Goal: Task Accomplishment & Management: Manage account settings

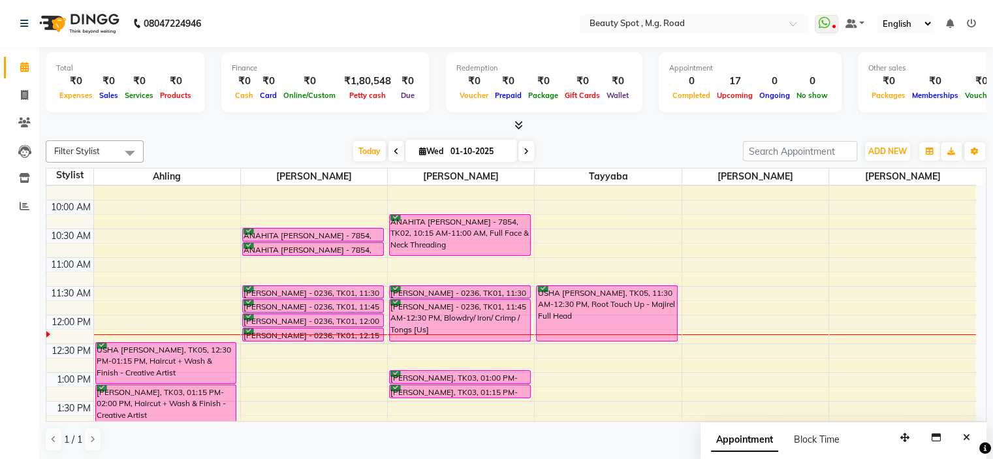
scroll to position [65, 0]
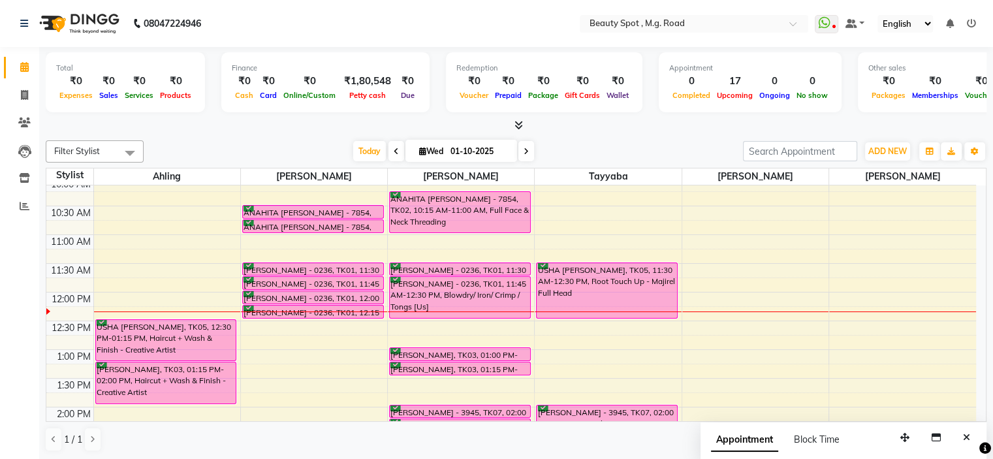
click at [524, 153] on icon at bounding box center [526, 152] width 5 height 8
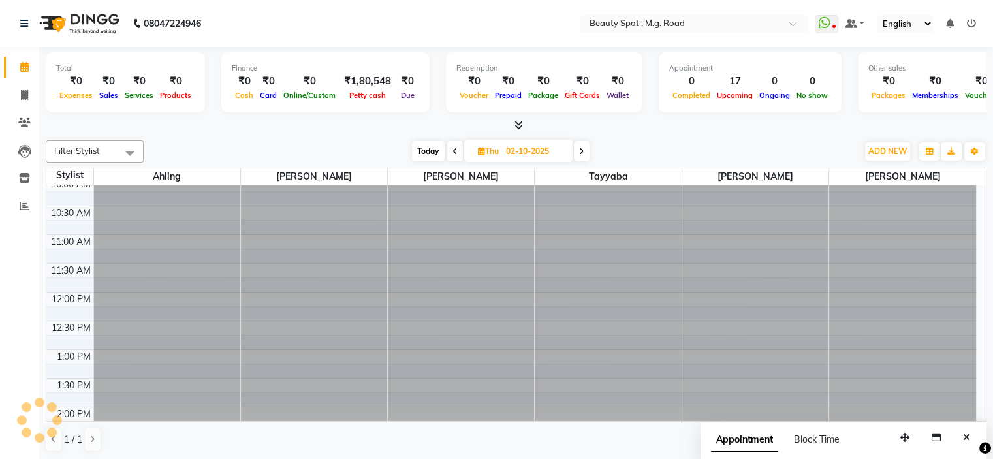
scroll to position [172, 0]
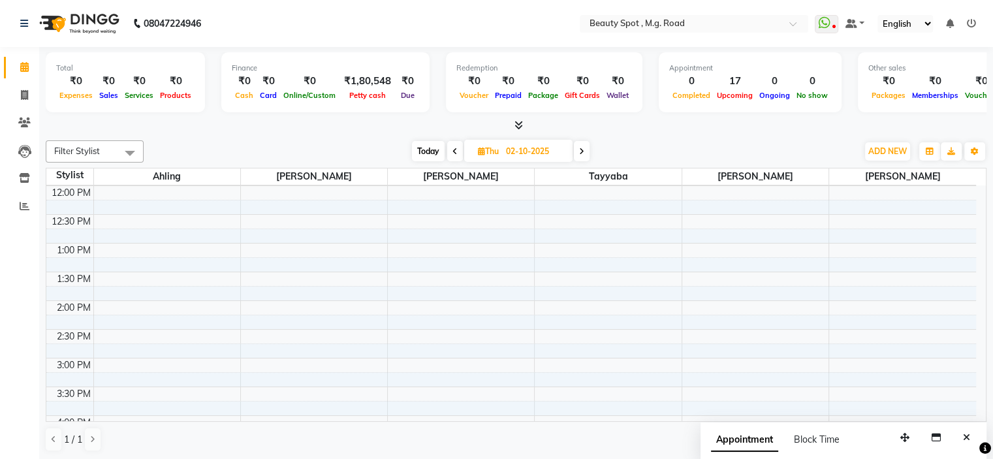
click at [434, 150] on span "Today" at bounding box center [428, 151] width 33 height 20
type input "01-10-2025"
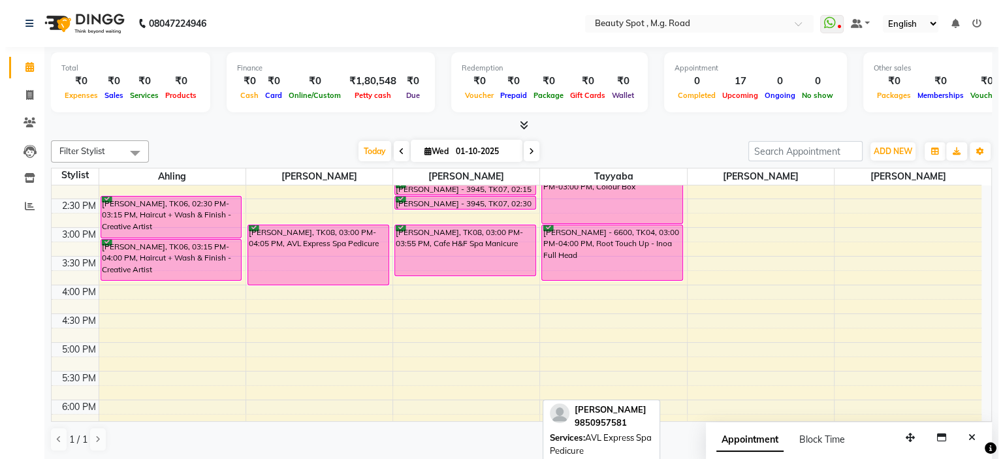
scroll to position [237, 0]
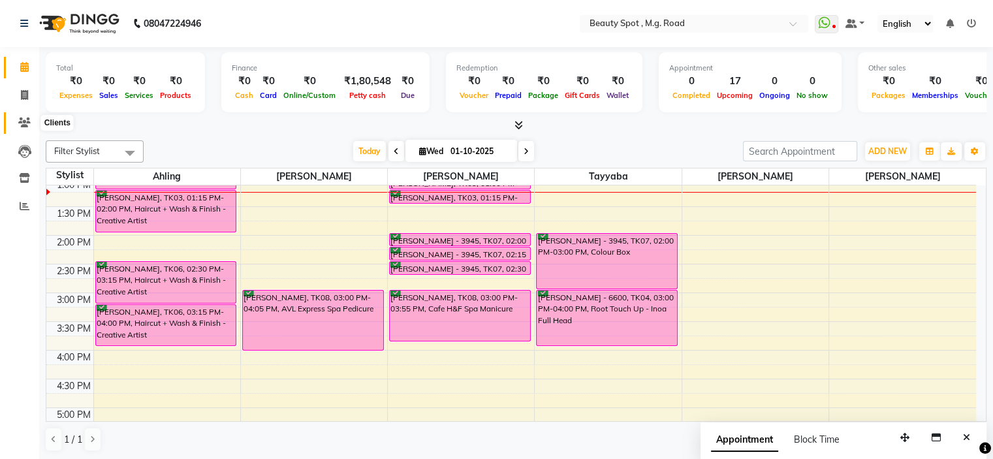
click at [23, 123] on icon at bounding box center [24, 123] width 12 height 10
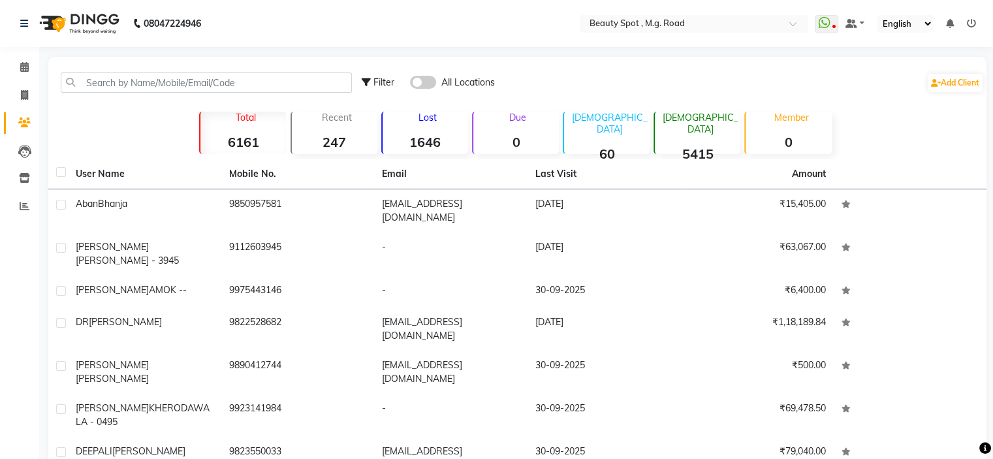
click at [428, 83] on span at bounding box center [423, 82] width 26 height 13
click at [410, 84] on input "checkbox" at bounding box center [410, 84] width 0 height 0
click at [932, 81] on icon at bounding box center [936, 83] width 10 height 8
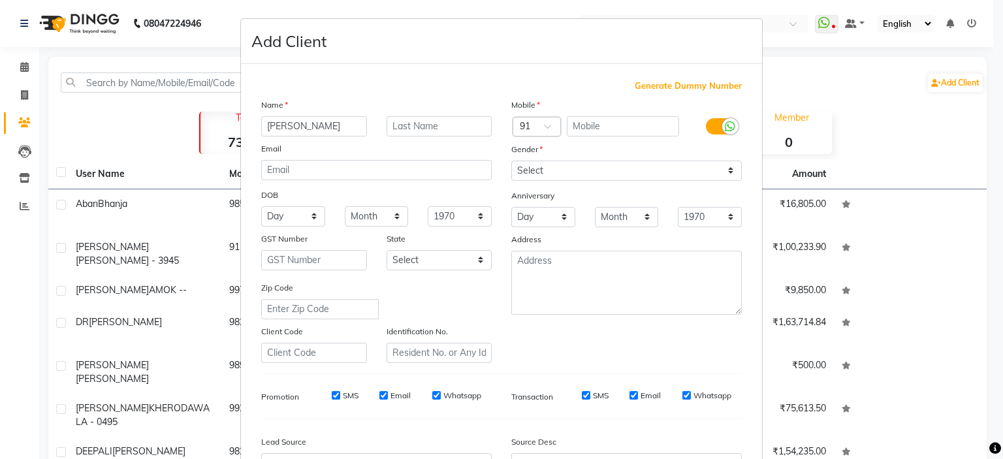
type input "[PERSON_NAME]"
click at [616, 127] on input "text" at bounding box center [623, 126] width 113 height 20
click at [619, 123] on input "text" at bounding box center [623, 126] width 113 height 20
type input "7722046571"
click at [645, 174] on select "Select Male Female Other Prefer Not To Say" at bounding box center [626, 171] width 231 height 20
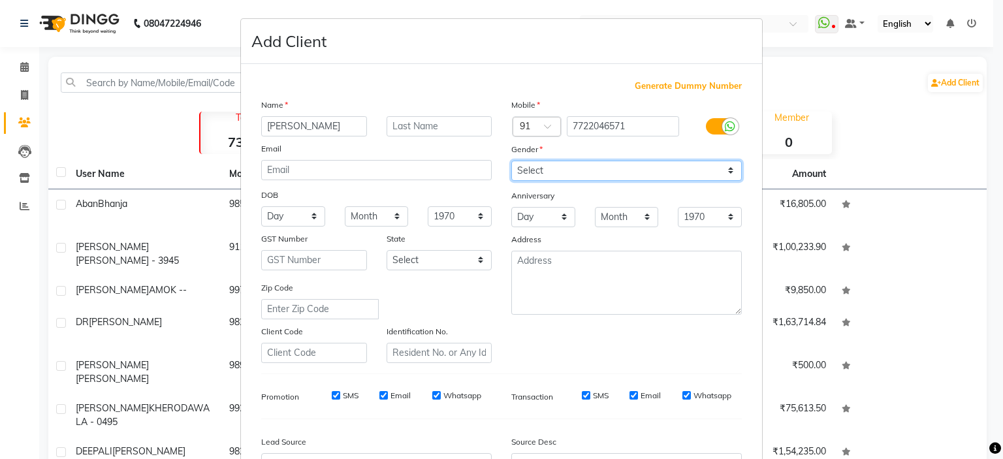
select select "[DEMOGRAPHIC_DATA]"
click at [511, 161] on select "Select Male Female Other Prefer Not To Say" at bounding box center [626, 171] width 231 height 20
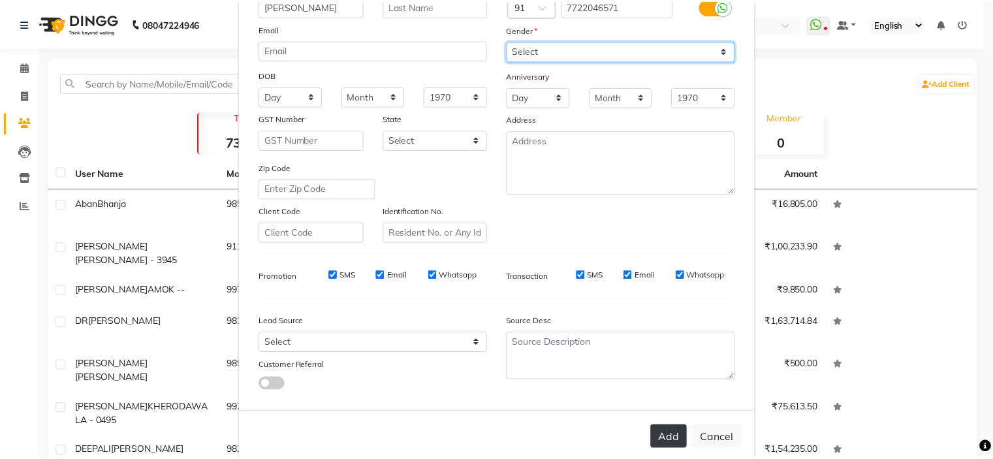
scroll to position [150, 0]
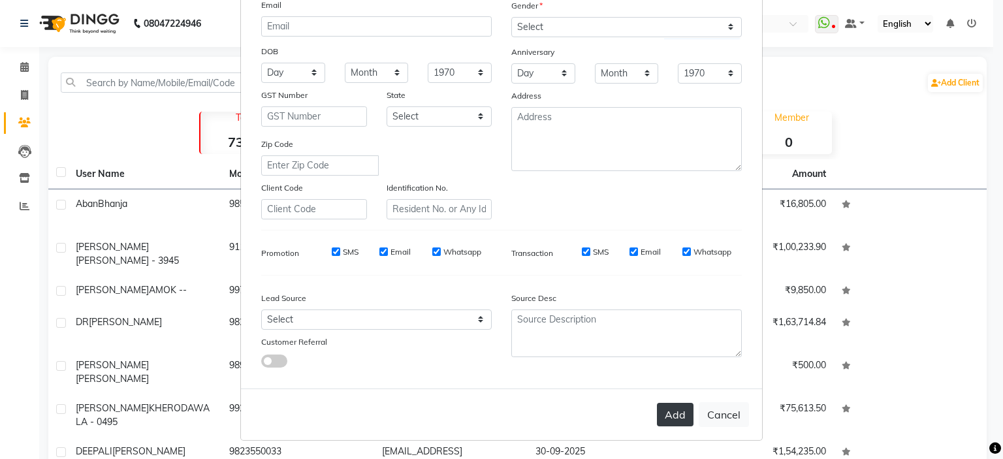
click at [669, 415] on button "Add" at bounding box center [675, 415] width 37 height 24
select select
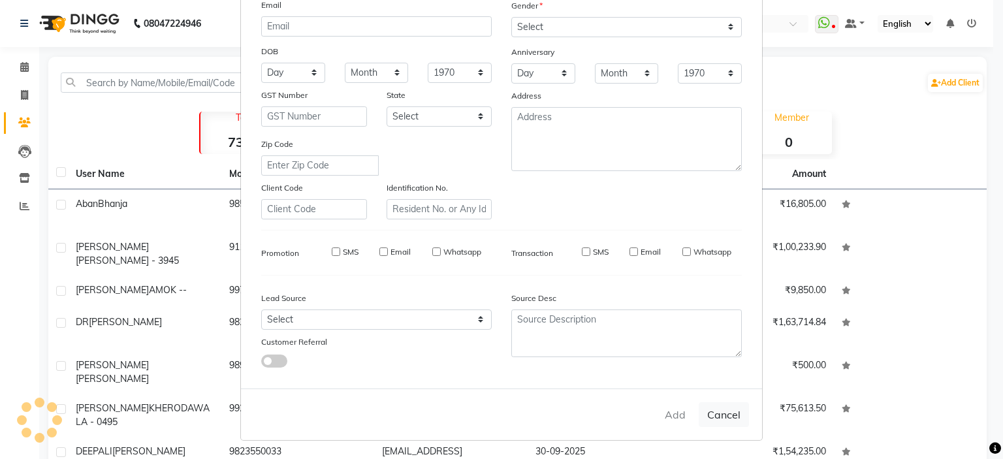
select select
checkbox input "false"
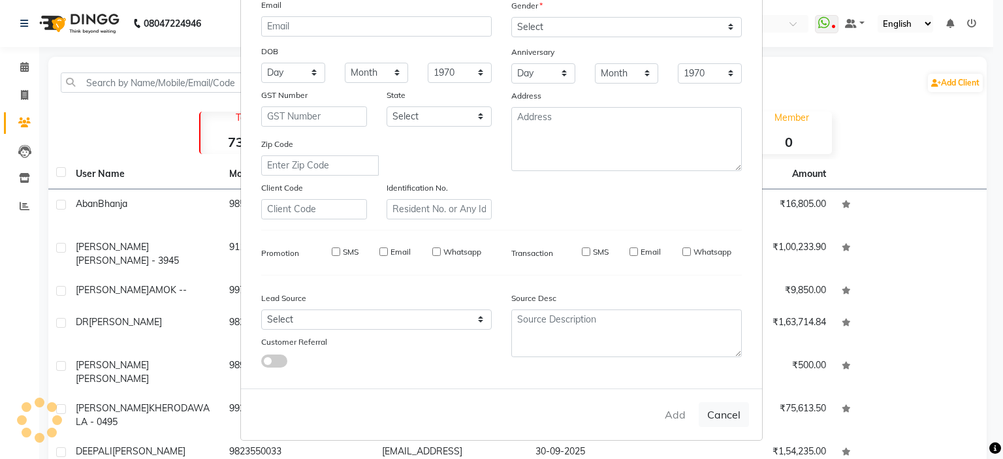
checkbox input "false"
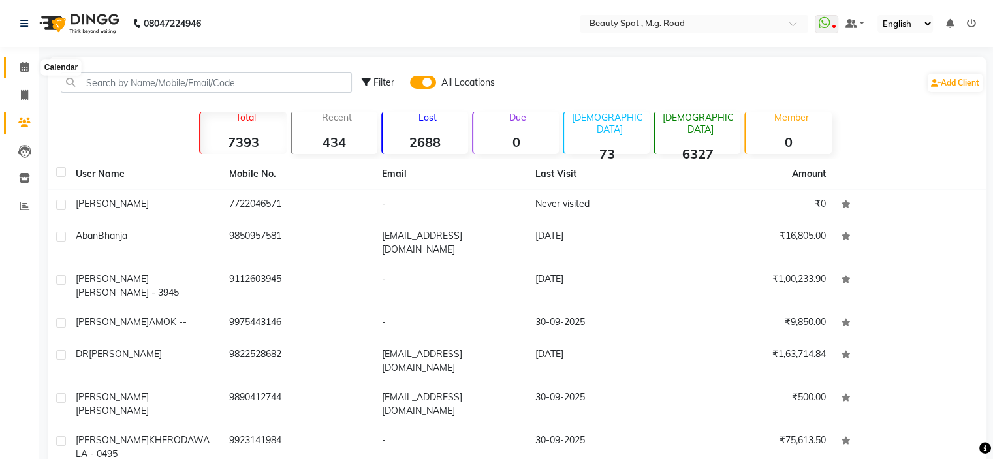
click at [24, 72] on icon at bounding box center [24, 67] width 8 height 10
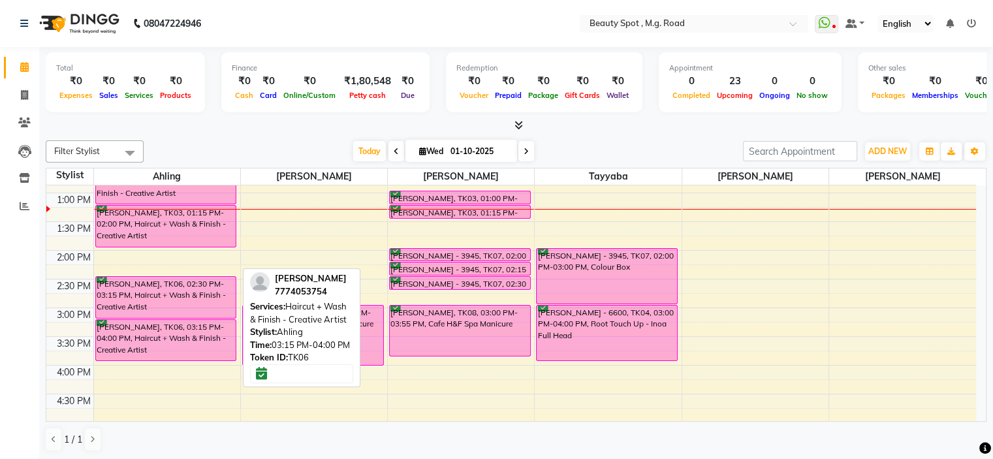
scroll to position [261, 0]
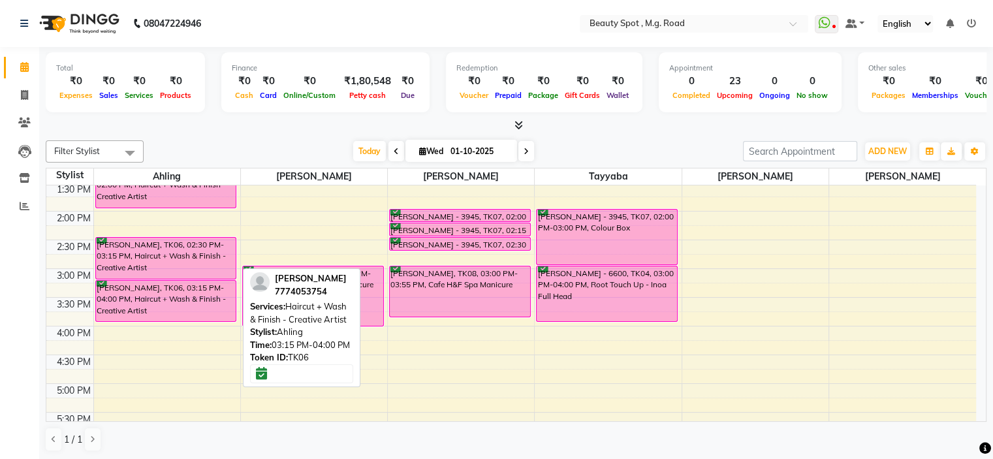
click at [99, 310] on div "ALISHA POONAWALA, TK06, 03:15 PM-04:00 PM, Haircut + Wash & Finish - Creative A…" at bounding box center [166, 301] width 140 height 40
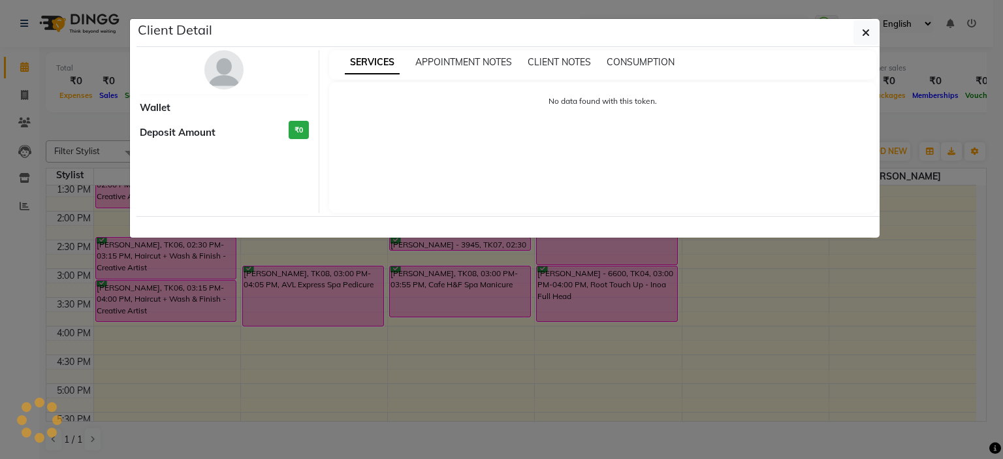
select select "6"
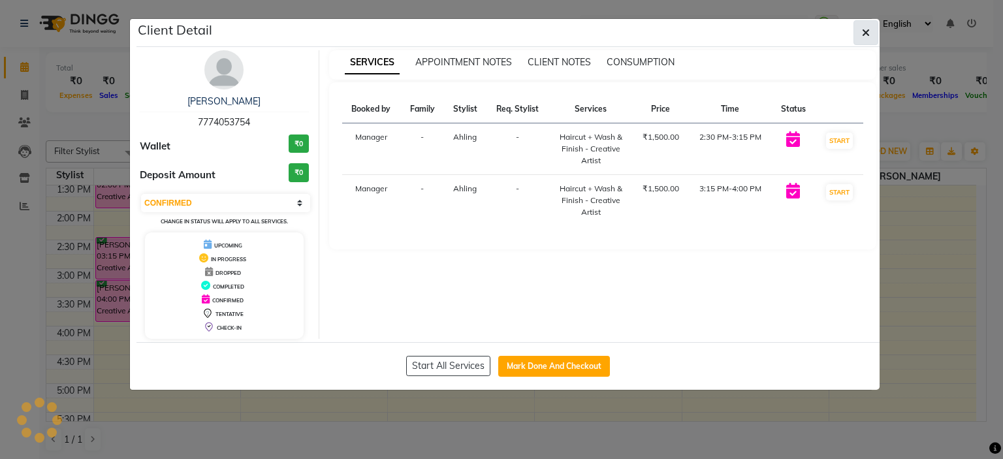
click at [870, 33] on icon "button" at bounding box center [866, 32] width 8 height 10
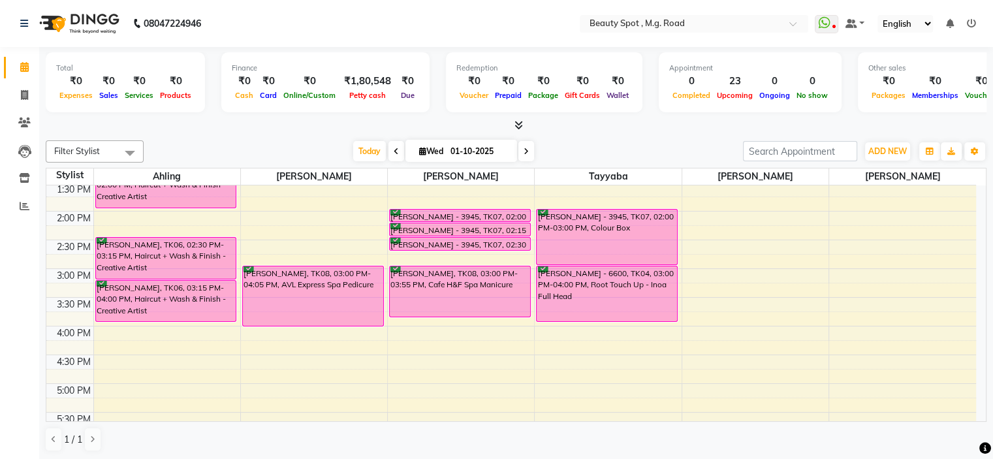
click at [139, 331] on div "9:00 AM 9:30 AM 10:00 AM 10:30 AM 11:00 AM 11:30 AM 12:00 PM 12:30 PM 1:00 PM 1…" at bounding box center [511, 240] width 930 height 632
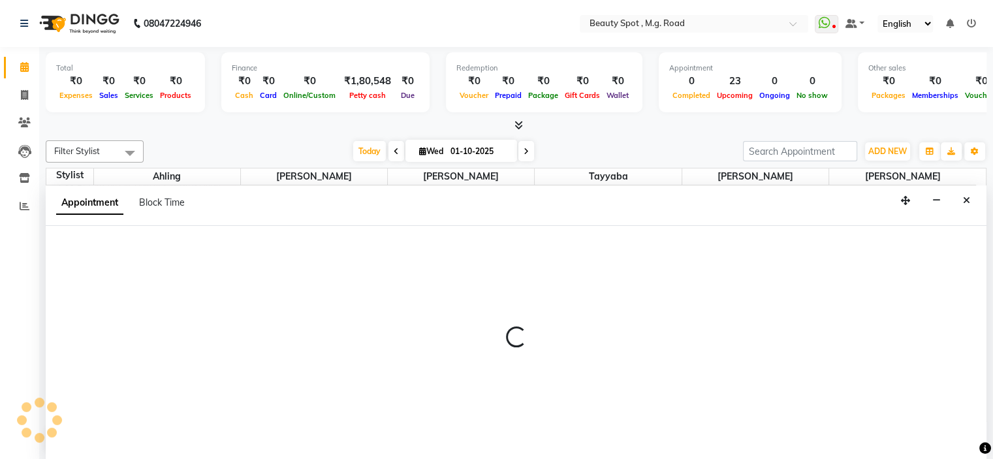
scroll to position [0, 0]
select select "71897"
select select "960"
select select "tentative"
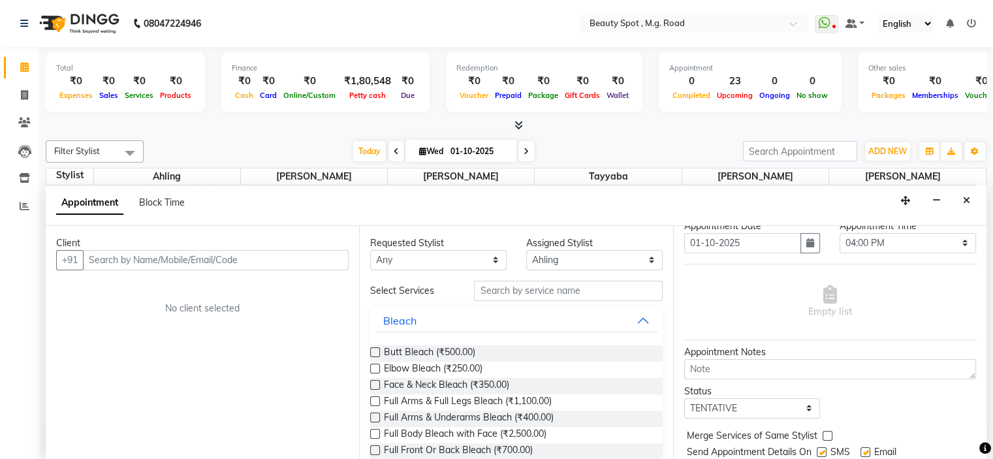
scroll to position [65, 0]
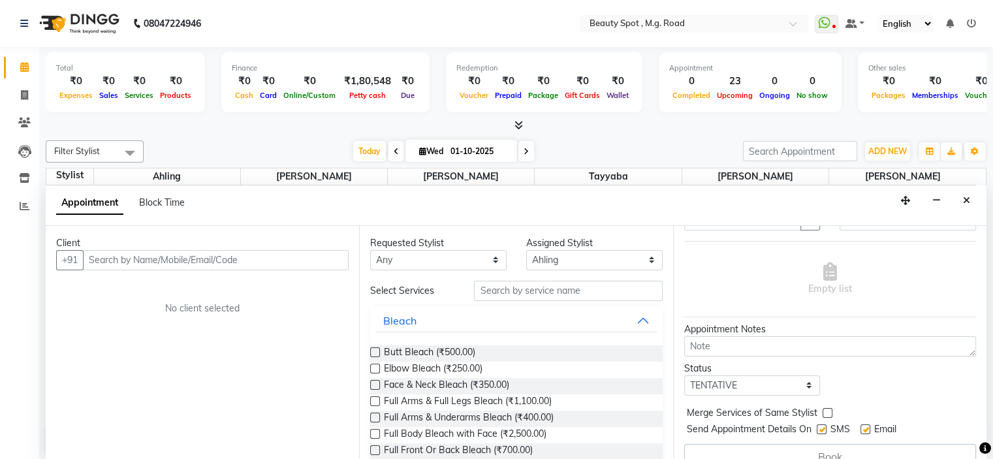
click at [147, 256] on input "text" at bounding box center [216, 260] width 266 height 20
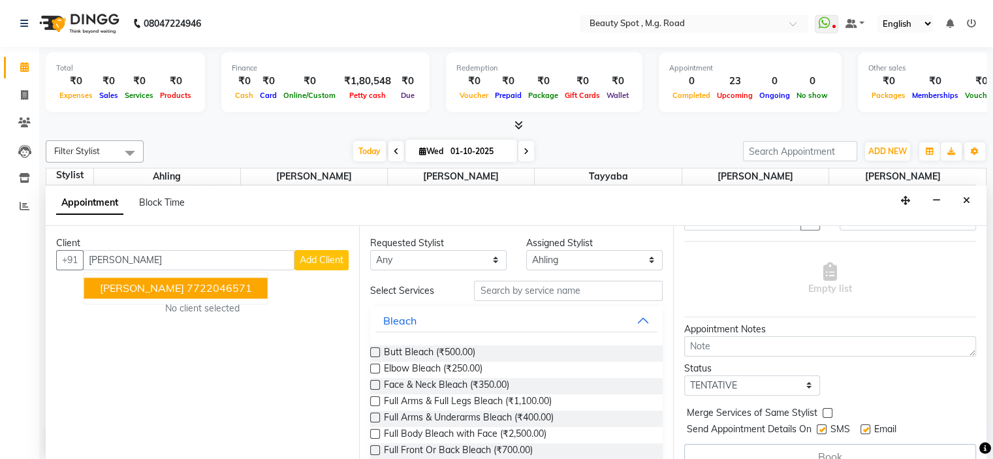
click at [205, 288] on ngb-highlight "7722046571" at bounding box center [219, 288] width 65 height 13
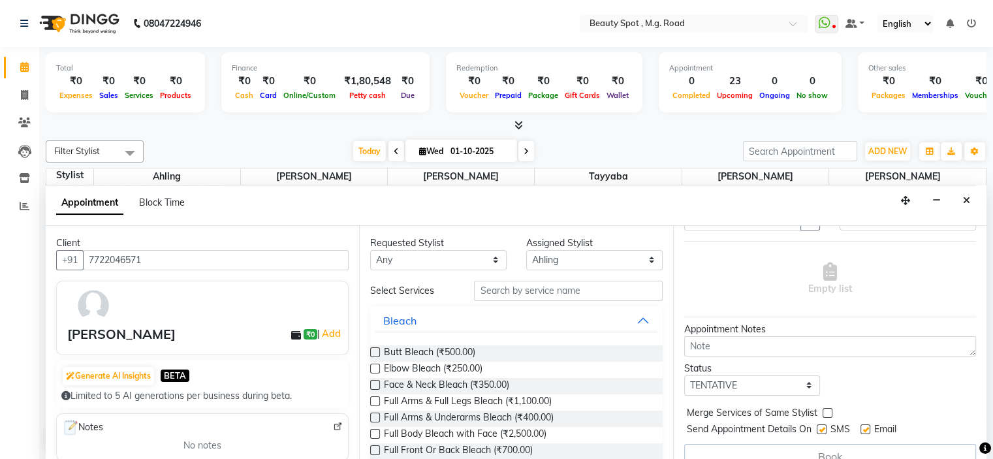
type input "7722046571"
click at [523, 291] on input "text" at bounding box center [568, 291] width 188 height 20
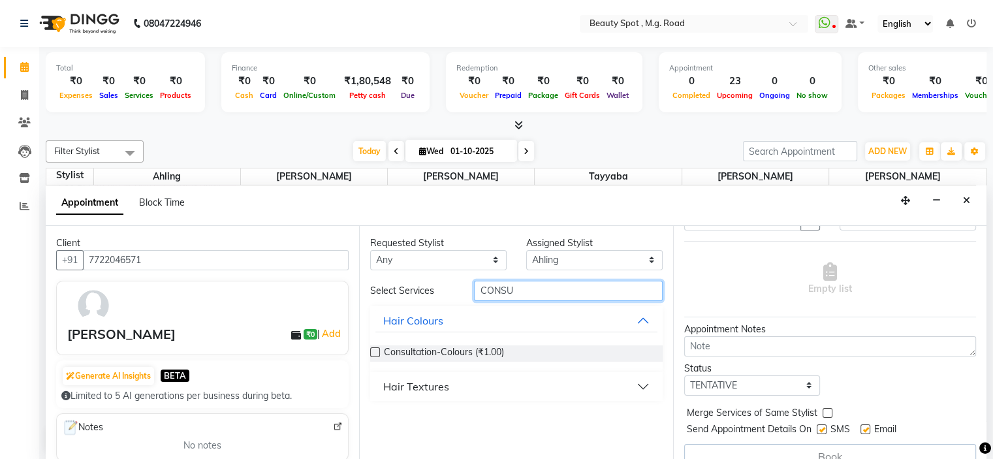
type input "CONSU"
click at [374, 348] on label at bounding box center [375, 352] width 10 height 10
click at [374, 349] on input "checkbox" at bounding box center [374, 353] width 8 height 8
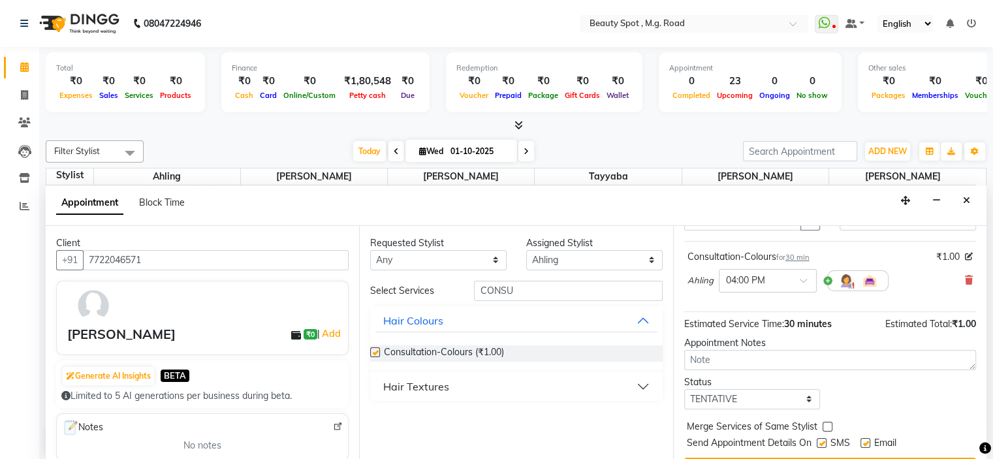
checkbox input "false"
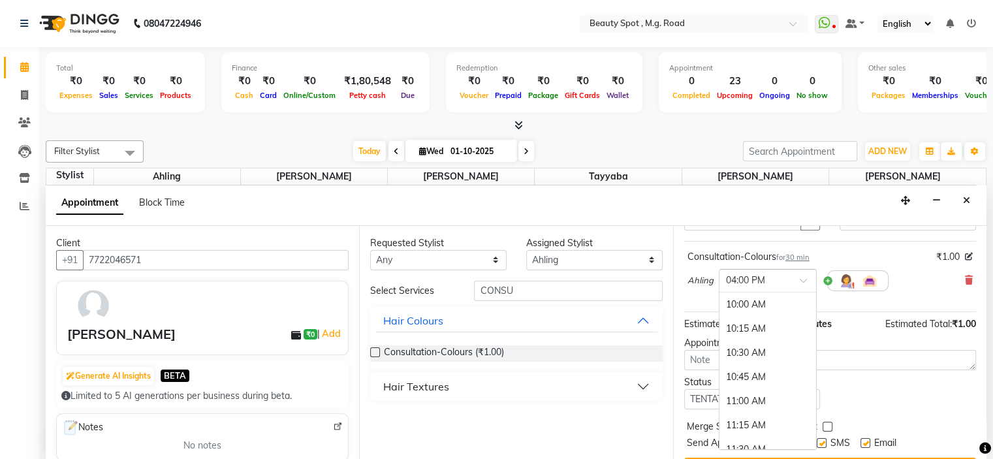
click at [805, 291] on span at bounding box center [808, 285] width 16 height 14
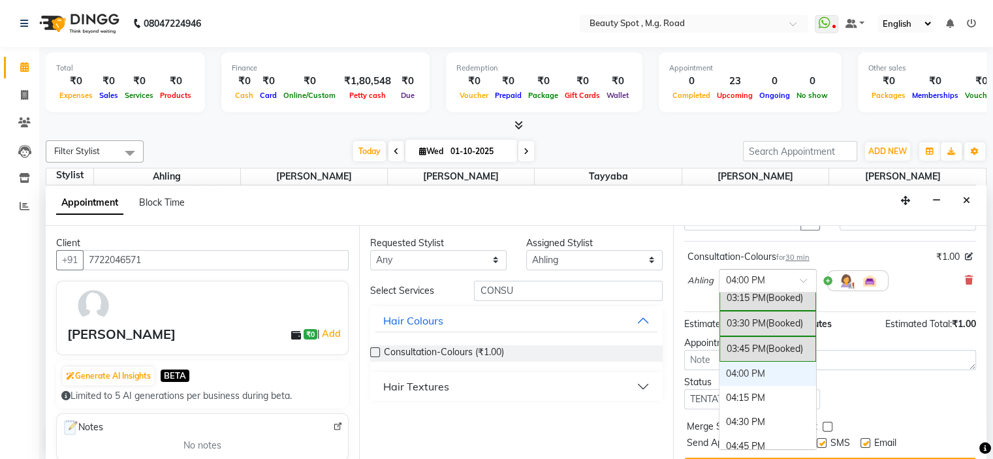
scroll to position [514, 0]
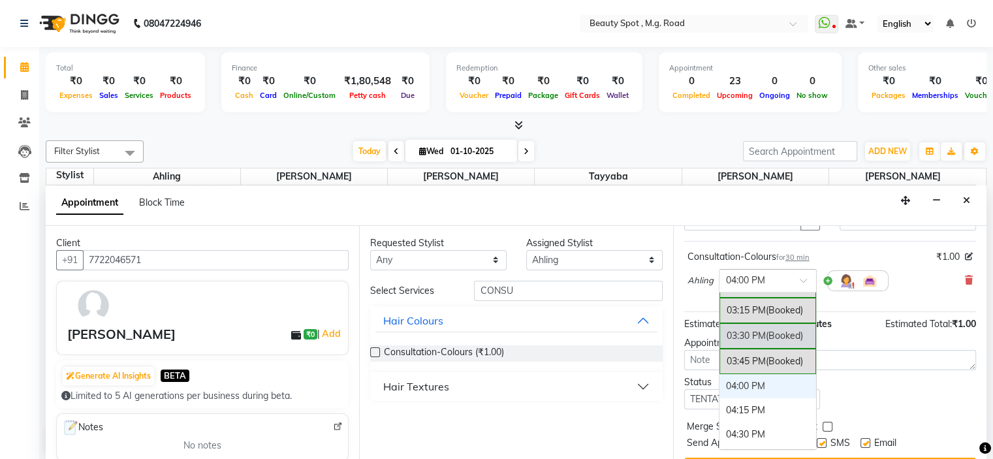
click at [766, 339] on div "03:30 PM (Booked)" at bounding box center [768, 335] width 97 height 25
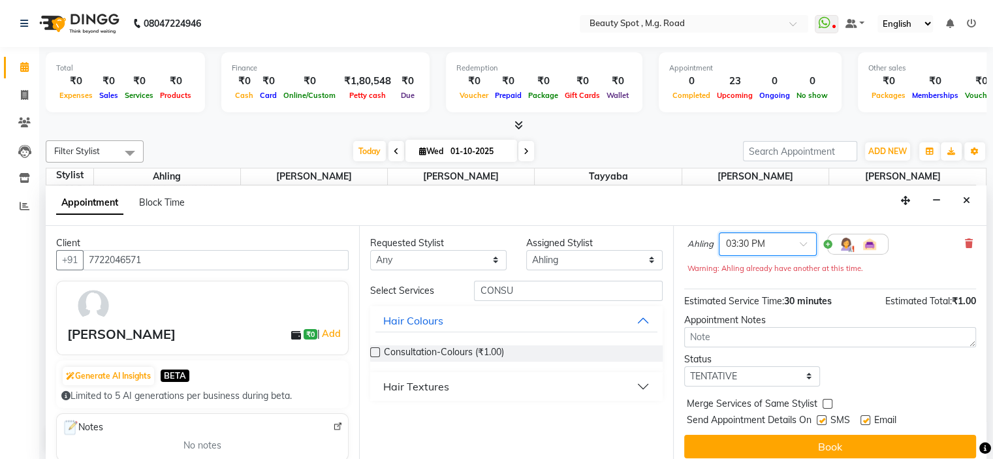
scroll to position [121, 0]
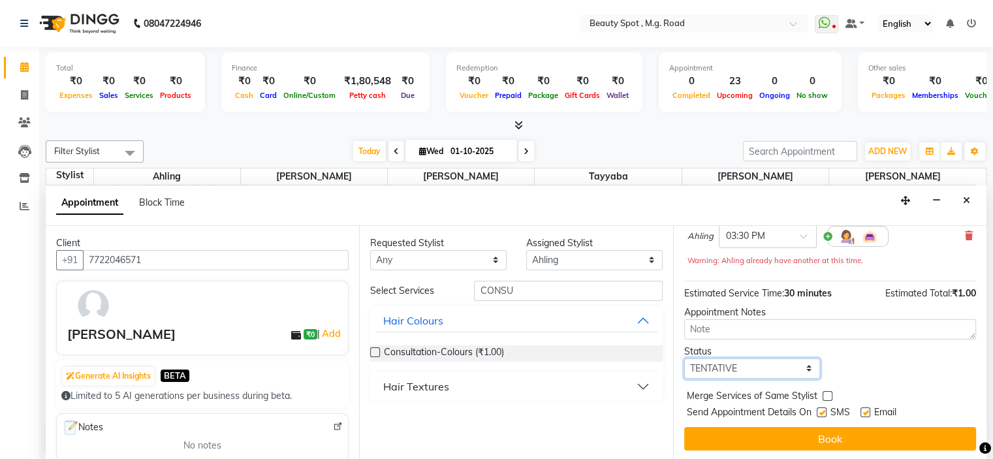
click at [752, 369] on select "Select TENTATIVE CONFIRM CHECK-IN UPCOMING" at bounding box center [753, 369] width 137 height 20
select select "confirm booking"
click at [685, 359] on select "Select TENTATIVE CONFIRM CHECK-IN UPCOMING" at bounding box center [753, 369] width 137 height 20
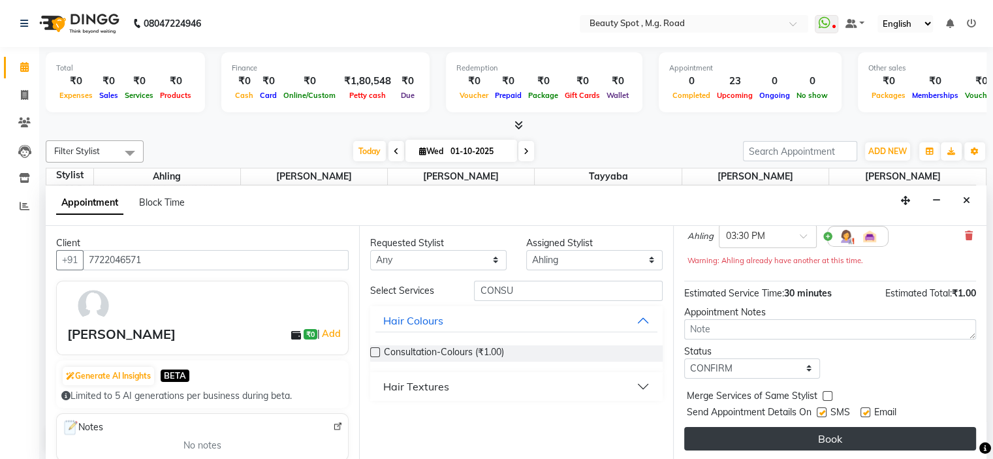
click at [818, 435] on button "Book" at bounding box center [831, 439] width 292 height 24
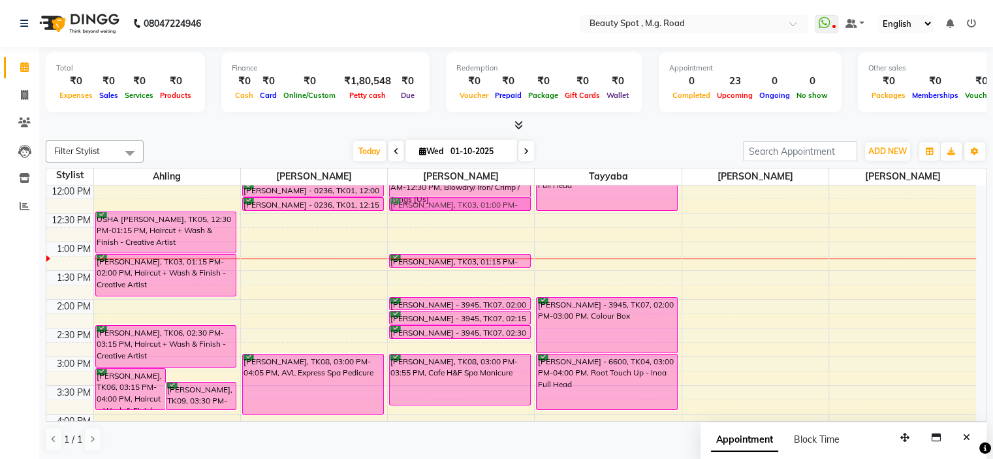
scroll to position [170, 0]
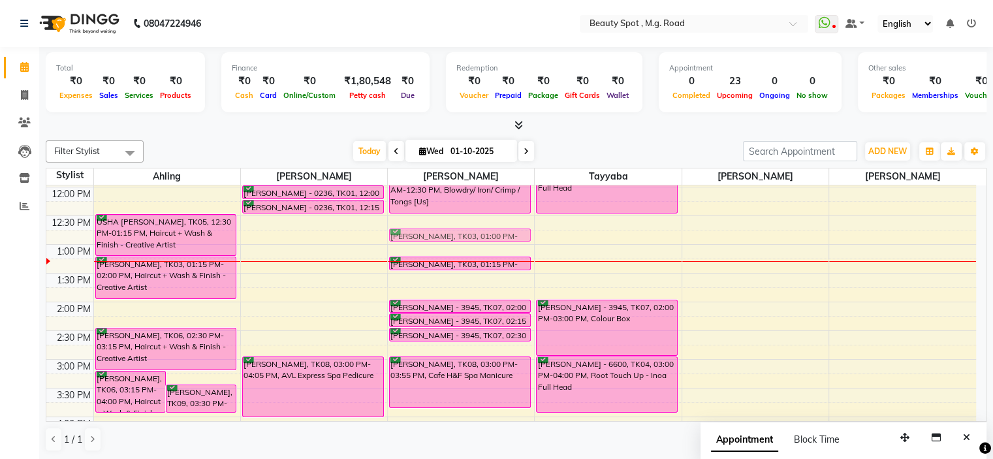
drag, startPoint x: 434, startPoint y: 218, endPoint x: 441, endPoint y: 234, distance: 18.2
click at [441, 234] on div "ANAHITA ADI KHAMBATTA - 7854, TK02, 10:15 AM-11:00 AM, Full Face & Neck Threadi…" at bounding box center [461, 331] width 146 height 632
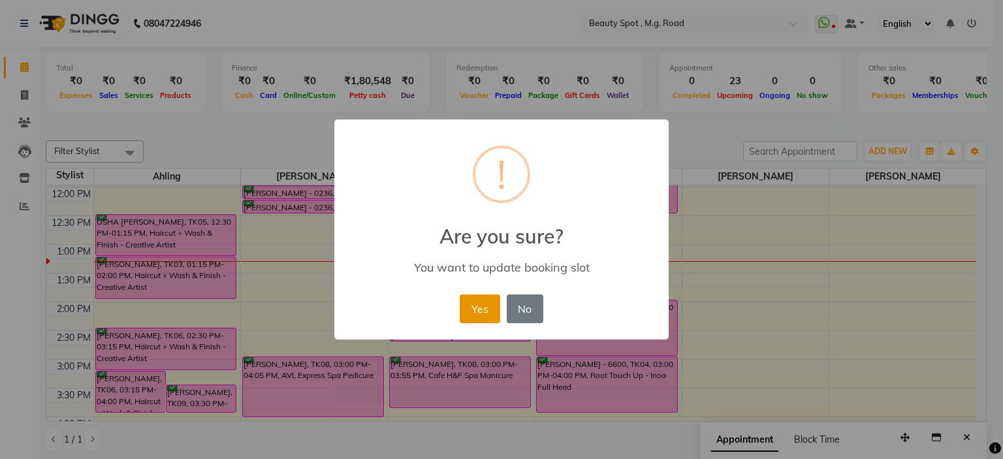
click at [481, 312] on button "Yes" at bounding box center [480, 309] width 40 height 29
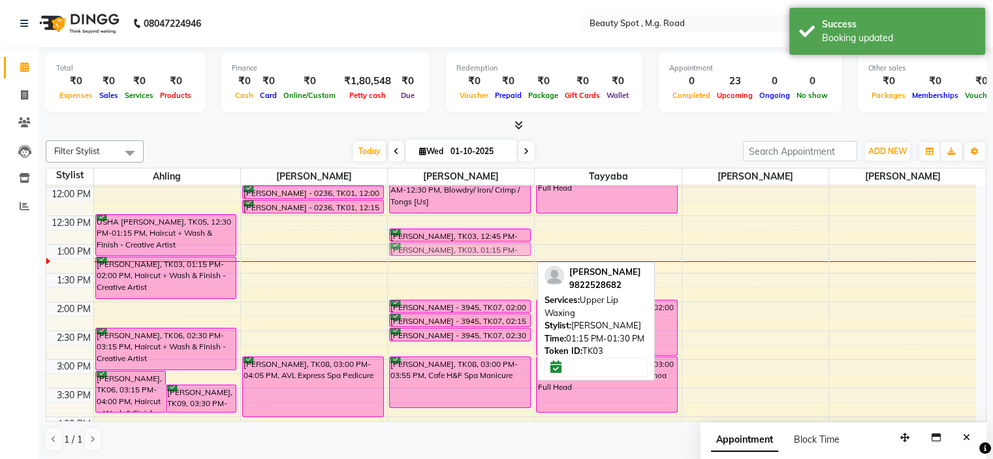
drag, startPoint x: 442, startPoint y: 262, endPoint x: 445, endPoint y: 252, distance: 10.3
click at [445, 252] on div "ANAHITA ADI KHAMBATTA - 7854, TK02, 10:15 AM-11:00 AM, Full Face & Neck Threadi…" at bounding box center [461, 331] width 146 height 632
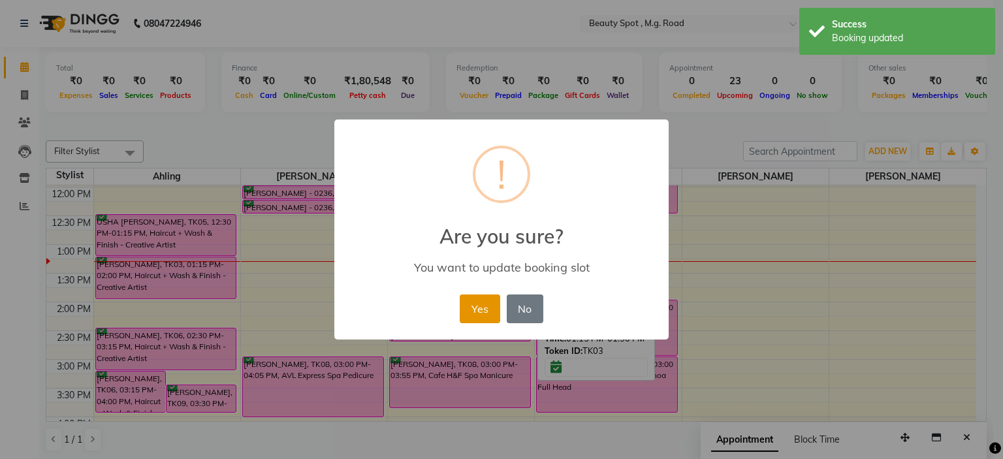
click at [474, 303] on button "Yes" at bounding box center [480, 309] width 40 height 29
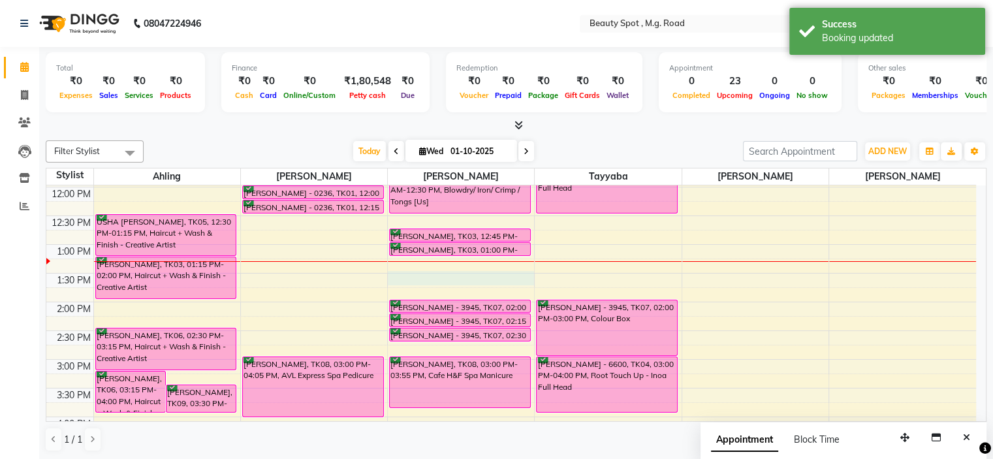
click at [413, 274] on div "9:00 AM 9:30 AM 10:00 AM 10:30 AM 11:00 AM 11:30 AM 12:00 PM 12:30 PM 1:00 PM 1…" at bounding box center [511, 331] width 930 height 632
select select "70085"
select select "810"
select select "tentative"
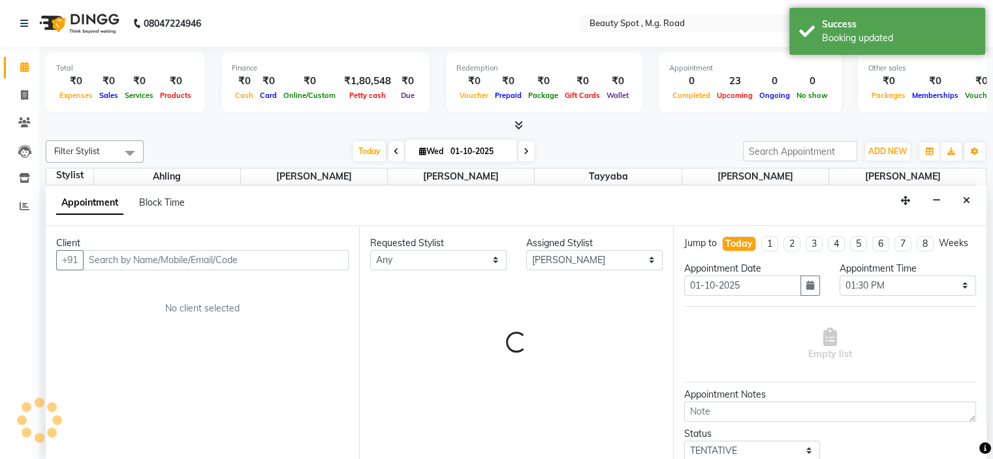
scroll to position [0, 0]
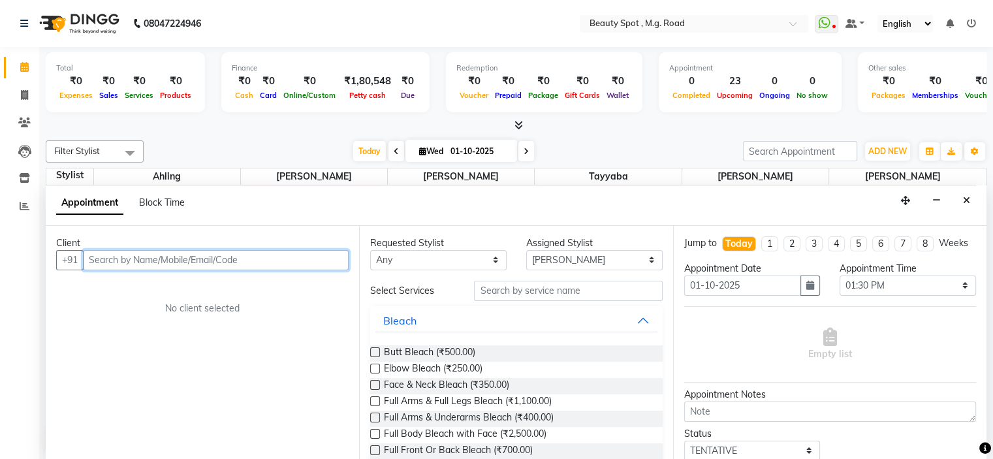
click at [167, 259] on input "text" at bounding box center [216, 260] width 266 height 20
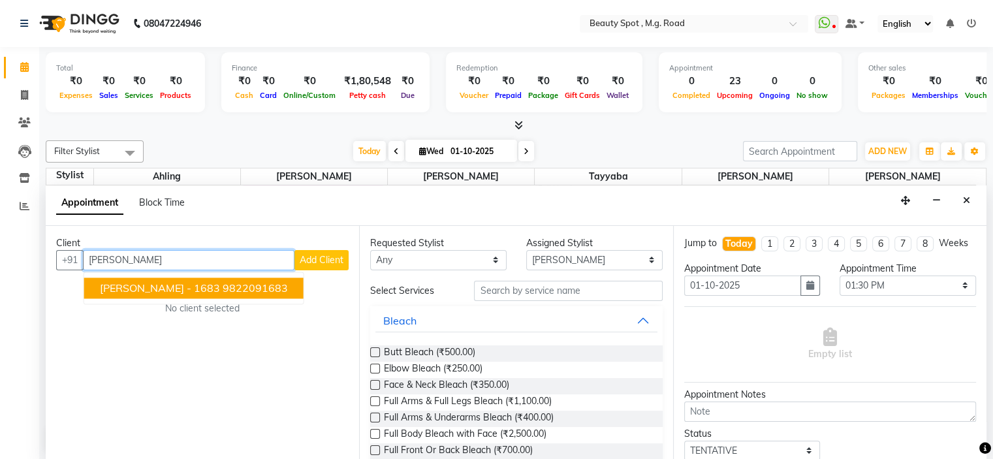
click at [193, 287] on span "DR SAMITA MOOLANI - 1683" at bounding box center [160, 288] width 120 height 13
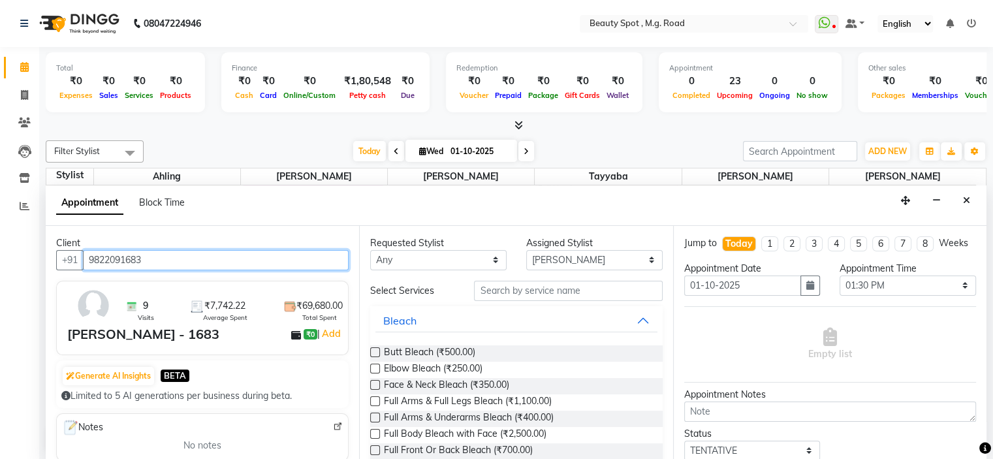
type input "9822091683"
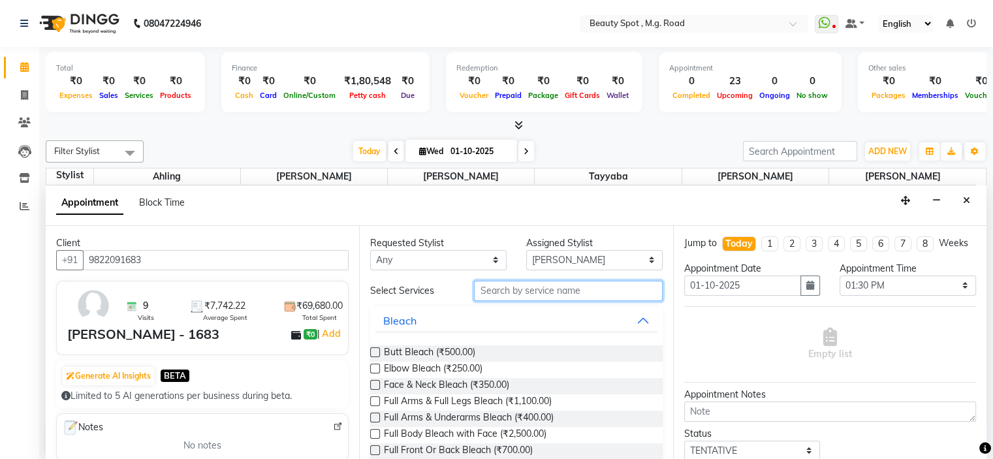
click at [502, 293] on input "text" at bounding box center [568, 291] width 188 height 20
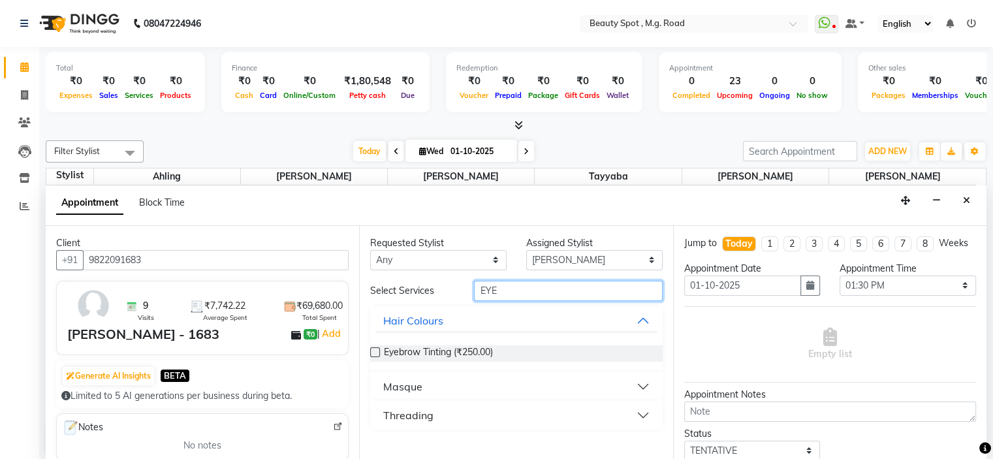
type input "EYE"
click at [462, 415] on button "Threading" at bounding box center [517, 416] width 282 height 24
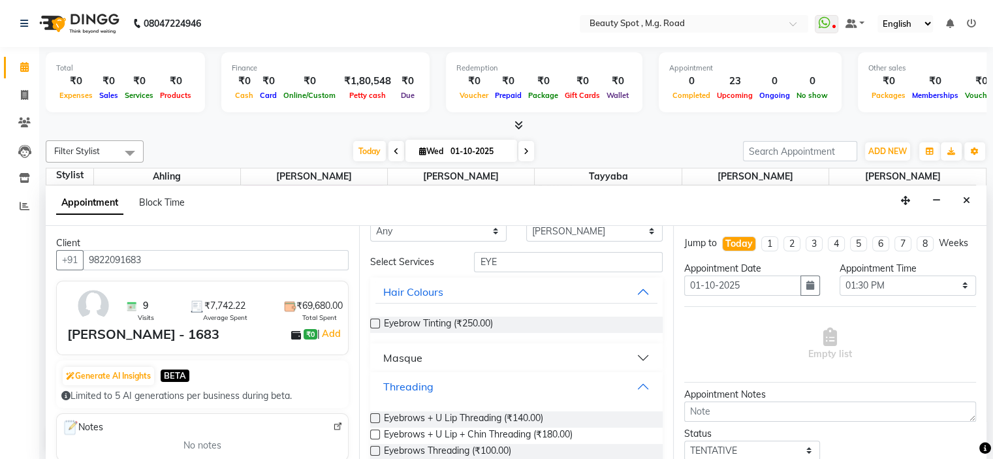
scroll to position [49, 0]
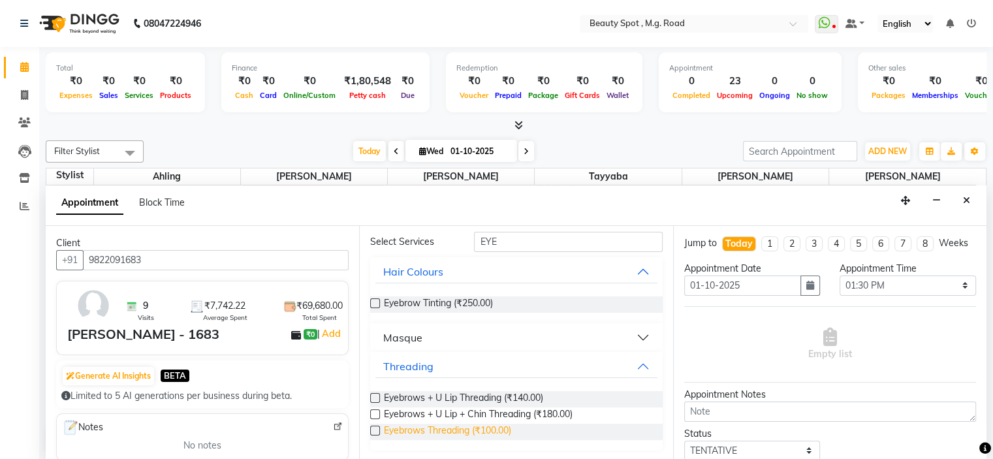
click at [470, 428] on span "Eyebrows Threading (₹100.00)" at bounding box center [447, 432] width 127 height 16
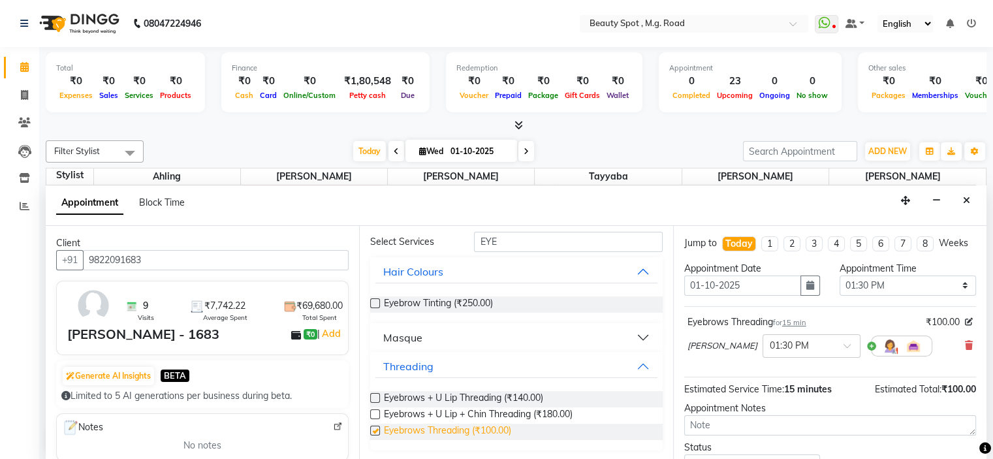
checkbox input "false"
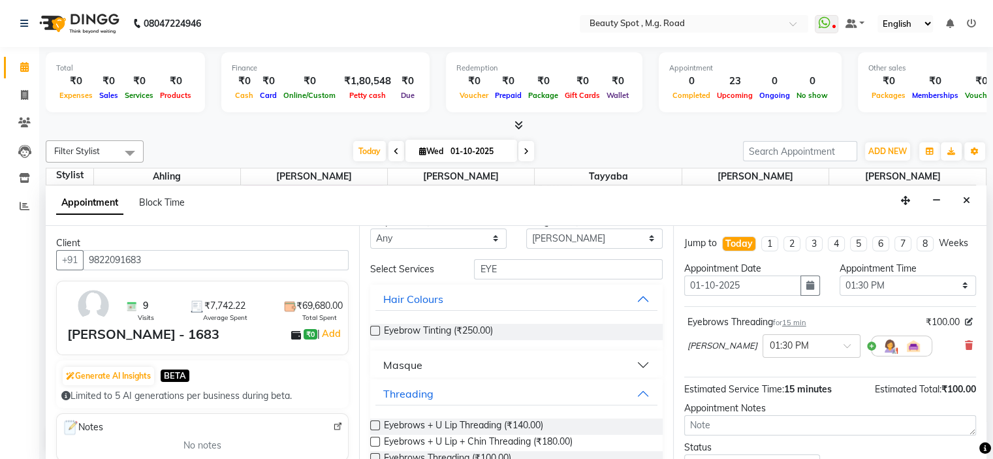
scroll to position [0, 0]
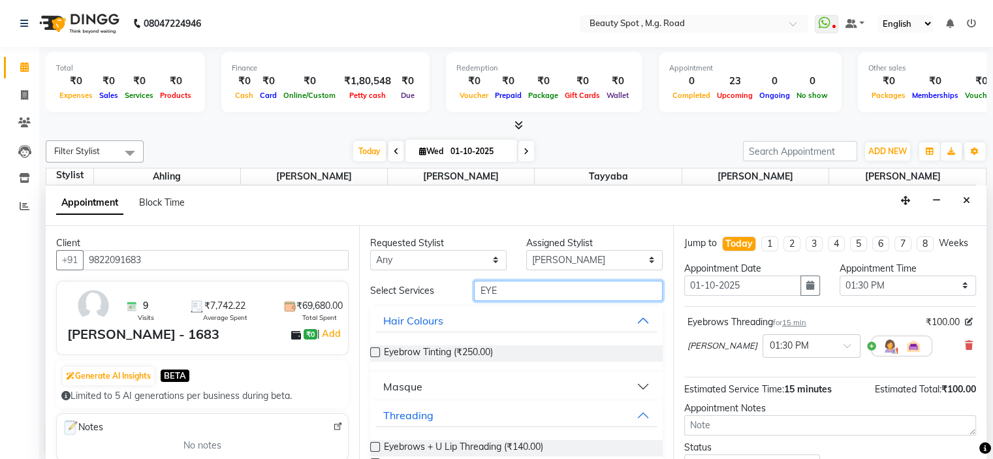
click at [498, 287] on input "EYE" at bounding box center [568, 291] width 188 height 20
type input "E"
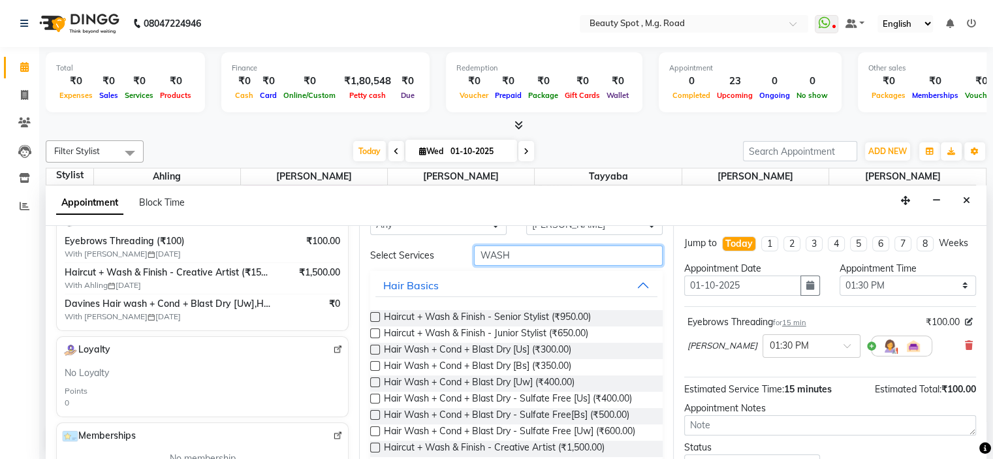
scroll to position [65, 0]
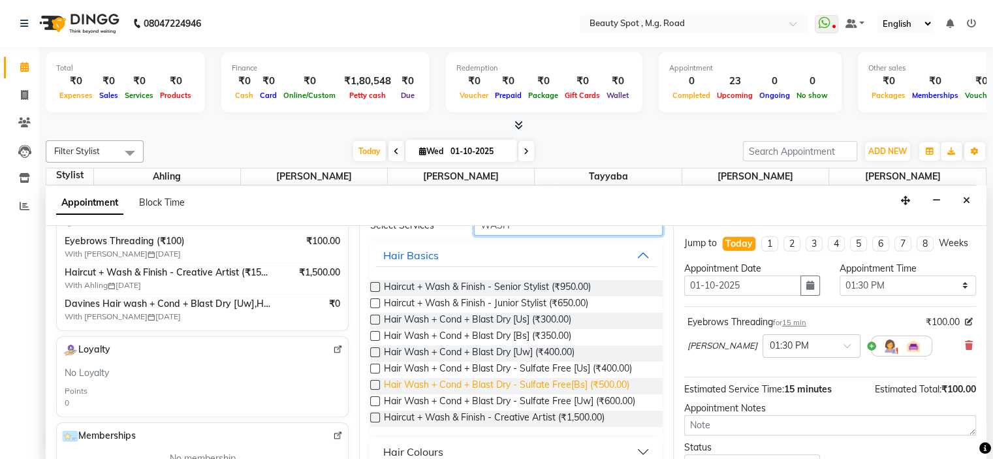
type input "WASH"
click at [587, 382] on span "Hair Wash + Cond + Blast Dry - Sulfate Free[Bs] (₹500.00)" at bounding box center [507, 386] width 246 height 16
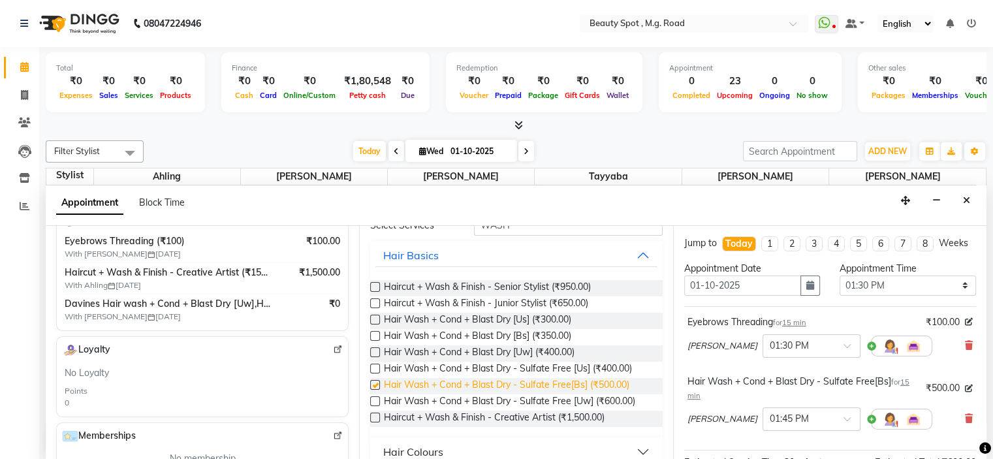
checkbox input "false"
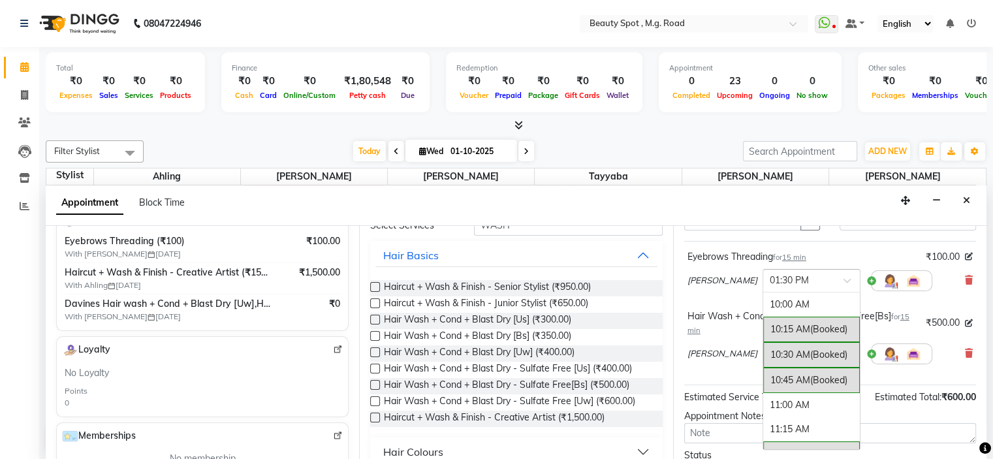
click at [794, 287] on div at bounding box center [812, 280] width 97 height 14
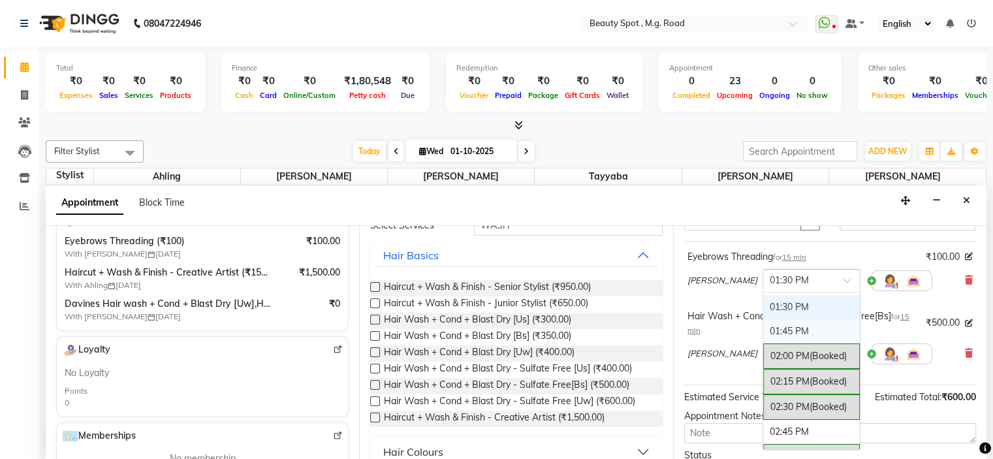
click at [764, 338] on div "01:45 PM" at bounding box center [812, 331] width 97 height 24
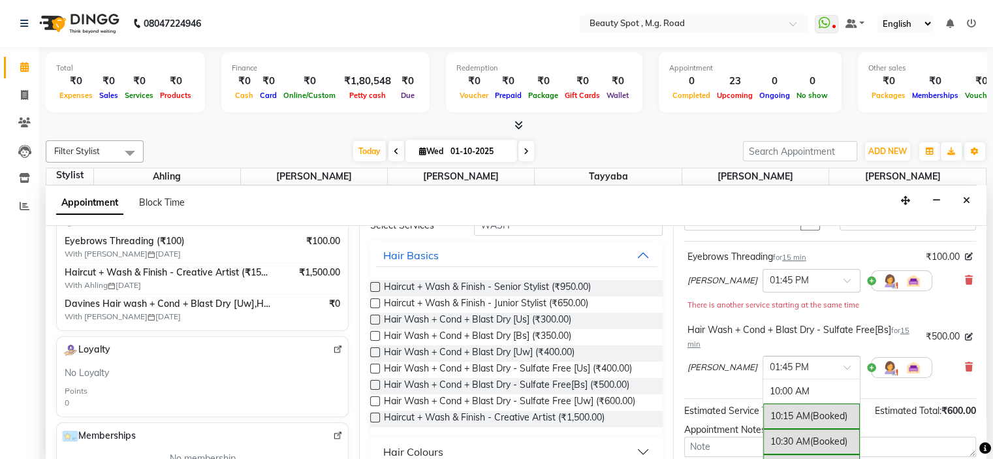
click at [770, 374] on input "text" at bounding box center [798, 367] width 57 height 14
click at [764, 425] on div "02:00 PM (Booked)" at bounding box center [812, 419] width 97 height 25
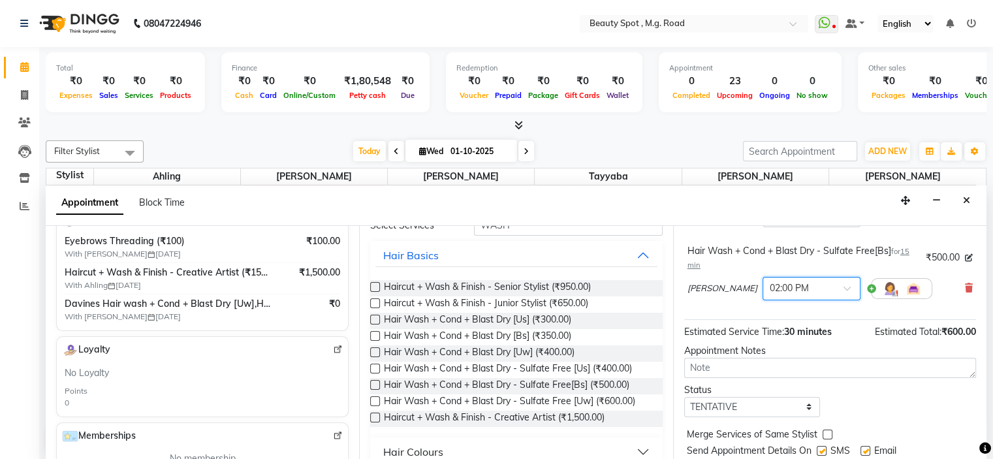
scroll to position [181, 0]
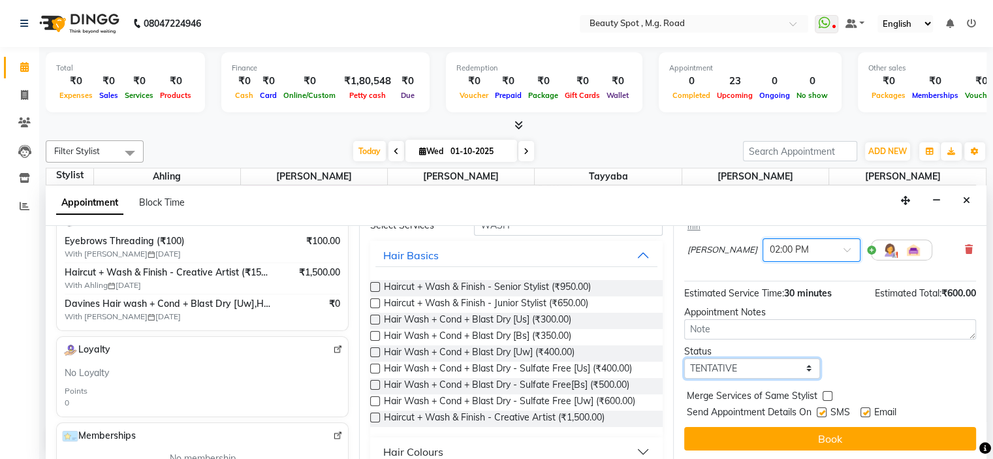
click at [747, 368] on select "Select TENTATIVE CONFIRM CHECK-IN UPCOMING" at bounding box center [753, 369] width 137 height 20
select select "confirm booking"
click at [685, 359] on select "Select TENTATIVE CONFIRM CHECK-IN UPCOMING" at bounding box center [753, 369] width 137 height 20
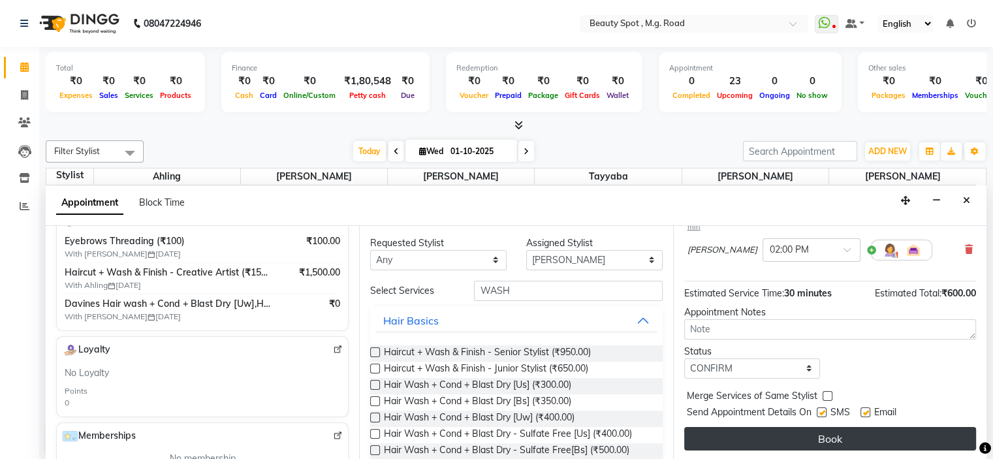
click at [795, 431] on button "Book" at bounding box center [831, 439] width 292 height 24
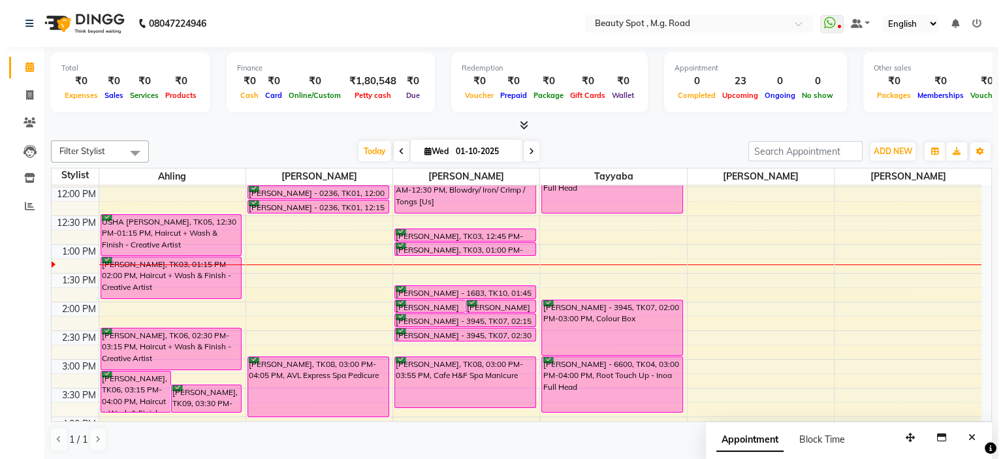
scroll to position [236, 0]
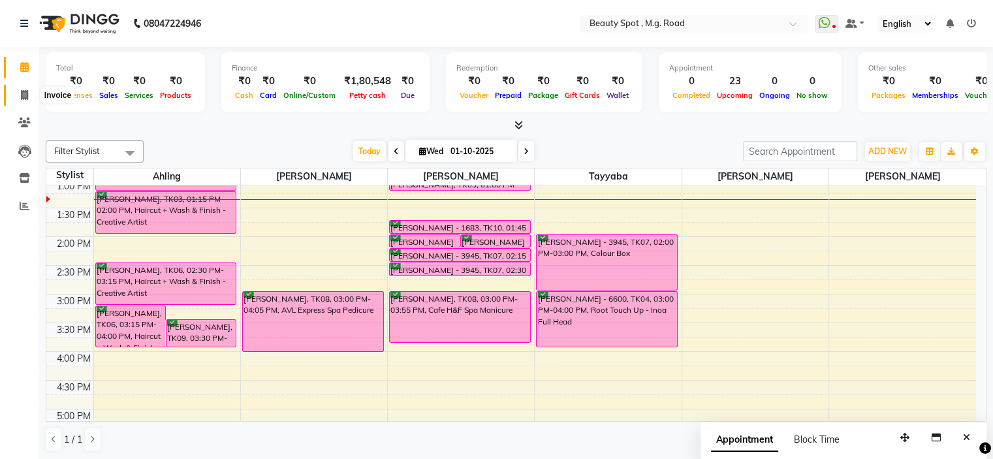
click at [23, 93] on icon at bounding box center [24, 95] width 7 height 10
select select "service"
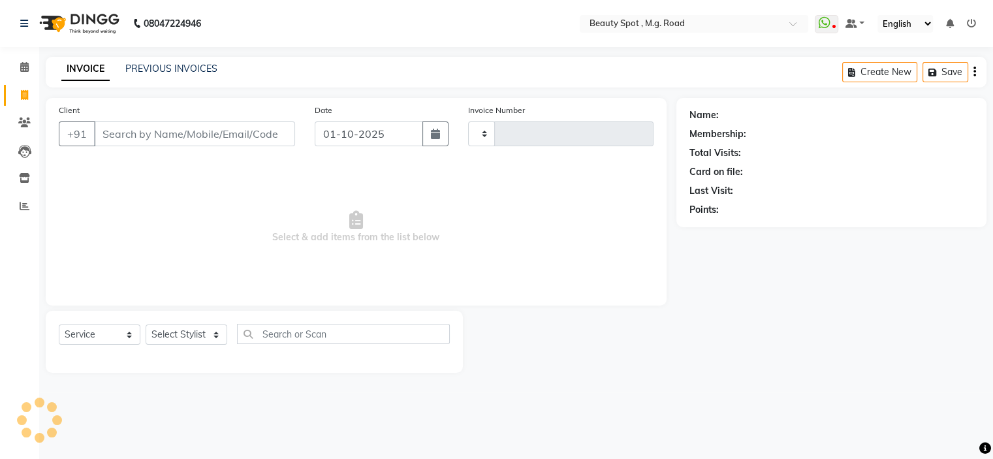
type input "0803"
select select "7357"
click at [23, 120] on icon at bounding box center [24, 123] width 12 height 10
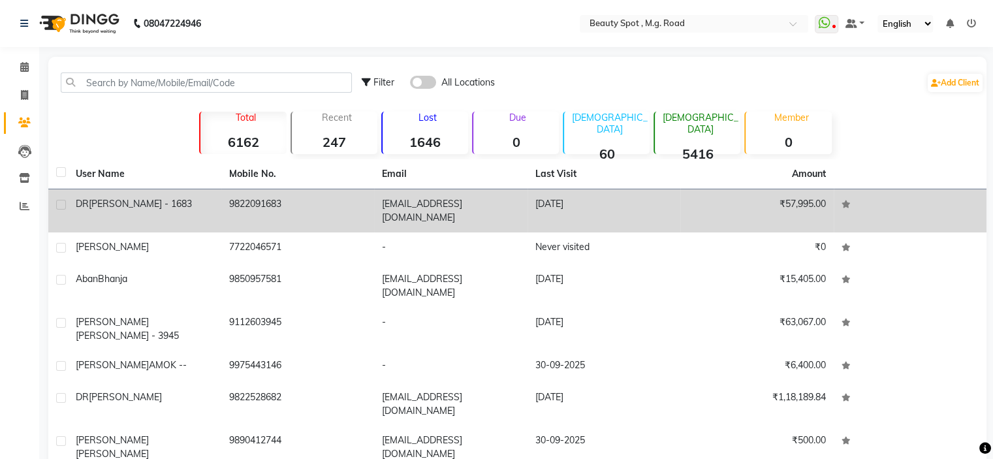
click at [116, 206] on span "[PERSON_NAME] - 1683" at bounding box center [140, 204] width 103 height 12
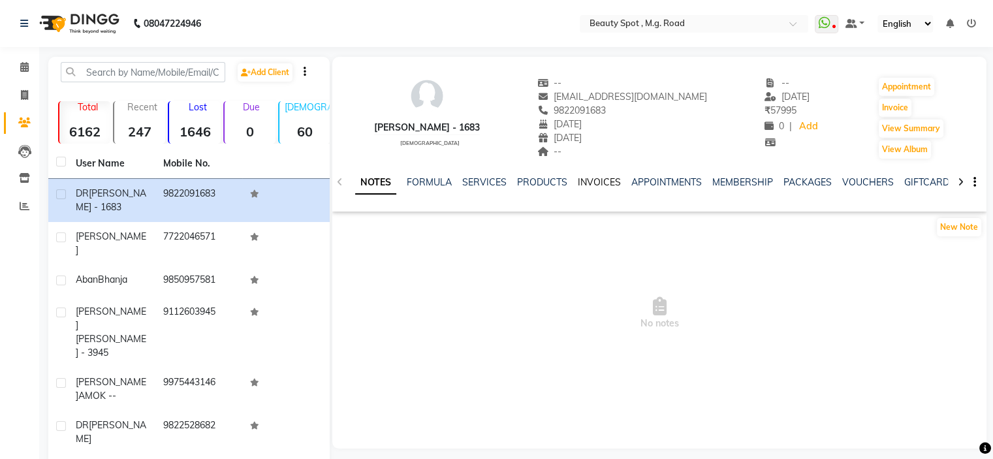
click at [589, 179] on link "INVOICES" at bounding box center [599, 182] width 43 height 12
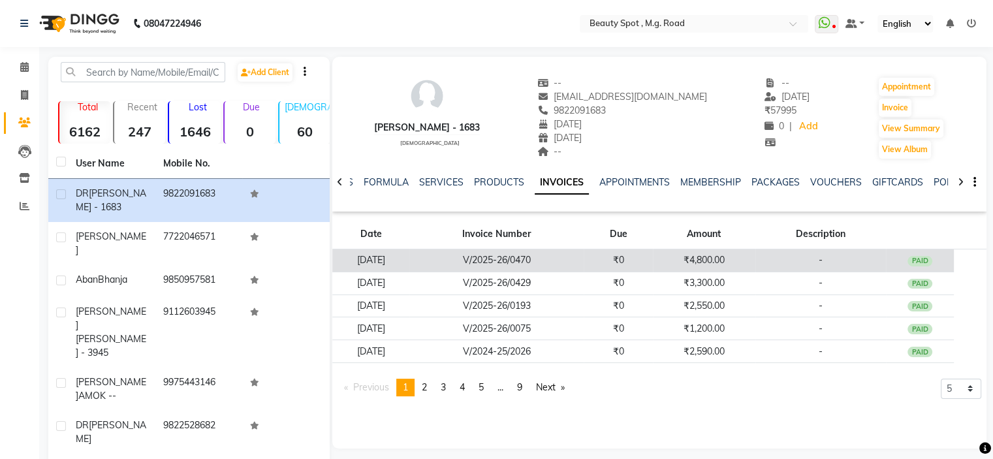
click at [611, 260] on td "₹0" at bounding box center [618, 261] width 69 height 23
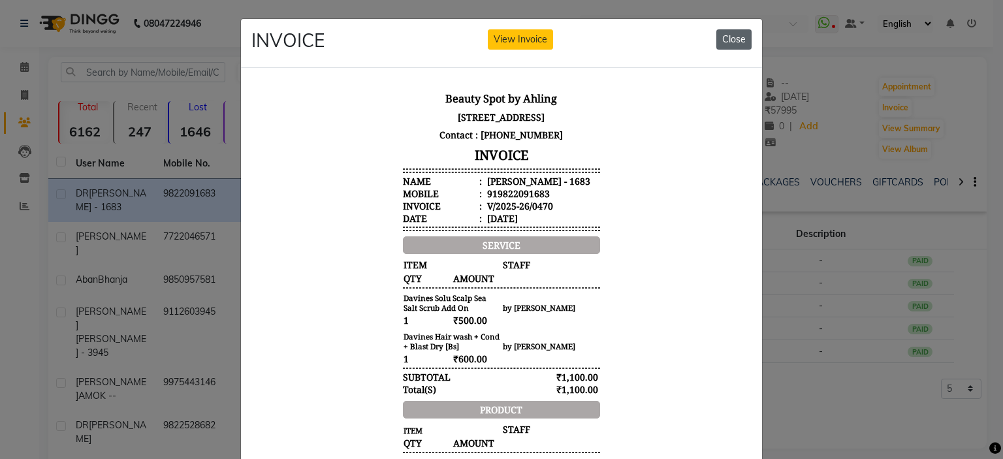
click at [726, 38] on button "Close" at bounding box center [734, 39] width 35 height 20
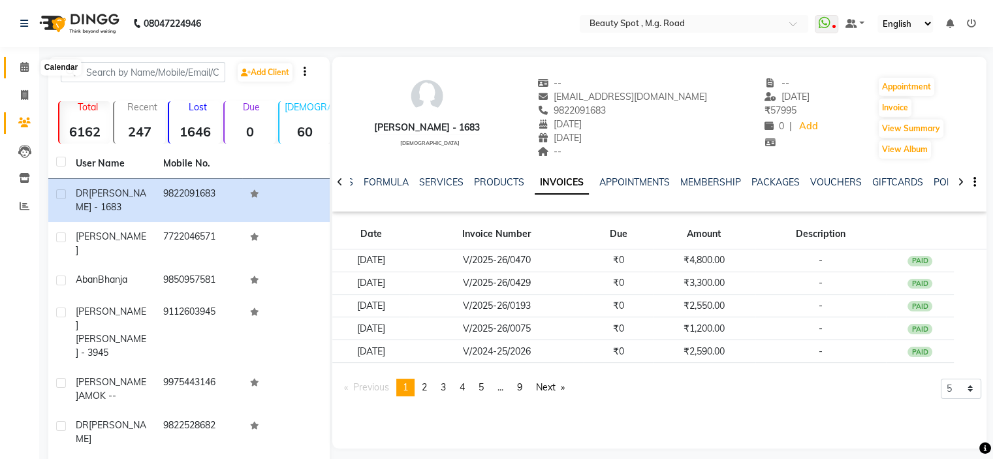
click at [21, 70] on icon at bounding box center [24, 67] width 8 height 10
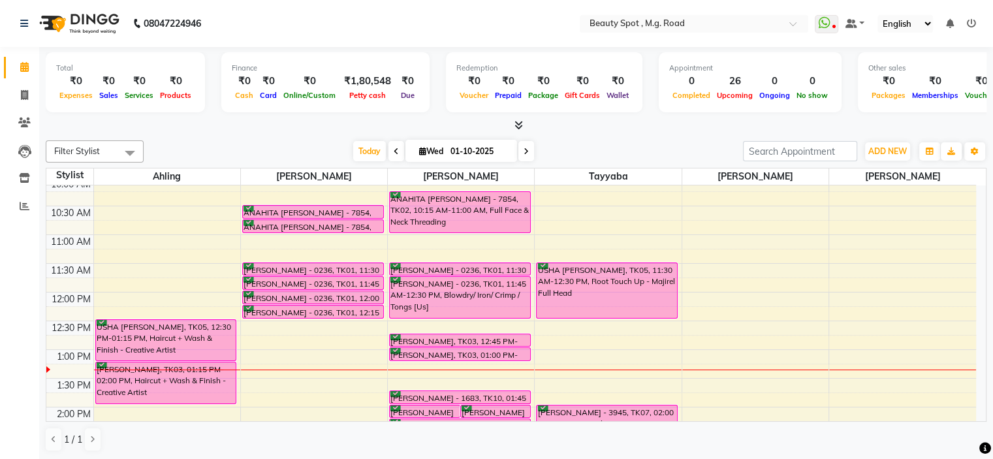
scroll to position [131, 0]
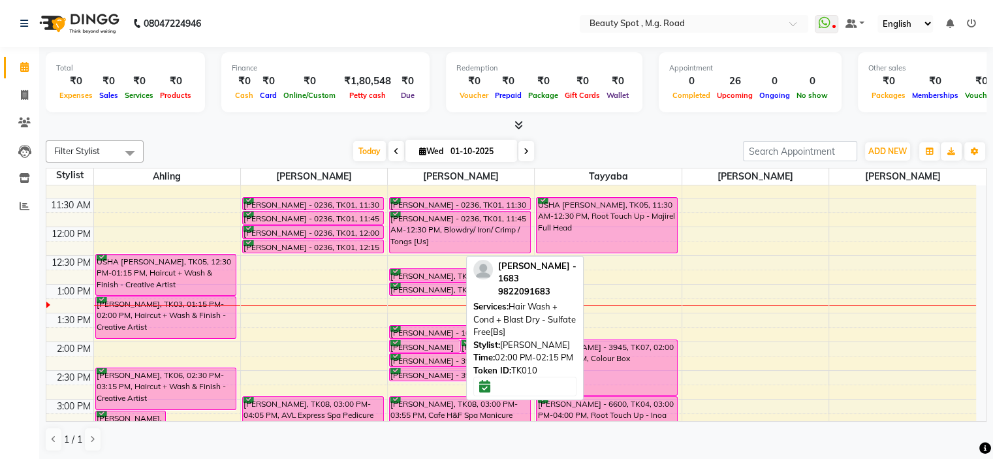
click at [427, 346] on div "DR SAMITA MOOLANI - 1683, TK10, 02:00 PM-02:15 PM, Hair Wash + Cond + Blast Dry…" at bounding box center [424, 346] width 69 height 12
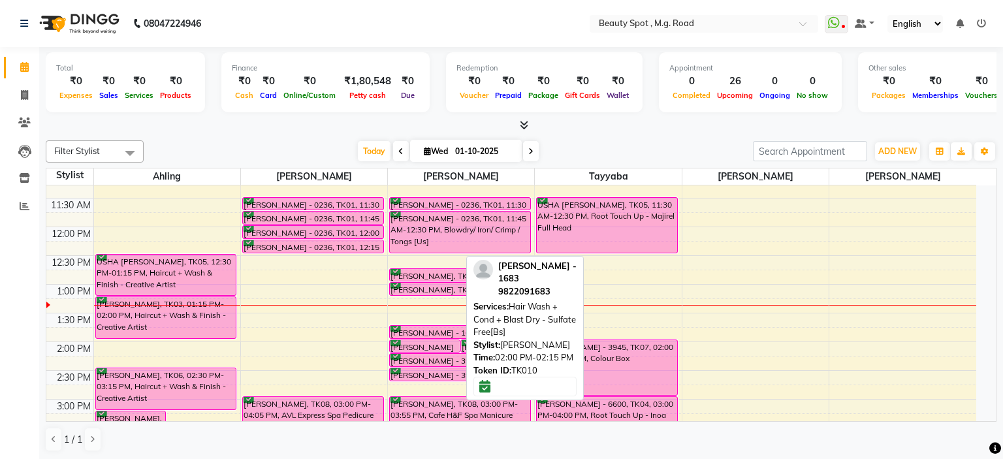
select select "6"
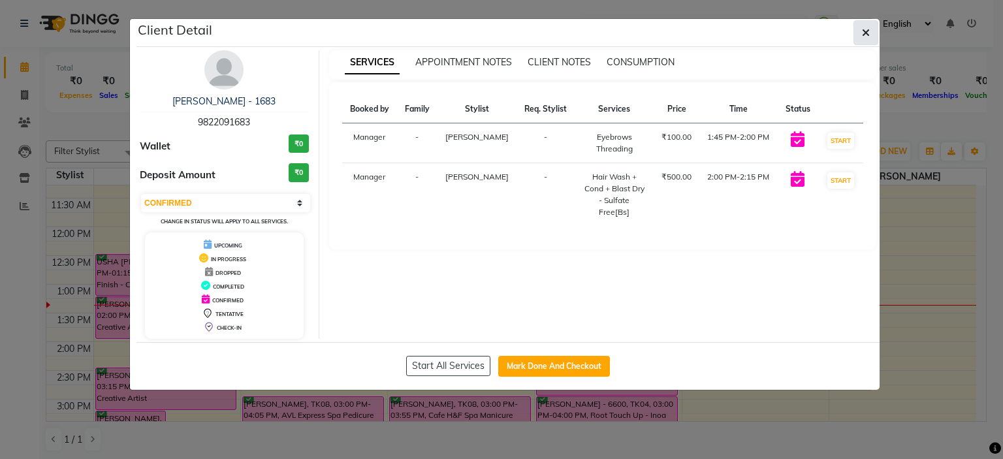
click at [869, 32] on icon "button" at bounding box center [866, 32] width 8 height 10
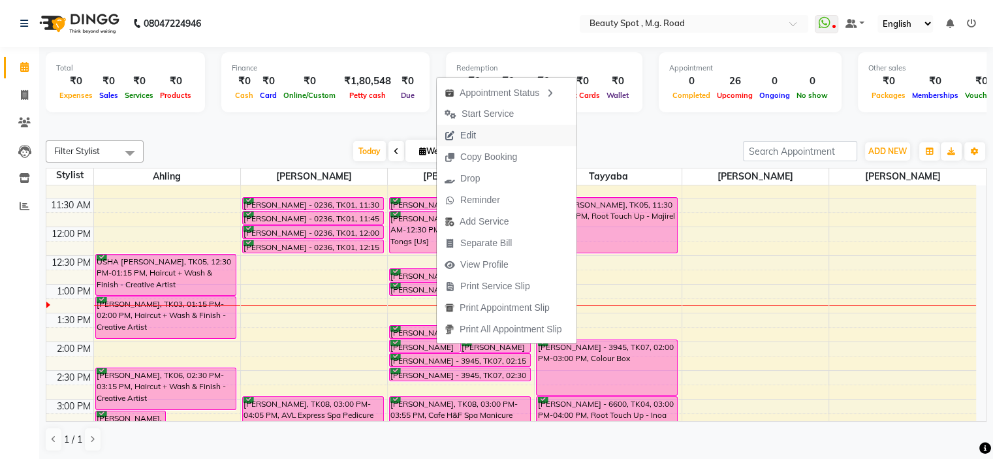
click at [478, 132] on span "Edit" at bounding box center [460, 136] width 47 height 22
select select "confirm booking"
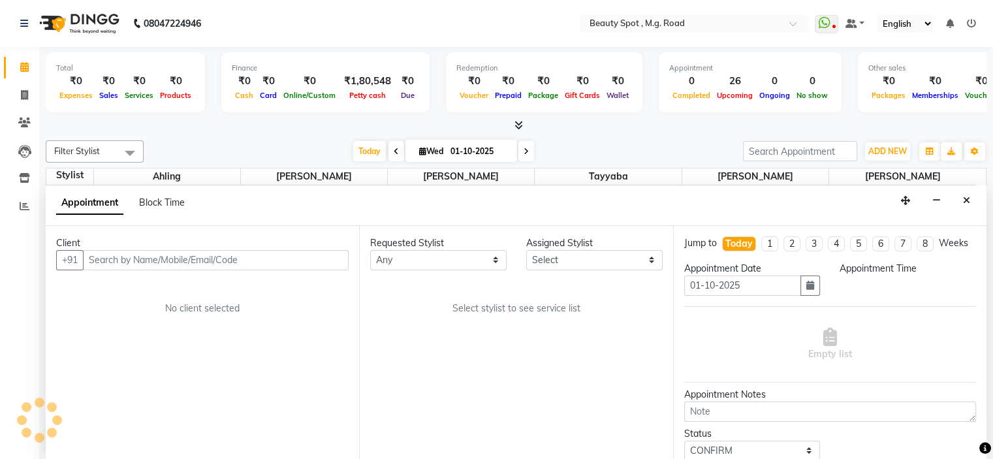
select select "70085"
select select "825"
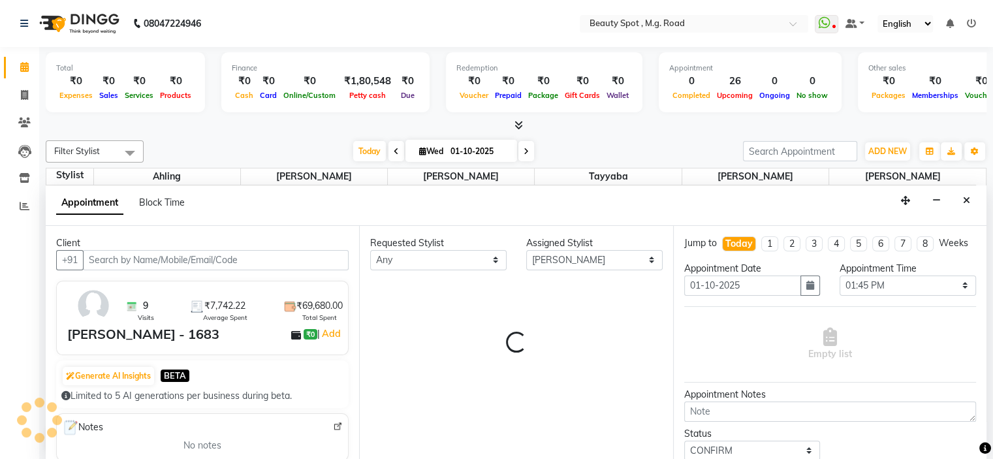
scroll to position [229, 0]
select select "3932"
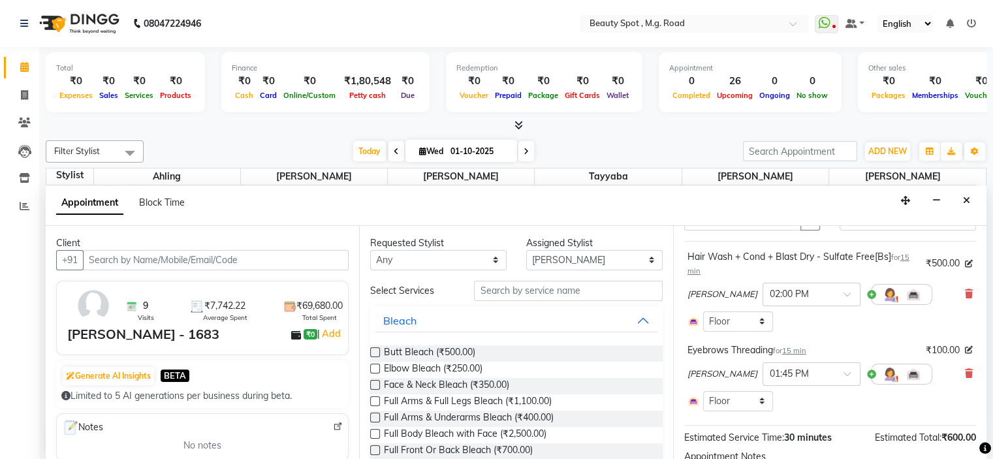
scroll to position [0, 0]
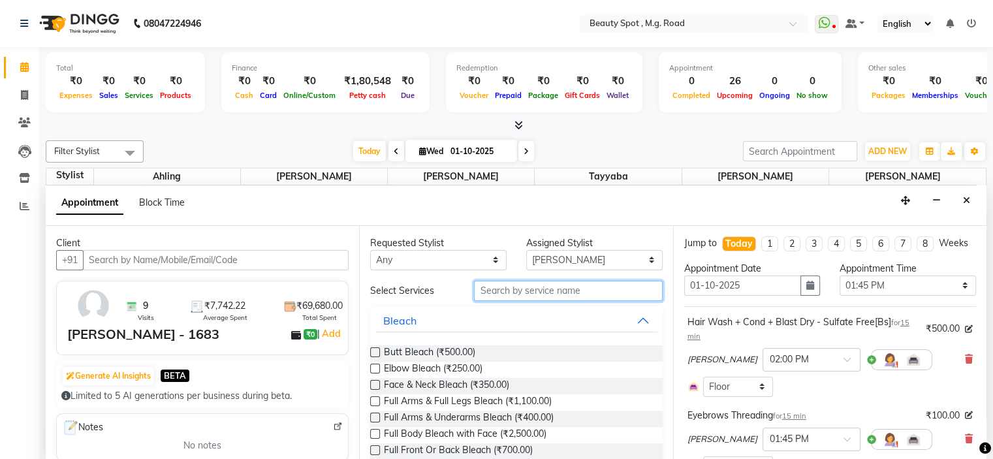
click at [514, 291] on input "text" at bounding box center [568, 291] width 188 height 20
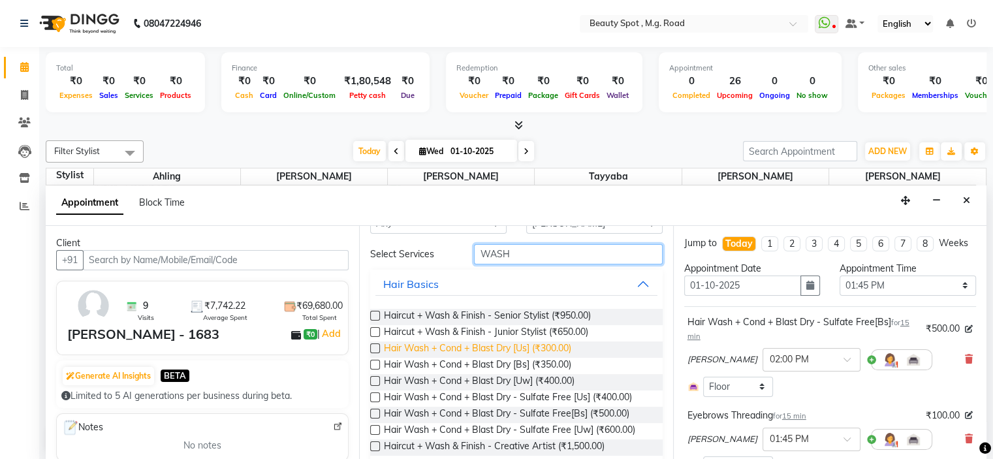
scroll to position [65, 0]
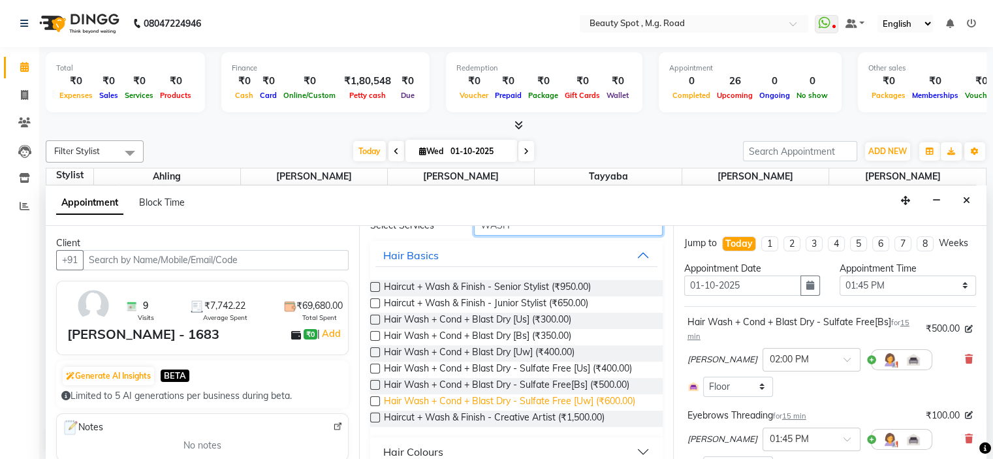
type input "WASH"
click at [579, 396] on span "Hair Wash + Cond + Blast Dry - Sulfate Free [Uw] (₹600.00)" at bounding box center [509, 403] width 251 height 16
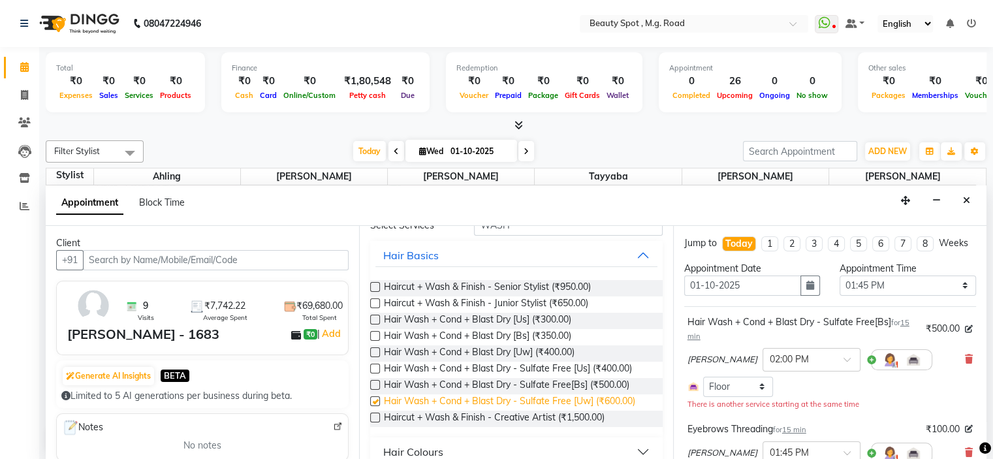
checkbox input "false"
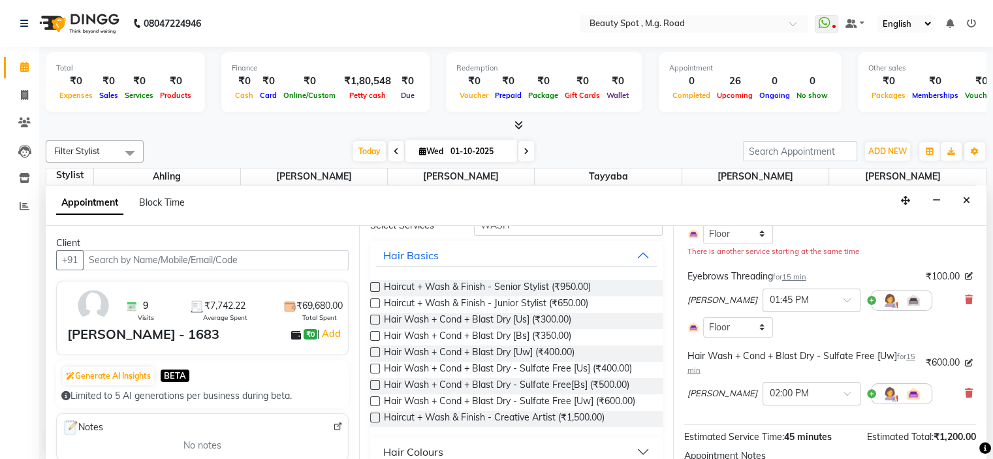
scroll to position [131, 0]
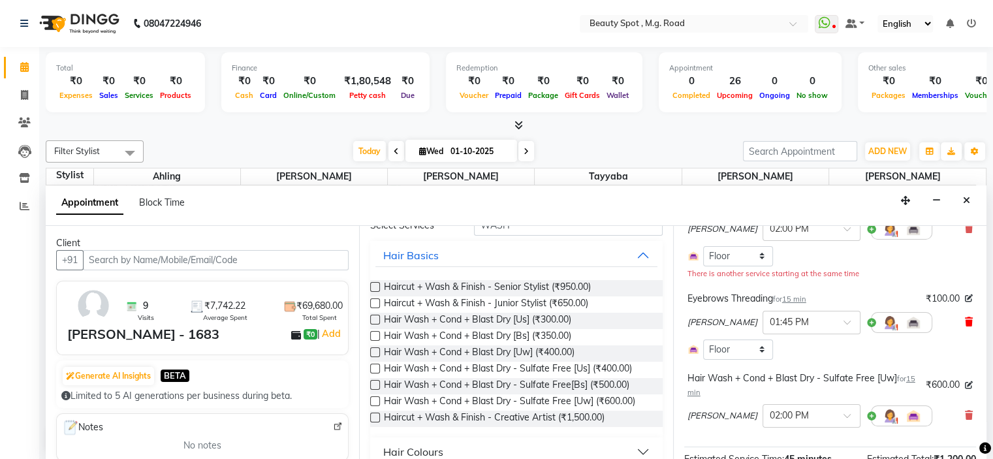
click at [965, 327] on icon at bounding box center [969, 321] width 8 height 9
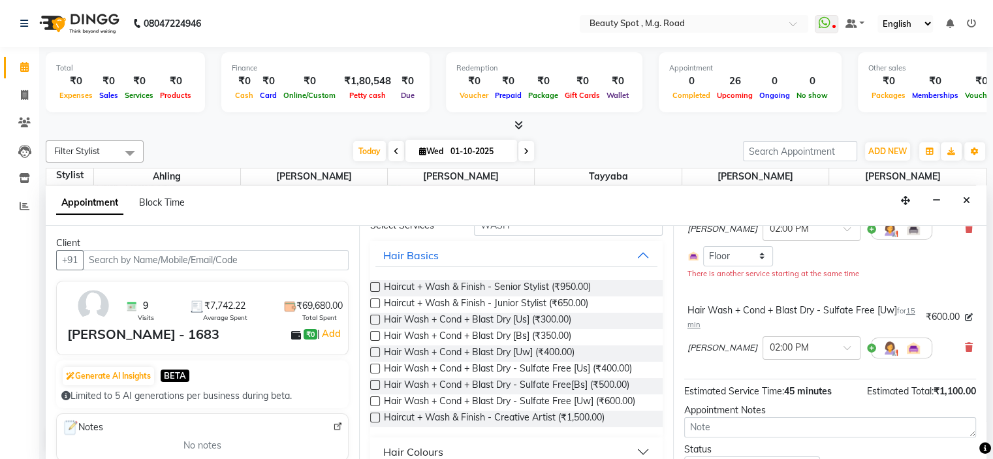
scroll to position [65, 0]
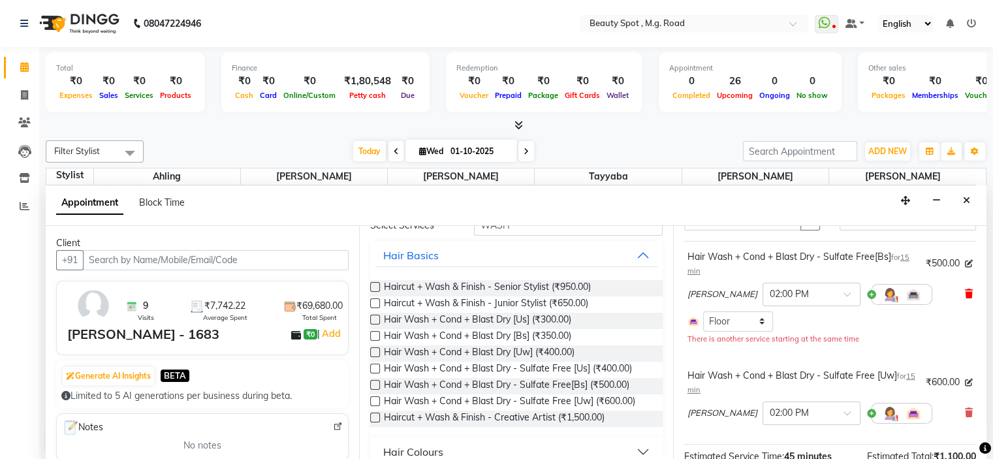
click at [965, 299] on icon at bounding box center [969, 293] width 8 height 9
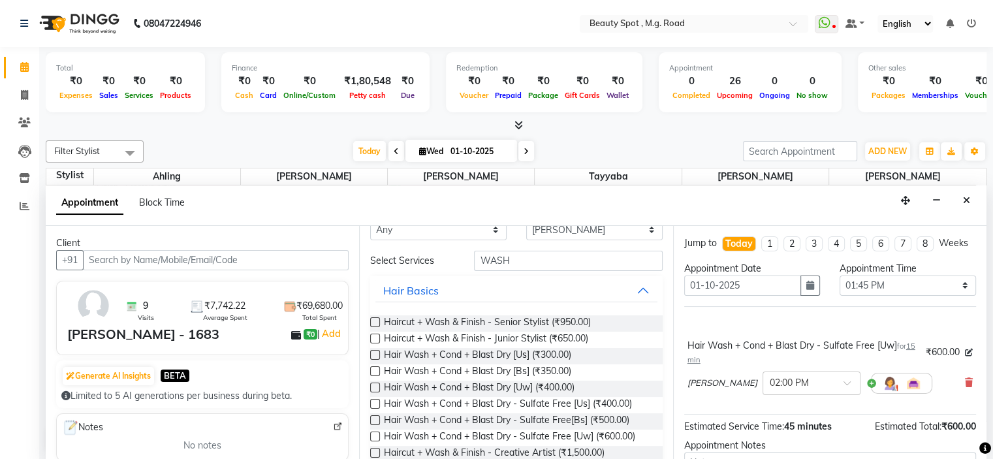
scroll to position [0, 0]
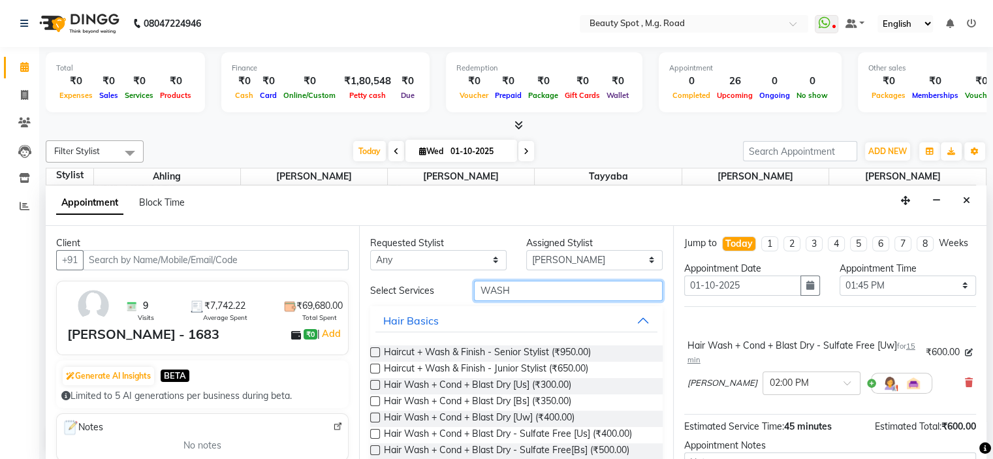
click at [517, 287] on input "WASH" at bounding box center [568, 291] width 188 height 20
type input "W"
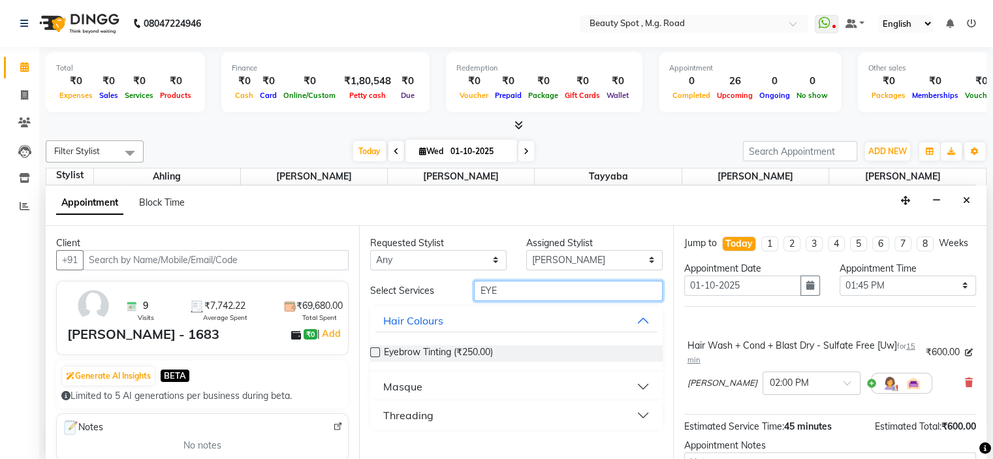
type input "EYE"
click at [427, 412] on div "Threading" at bounding box center [408, 416] width 50 height 16
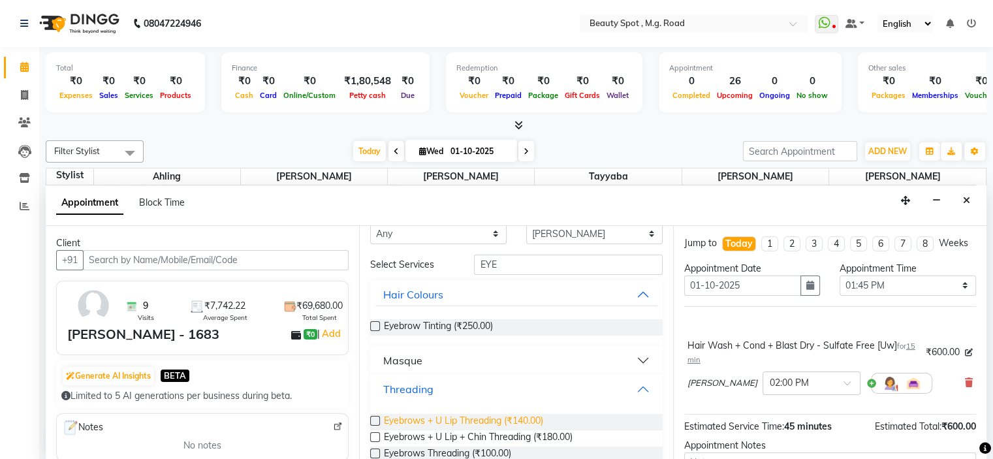
scroll to position [49, 0]
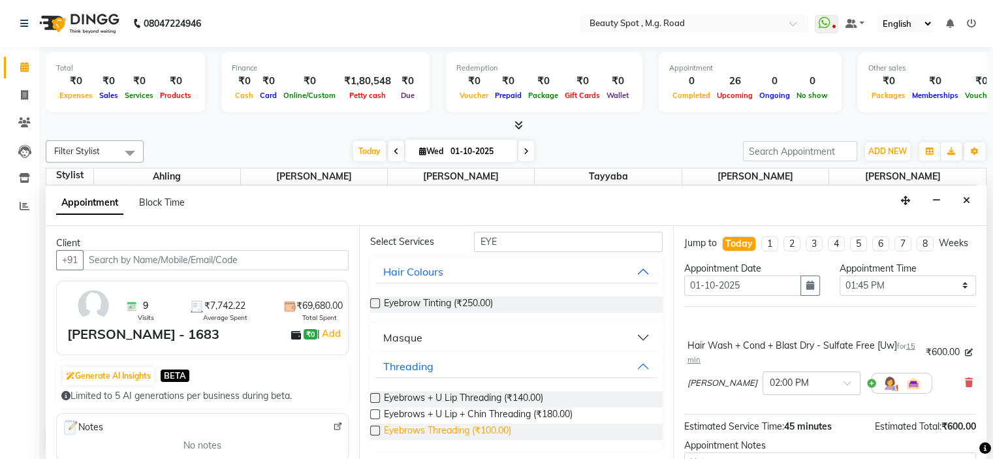
click at [488, 430] on span "Eyebrows Threading (₹100.00)" at bounding box center [447, 432] width 127 height 16
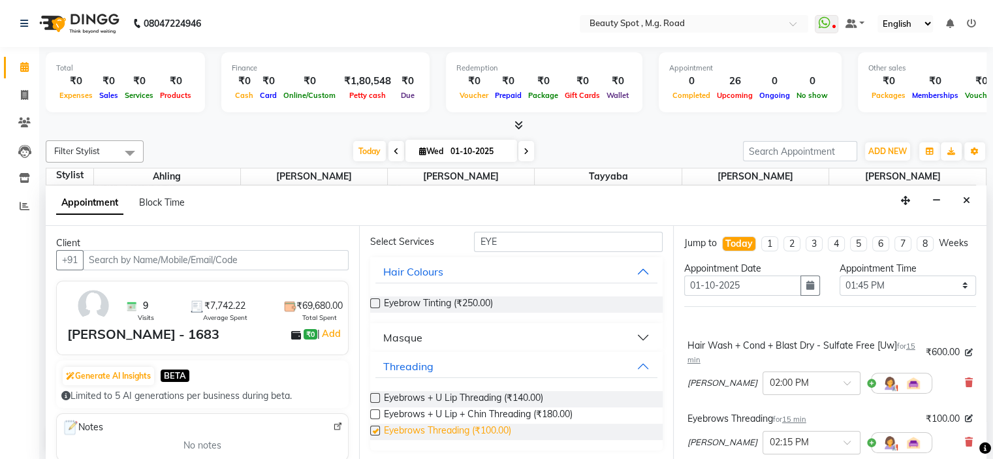
checkbox input "false"
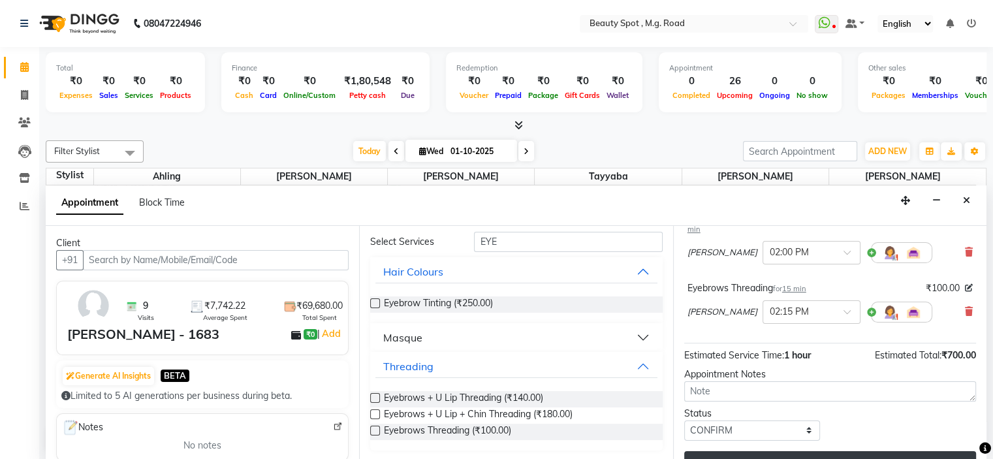
scroll to position [167, 0]
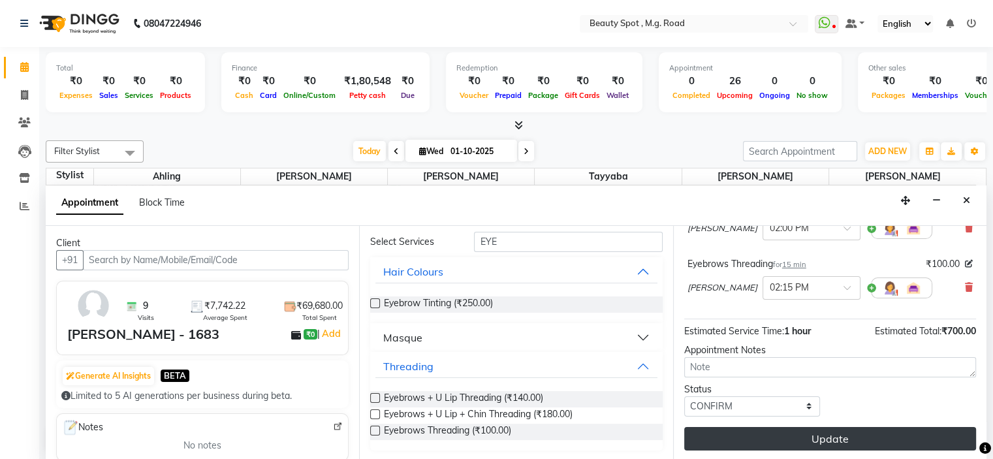
click at [839, 440] on button "Update" at bounding box center [831, 439] width 292 height 24
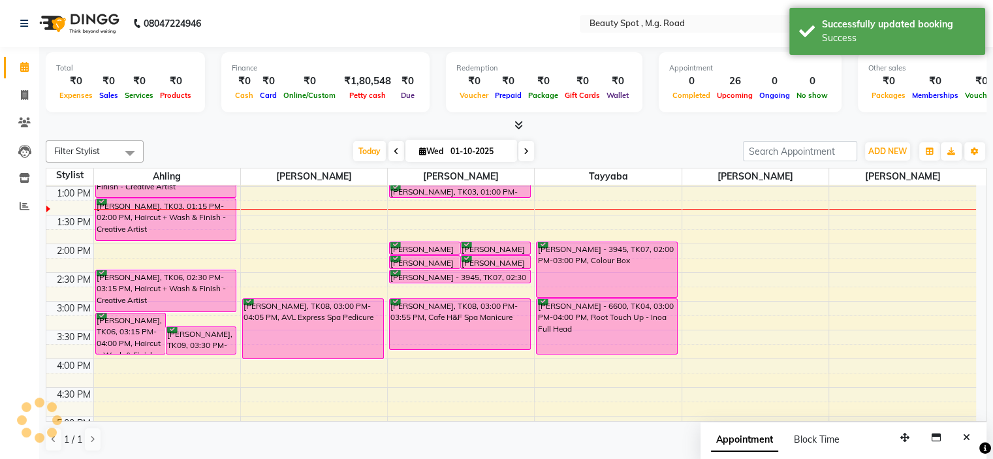
scroll to position [0, 0]
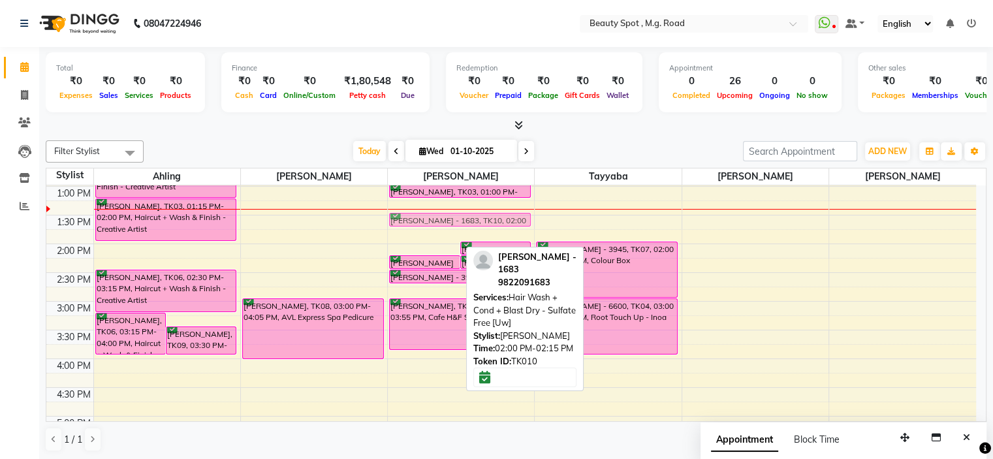
drag, startPoint x: 405, startPoint y: 244, endPoint x: 406, endPoint y: 219, distance: 24.8
click at [406, 219] on div "DR SAMITA MOOLANI - 1683, TK10, 02:00 PM-02:15 PM, Hair Wash + Cond + Blast Dry…" at bounding box center [461, 273] width 146 height 632
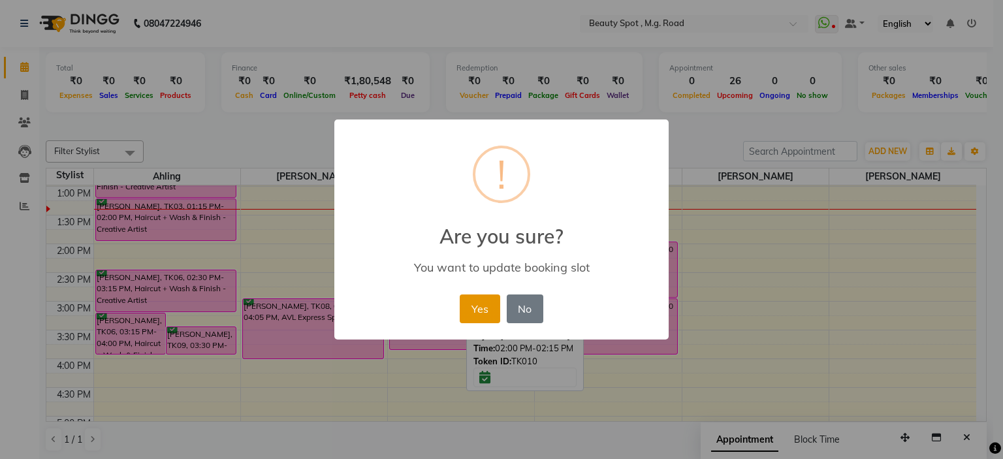
click at [480, 303] on button "Yes" at bounding box center [480, 309] width 40 height 29
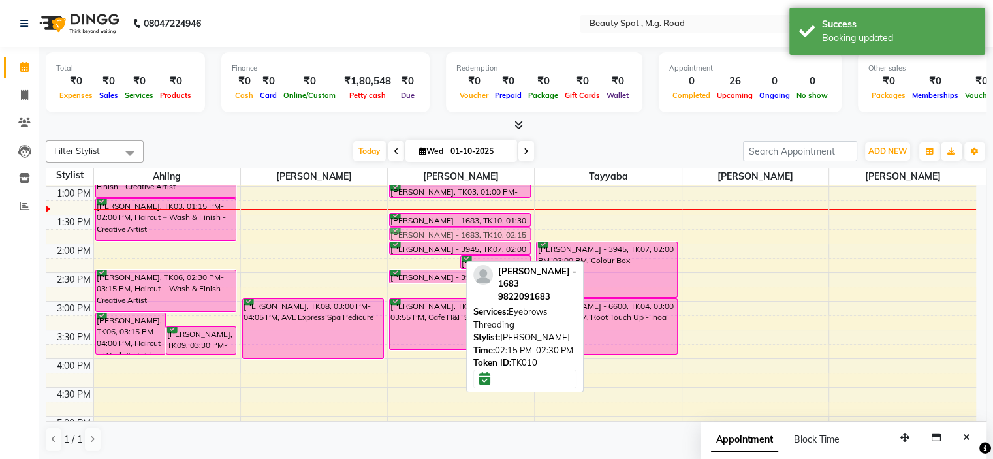
drag, startPoint x: 424, startPoint y: 261, endPoint x: 421, endPoint y: 234, distance: 27.0
click at [421, 234] on div "DR SAMITA MOOLANI - 1683, TK10, 02:15 PM-02:30 PM, Eyebrows Threading FARIDA MU…" at bounding box center [461, 273] width 146 height 632
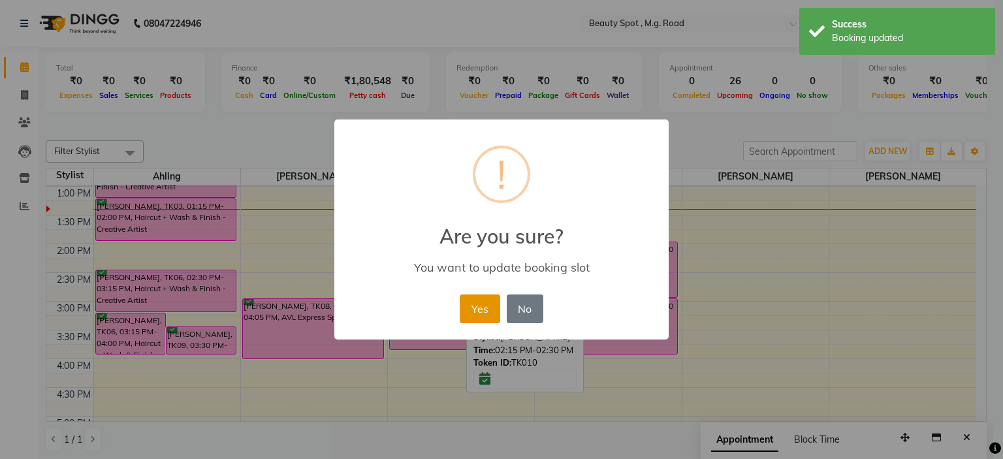
click at [476, 301] on button "Yes" at bounding box center [480, 309] width 40 height 29
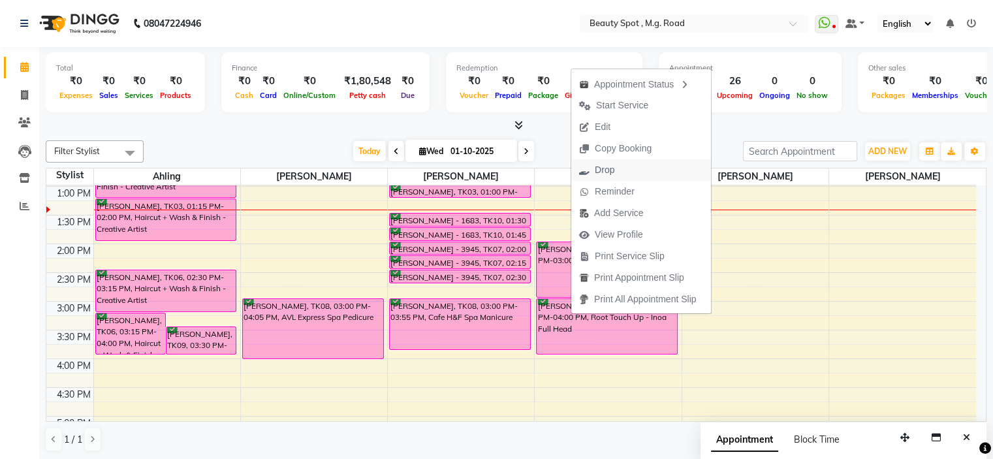
click at [609, 171] on span "Drop" at bounding box center [605, 170] width 20 height 14
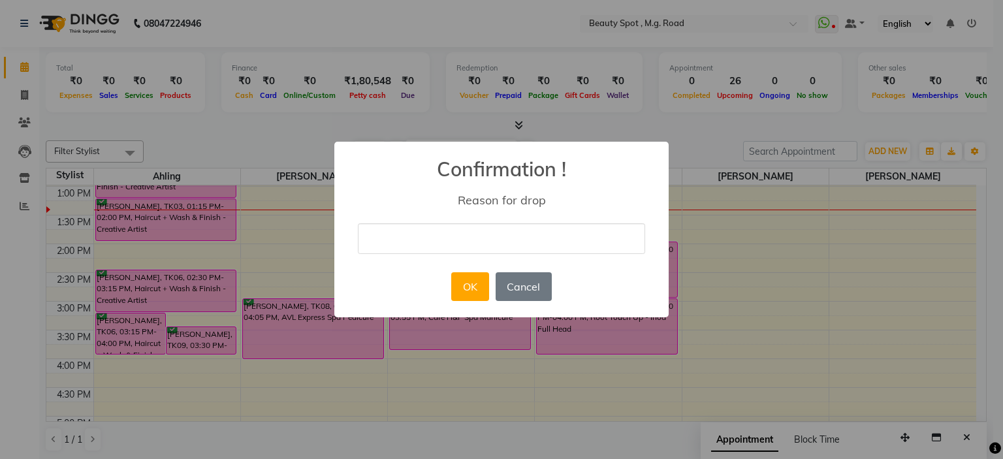
click at [473, 238] on input "text" at bounding box center [501, 238] width 287 height 31
type input "CLIENT CANCELLED"
click at [473, 288] on button "OK" at bounding box center [469, 286] width 37 height 29
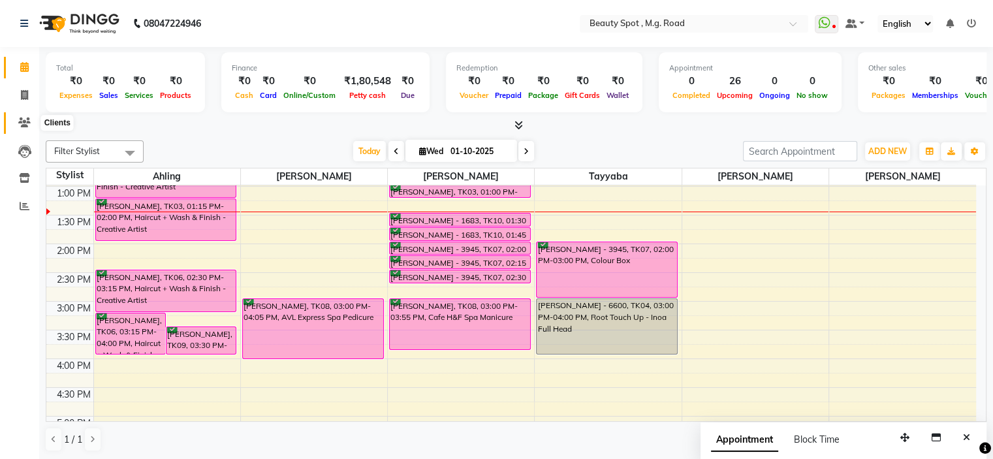
click at [22, 118] on icon at bounding box center [24, 123] width 12 height 10
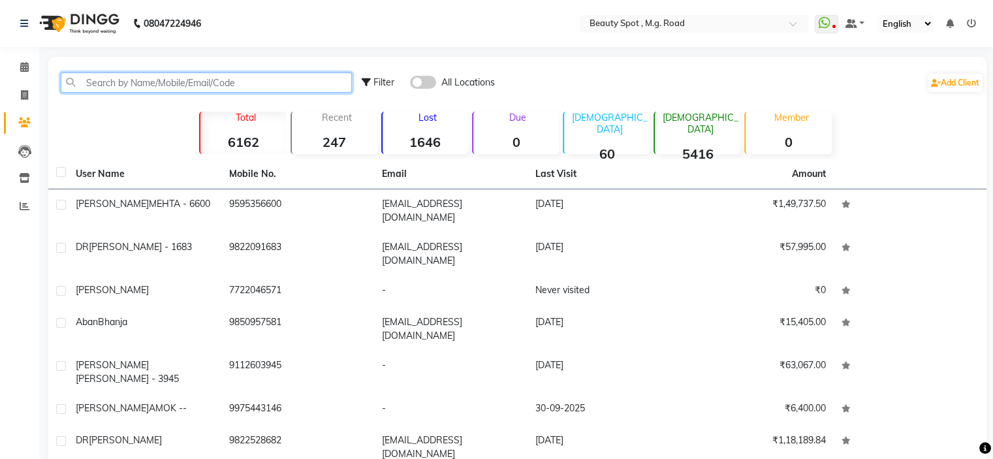
click at [180, 82] on input "text" at bounding box center [206, 83] width 291 height 20
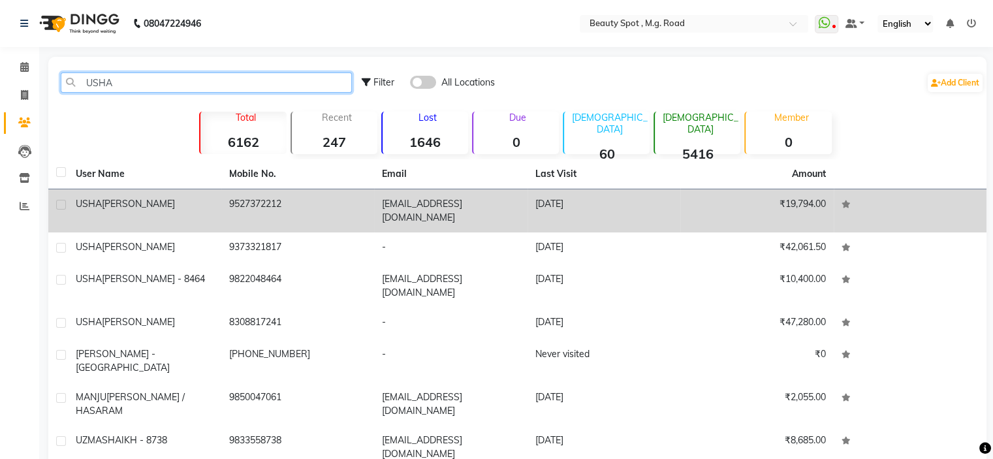
type input "USHA"
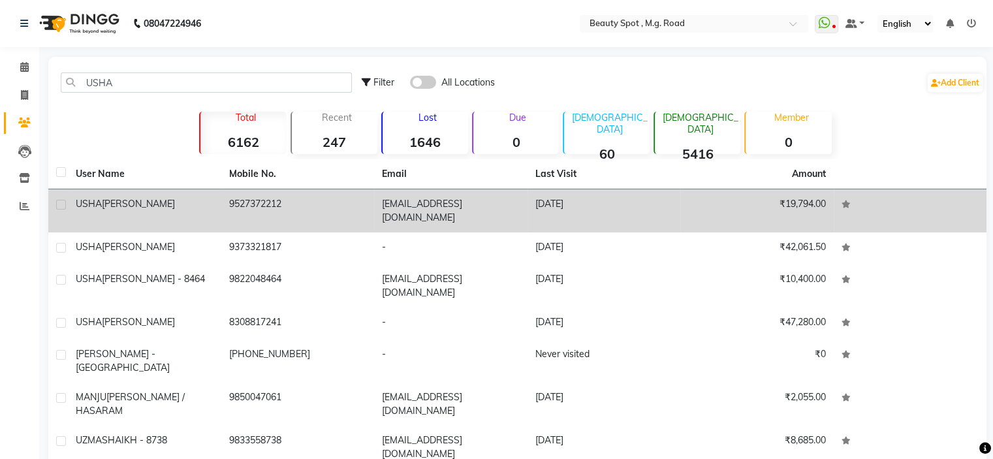
click at [175, 202] on span "MUKESH KHAITAN" at bounding box center [138, 204] width 73 height 12
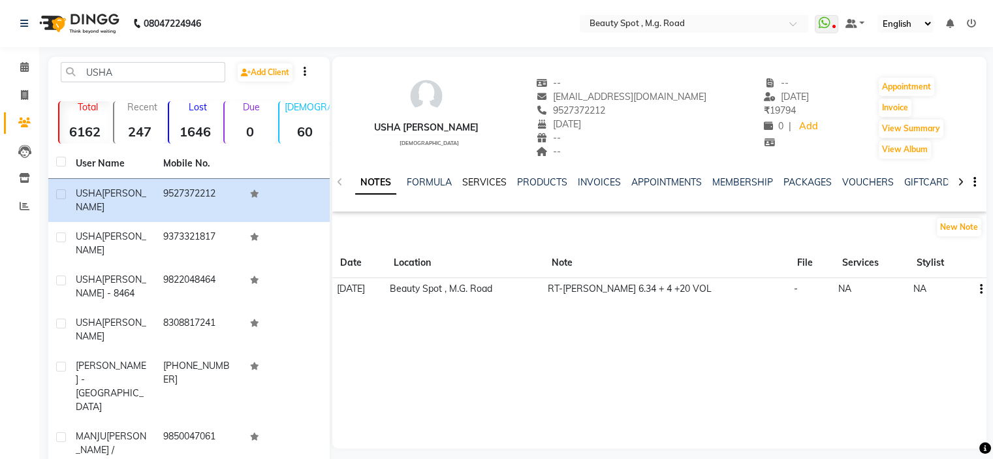
click at [486, 177] on link "SERVICES" at bounding box center [484, 182] width 44 height 12
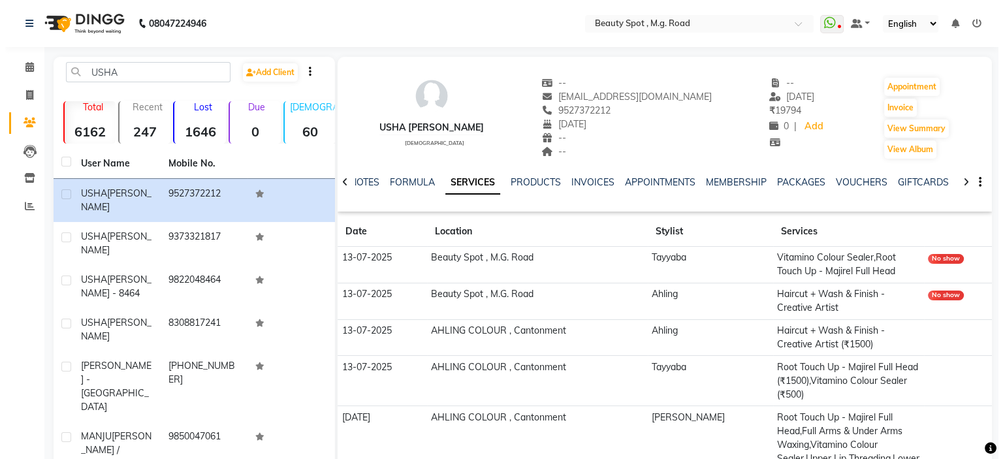
scroll to position [131, 0]
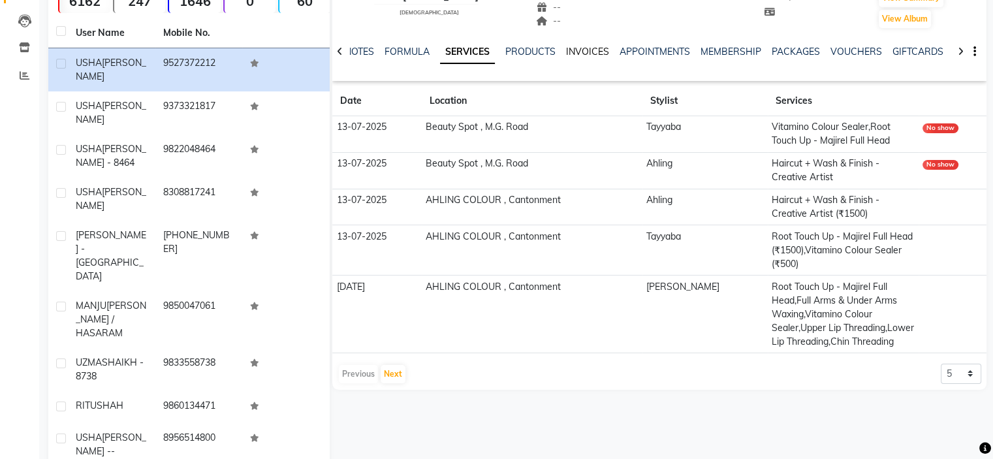
click at [587, 54] on link "INVOICES" at bounding box center [587, 52] width 43 height 12
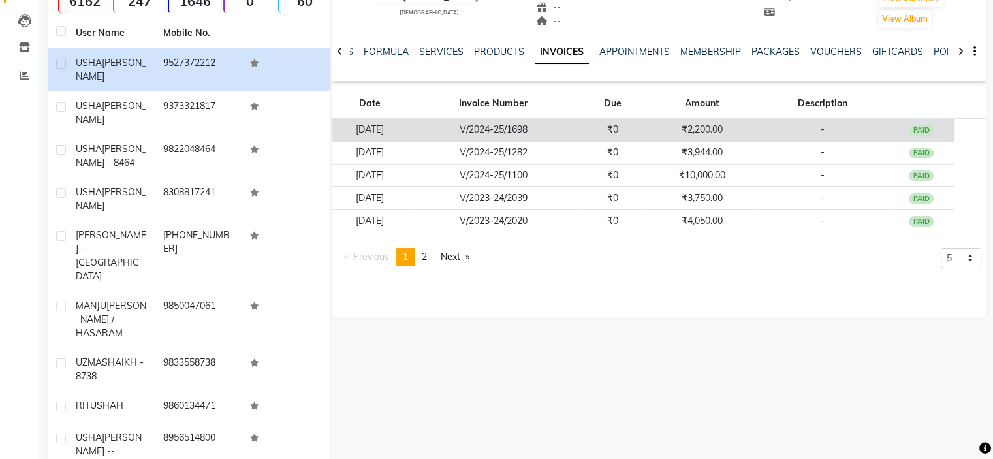
click at [645, 129] on td "₹0" at bounding box center [612, 130] width 67 height 23
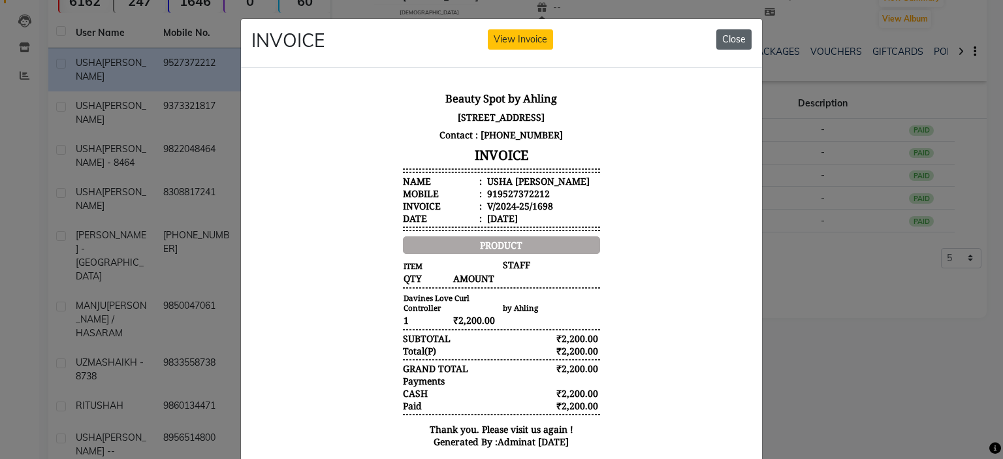
click at [725, 38] on button "Close" at bounding box center [734, 39] width 35 height 20
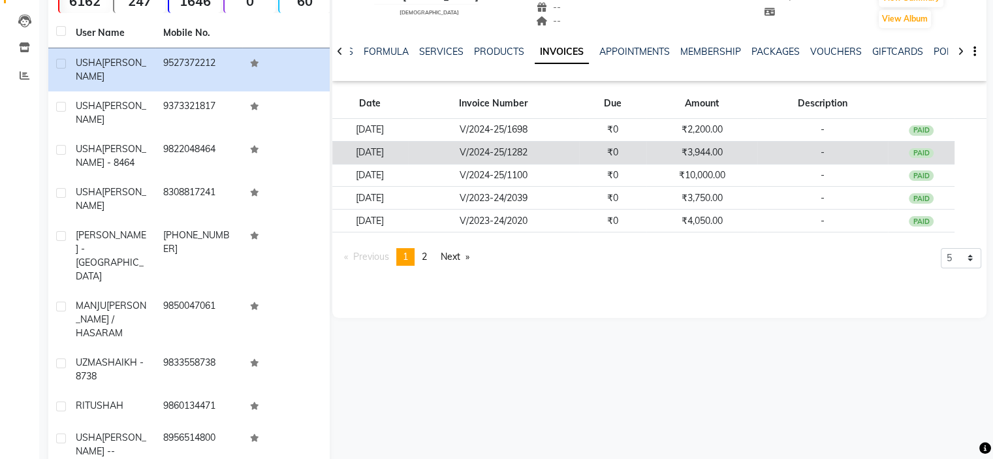
click at [674, 152] on td "₹3,944.00" at bounding box center [702, 152] width 111 height 23
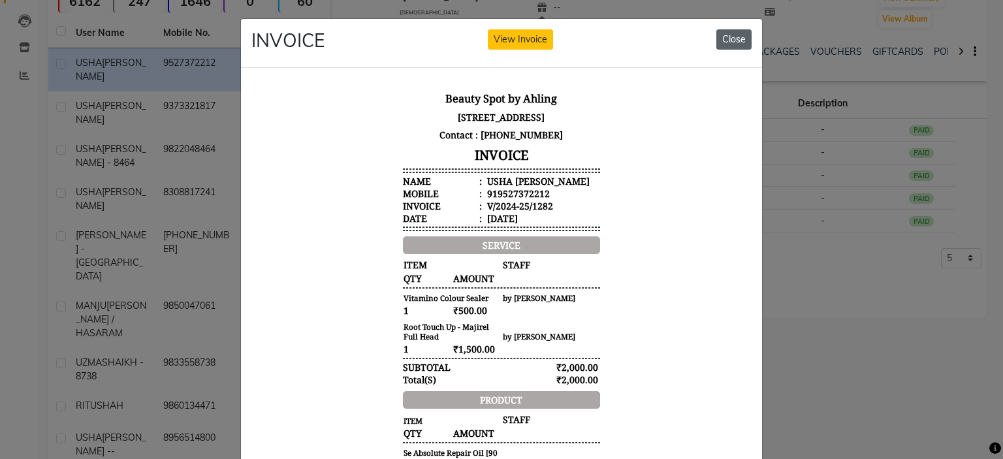
click at [737, 38] on button "Close" at bounding box center [734, 39] width 35 height 20
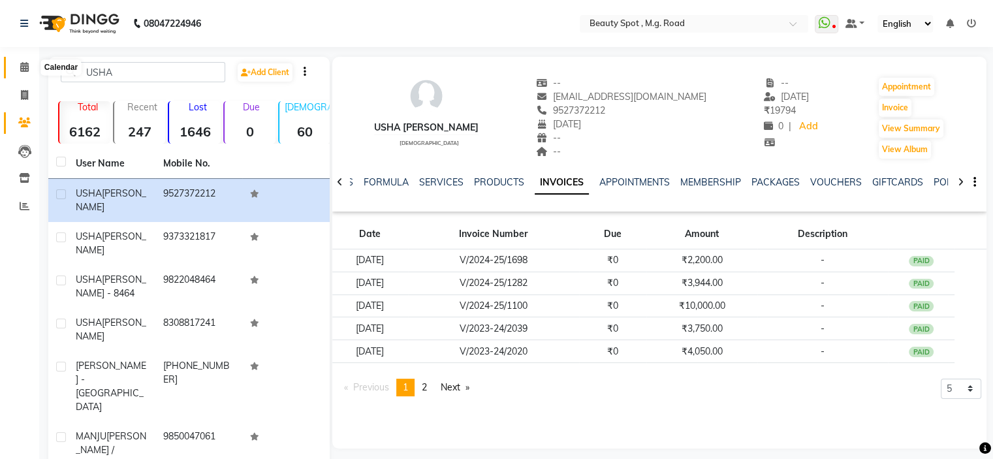
click at [24, 67] on icon at bounding box center [24, 67] width 8 height 10
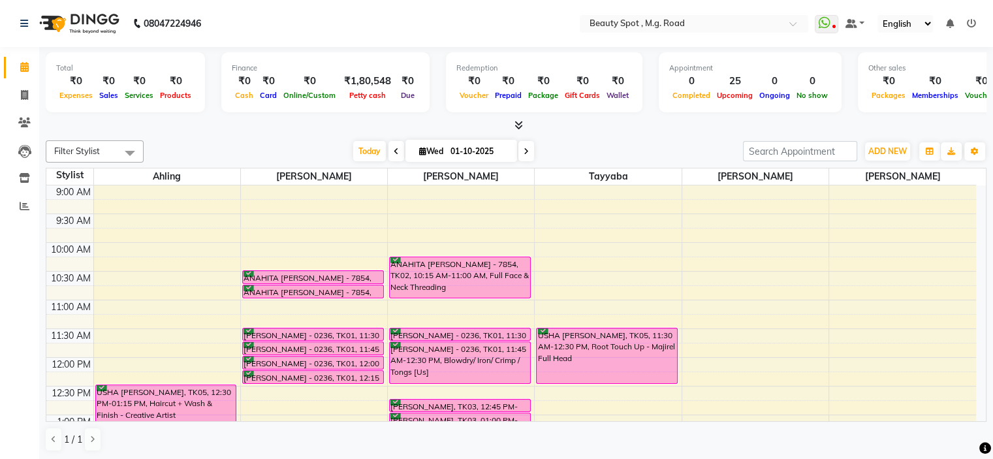
click at [419, 150] on icon at bounding box center [422, 151] width 7 height 8
select select "10"
select select "2025"
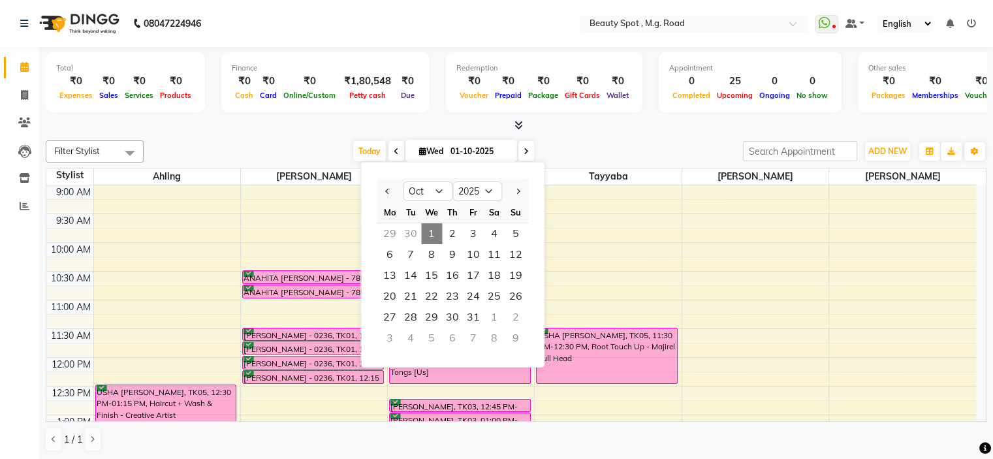
click at [472, 143] on input "01-10-2025" at bounding box center [479, 152] width 65 height 20
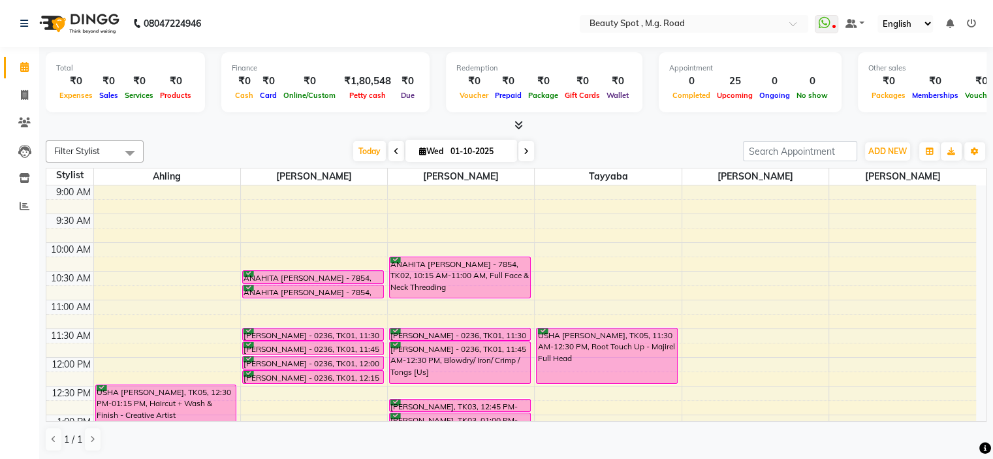
click at [480, 165] on div "Filter Stylist Select All Ahling Devika Sheela Tayyaba Yen Sanu Today Wed 01-10…" at bounding box center [516, 296] width 941 height 322
click at [483, 155] on input "01-10-2025" at bounding box center [479, 152] width 65 height 20
select select "10"
select select "2025"
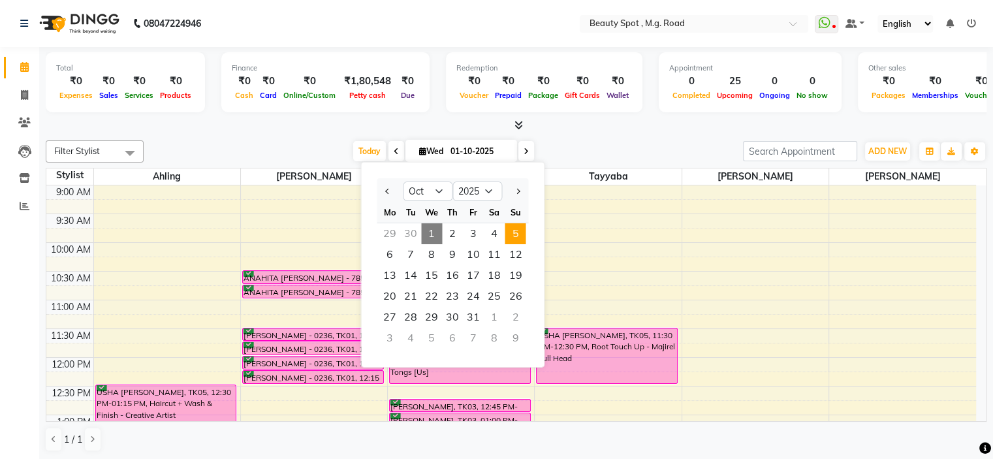
click at [515, 232] on span "5" at bounding box center [515, 233] width 21 height 21
type input "05-10-2025"
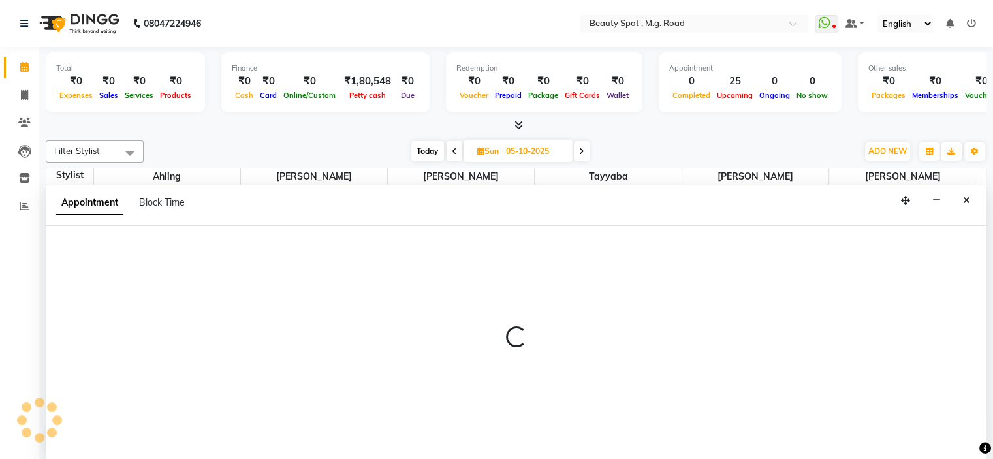
select select "70085"
select select "690"
select select "tentative"
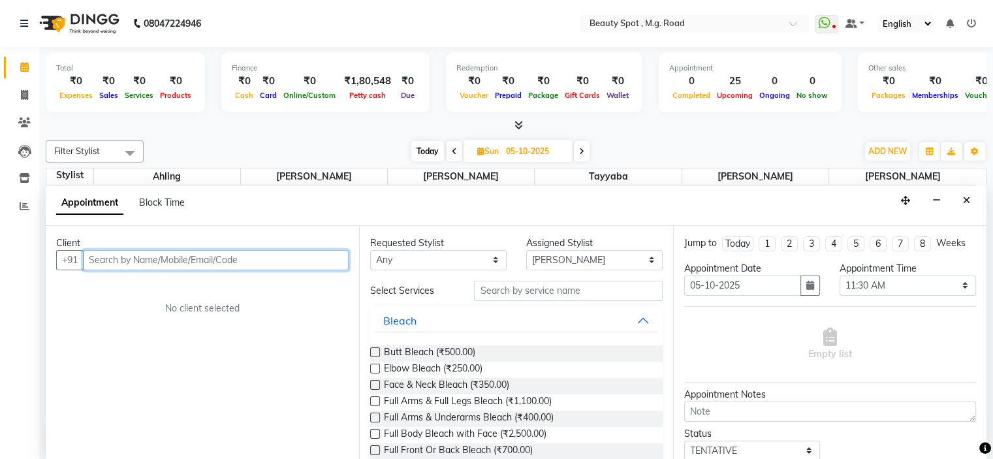
click at [233, 256] on input "text" at bounding box center [216, 260] width 266 height 20
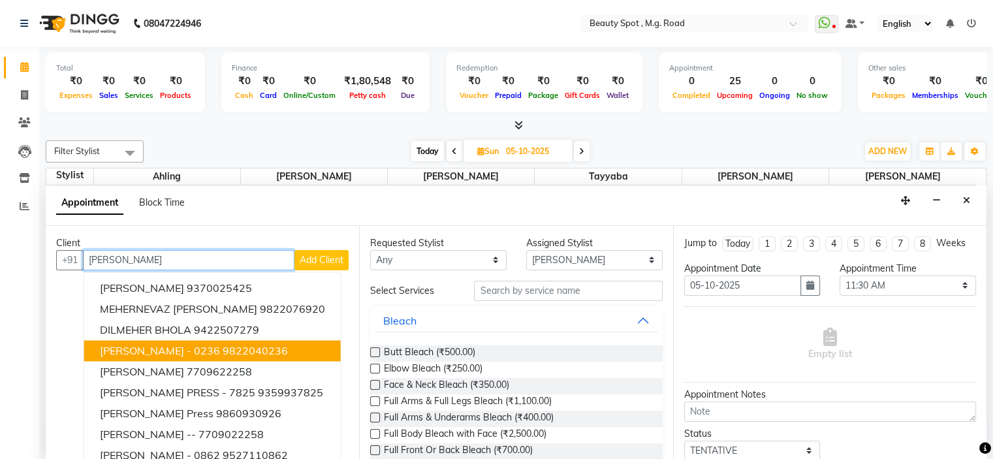
click at [223, 344] on ngb-highlight "9822040236" at bounding box center [255, 350] width 65 height 13
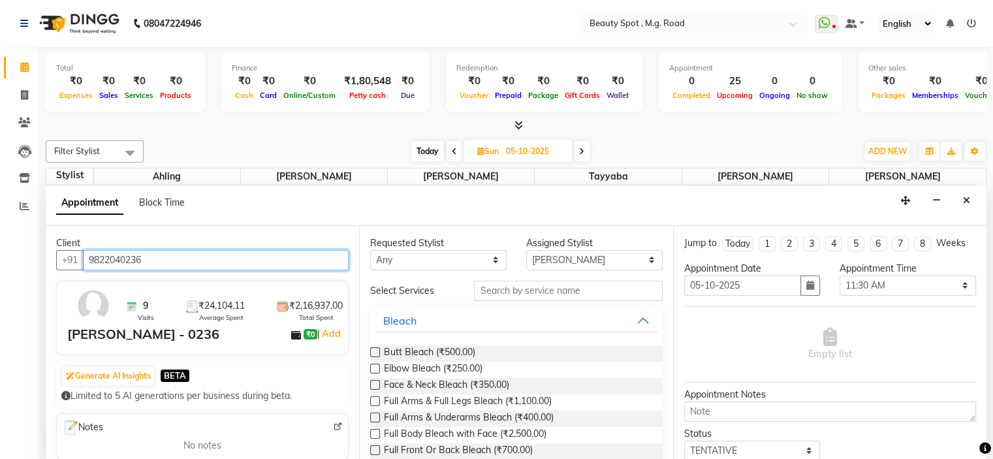
type input "9822040236"
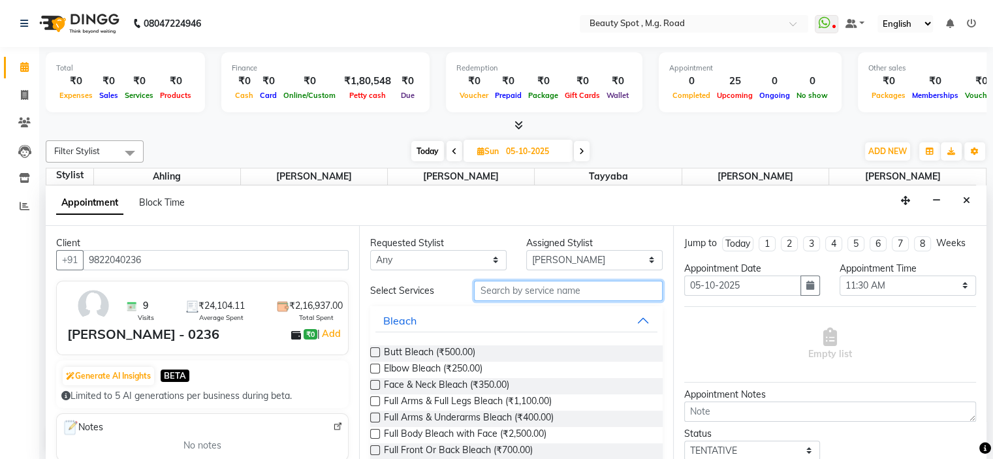
click at [485, 291] on input "text" at bounding box center [568, 291] width 188 height 20
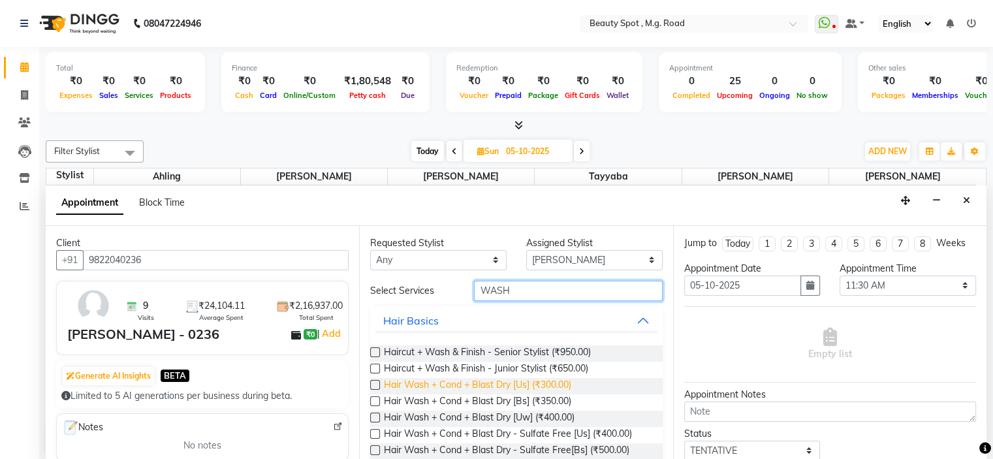
type input "WASH"
click at [554, 378] on span "Hair Wash + Cond + Blast Dry [Us] (₹300.00)" at bounding box center [477, 386] width 187 height 16
checkbox input "false"
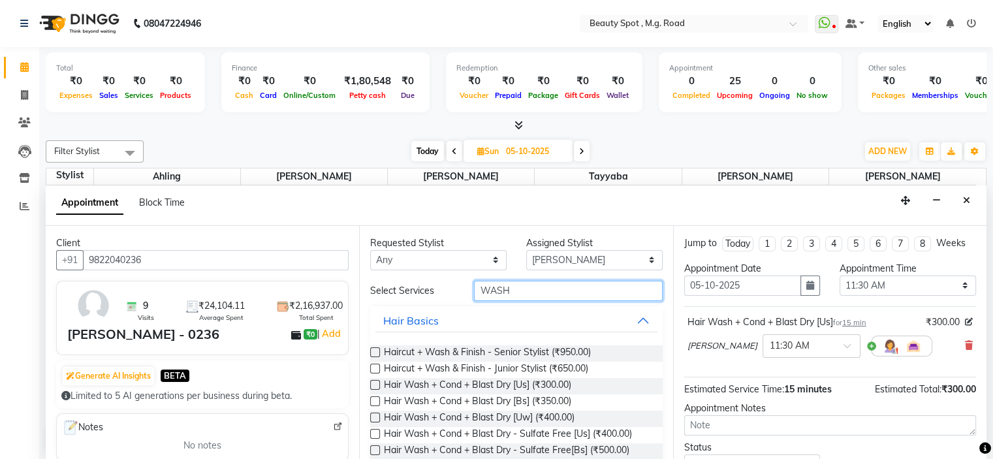
click at [523, 289] on input "WASH" at bounding box center [568, 291] width 188 height 20
type input "W"
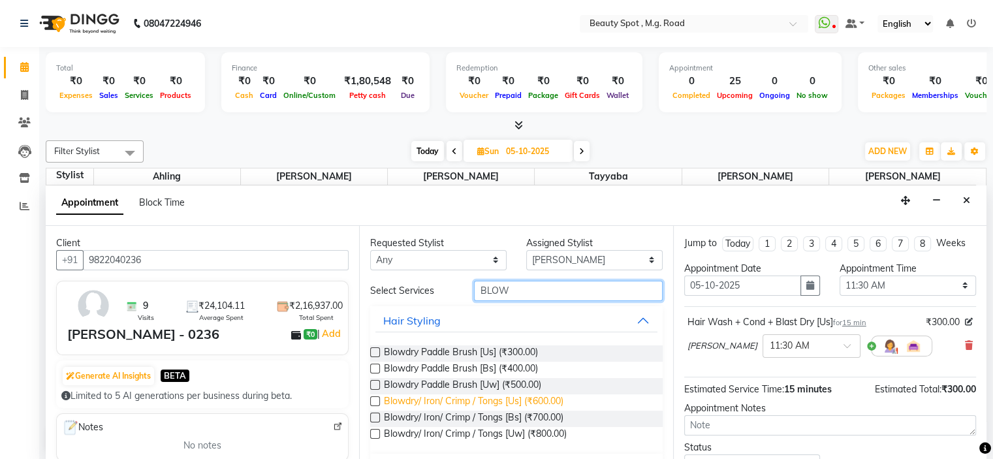
type input "BLOW"
click at [554, 400] on span "Blowdry/ Iron/ Crimp / Tongs [Us] (₹600.00)" at bounding box center [474, 403] width 180 height 16
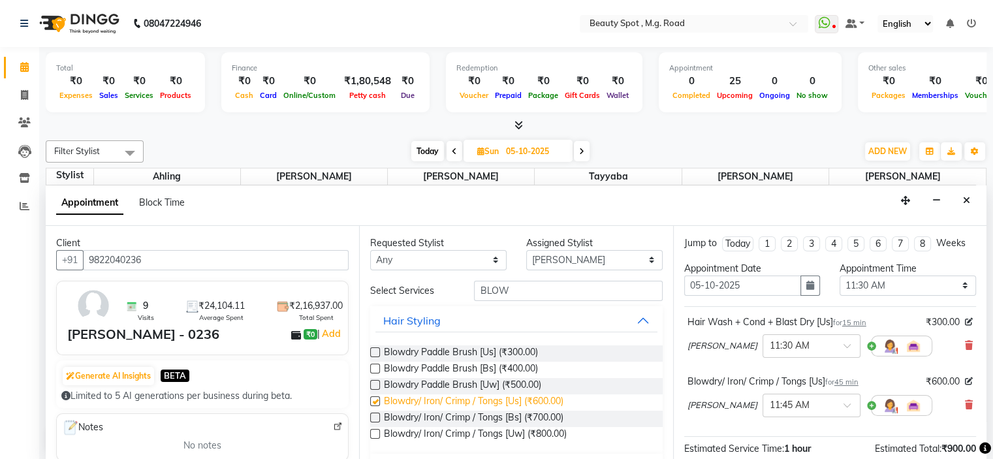
checkbox input "false"
click at [506, 292] on input "BLOW" at bounding box center [568, 291] width 188 height 20
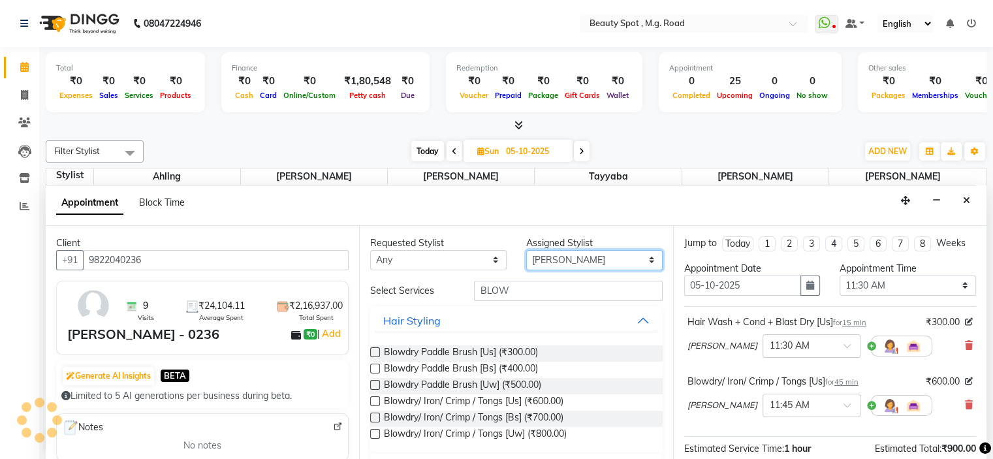
click at [544, 259] on select "Select Ahling Devika Sanu Sheela Tayyaba Yen" at bounding box center [594, 260] width 137 height 20
select select "63581"
click at [526, 250] on select "Select Ahling Devika Sanu Sheela Tayyaba Yen" at bounding box center [594, 260] width 137 height 20
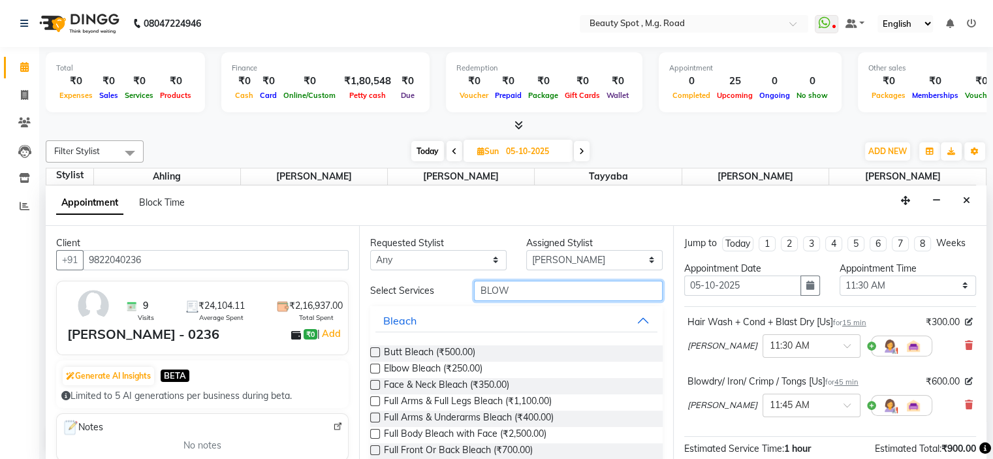
click at [530, 295] on input "BLOW" at bounding box center [568, 291] width 188 height 20
type input "B"
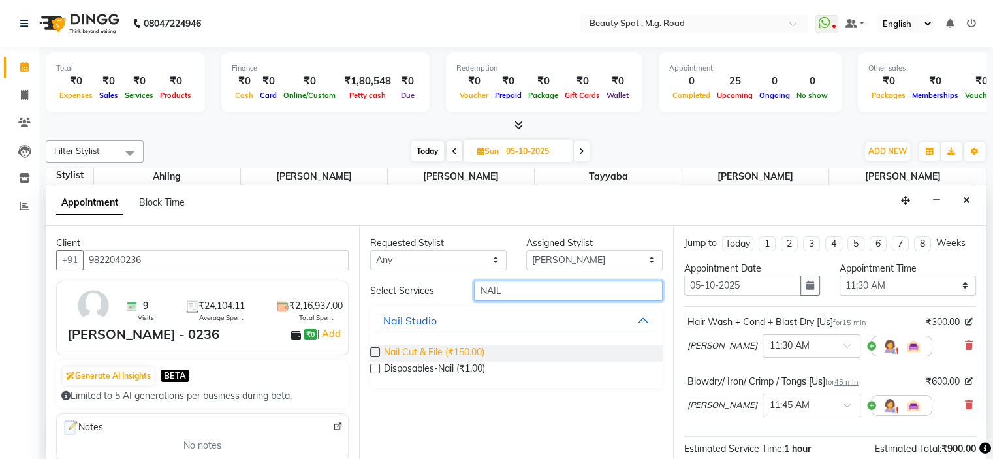
type input "NAIL"
click at [462, 349] on span "Nail Cut & File (₹150.00)" at bounding box center [434, 354] width 101 height 16
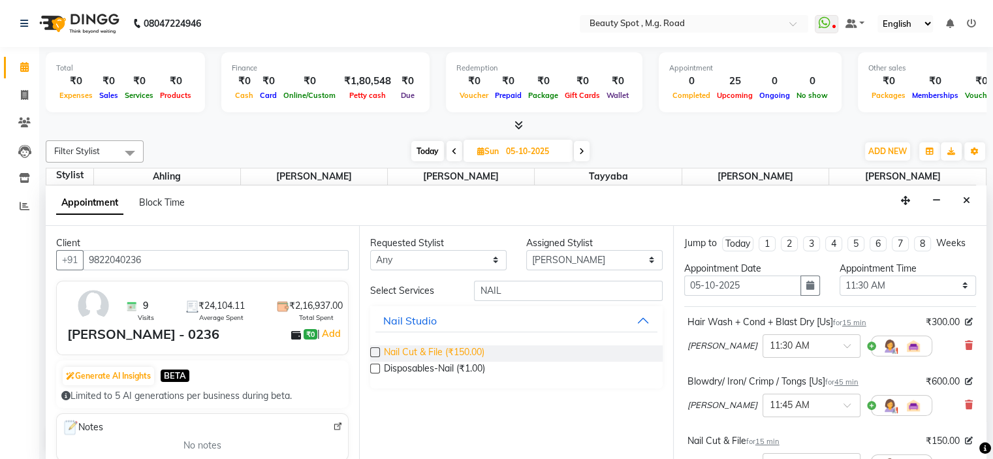
click at [462, 349] on span "Nail Cut & File (₹150.00)" at bounding box center [434, 354] width 101 height 16
checkbox input "false"
click at [507, 294] on input "NAIL" at bounding box center [568, 291] width 188 height 20
type input "N"
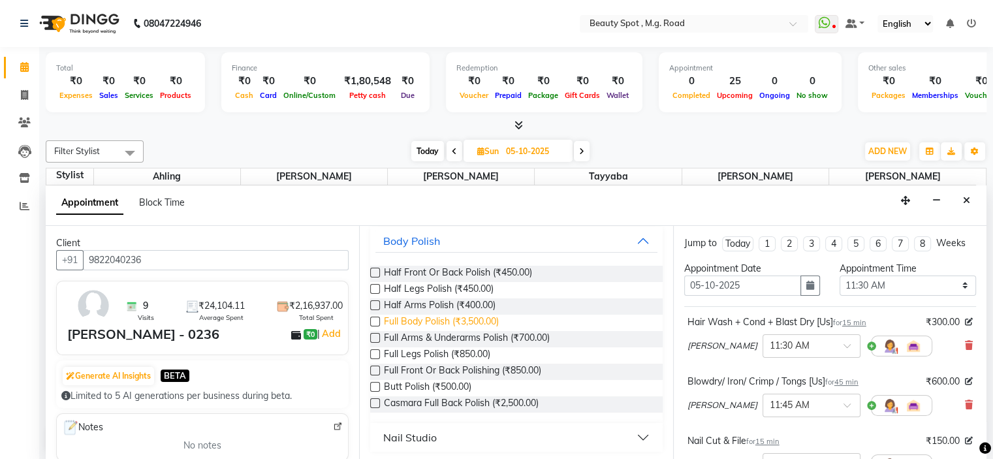
scroll to position [81, 0]
type input "POLI"
click at [434, 439] on div "Nail Studio" at bounding box center [410, 436] width 54 height 16
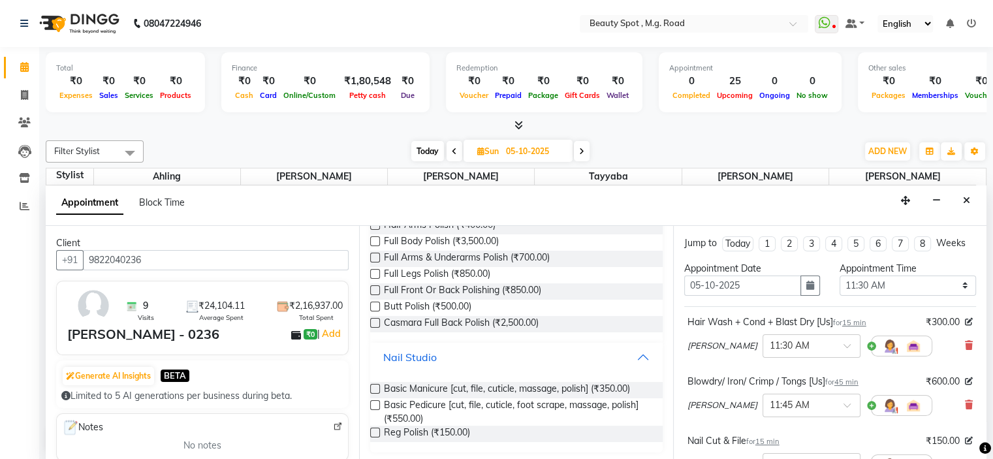
scroll to position [162, 0]
click at [444, 432] on span "Reg Polish (₹150.00)" at bounding box center [427, 432] width 86 height 16
checkbox input "false"
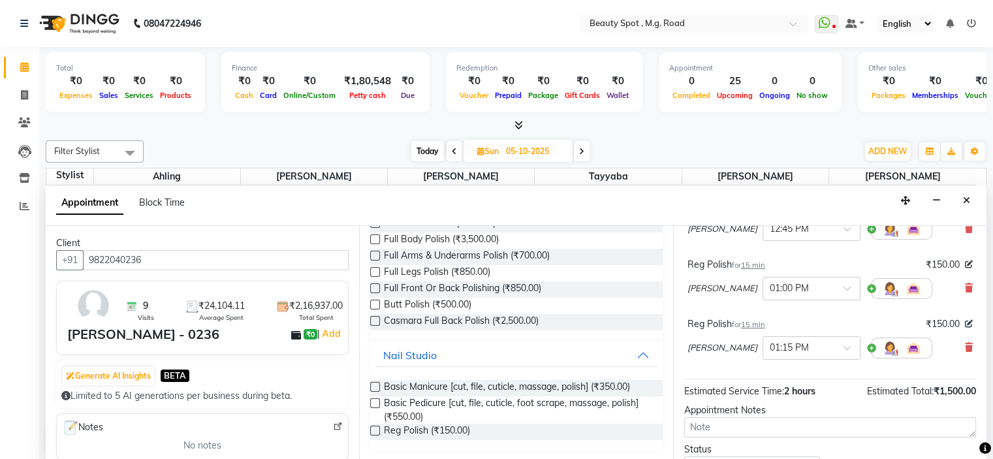
scroll to position [327, 0]
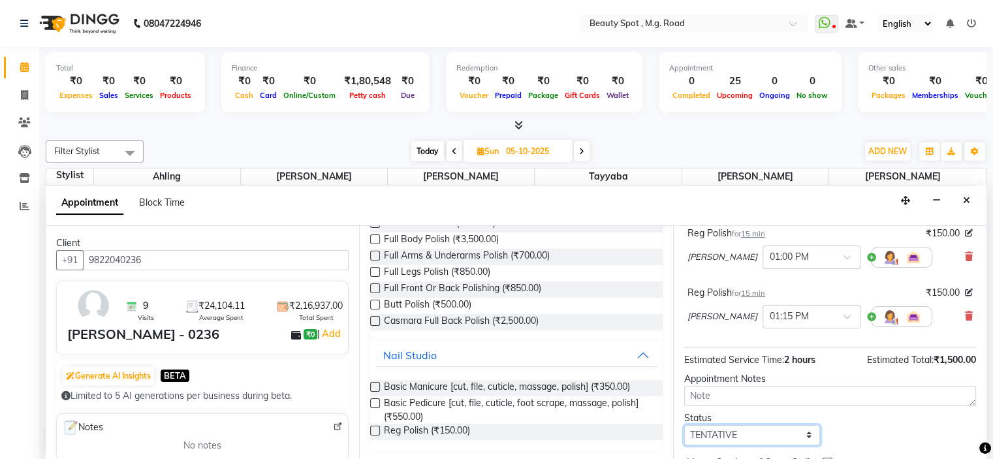
click at [726, 431] on select "Select TENTATIVE CONFIRM UPCOMING" at bounding box center [753, 435] width 137 height 20
select select "confirm booking"
click at [685, 425] on select "Select TENTATIVE CONFIRM UPCOMING" at bounding box center [753, 435] width 137 height 20
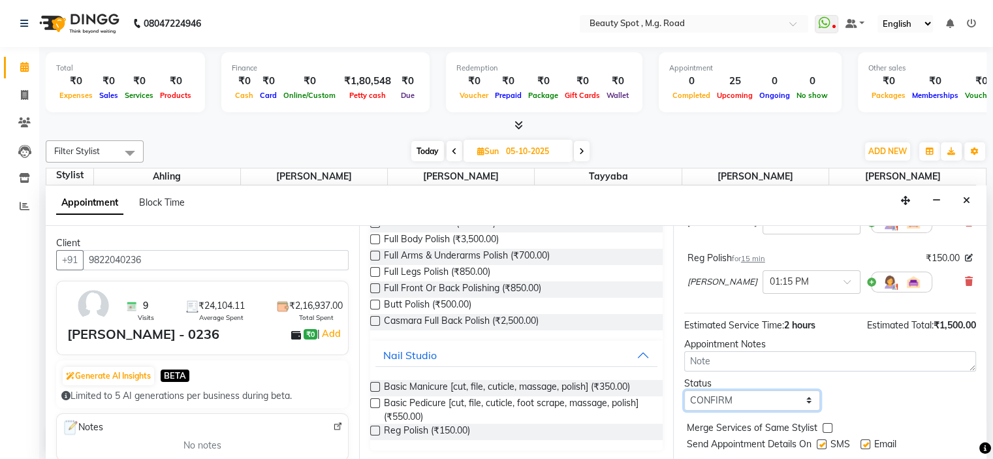
scroll to position [392, 0]
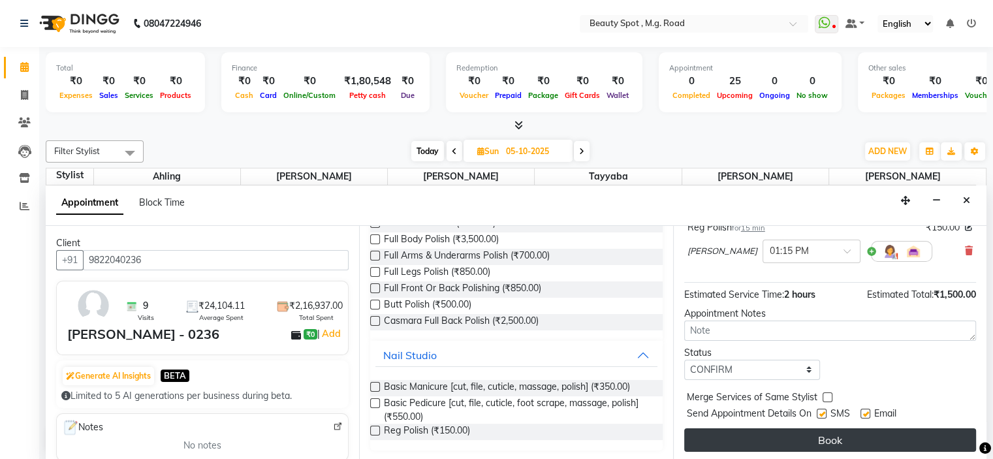
click at [736, 433] on button "Book" at bounding box center [831, 440] width 292 height 24
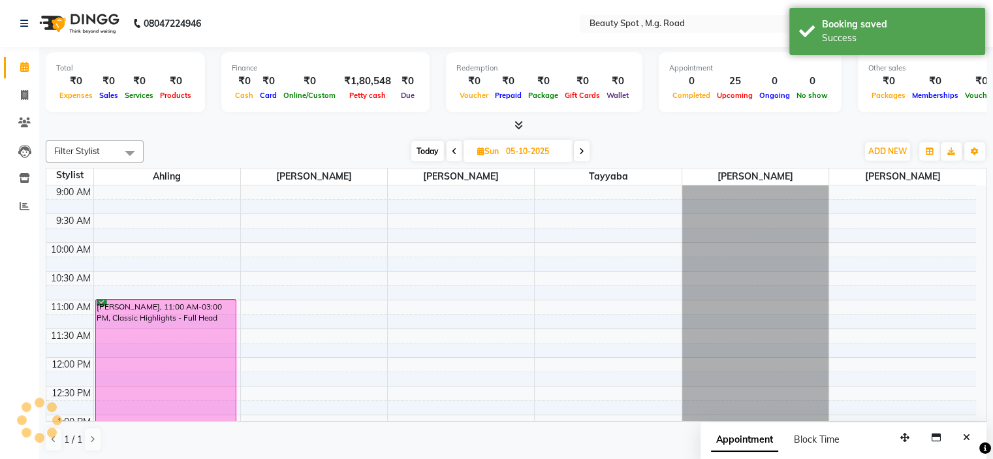
scroll to position [0, 0]
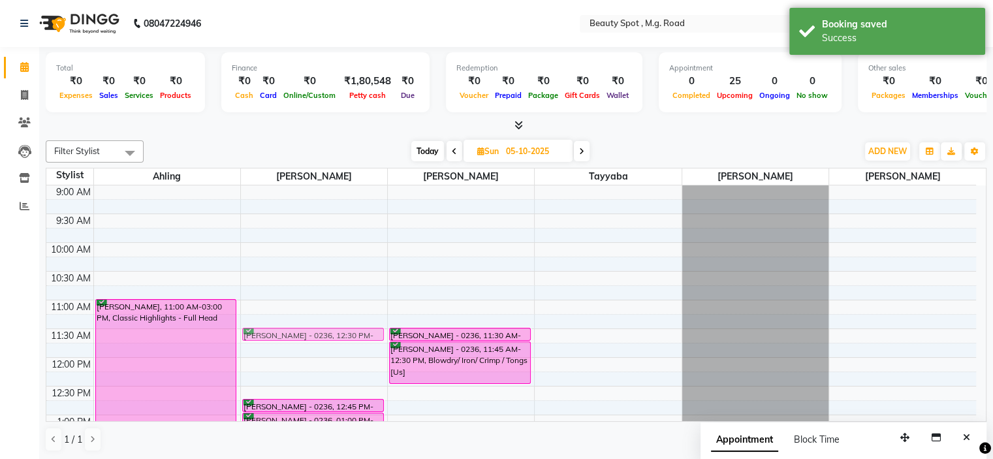
drag, startPoint x: 329, startPoint y: 383, endPoint x: 346, endPoint y: 331, distance: 54.9
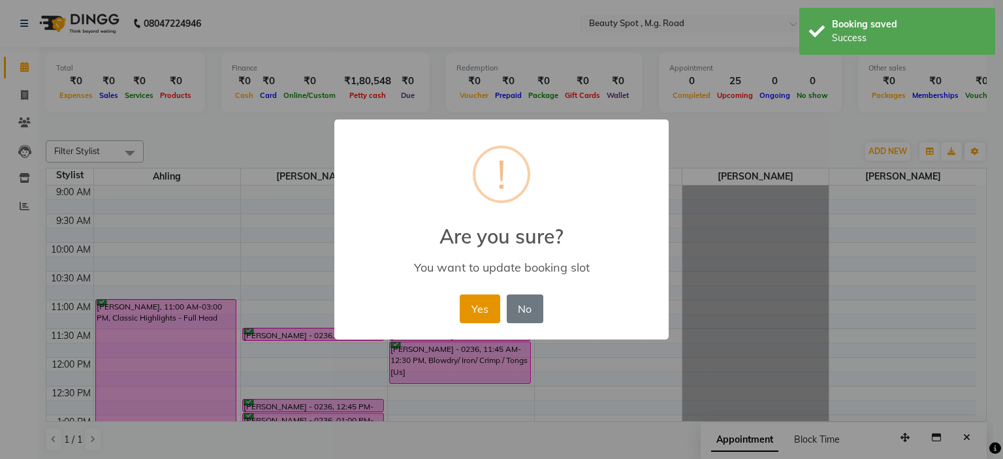
click at [467, 312] on button "Yes" at bounding box center [480, 309] width 40 height 29
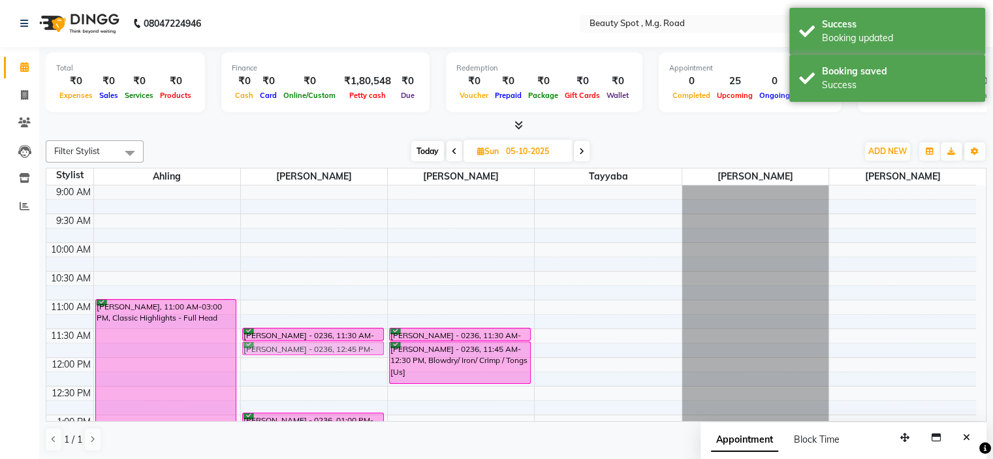
drag, startPoint x: 327, startPoint y: 400, endPoint x: 341, endPoint y: 349, distance: 53.6
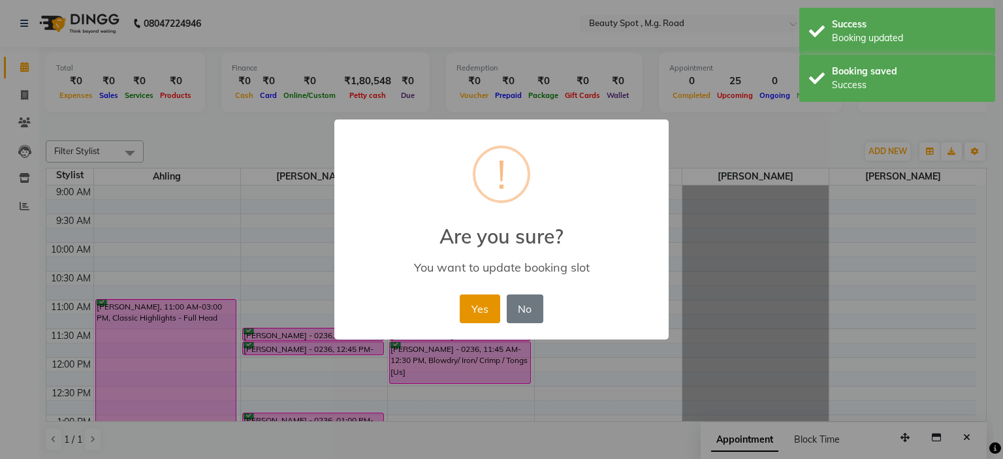
click at [472, 316] on button "Yes" at bounding box center [480, 309] width 40 height 29
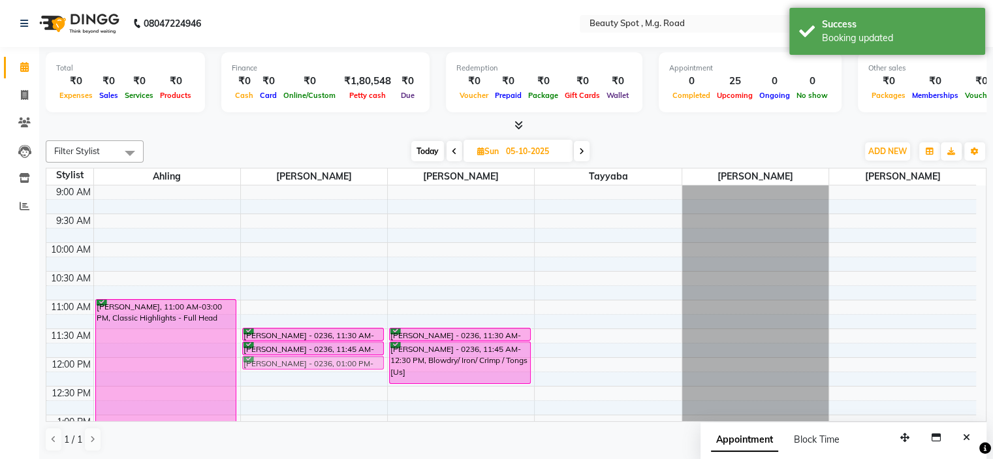
drag, startPoint x: 345, startPoint y: 414, endPoint x: 357, endPoint y: 362, distance: 53.6
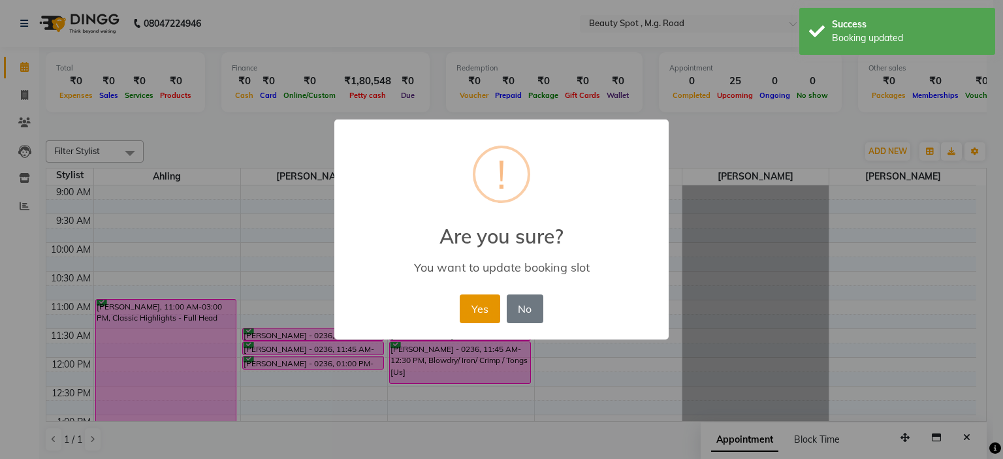
click at [476, 312] on button "Yes" at bounding box center [480, 309] width 40 height 29
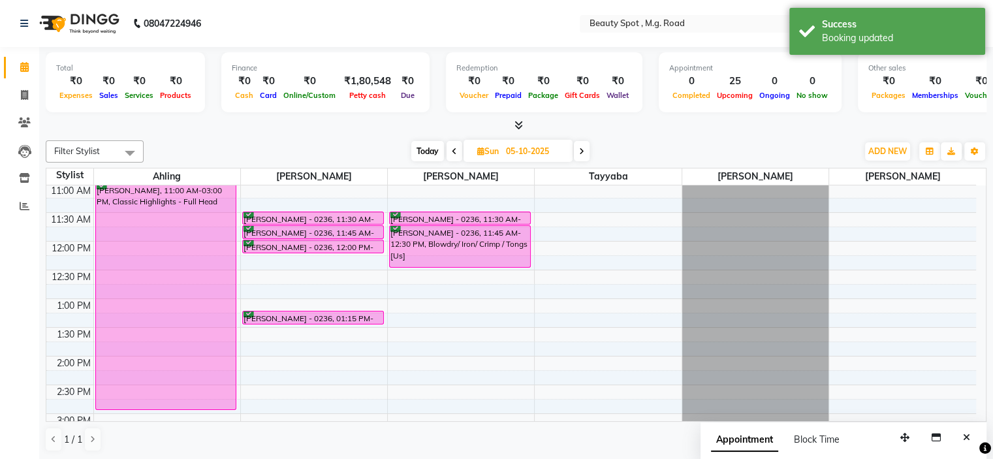
scroll to position [131, 0]
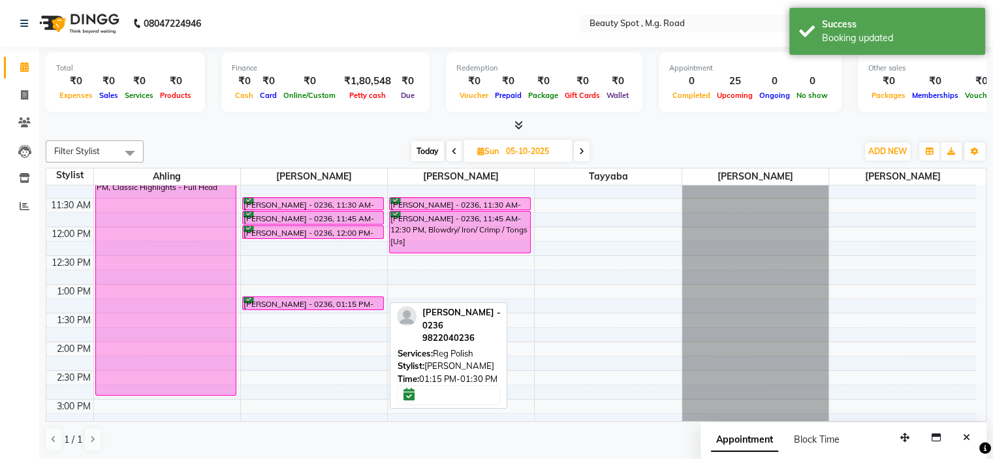
click at [346, 302] on div "MEHER SETHNA - 0236, 01:15 PM-01:30 PM, Reg Polish" at bounding box center [313, 303] width 140 height 12
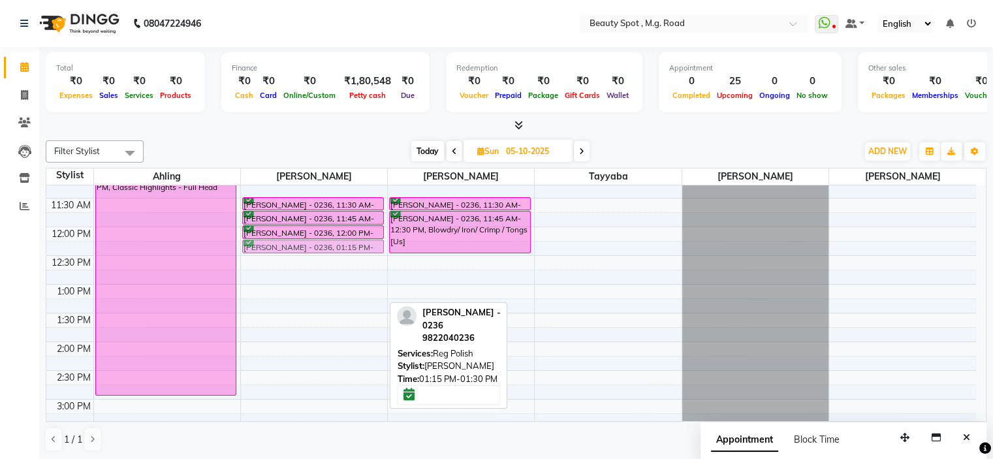
drag, startPoint x: 346, startPoint y: 302, endPoint x: 349, endPoint y: 246, distance: 56.3
click at [349, 246] on div "MEHER SETHNA - 0236, 11:30 AM-11:45 AM, Nail Cut & File MEHER SETHNA - 0236, 11…" at bounding box center [314, 371] width 146 height 632
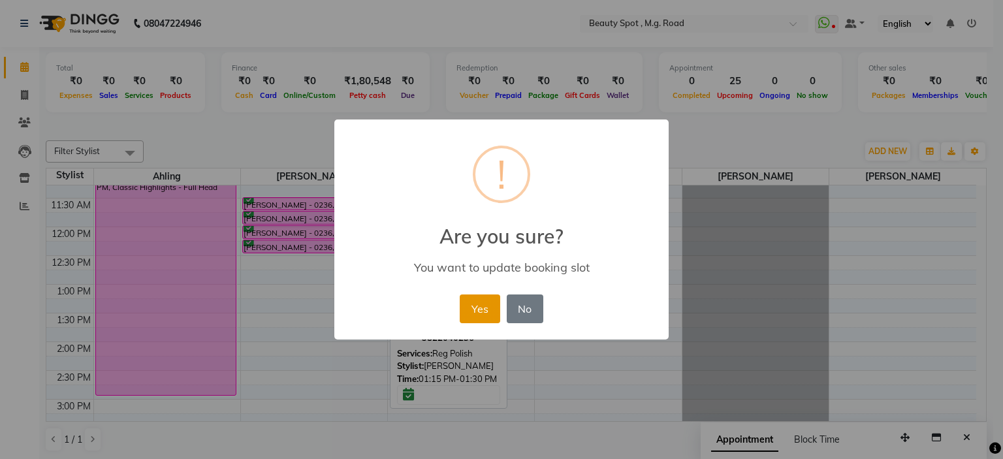
click at [473, 310] on button "Yes" at bounding box center [480, 309] width 40 height 29
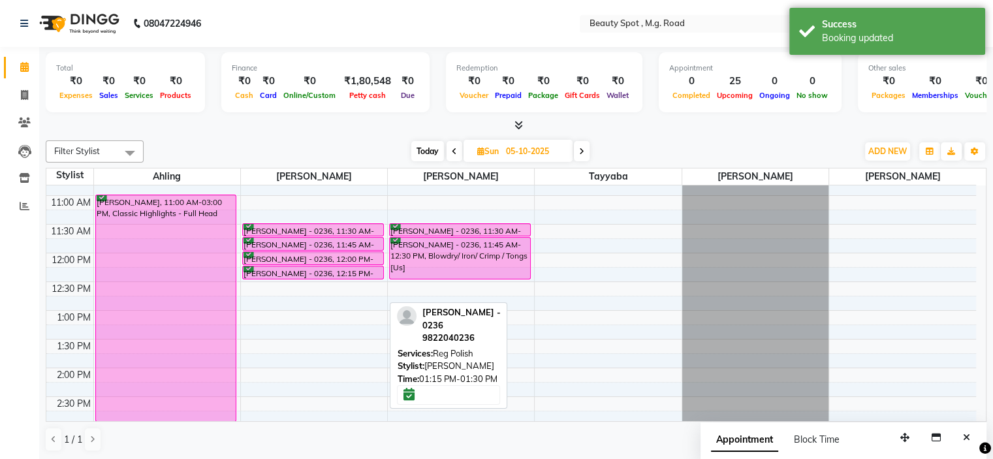
scroll to position [65, 0]
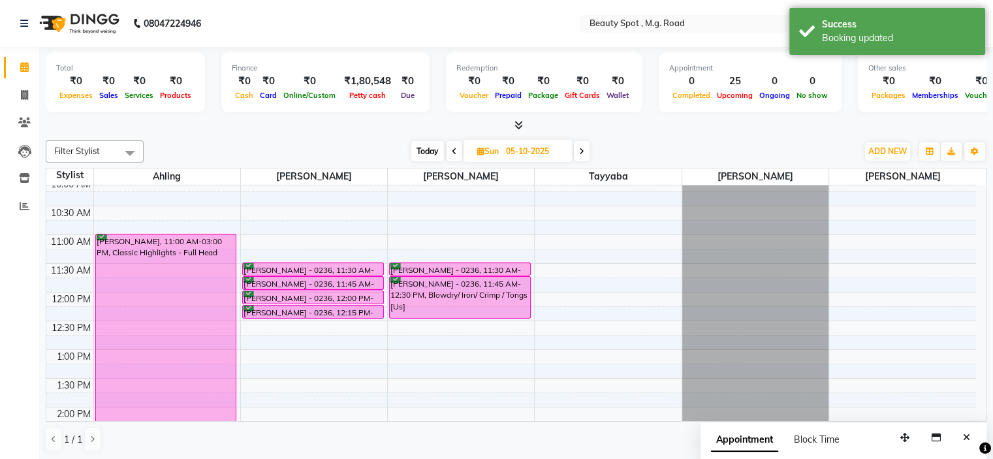
click at [455, 148] on icon at bounding box center [454, 152] width 5 height 8
type input "04-10-2025"
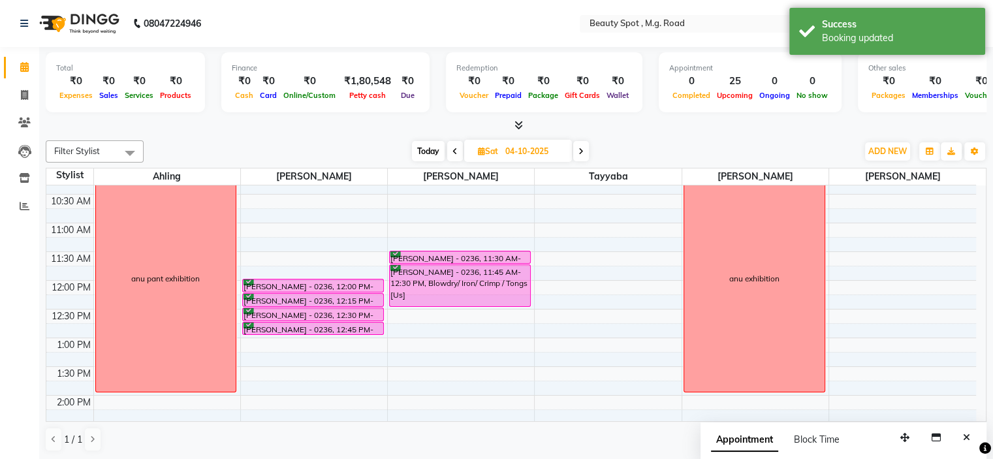
scroll to position [33, 0]
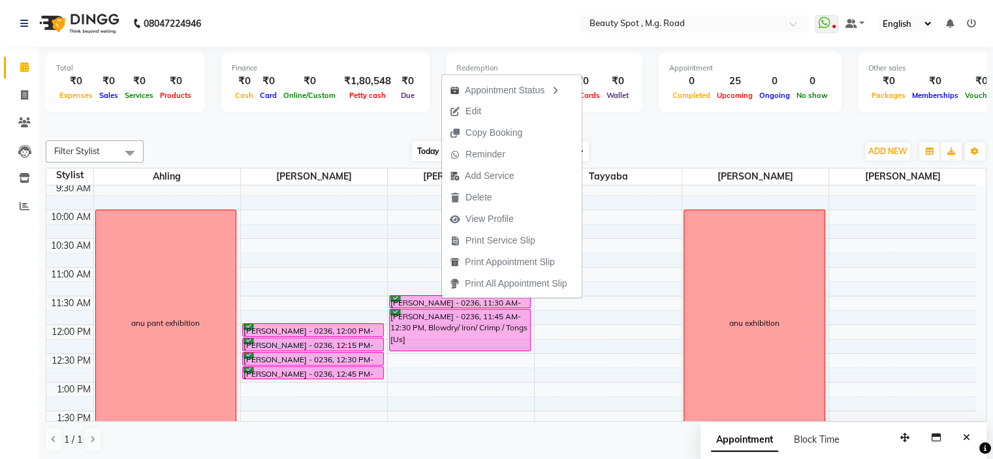
drag, startPoint x: 476, startPoint y: 195, endPoint x: 376, endPoint y: 125, distance: 121.8
click at [376, 125] on div at bounding box center [516, 126] width 941 height 14
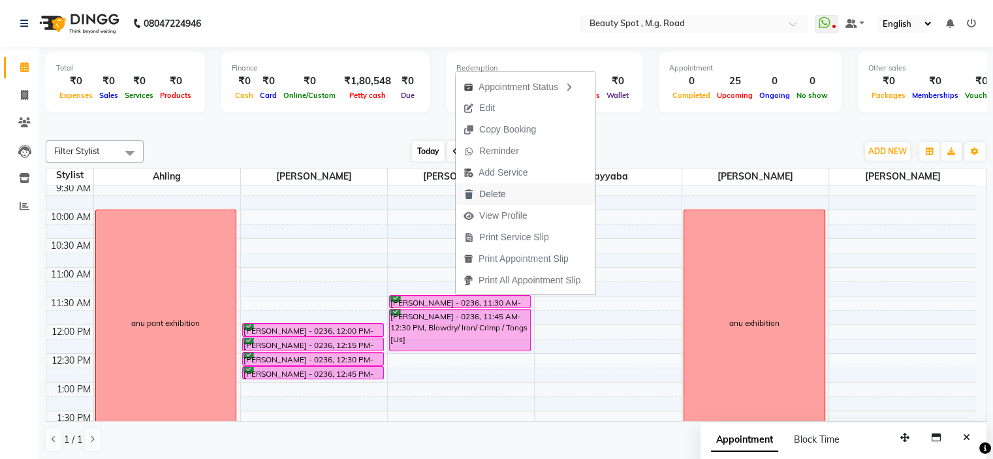
click at [485, 195] on span "Delete" at bounding box center [492, 194] width 26 height 14
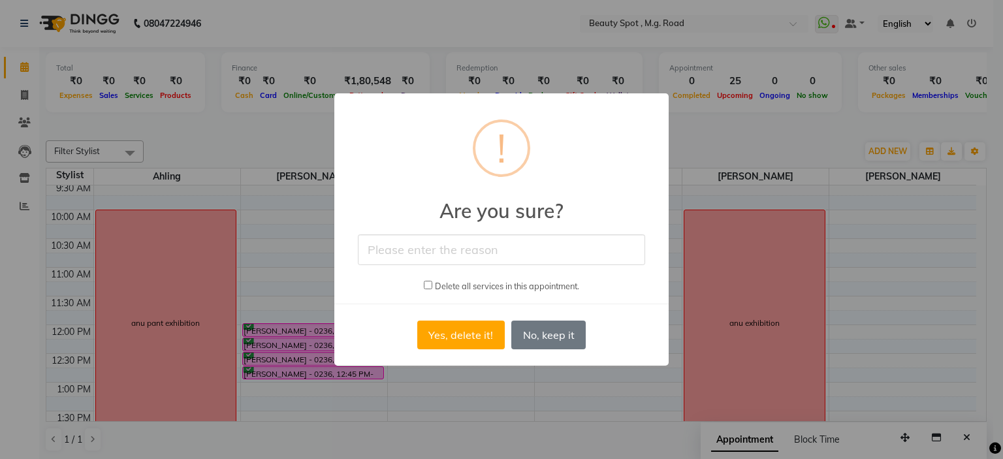
click at [455, 250] on input "text" at bounding box center [501, 249] width 287 height 31
type input "reschedule"
click at [449, 336] on button "Yes, delete it!" at bounding box center [461, 335] width 88 height 29
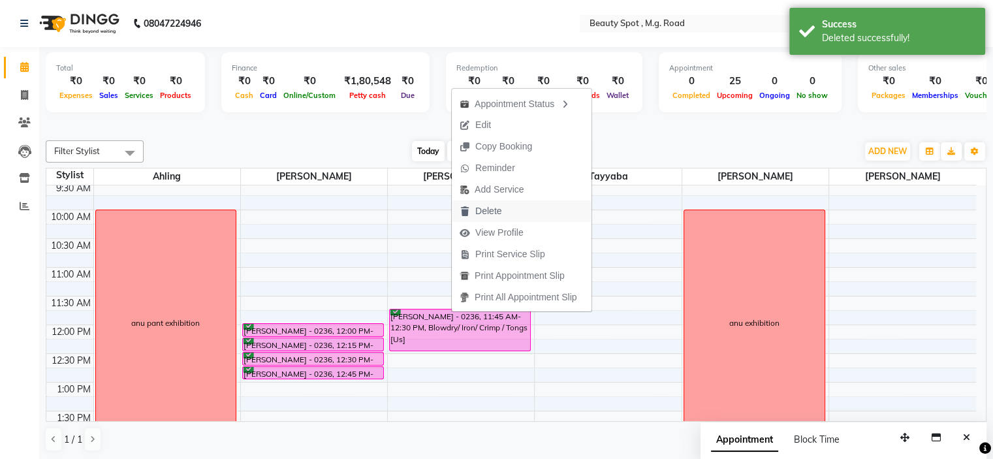
click at [486, 209] on span "Delete" at bounding box center [489, 211] width 26 height 14
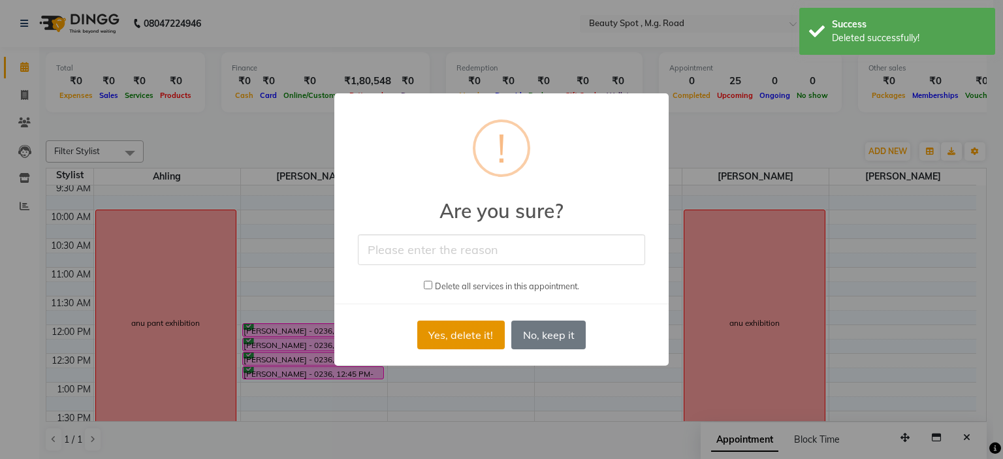
click at [465, 335] on button "Yes, delete it!" at bounding box center [461, 335] width 88 height 29
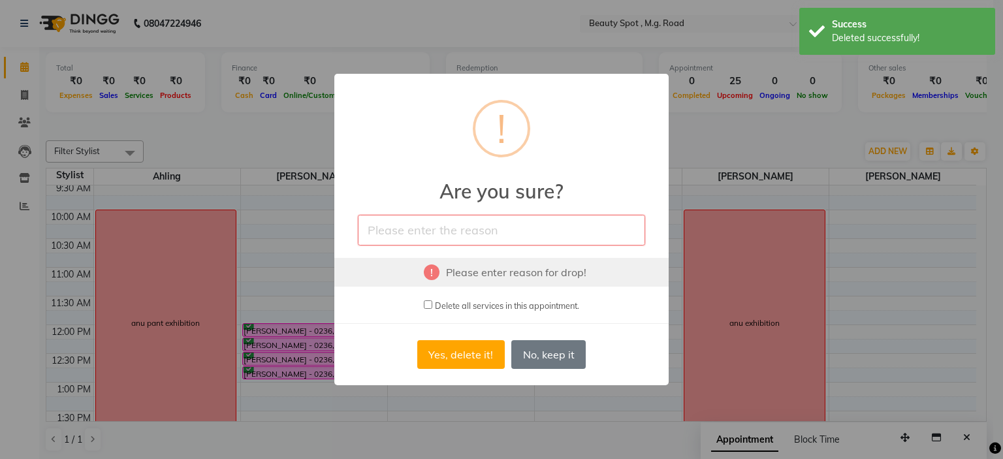
click at [423, 229] on input "text" at bounding box center [501, 230] width 287 height 31
type input "reschedule"
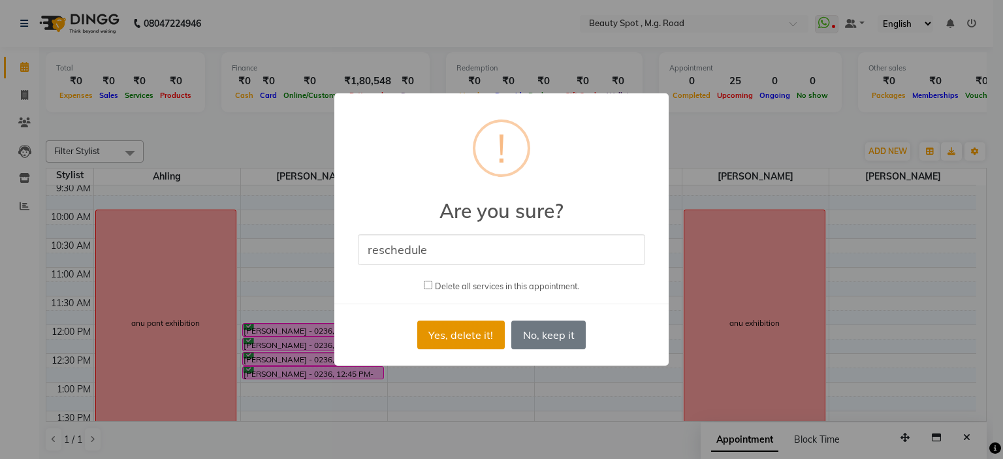
click at [464, 331] on button "Yes, delete it!" at bounding box center [461, 335] width 88 height 29
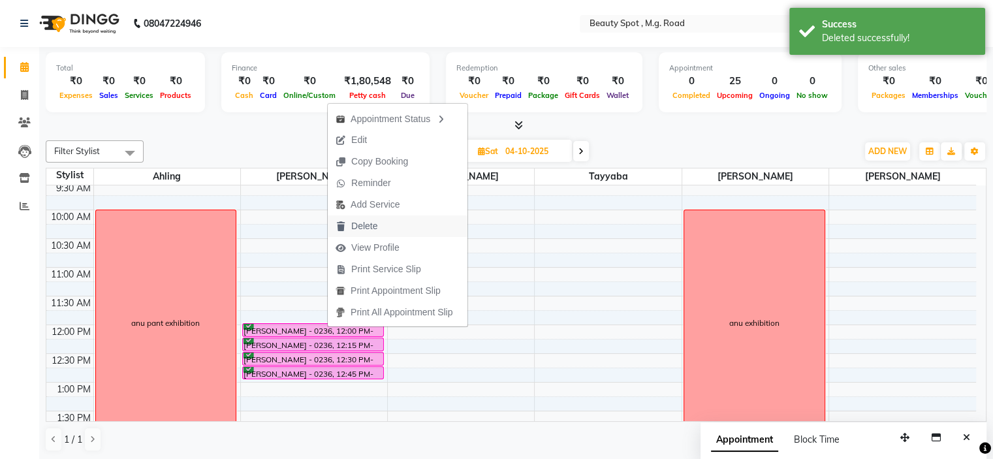
click at [358, 225] on span "Delete" at bounding box center [364, 226] width 26 height 14
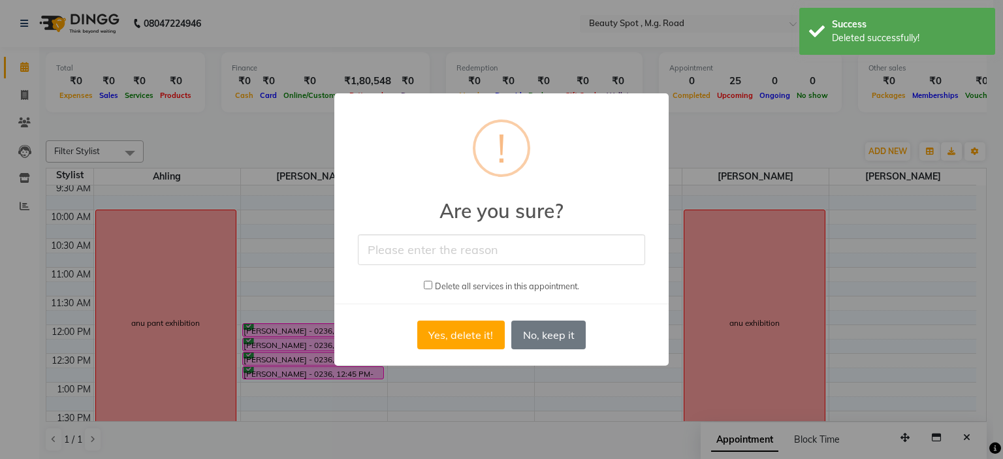
click at [402, 245] on input "text" at bounding box center [501, 249] width 287 height 31
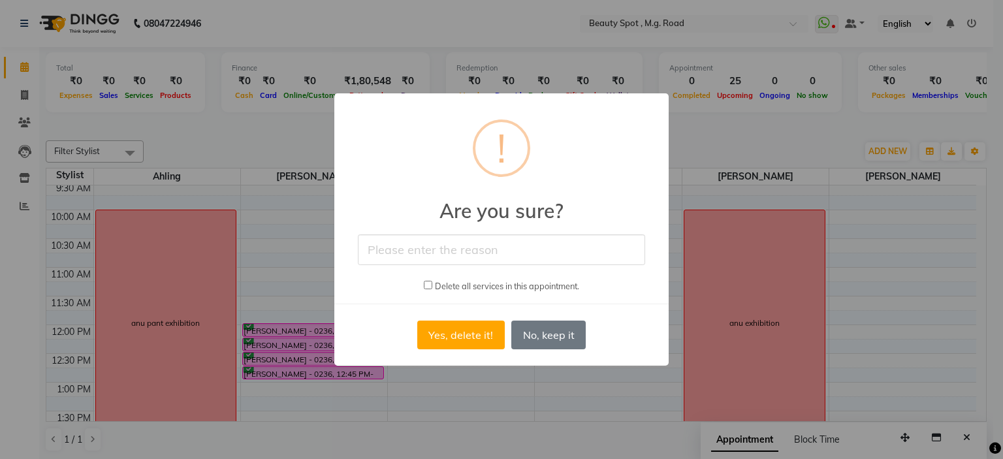
type input "reschedule"
click at [450, 331] on button "Yes, delete it!" at bounding box center [461, 335] width 88 height 29
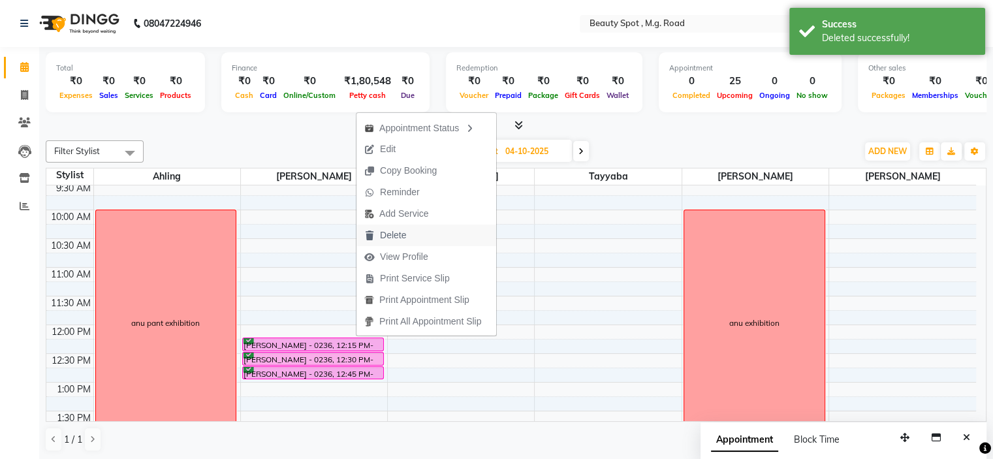
click at [390, 235] on span "Delete" at bounding box center [393, 236] width 26 height 14
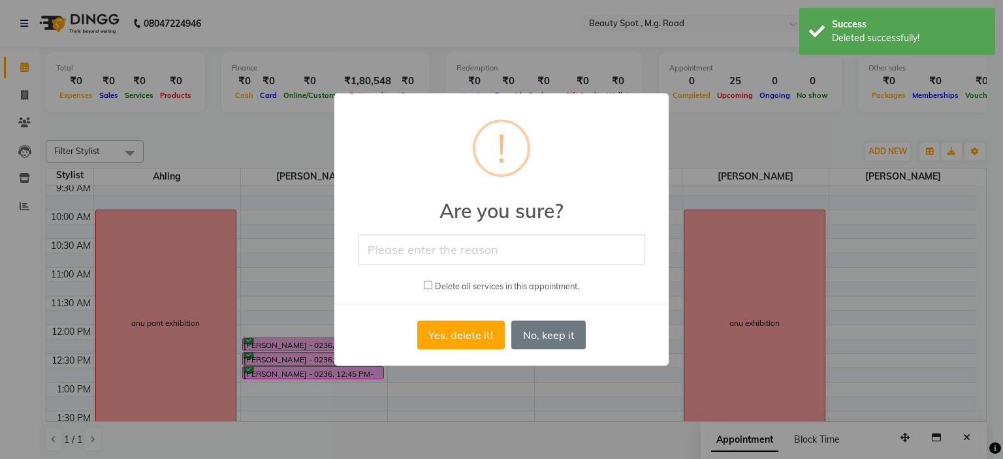
click at [430, 248] on input "text" at bounding box center [501, 249] width 287 height 31
type input "reschedule"
click at [449, 331] on button "Yes, delete it!" at bounding box center [461, 335] width 88 height 29
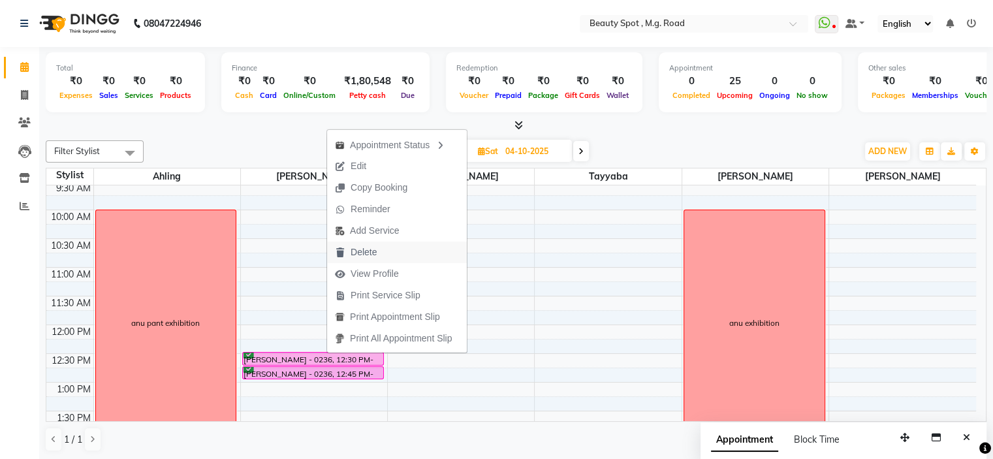
click at [363, 248] on span "Delete" at bounding box center [364, 253] width 26 height 14
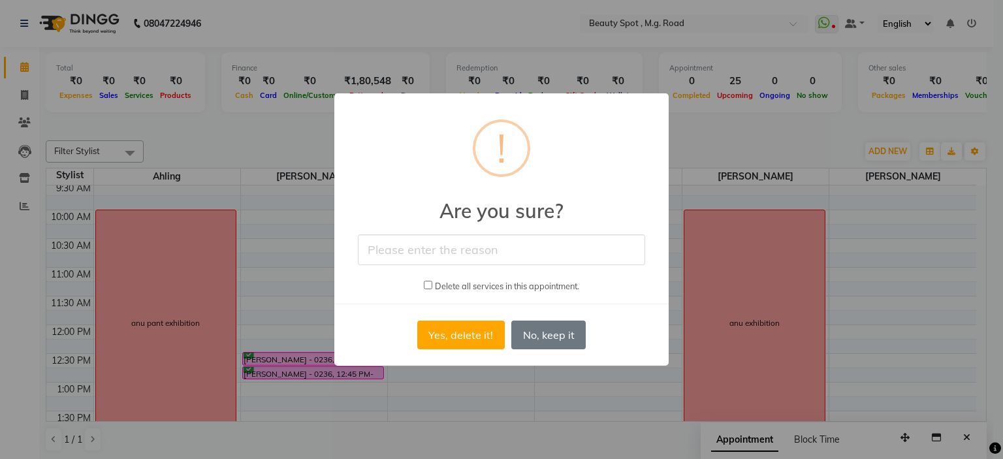
click at [408, 246] on input "text" at bounding box center [501, 249] width 287 height 31
type input "reschedule"
click at [452, 330] on button "Yes, delete it!" at bounding box center [461, 335] width 88 height 29
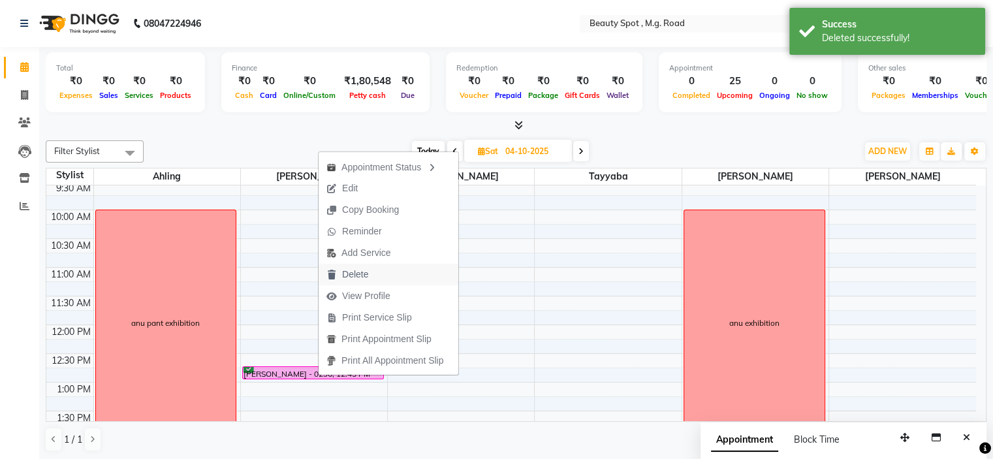
click at [354, 272] on span "Delete" at bounding box center [355, 275] width 26 height 14
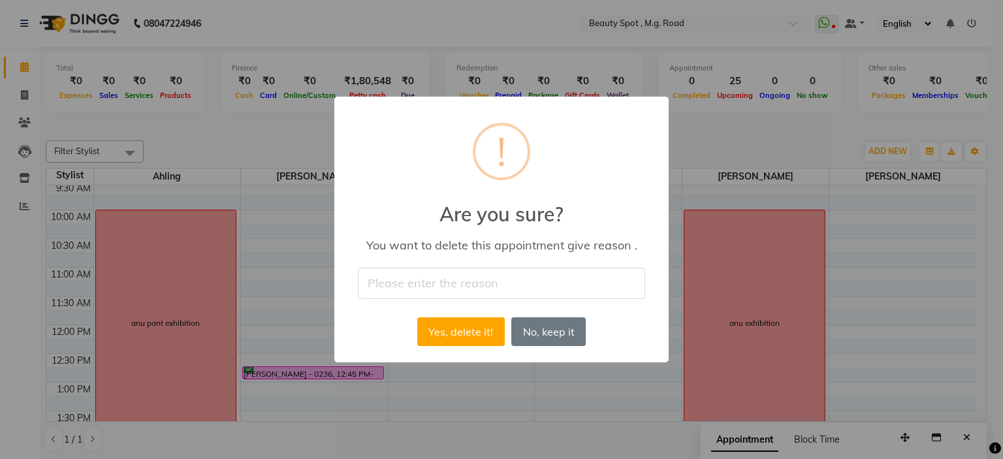
click at [410, 284] on input "text" at bounding box center [501, 283] width 287 height 31
type input "reschedule"
click at [438, 331] on button "Yes, delete it!" at bounding box center [461, 331] width 88 height 29
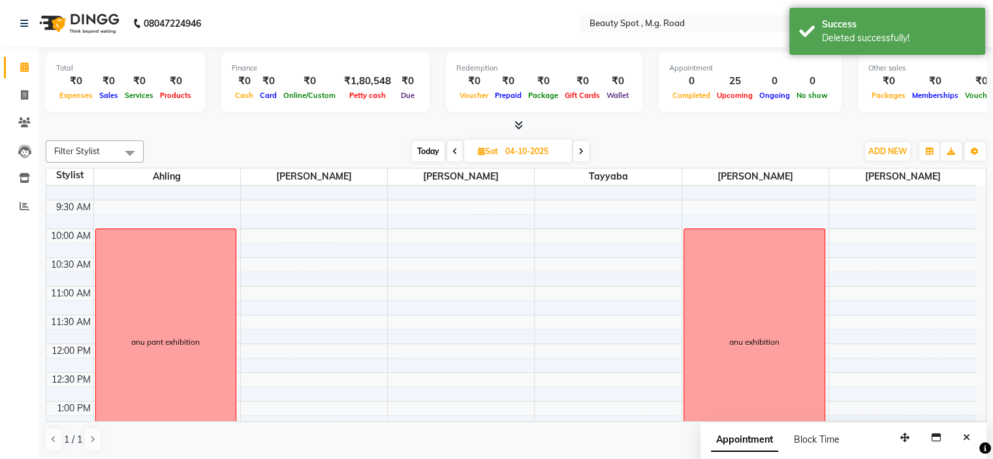
scroll to position [0, 0]
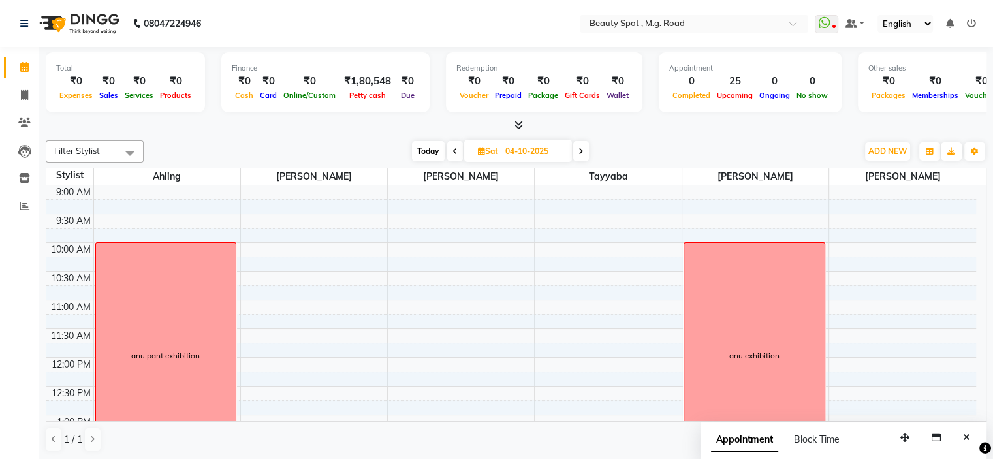
click at [579, 153] on icon at bounding box center [581, 152] width 5 height 8
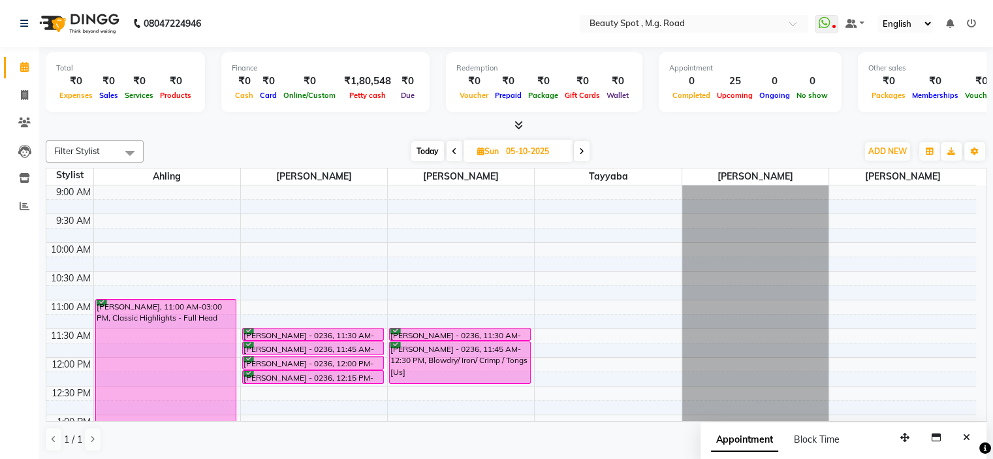
click at [423, 153] on span "Today" at bounding box center [428, 151] width 33 height 20
type input "01-10-2025"
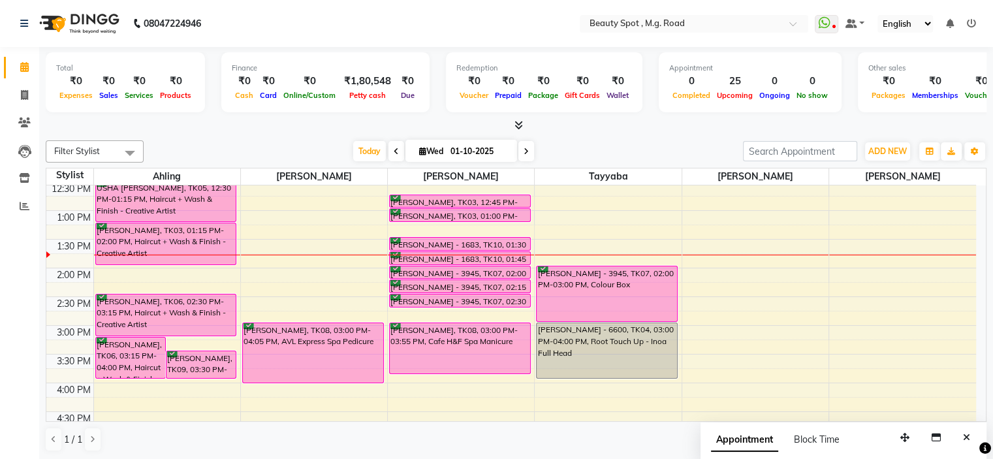
scroll to position [206, 0]
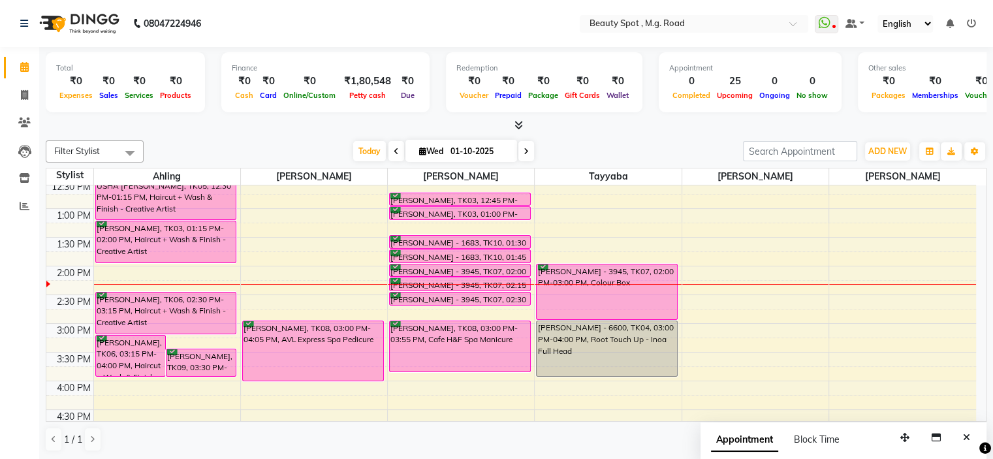
click at [470, 148] on input "01-10-2025" at bounding box center [479, 152] width 65 height 20
select select "10"
select select "2025"
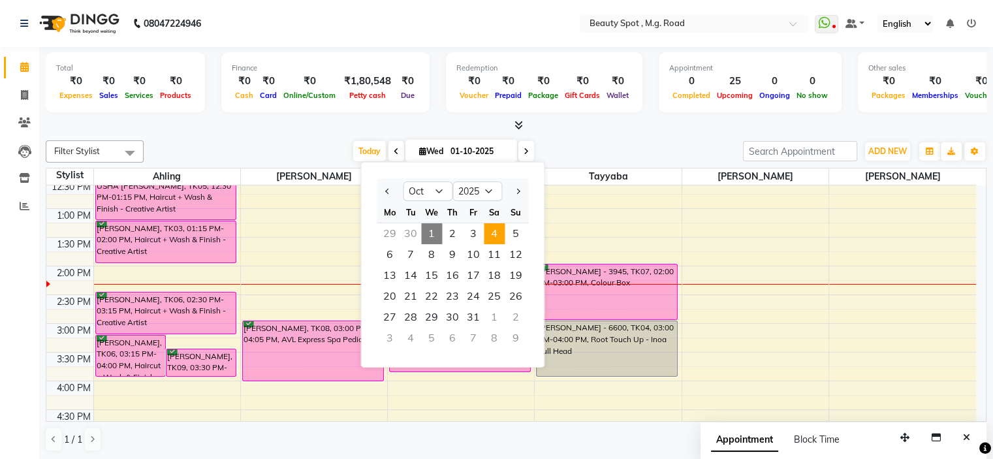
click at [498, 232] on span "4" at bounding box center [494, 233] width 21 height 21
type input "04-10-2025"
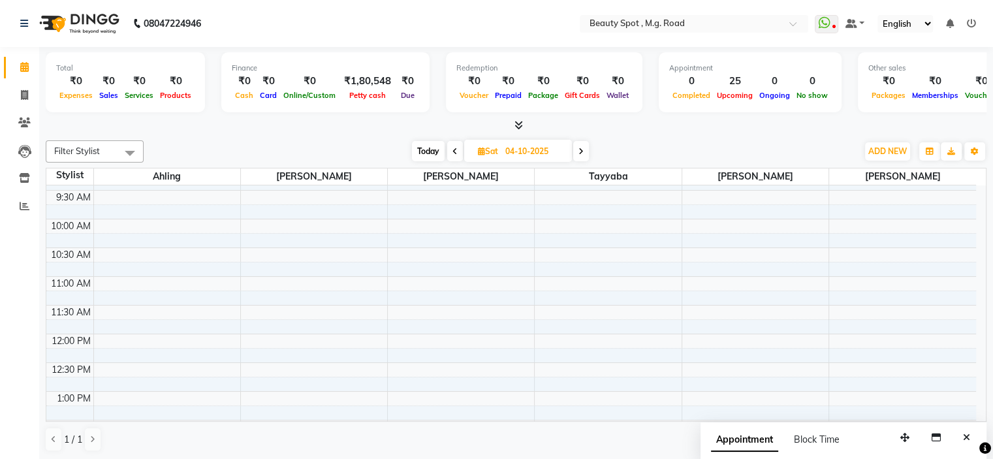
scroll to position [0, 0]
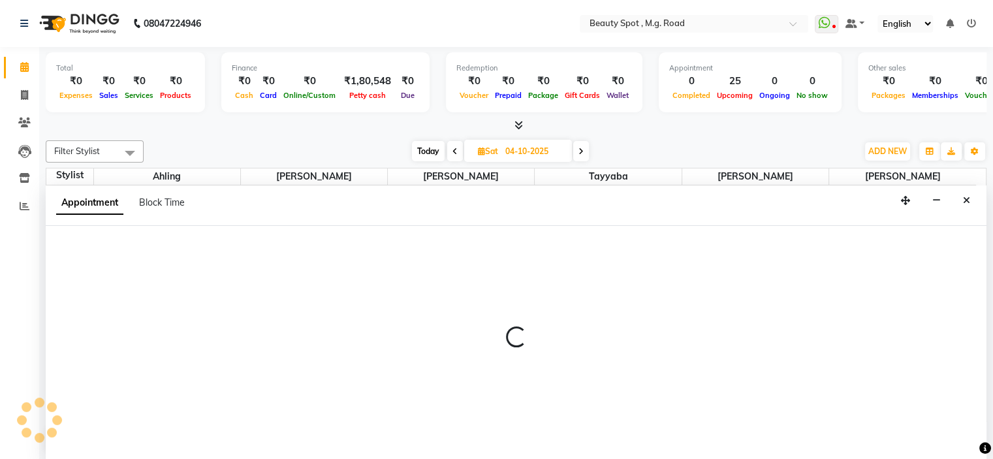
select select "70085"
select select "690"
select select "tentative"
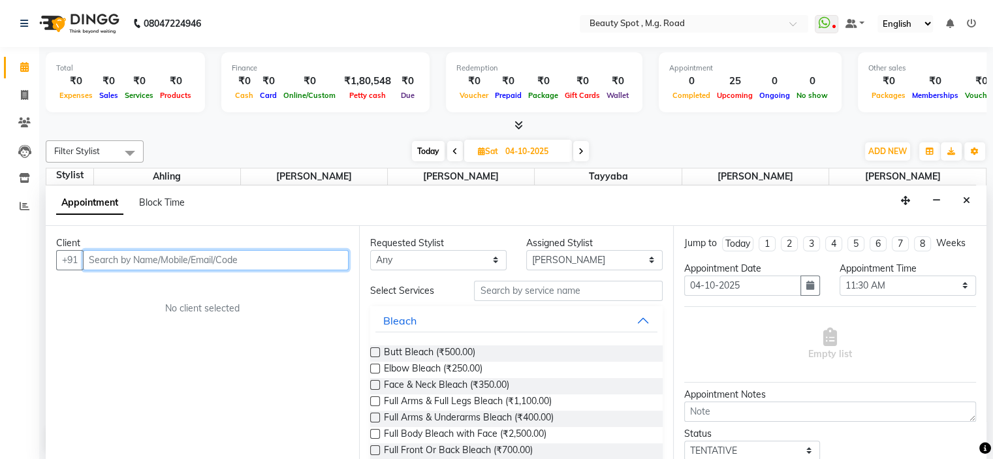
click at [183, 261] on input "text" at bounding box center [216, 260] width 266 height 20
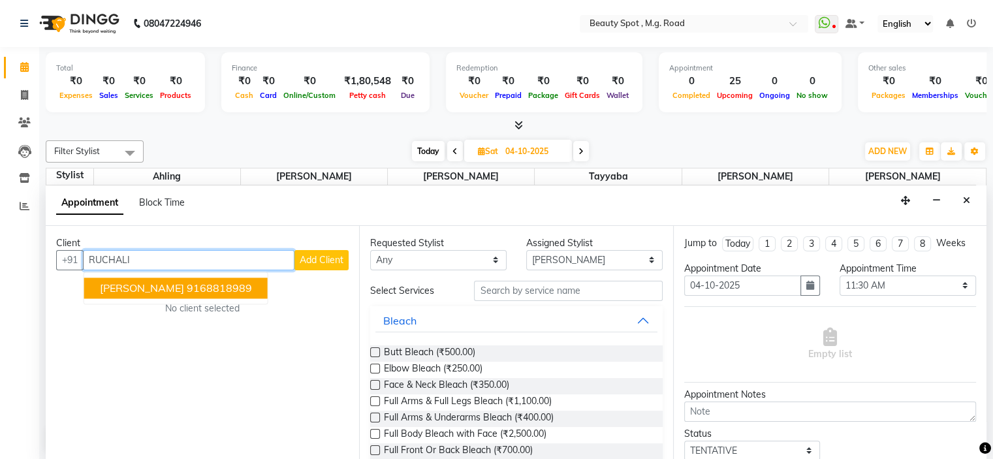
click at [146, 287] on span "RUCHALI R MHASKE" at bounding box center [142, 288] width 84 height 13
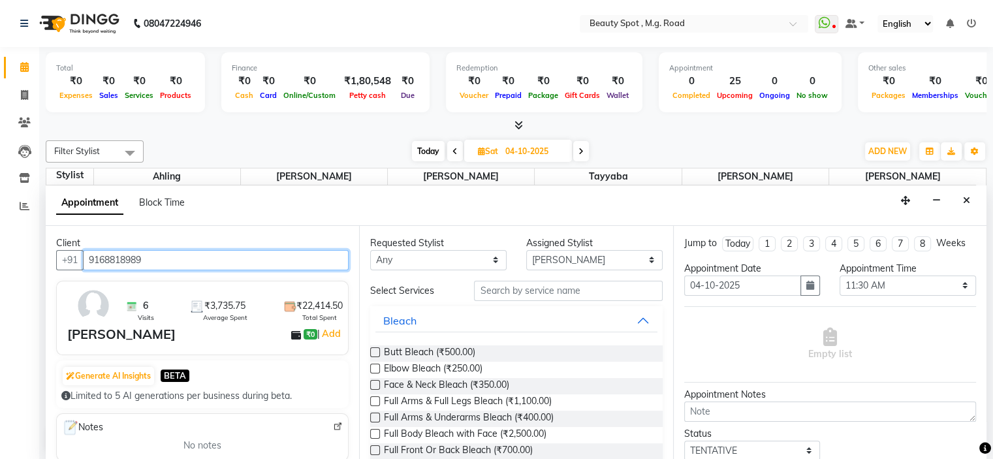
type input "9168818989"
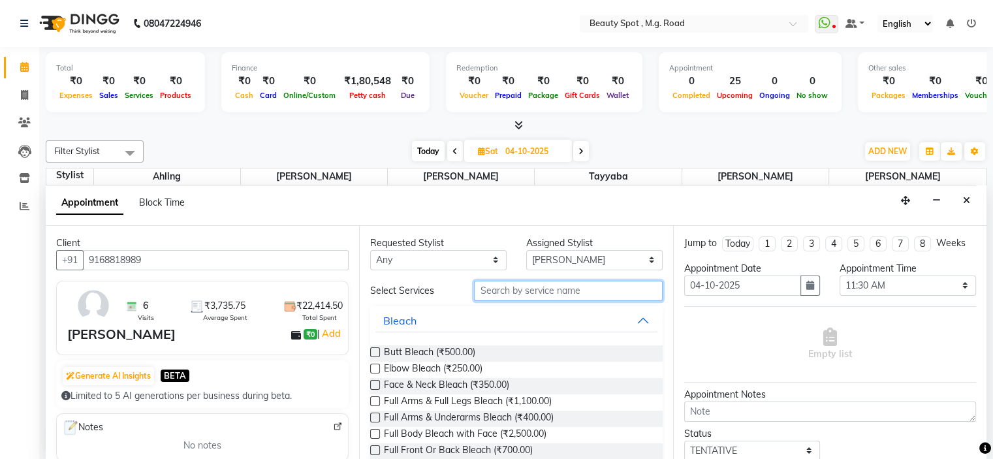
click at [519, 290] on input "text" at bounding box center [568, 291] width 188 height 20
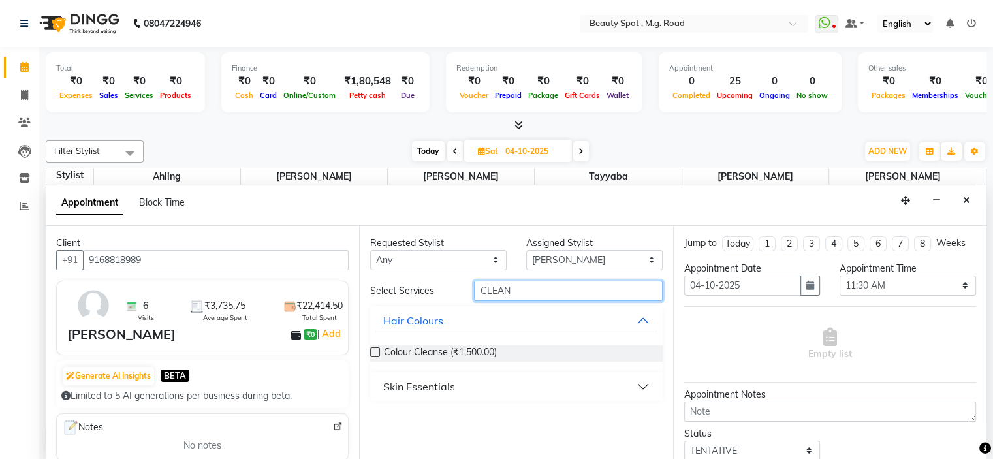
type input "CLEAN"
click at [643, 389] on button "Skin Essentials" at bounding box center [517, 387] width 282 height 24
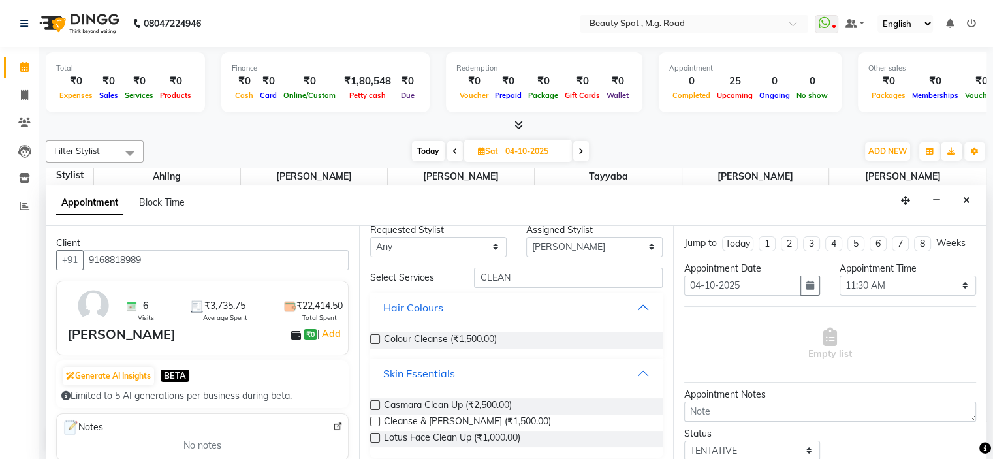
scroll to position [20, 0]
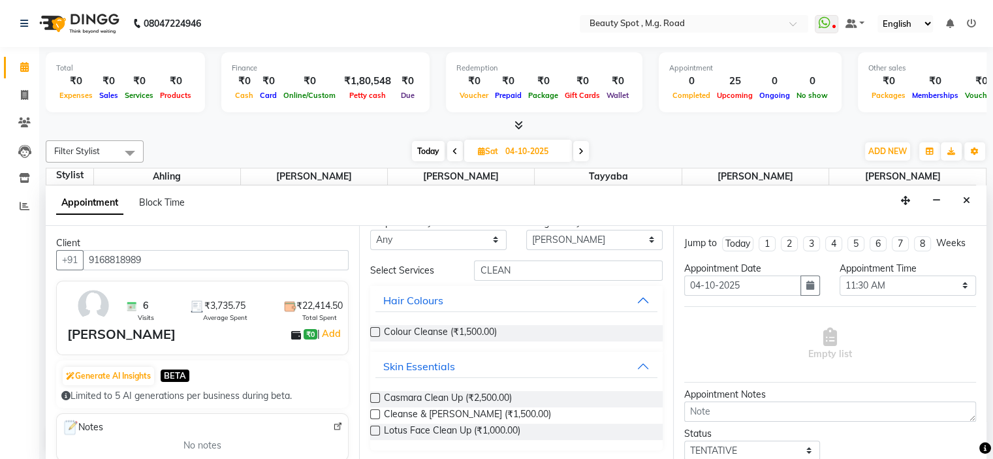
click at [376, 396] on label at bounding box center [375, 398] width 10 height 10
click at [376, 396] on input "checkbox" at bounding box center [374, 399] width 8 height 8
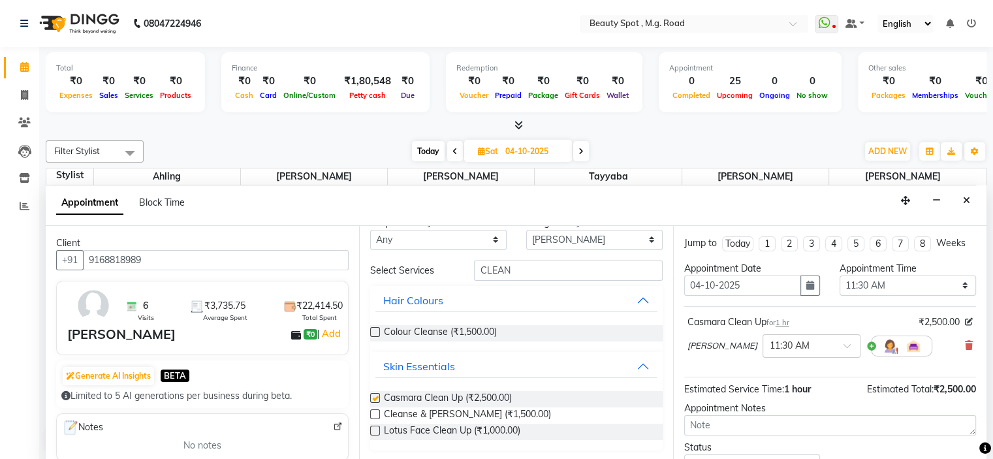
checkbox input "false"
click at [532, 270] on input "CLEAN" at bounding box center [568, 271] width 188 height 20
drag, startPoint x: 532, startPoint y: 270, endPoint x: 384, endPoint y: 285, distance: 148.4
click at [384, 285] on div "Select Services CLEAN Hair Colours Colour Cleanse (₹1,500.00) Skin Essentials C…" at bounding box center [516, 356] width 292 height 190
type input "H"
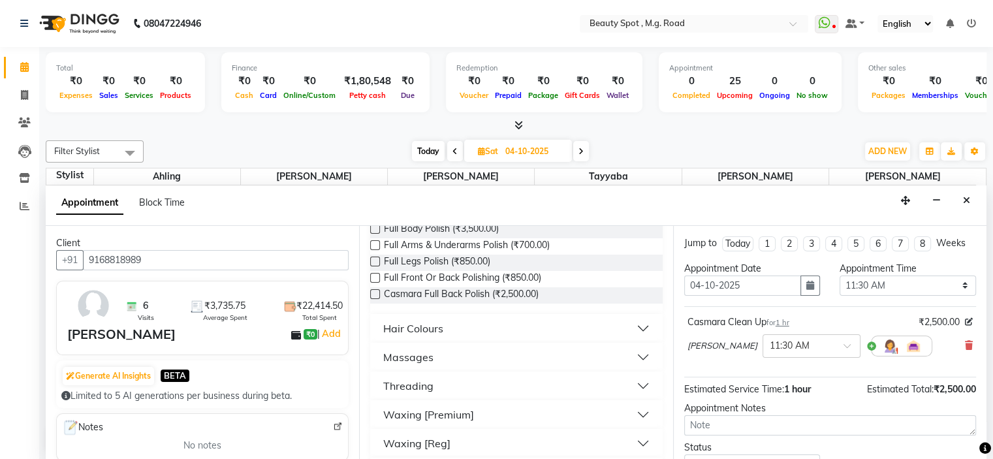
scroll to position [290, 0]
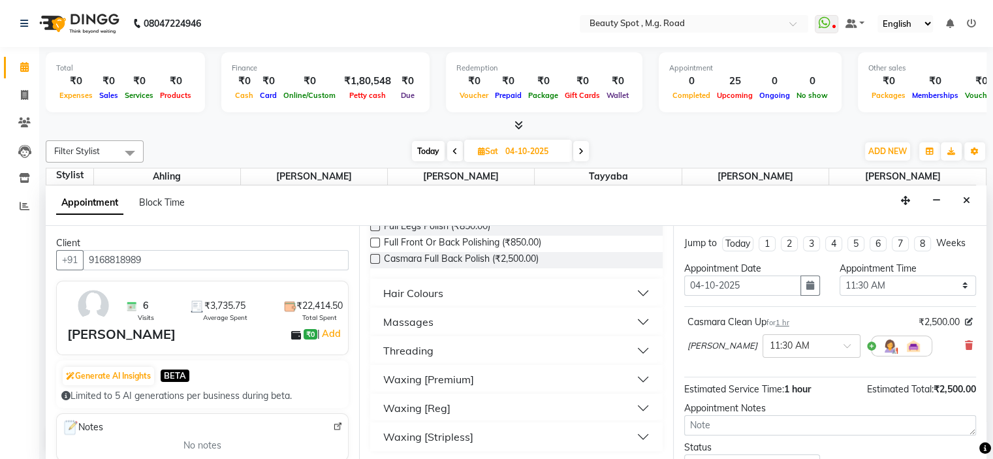
type input "FULL"
click at [466, 404] on button "Waxing [Reg]" at bounding box center [517, 408] width 282 height 24
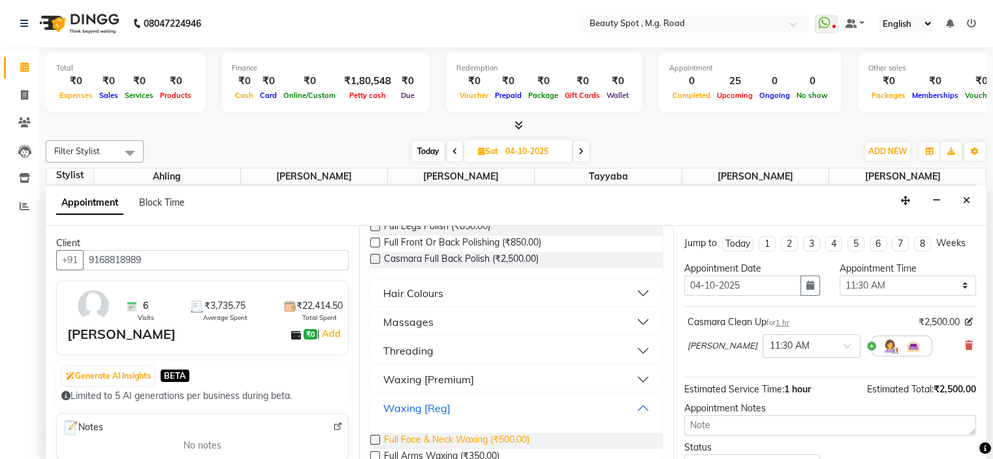
scroll to position [421, 0]
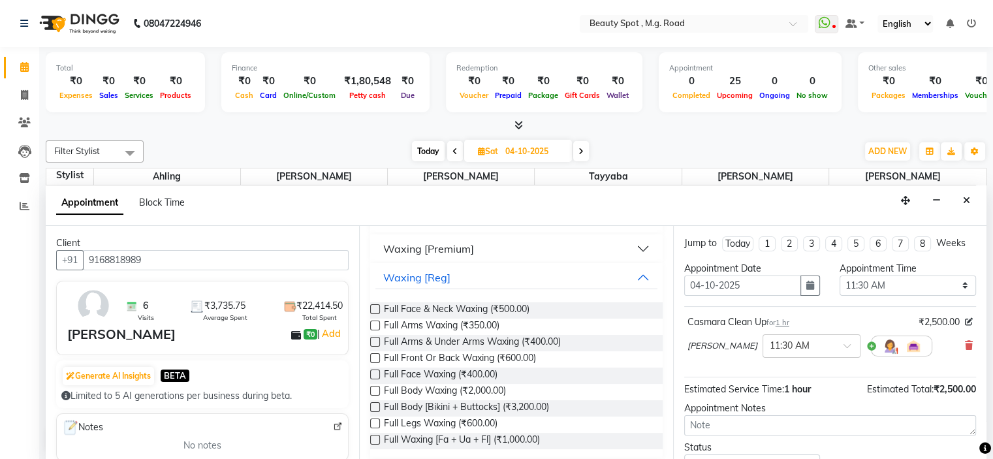
click at [376, 338] on label at bounding box center [375, 342] width 10 height 10
click at [376, 339] on input "checkbox" at bounding box center [374, 343] width 8 height 8
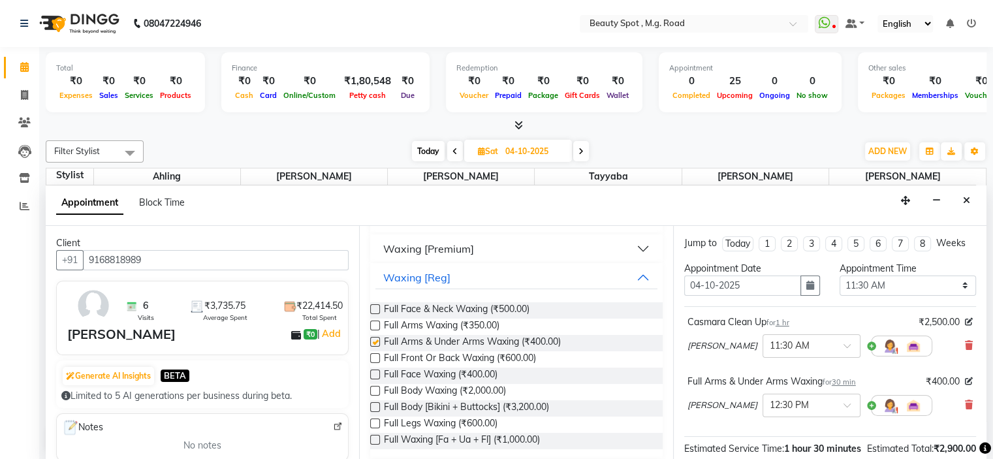
checkbox input "false"
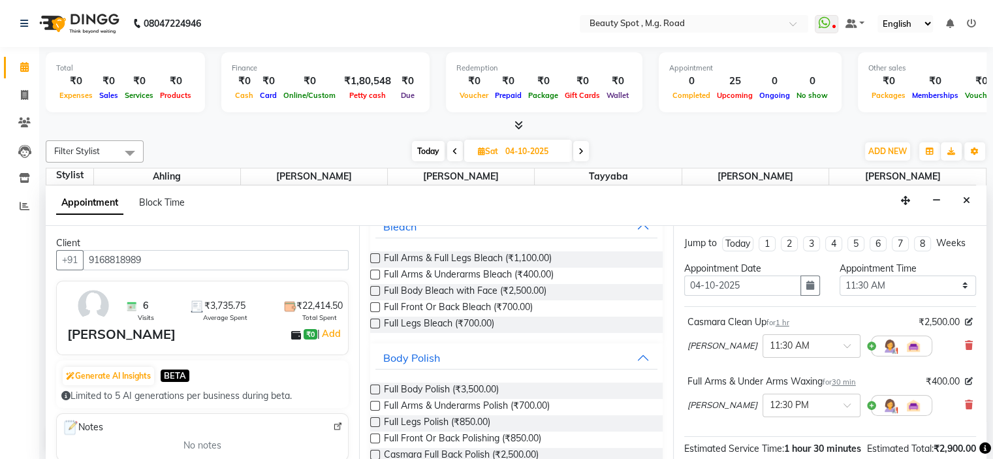
scroll to position [0, 0]
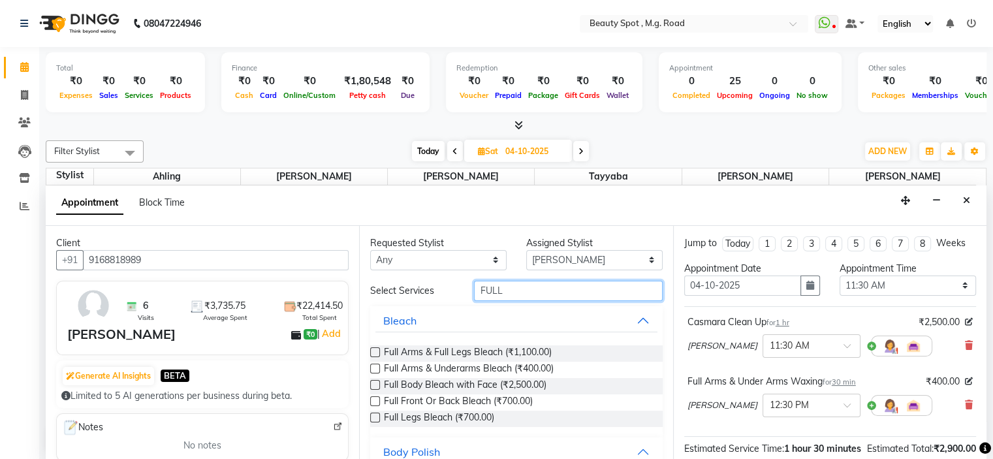
drag, startPoint x: 528, startPoint y: 288, endPoint x: 424, endPoint y: 297, distance: 104.3
click at [424, 297] on div "Select Services FULL" at bounding box center [517, 291] width 312 height 20
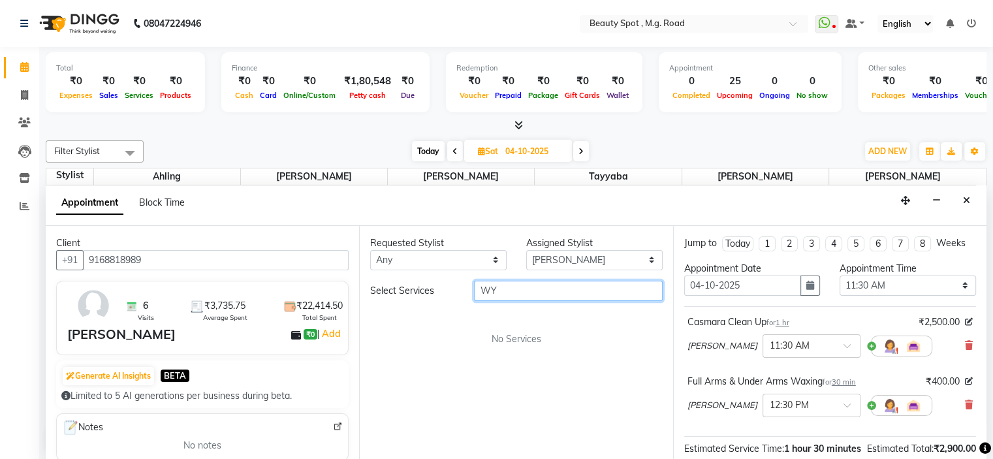
type input "W"
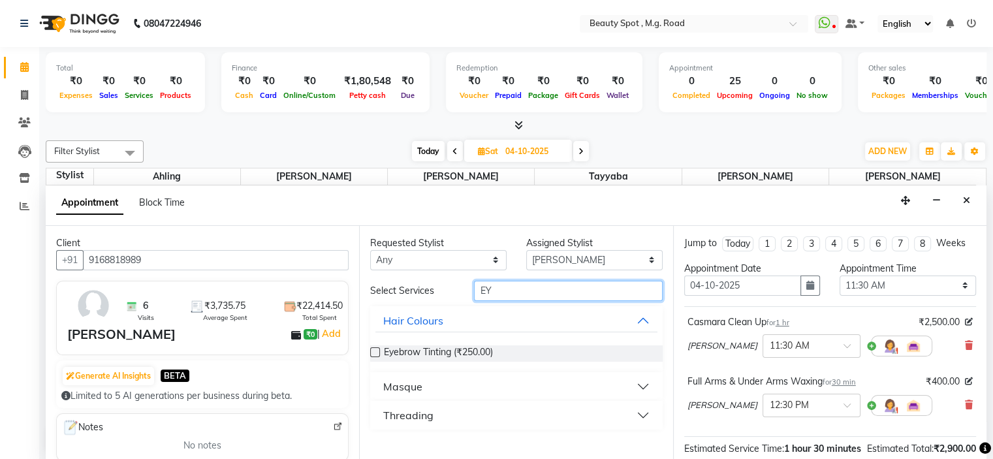
type input "EY"
click at [434, 407] on button "Threading" at bounding box center [517, 416] width 282 height 24
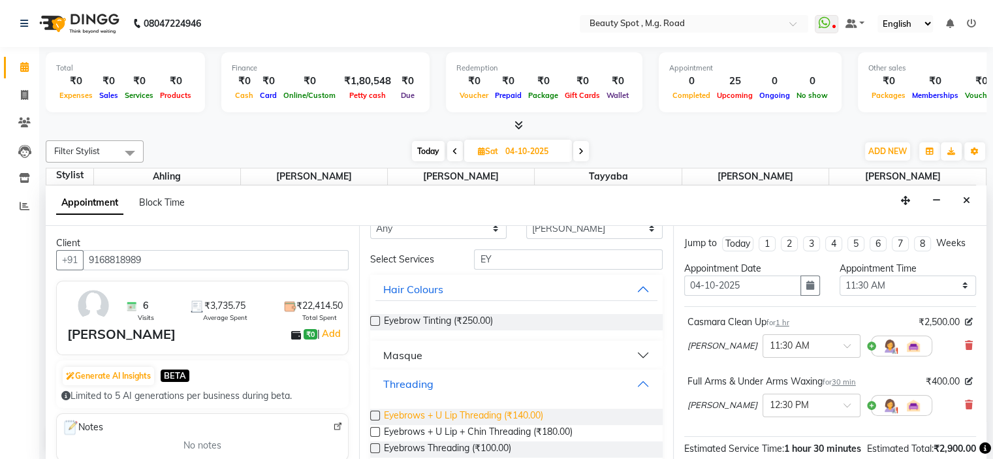
scroll to position [49, 0]
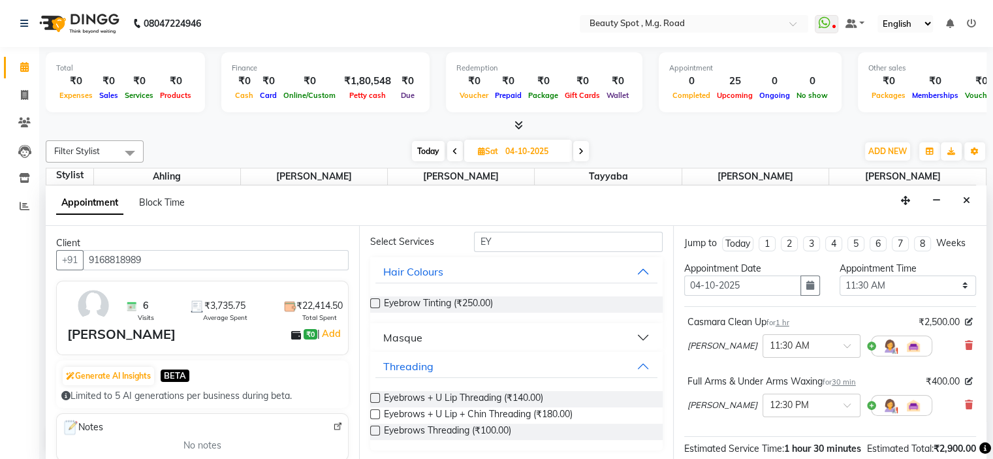
click at [368, 394] on div "Requested Stylist Any Ahling Devika Sanu Sheela Tayyaba Yen Assigned Stylist Se…" at bounding box center [516, 343] width 314 height 235
click at [374, 396] on label at bounding box center [375, 398] width 10 height 10
click at [374, 396] on input "checkbox" at bounding box center [374, 399] width 8 height 8
checkbox input "false"
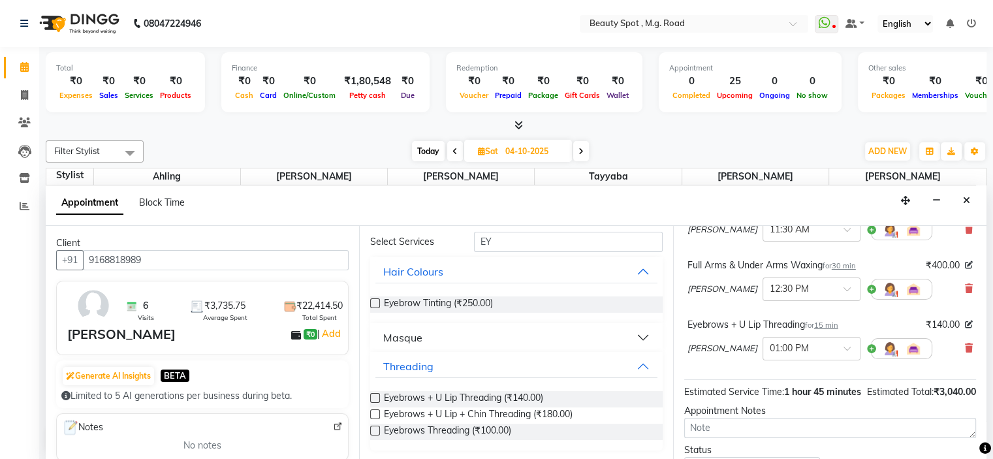
scroll to position [227, 0]
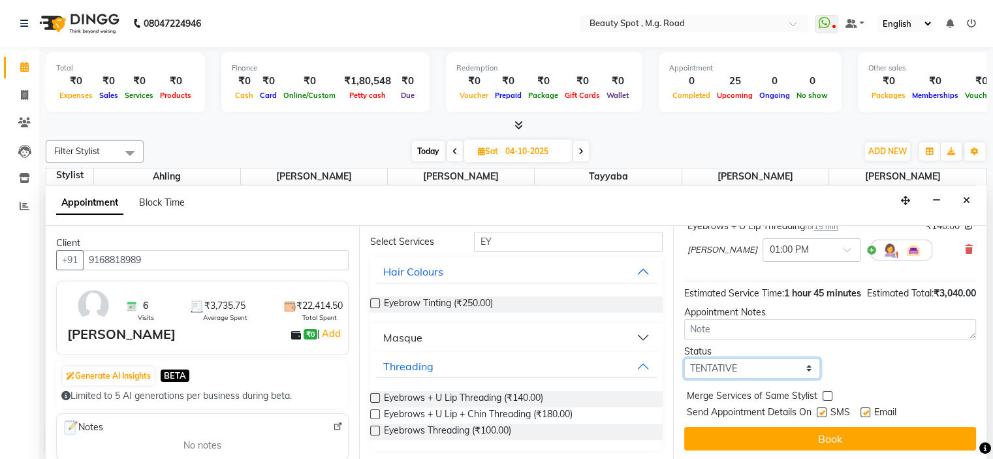
click at [766, 366] on select "Select TENTATIVE CONFIRM UPCOMING" at bounding box center [753, 369] width 137 height 20
select select "confirm booking"
click at [685, 359] on select "Select TENTATIVE CONFIRM UPCOMING" at bounding box center [753, 369] width 137 height 20
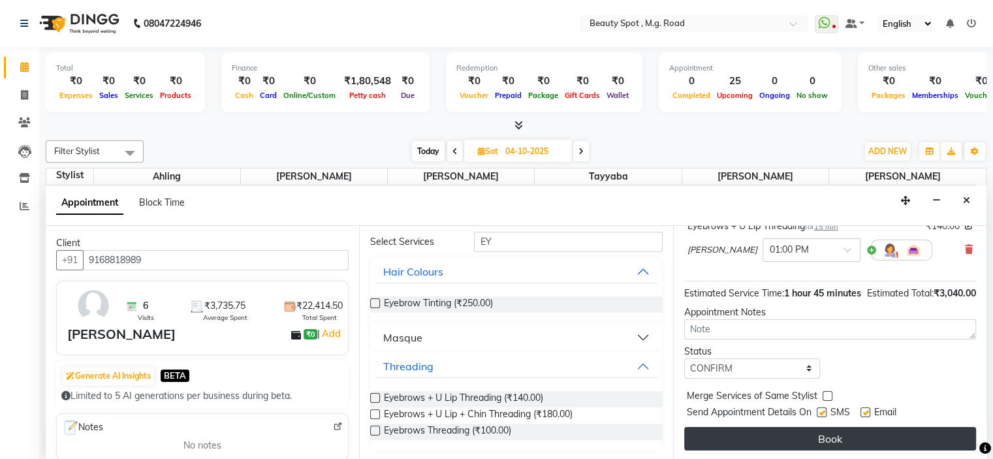
click at [760, 440] on button "Book" at bounding box center [831, 439] width 292 height 24
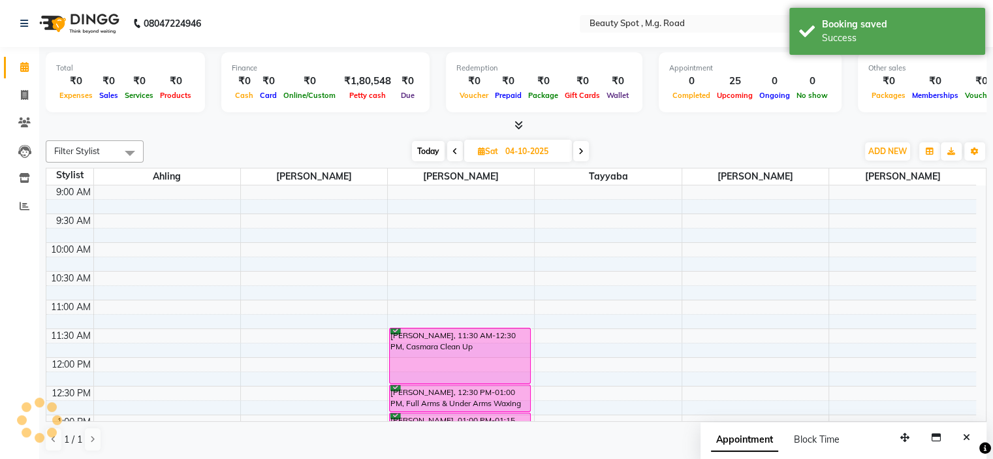
scroll to position [0, 0]
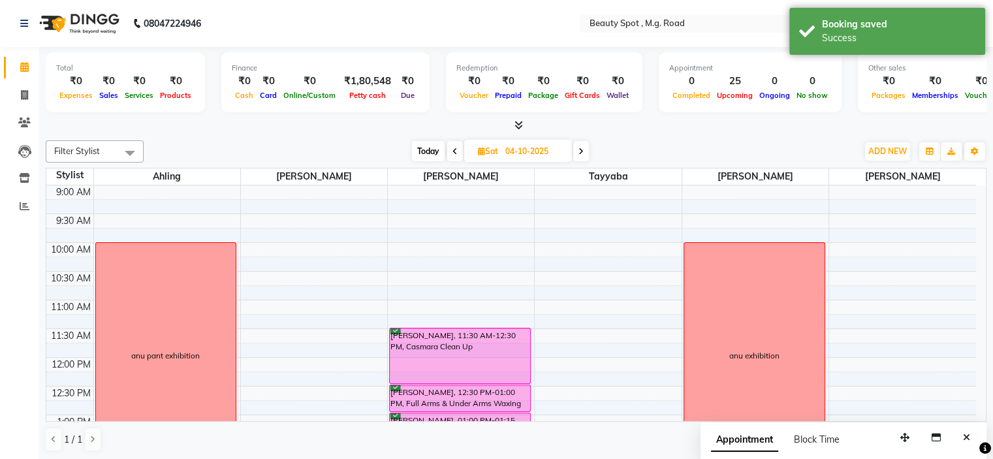
click at [551, 150] on input "04-10-2025" at bounding box center [534, 152] width 65 height 20
select select "10"
select select "2025"
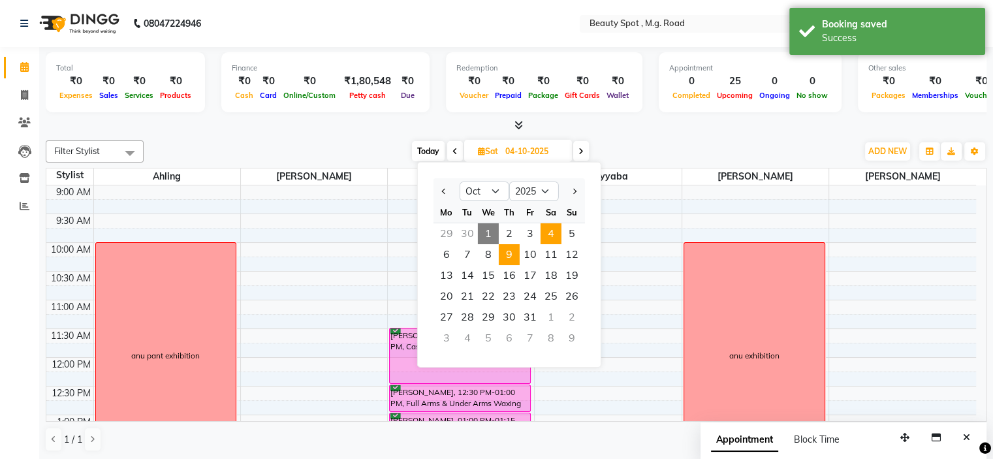
click at [506, 253] on span "9" at bounding box center [509, 254] width 21 height 21
type input "09-10-2025"
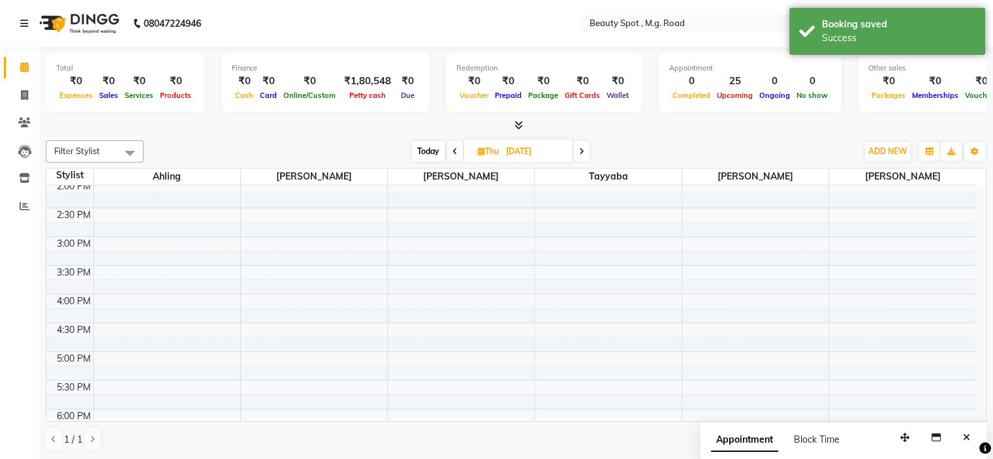
scroll to position [63, 0]
click at [967, 439] on icon "Close" at bounding box center [966, 437] width 7 height 9
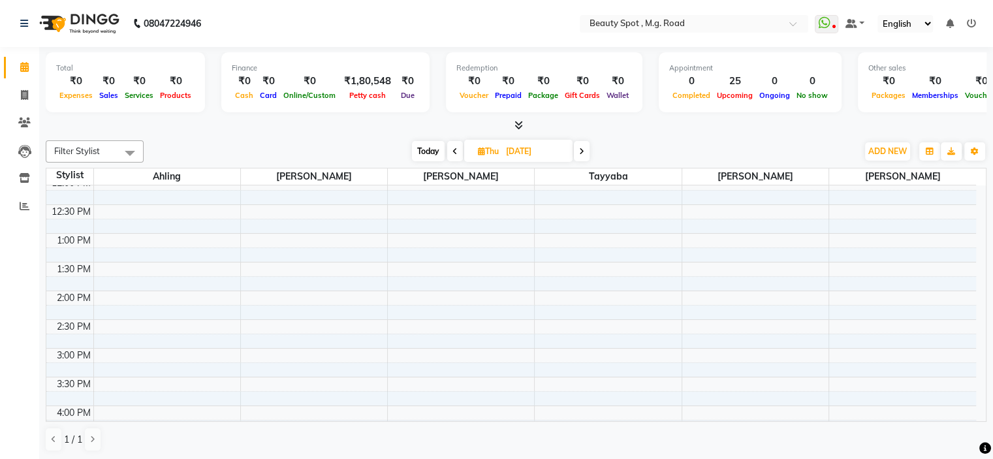
scroll to position [193, 0]
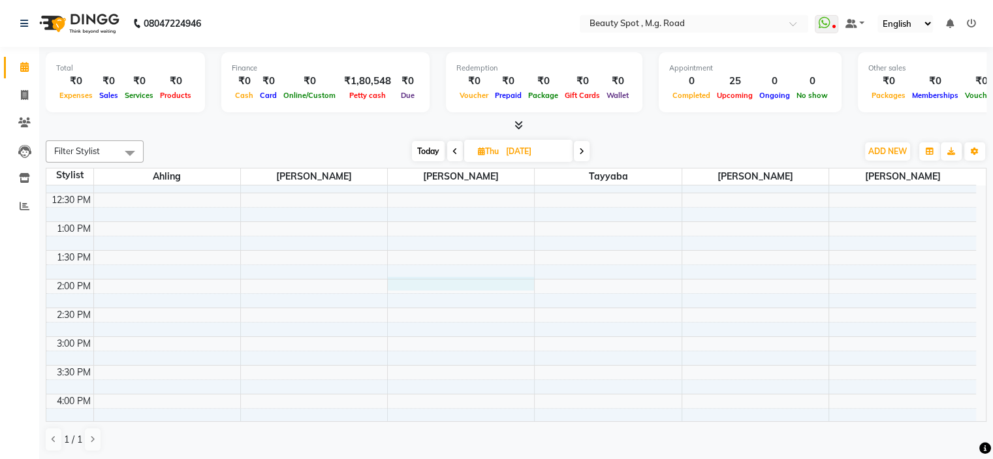
click at [470, 282] on div "9:00 AM 9:30 AM 10:00 AM 10:30 AM 11:00 AM 11:30 AM 12:00 PM 12:30 PM 1:00 PM 1…" at bounding box center [511, 308] width 930 height 632
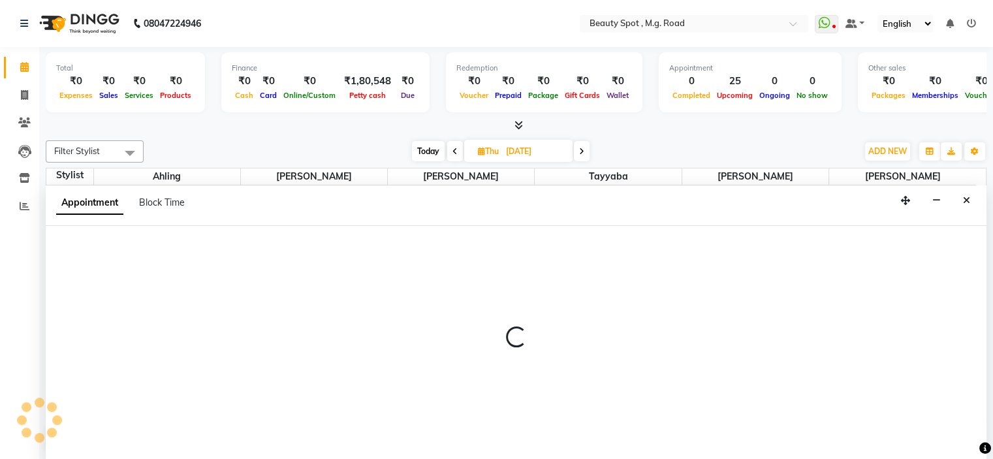
select select "70085"
select select "840"
select select "tentative"
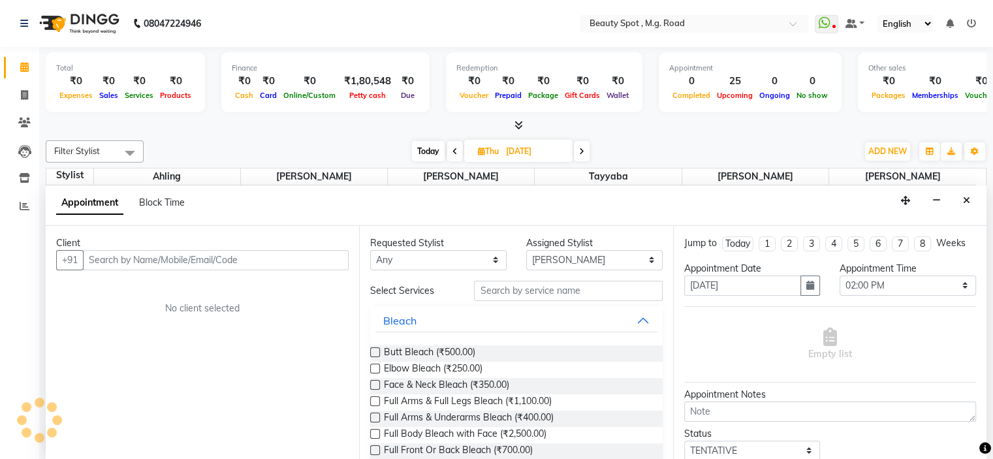
scroll to position [0, 0]
click at [514, 288] on input "text" at bounding box center [568, 291] width 188 height 20
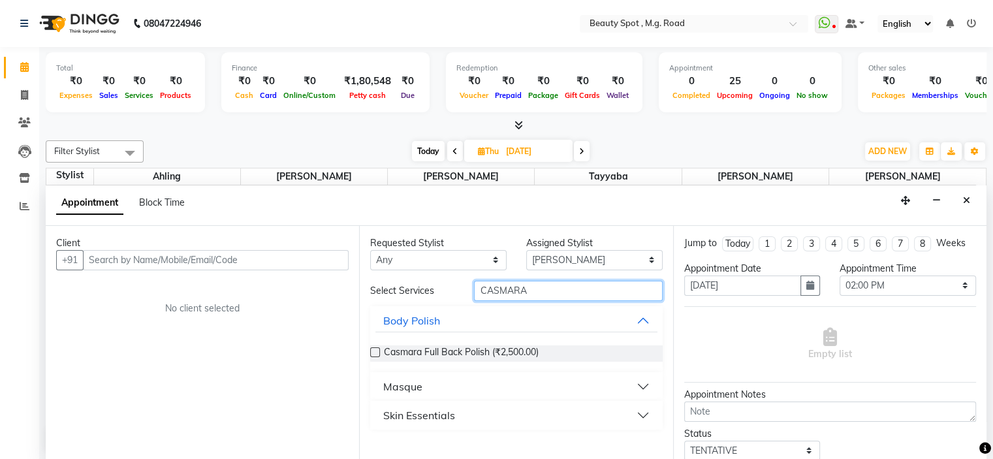
type input "CASMARA"
click at [505, 417] on button "Skin Essentials" at bounding box center [517, 416] width 282 height 24
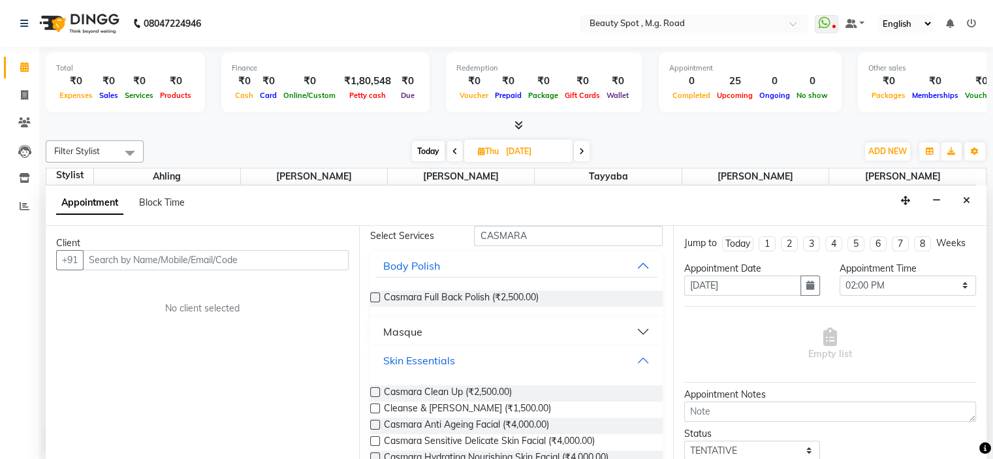
scroll to position [131, 0]
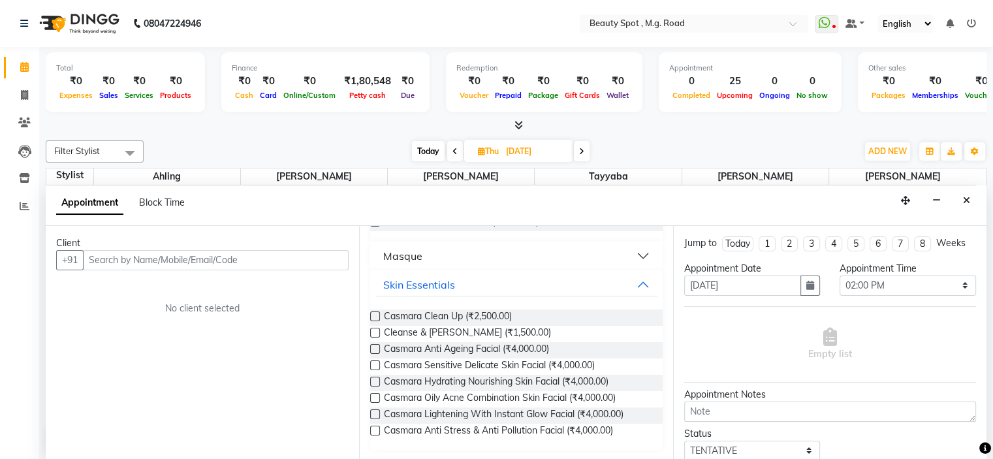
click at [376, 430] on label at bounding box center [375, 431] width 10 height 10
click at [376, 430] on input "checkbox" at bounding box center [374, 432] width 8 height 8
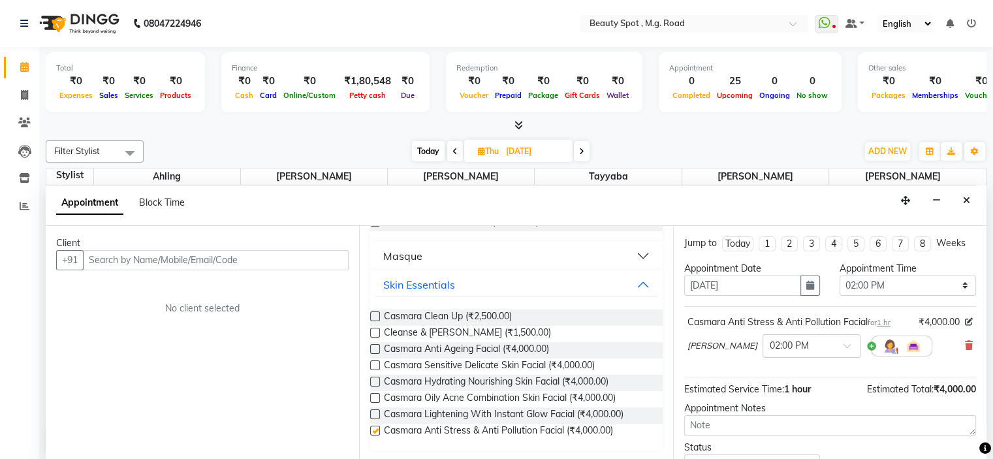
checkbox input "false"
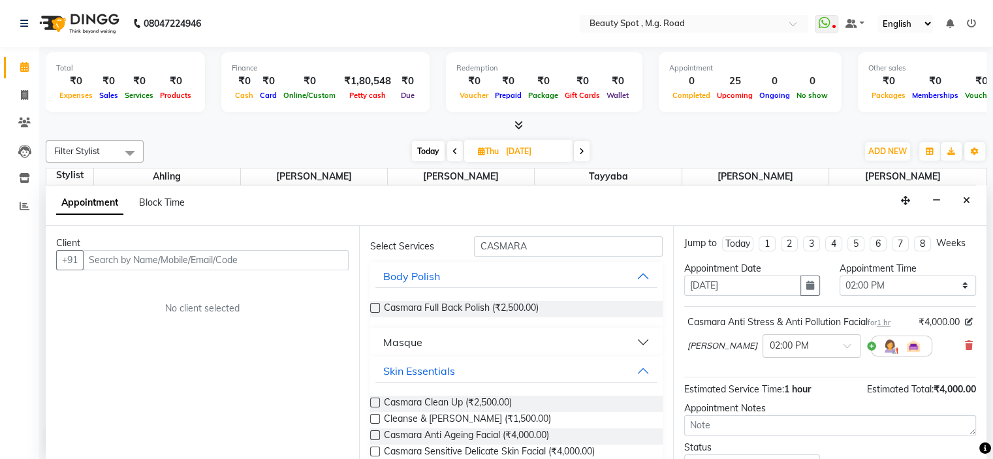
scroll to position [0, 0]
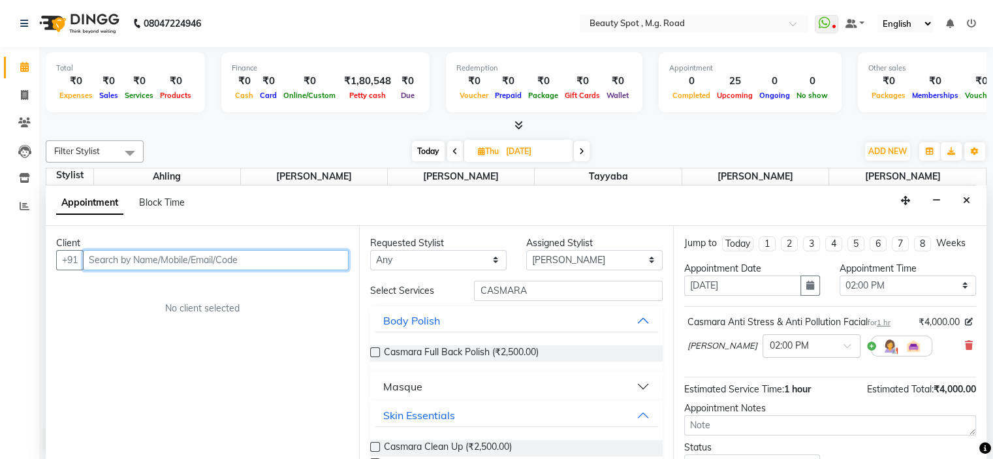
click at [217, 258] on input "text" at bounding box center [216, 260] width 266 height 20
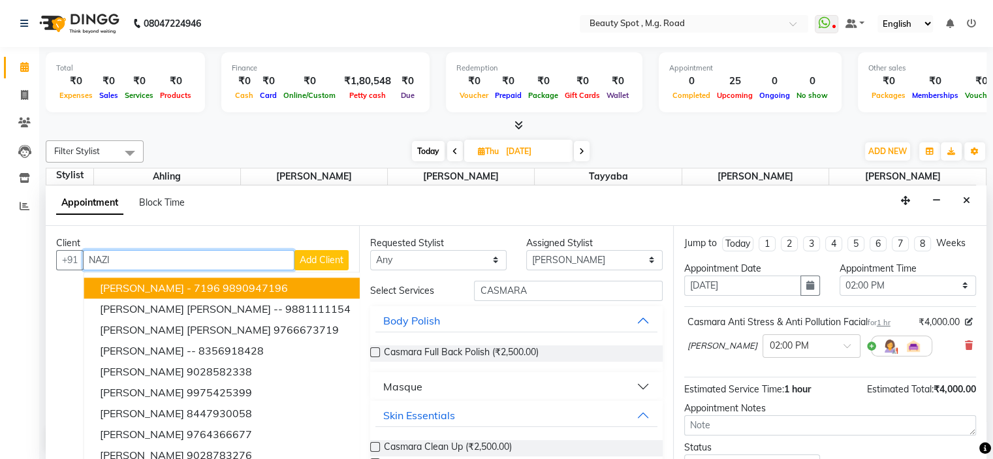
click at [234, 282] on ngb-highlight "9890947196" at bounding box center [255, 288] width 65 height 13
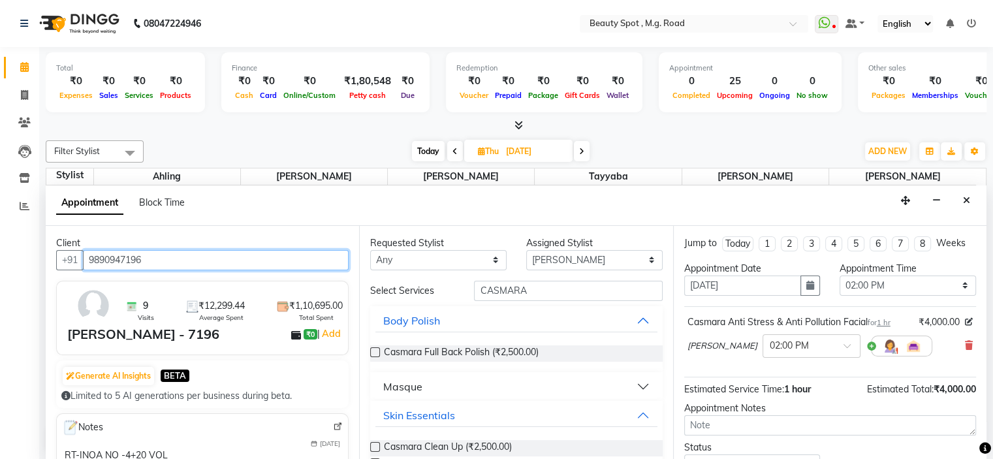
type input "9890947196"
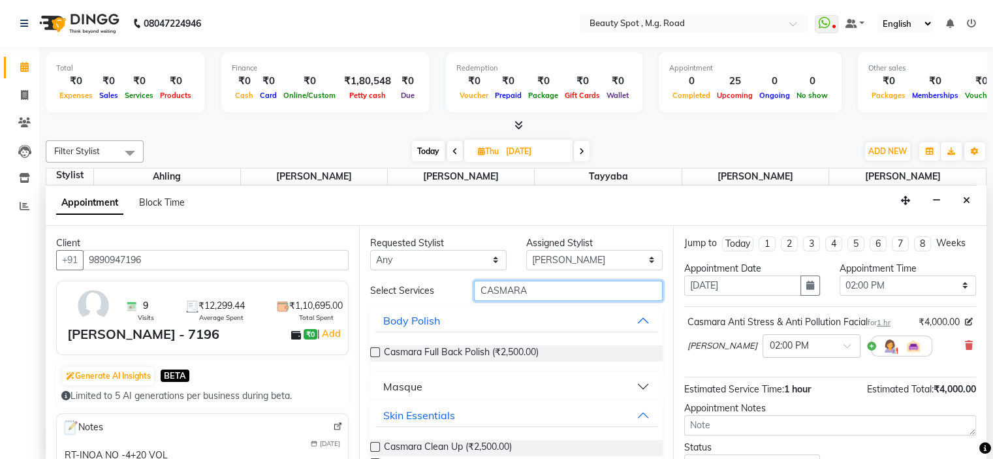
drag, startPoint x: 533, startPoint y: 287, endPoint x: 388, endPoint y: 316, distance: 148.0
click at [389, 316] on div "Select Services CASMARA Body Polish Casmara Full Back Polish (₹2,500.00) Masque…" at bounding box center [516, 431] width 292 height 300
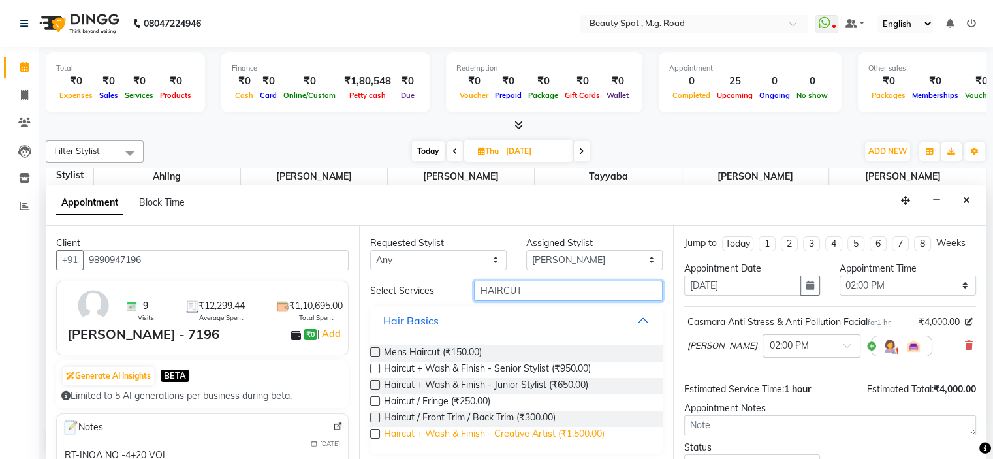
scroll to position [3, 0]
type input "HAIRCUT"
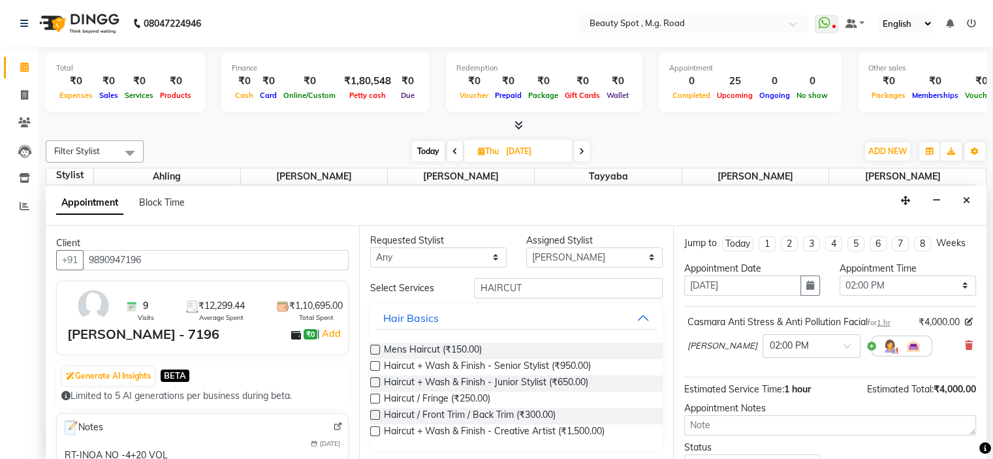
click at [373, 428] on label at bounding box center [375, 432] width 10 height 10
click at [373, 428] on input "checkbox" at bounding box center [374, 432] width 8 height 8
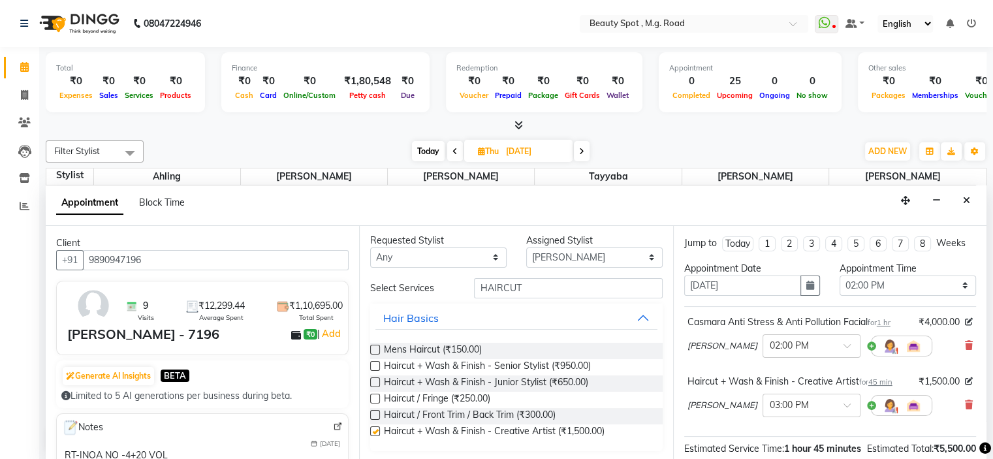
checkbox input "false"
drag, startPoint x: 527, startPoint y: 287, endPoint x: 393, endPoint y: 310, distance: 136.6
click at [393, 310] on div "Select Services HAIRCUT Hair Basics Mens Haircut (₹150.00) Haircut + Wash & Fin…" at bounding box center [516, 364] width 292 height 173
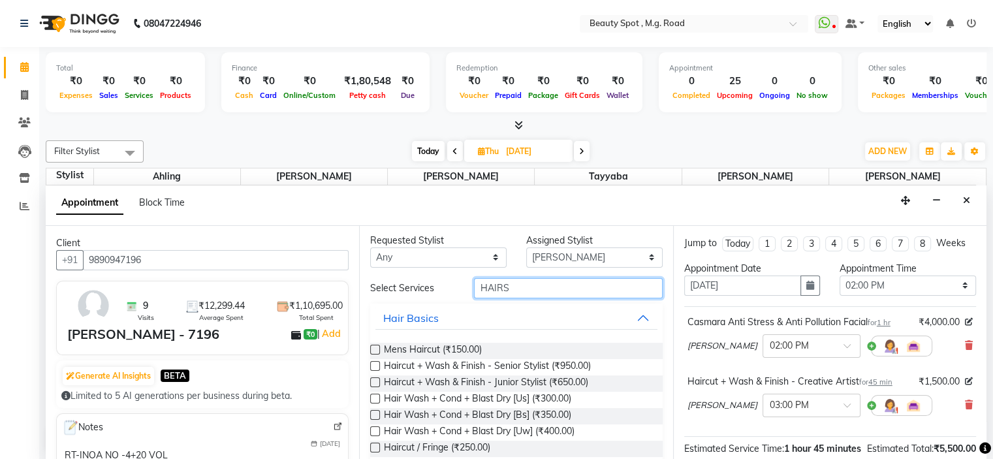
scroll to position [0, 0]
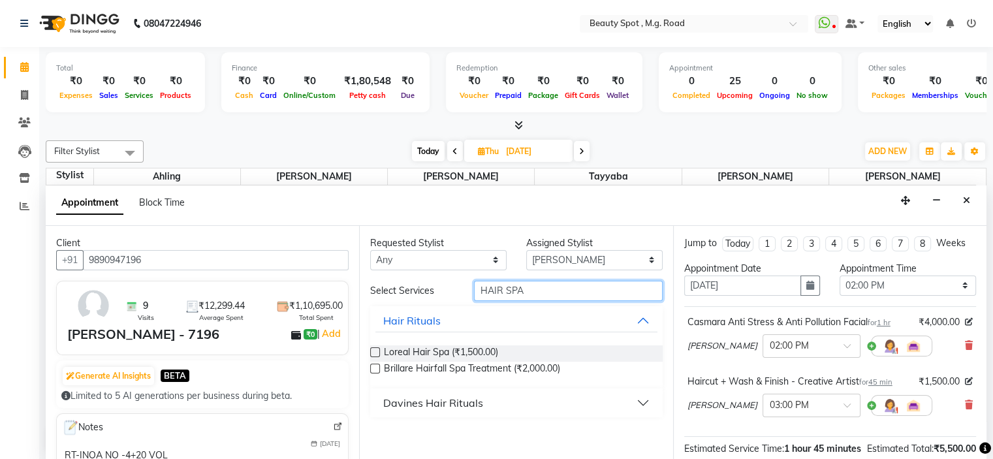
type input "HAIR SPA"
click at [375, 349] on label at bounding box center [375, 352] width 10 height 10
click at [375, 349] on input "checkbox" at bounding box center [374, 353] width 8 height 8
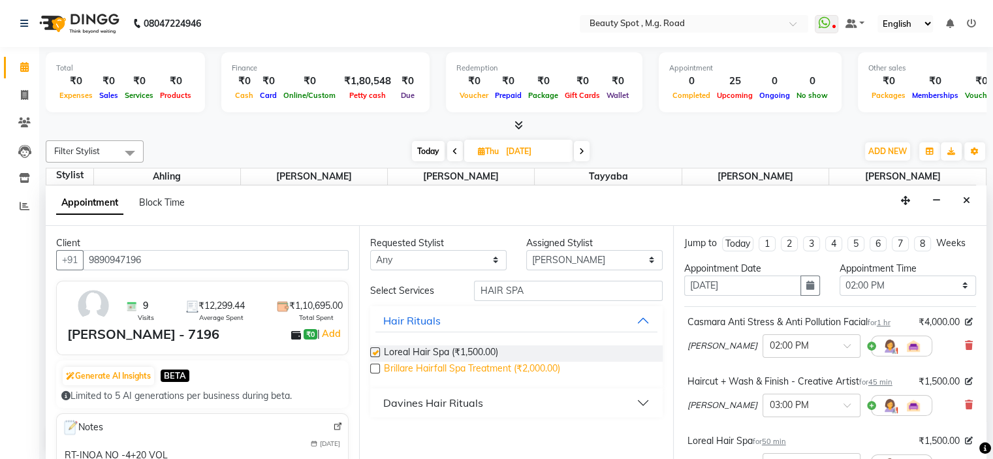
checkbox input "false"
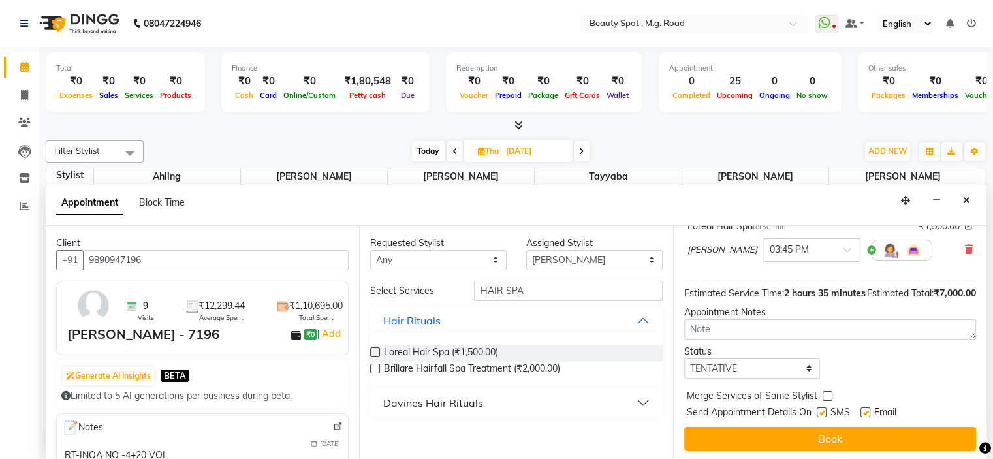
scroll to position [227, 0]
drag, startPoint x: 483, startPoint y: 291, endPoint x: 372, endPoint y: 307, distance: 112.8
click at [372, 307] on div "Select Services HAIR SPA Hair Rituals Loreal Hair Spa (₹1,500.00) Brillare Hair…" at bounding box center [516, 349] width 292 height 137
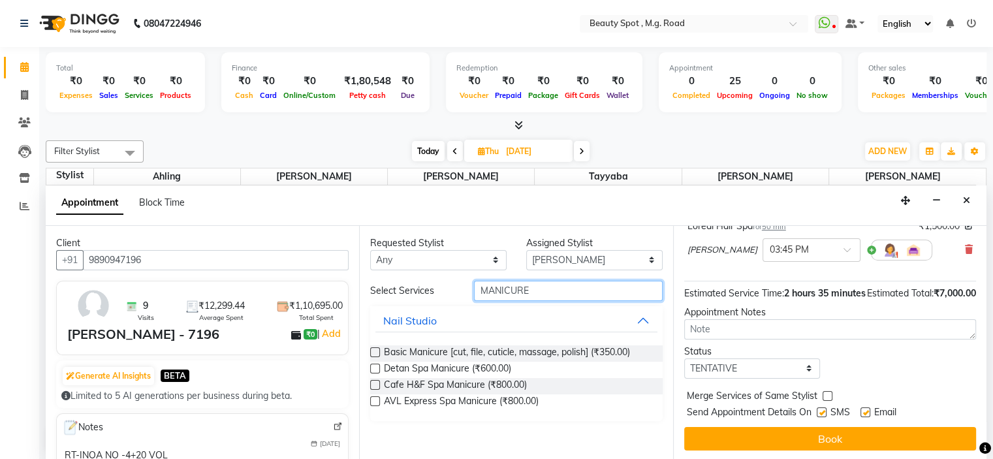
type input "MANICURE"
click at [376, 383] on label at bounding box center [375, 385] width 10 height 10
click at [376, 383] on input "checkbox" at bounding box center [374, 386] width 8 height 8
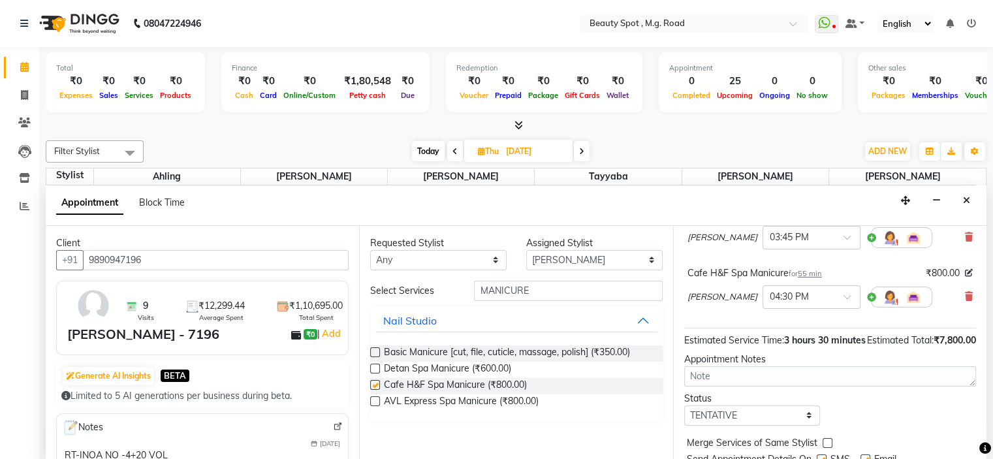
checkbox input "false"
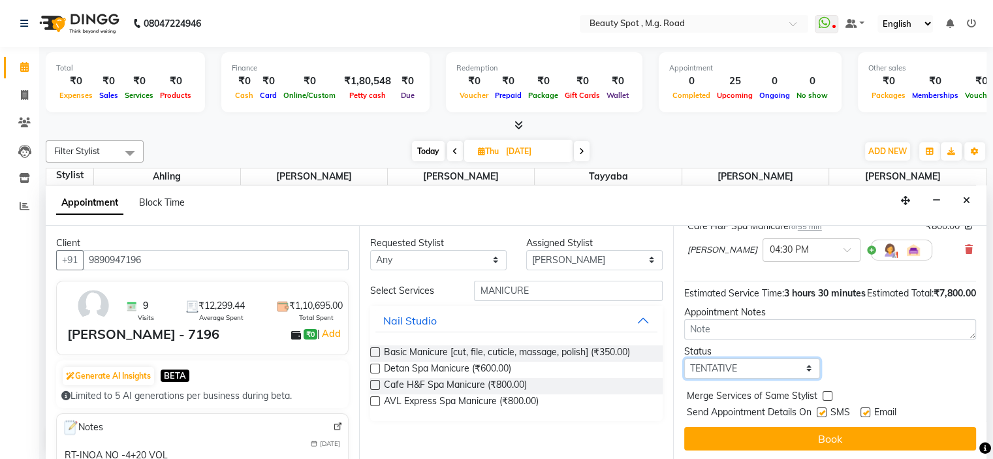
click at [743, 364] on select "Select TENTATIVE CONFIRM UPCOMING" at bounding box center [753, 369] width 137 height 20
select select "confirm booking"
click at [685, 359] on select "Select TENTATIVE CONFIRM UPCOMING" at bounding box center [753, 369] width 137 height 20
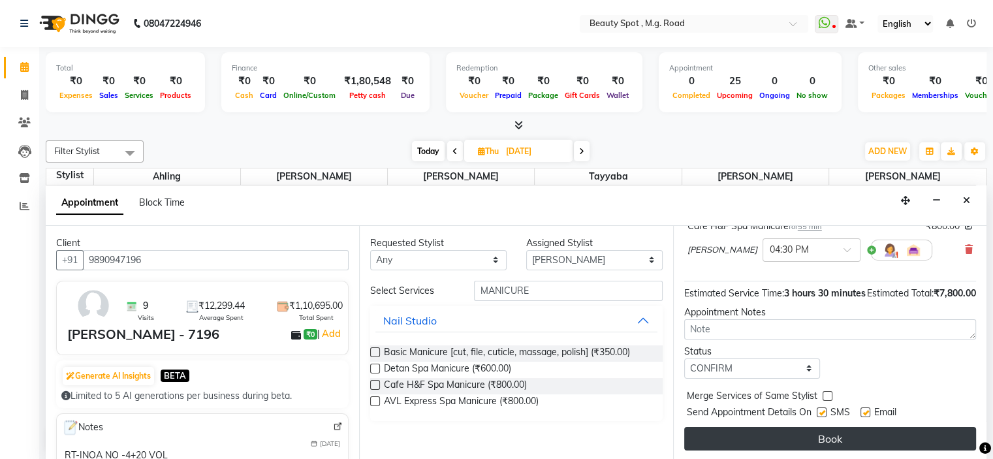
click at [786, 438] on button "Book" at bounding box center [831, 439] width 292 height 24
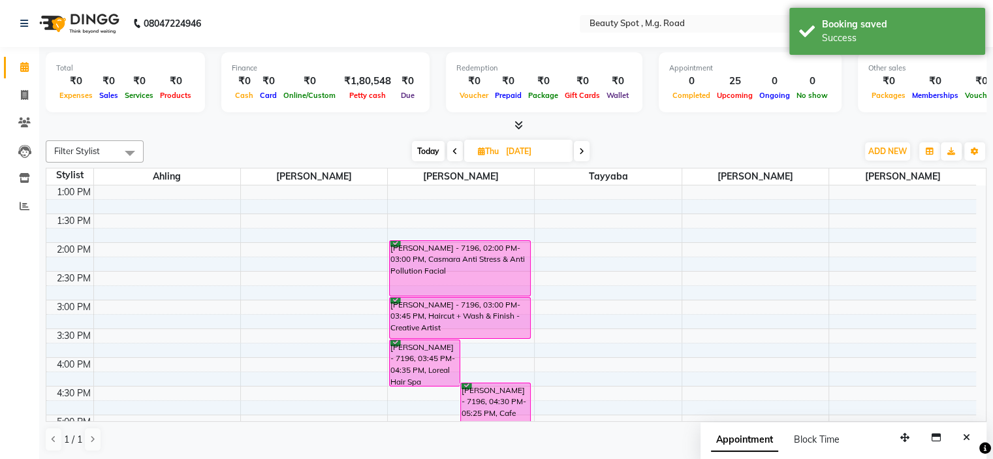
scroll to position [259, 0]
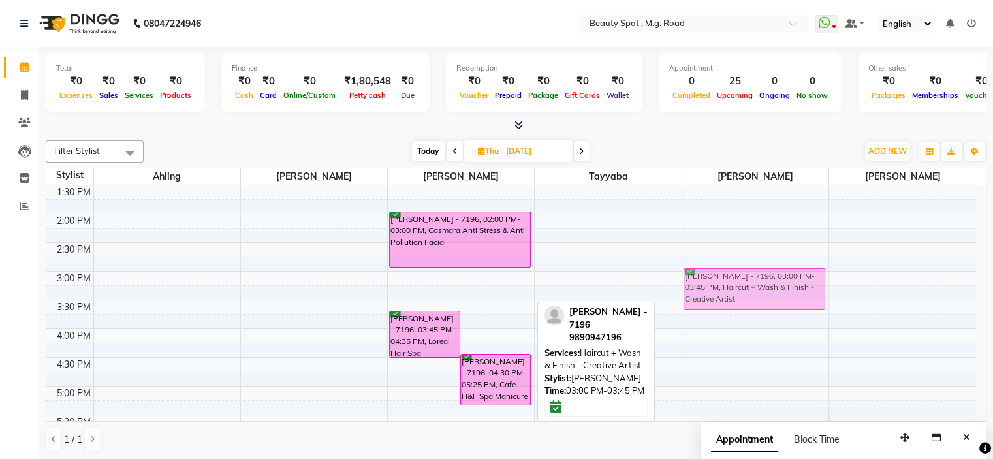
drag, startPoint x: 472, startPoint y: 287, endPoint x: 719, endPoint y: 285, distance: 246.9
click at [719, 285] on tr "NAZIMA HARIYANI - 7196, 03:45 PM-04:35 PM, Loreal Hair Spa NAZIMA HARIYANI - 71…" at bounding box center [511, 243] width 930 height 632
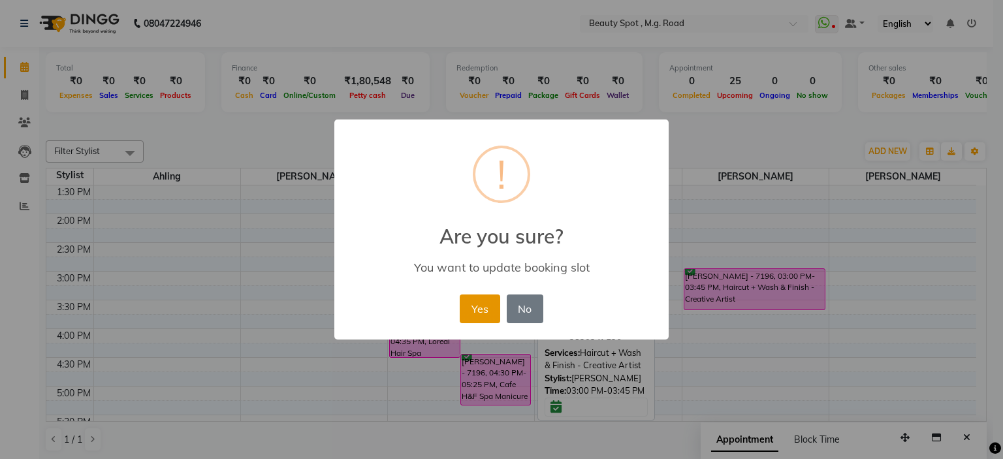
click at [483, 312] on button "Yes" at bounding box center [480, 309] width 40 height 29
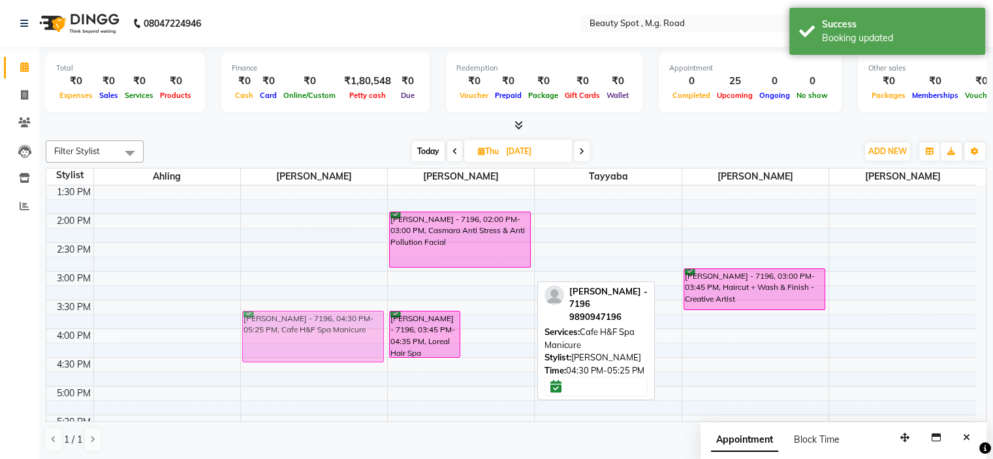
drag, startPoint x: 486, startPoint y: 377, endPoint x: 351, endPoint y: 331, distance: 142.7
click at [351, 331] on tr "NAZIMA HARIYANI - 7196, 04:30 PM-05:25 PM, Cafe H&F Spa Manicure NAZIMA HARIYAN…" at bounding box center [511, 243] width 930 height 632
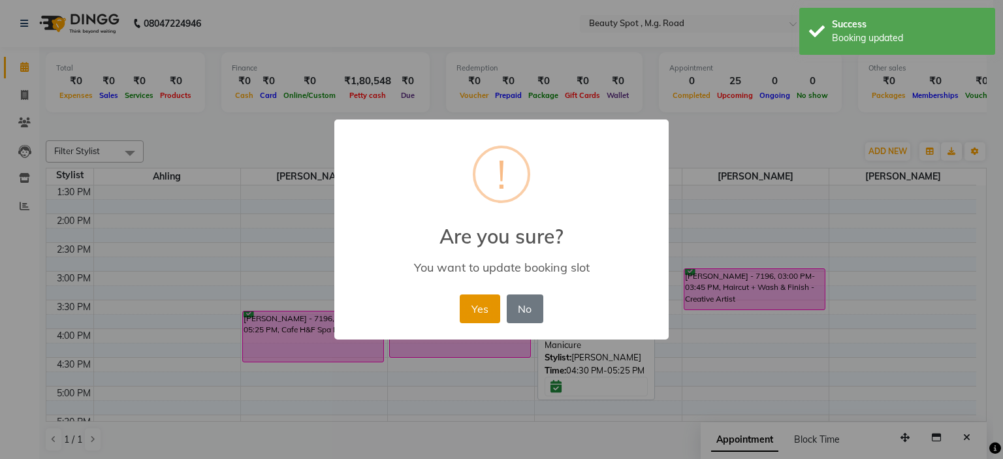
click at [484, 310] on button "Yes" at bounding box center [480, 309] width 40 height 29
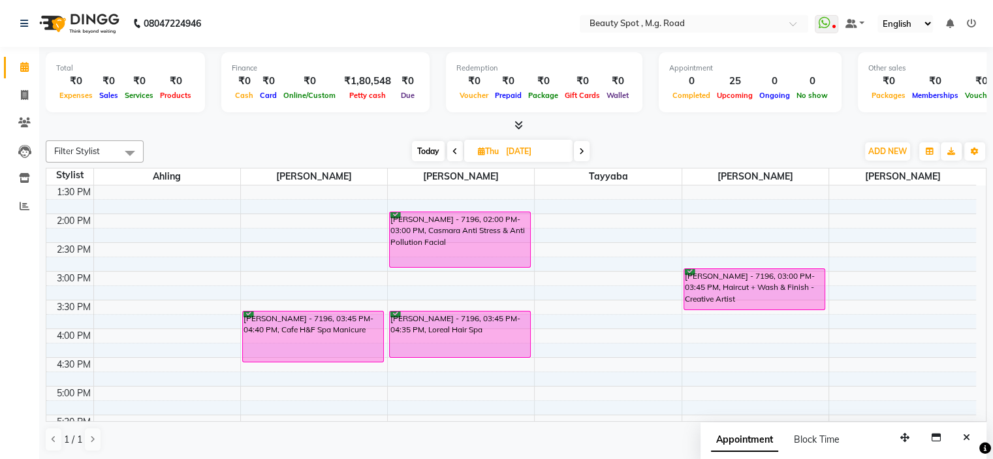
click at [423, 150] on span "Today" at bounding box center [428, 151] width 33 height 20
type input "01-10-2025"
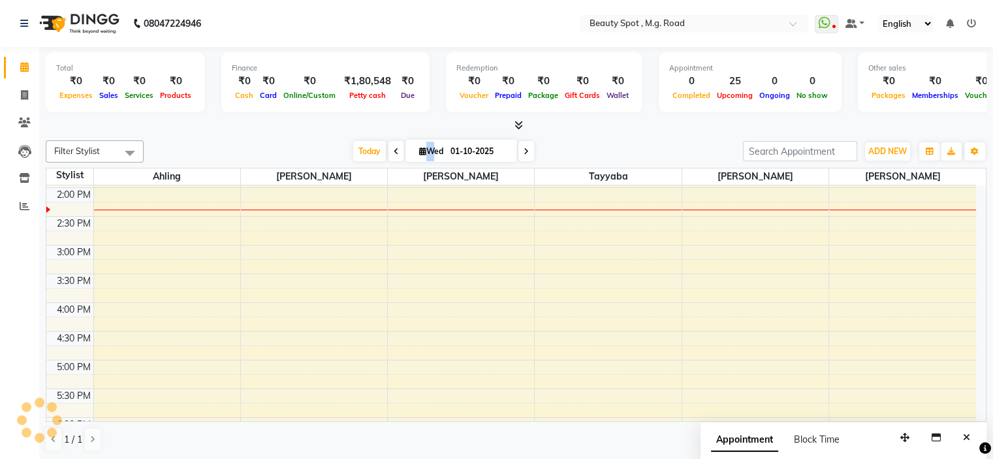
click at [423, 150] on span "Wed" at bounding box center [431, 151] width 31 height 10
select select "10"
select select "2025"
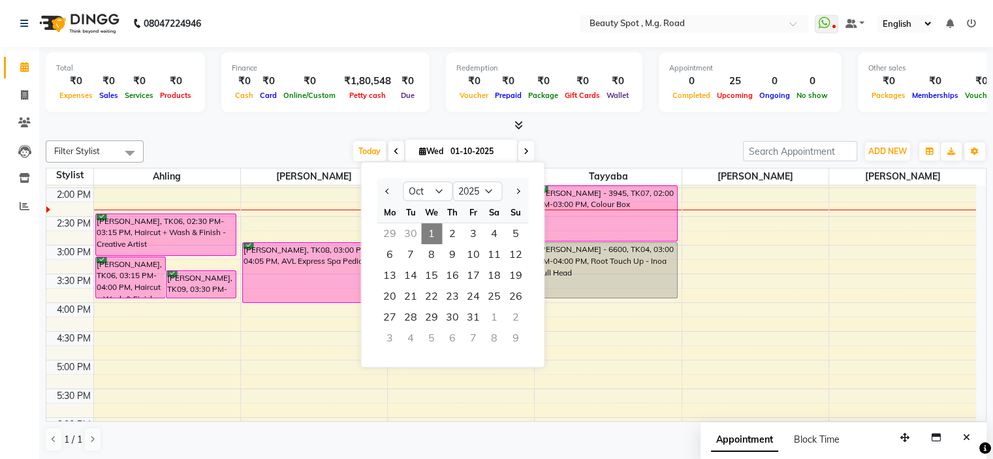
click at [598, 140] on div "Filter Stylist Select All Ahling Devika Sheela Tayyaba Yen Sanu Today Wed 01-10…" at bounding box center [516, 151] width 941 height 22
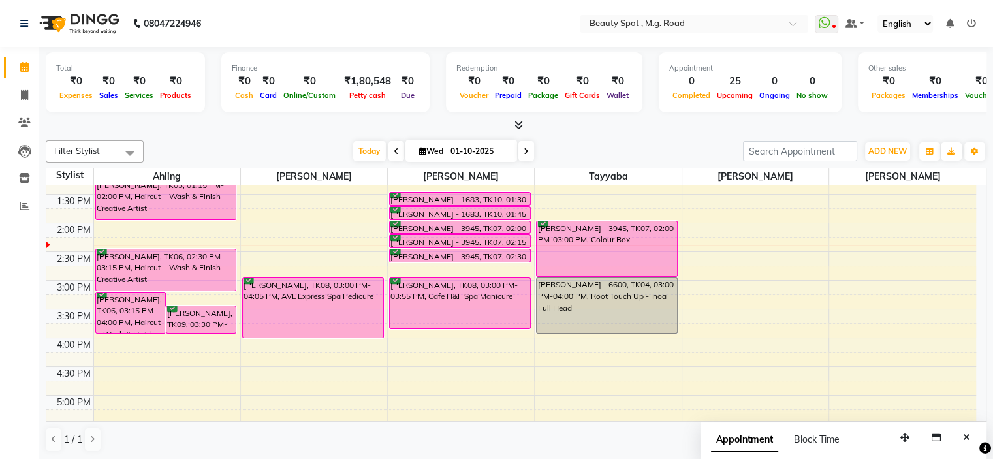
scroll to position [219, 0]
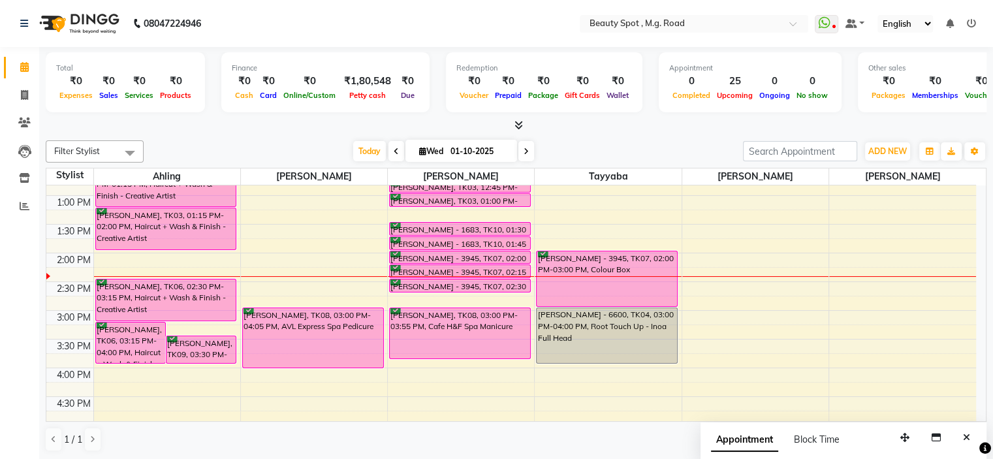
click at [854, 312] on div "9:00 AM 9:30 AM 10:00 AM 10:30 AM 11:00 AM 11:30 AM 12:00 PM 12:30 PM 1:00 PM 1…" at bounding box center [511, 282] width 930 height 632
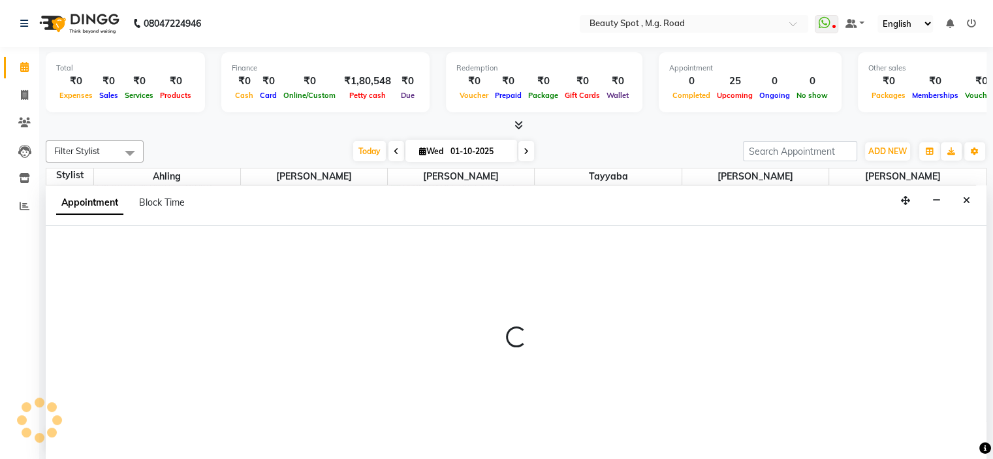
select select "63580"
select select "900"
select select "tentative"
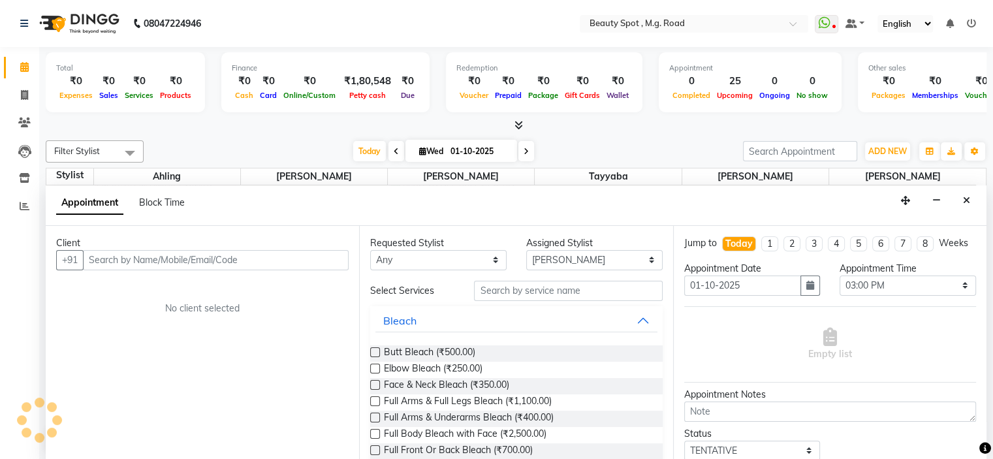
scroll to position [0, 0]
click at [146, 258] on input "text" at bounding box center [216, 260] width 266 height 20
type input "KA"
click at [972, 196] on button "Close" at bounding box center [967, 201] width 19 height 20
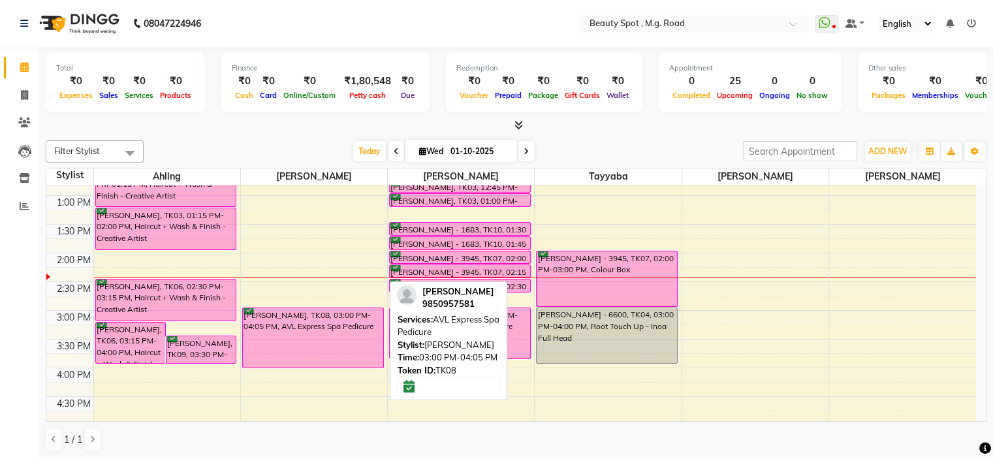
click at [324, 334] on div "Aban Bhanja, TK08, 03:00 PM-04:05 PM, AVL Express Spa Pedicure" at bounding box center [313, 337] width 140 height 59
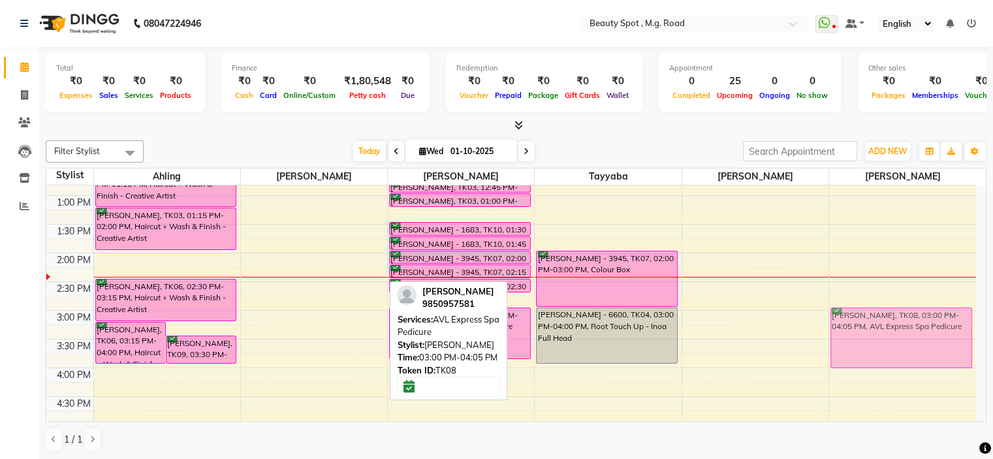
drag, startPoint x: 324, startPoint y: 334, endPoint x: 867, endPoint y: 330, distance: 542.8
click at [867, 330] on tr "ALISHA POONAWALA, TK06, 03:15 PM-04:00 PM, Haircut + Wash & Finish - Creative A…" at bounding box center [511, 282] width 930 height 632
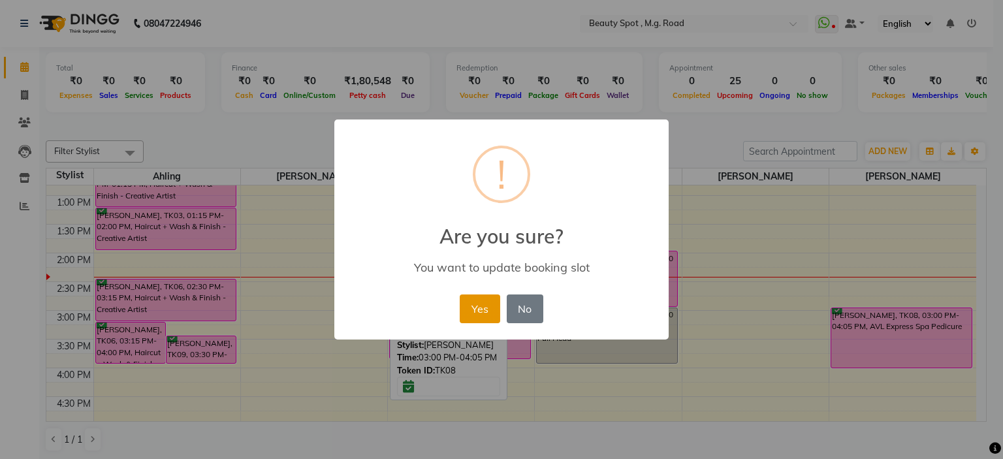
click at [477, 306] on button "Yes" at bounding box center [480, 309] width 40 height 29
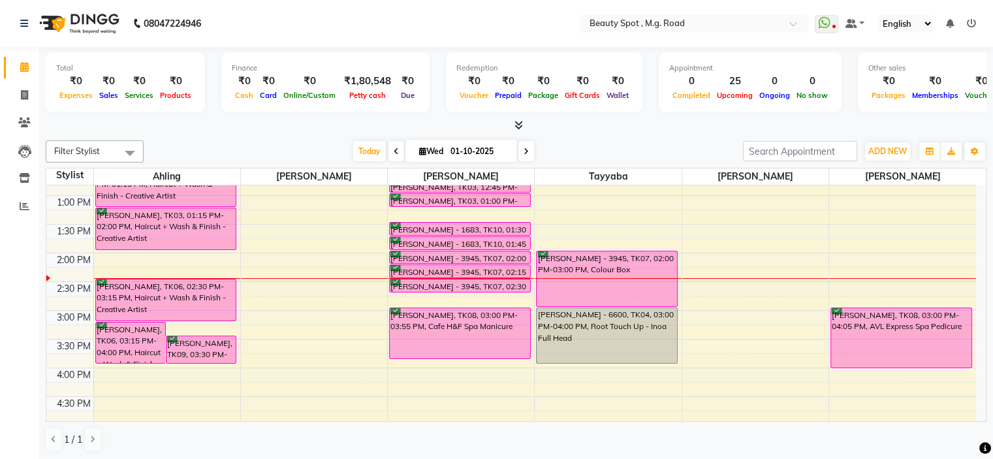
click at [297, 311] on div "9:00 AM 9:30 AM 10:00 AM 10:30 AM 11:00 AM 11:30 AM 12:00 PM 12:30 PM 1:00 PM 1…" at bounding box center [511, 282] width 930 height 632
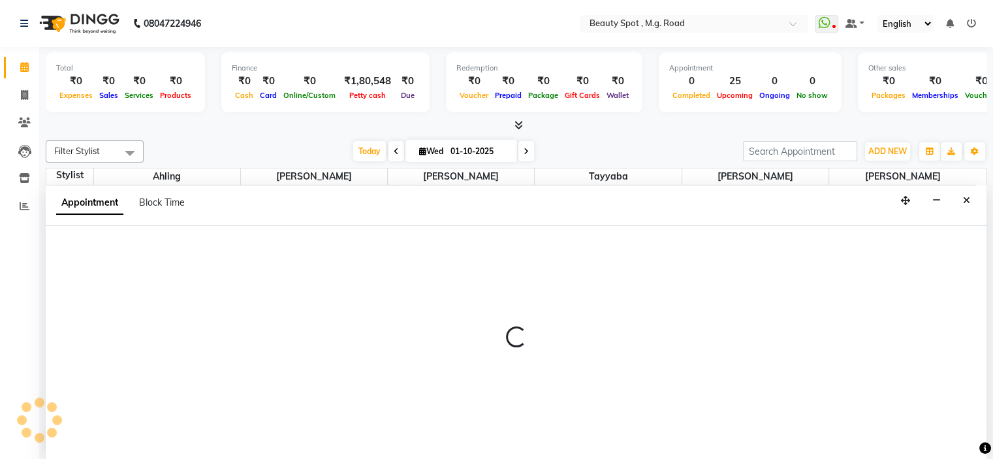
select select "63581"
select select "tentative"
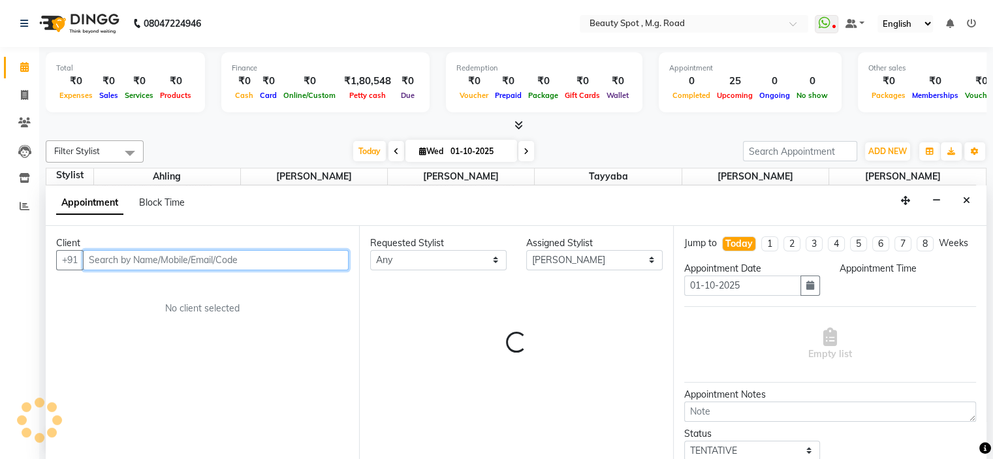
select select "900"
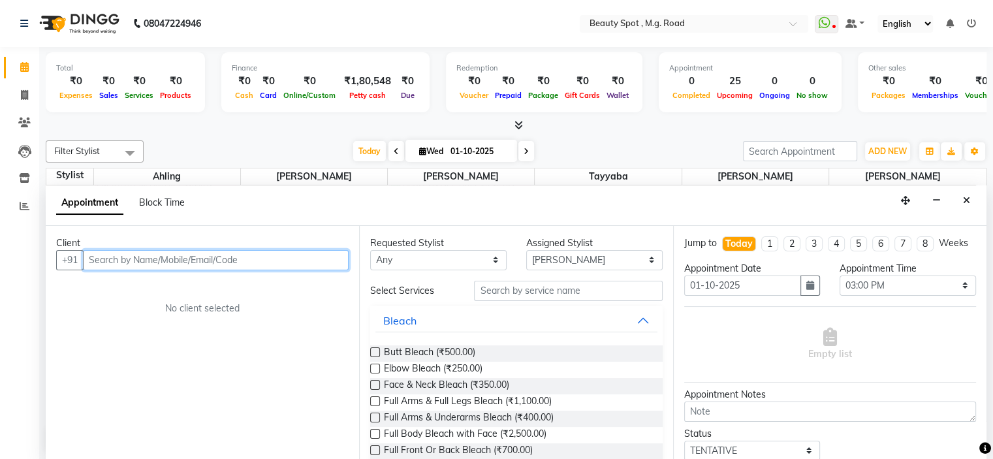
click at [220, 259] on input "text" at bounding box center [216, 260] width 266 height 20
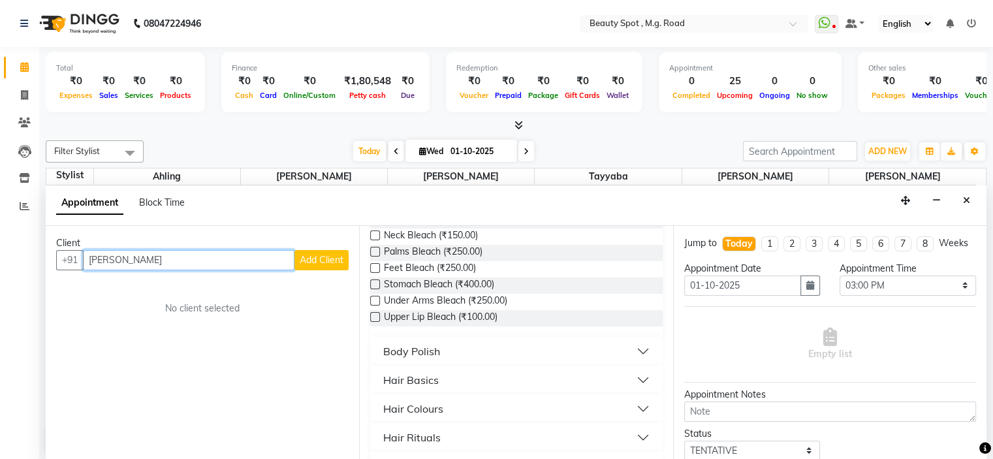
scroll to position [392, 0]
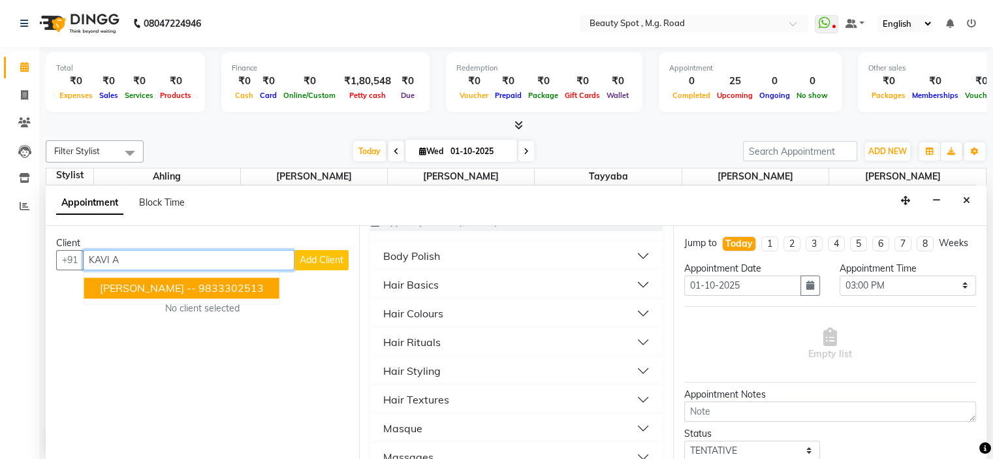
click at [166, 282] on span "[PERSON_NAME] --" at bounding box center [148, 288] width 96 height 13
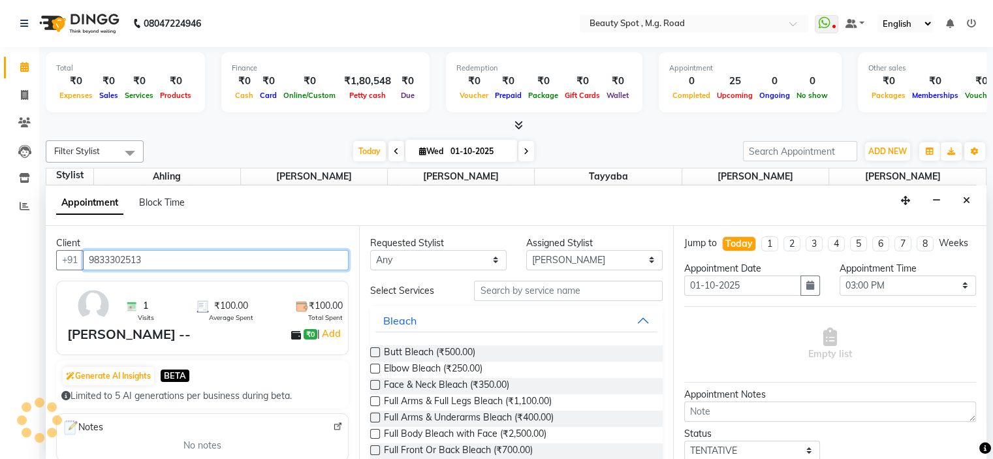
scroll to position [0, 0]
type input "9833302513"
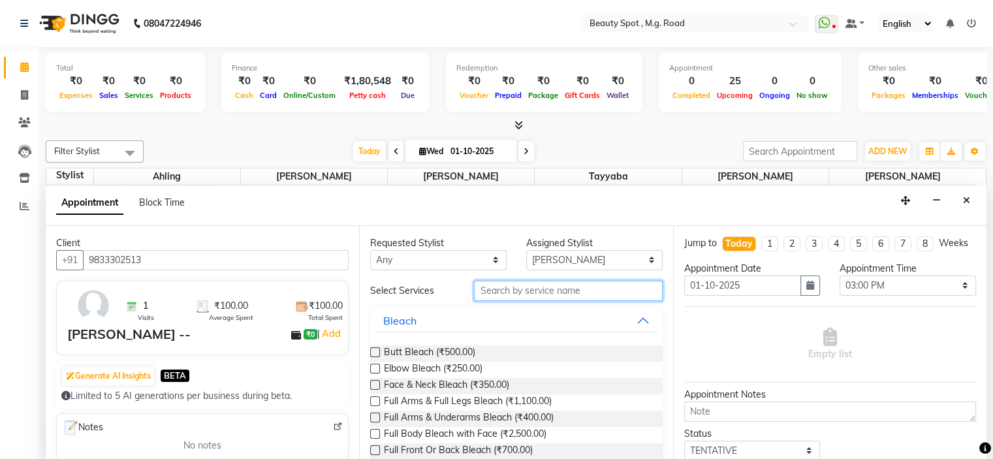
click at [498, 288] on input "text" at bounding box center [568, 291] width 188 height 20
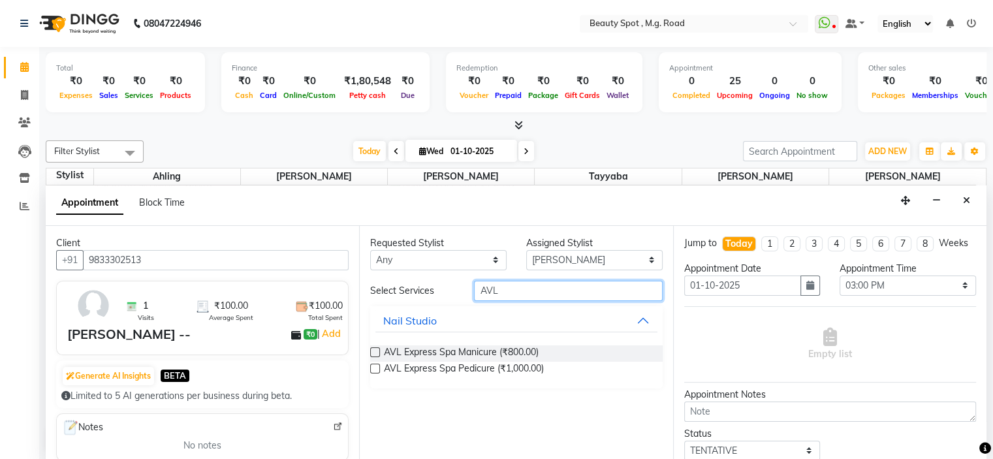
type input "AVL"
click at [378, 368] on label at bounding box center [375, 369] width 10 height 10
click at [378, 368] on input "checkbox" at bounding box center [374, 370] width 8 height 8
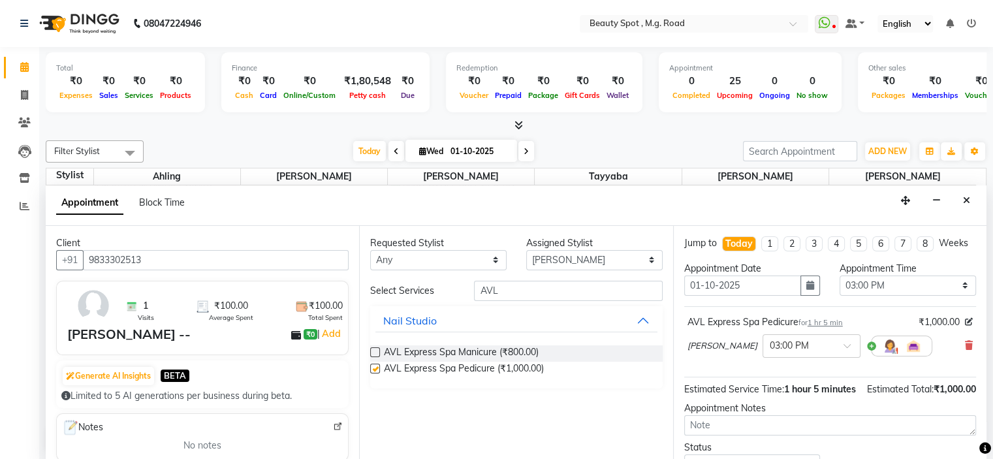
checkbox input "false"
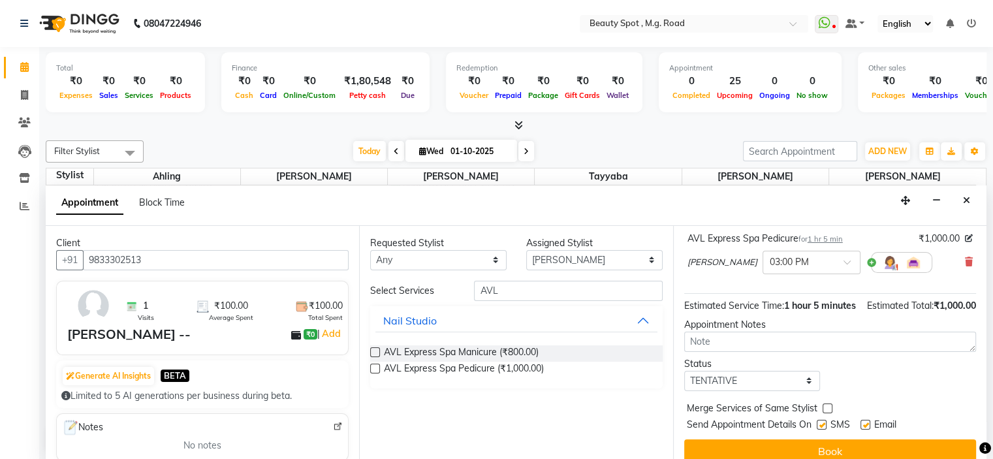
scroll to position [121, 0]
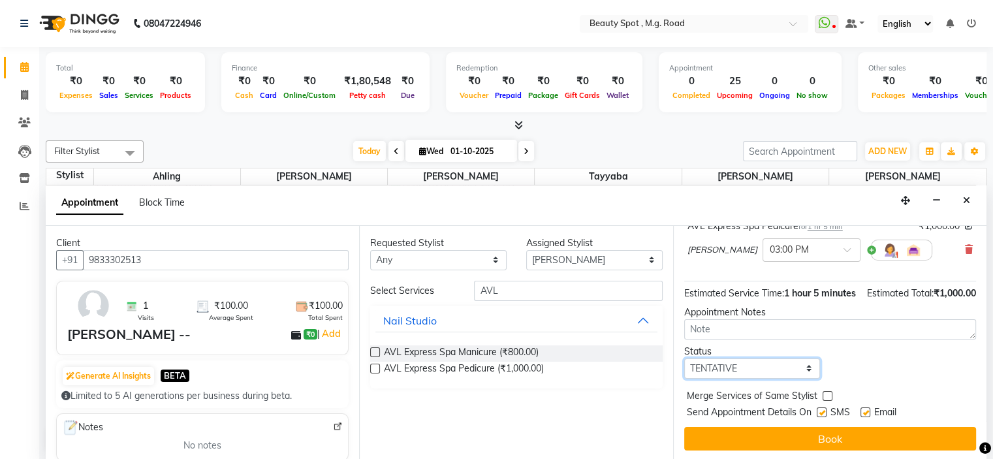
click at [769, 359] on select "Select TENTATIVE CONFIRM CHECK-IN UPCOMING" at bounding box center [753, 369] width 137 height 20
select select "confirm booking"
click at [685, 359] on select "Select TENTATIVE CONFIRM CHECK-IN UPCOMING" at bounding box center [753, 369] width 137 height 20
click at [611, 422] on div "Requested Stylist Any Ahling Devika Sanu Sheela Tayyaba Yen Assigned Stylist Se…" at bounding box center [516, 343] width 314 height 235
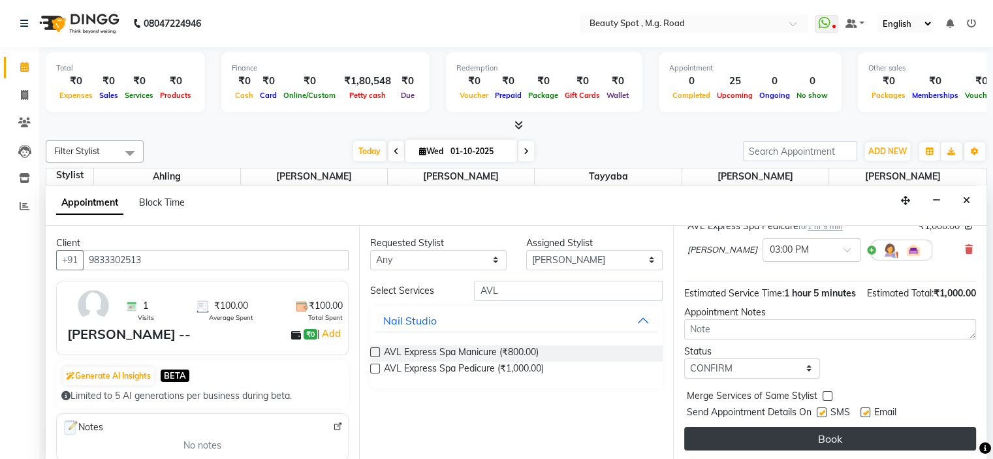
click at [856, 432] on button "Book" at bounding box center [831, 439] width 292 height 24
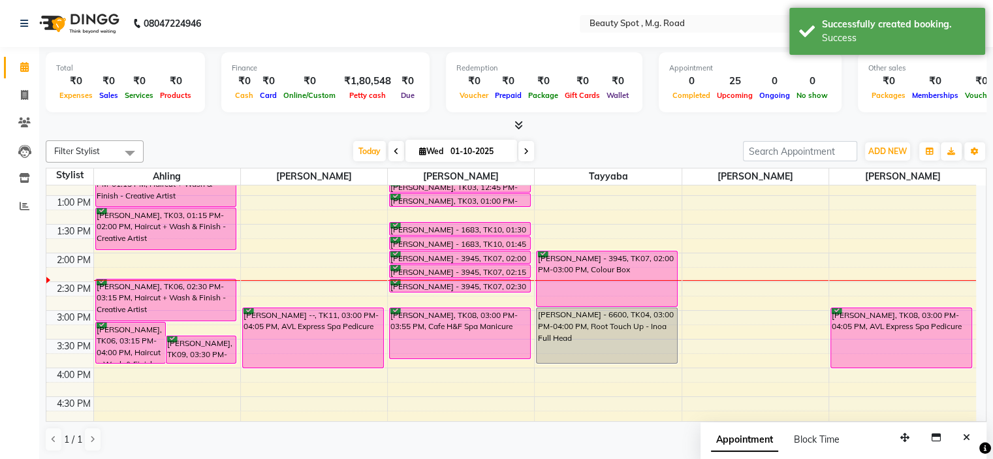
scroll to position [0, 0]
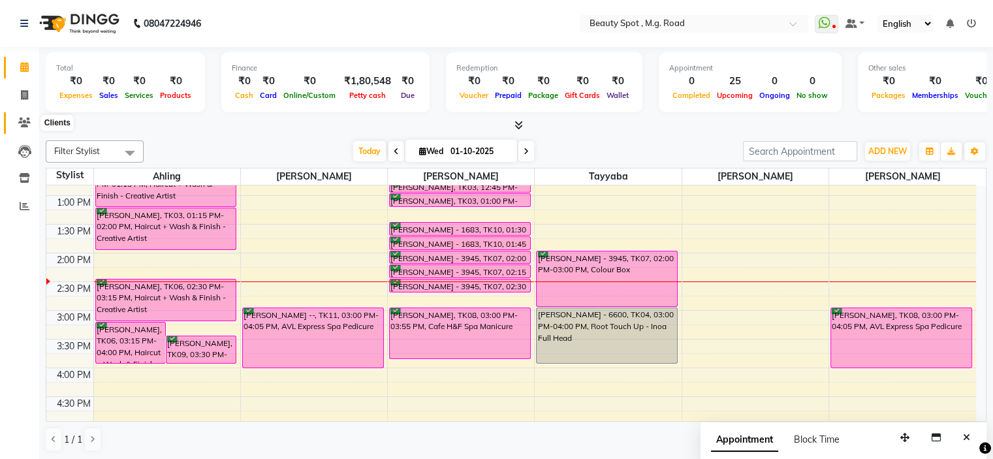
click at [25, 116] on span at bounding box center [24, 123] width 23 height 15
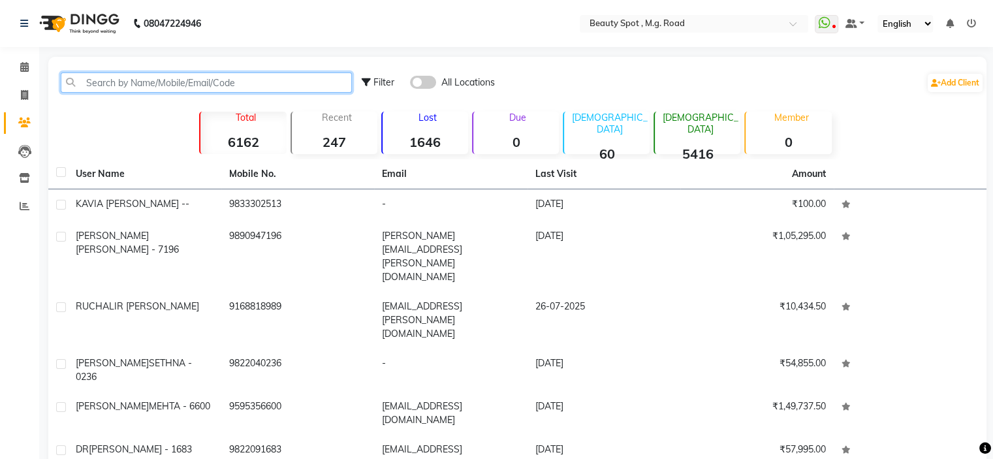
click at [116, 83] on input "text" at bounding box center [206, 83] width 291 height 20
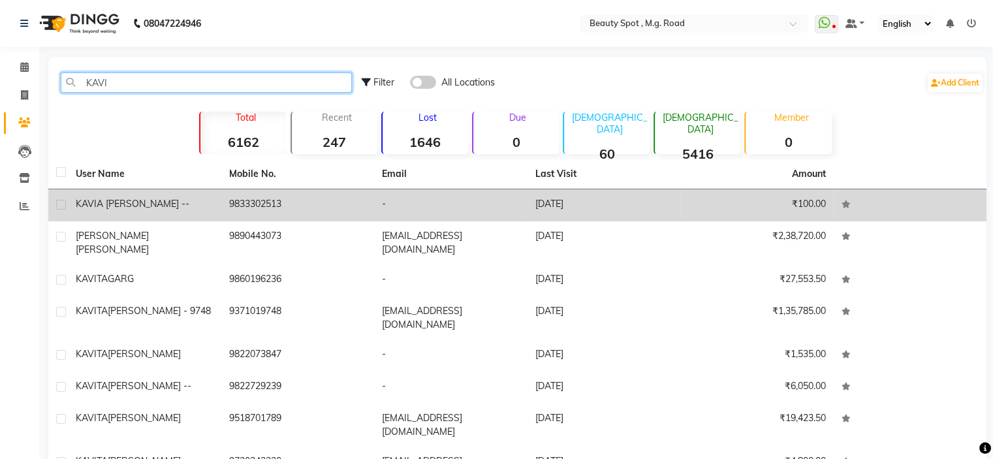
type input "KAVI"
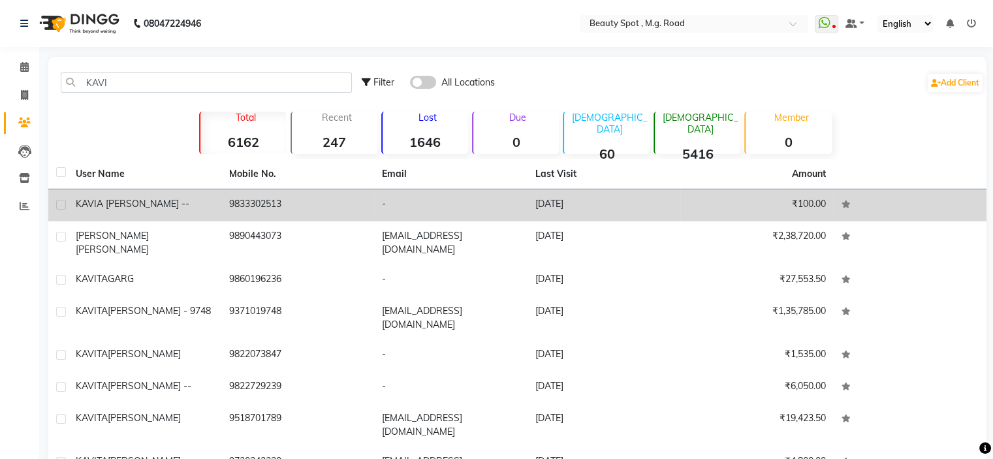
click at [251, 198] on td "9833302513" at bounding box center [297, 205] width 153 height 32
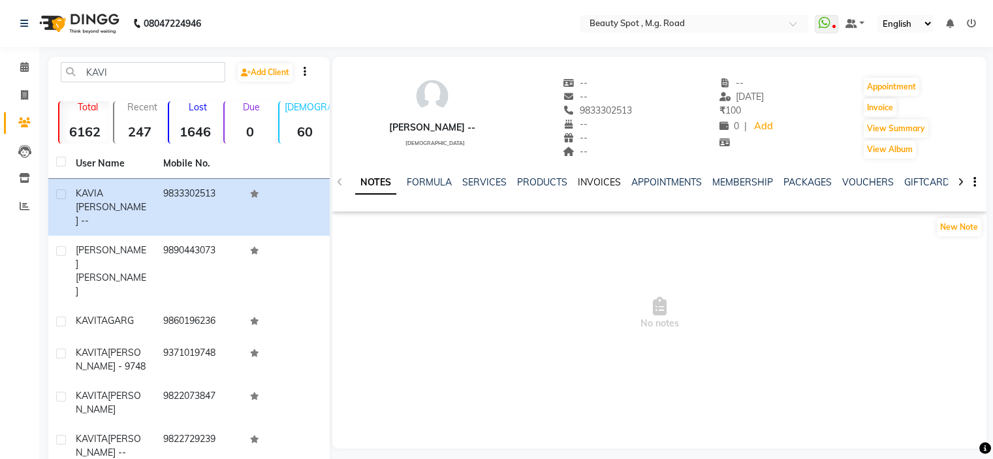
click at [592, 183] on link "INVOICES" at bounding box center [599, 182] width 43 height 12
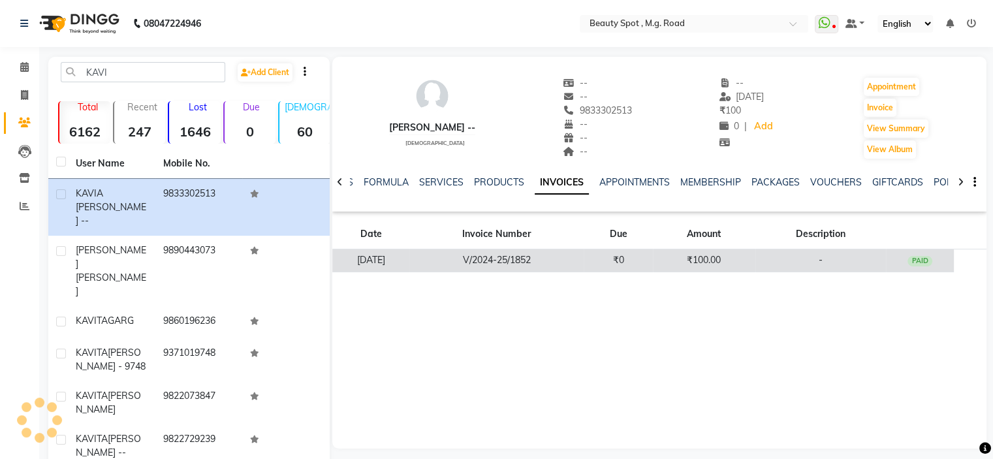
click at [542, 263] on td "V/2024-25/1852" at bounding box center [497, 261] width 174 height 23
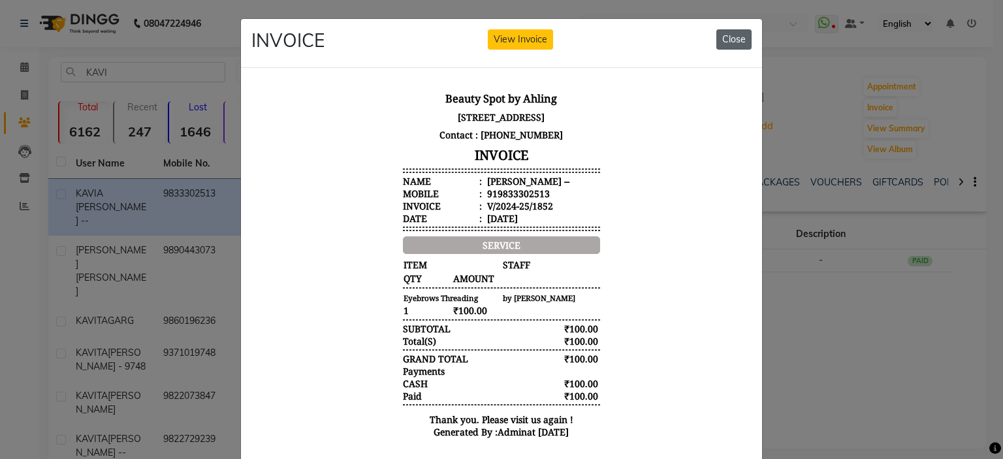
click at [726, 42] on button "Close" at bounding box center [734, 39] width 35 height 20
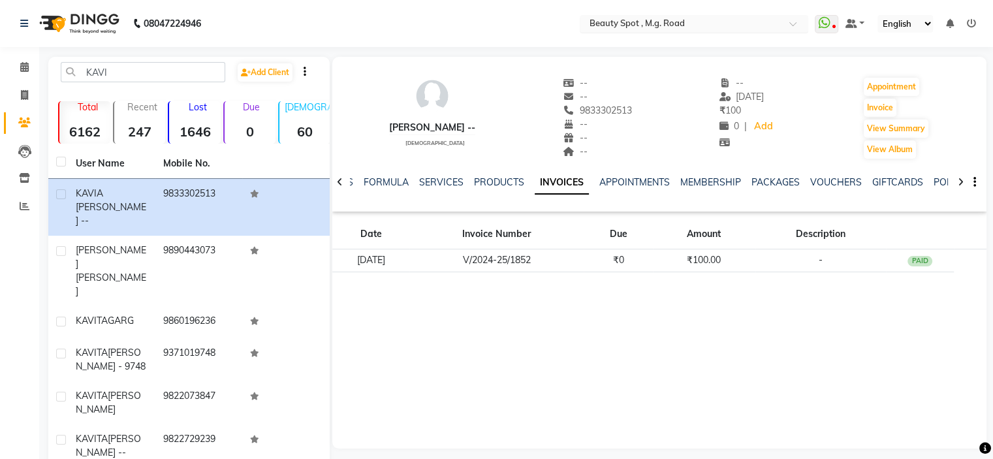
click at [783, 24] on div at bounding box center [694, 24] width 229 height 13
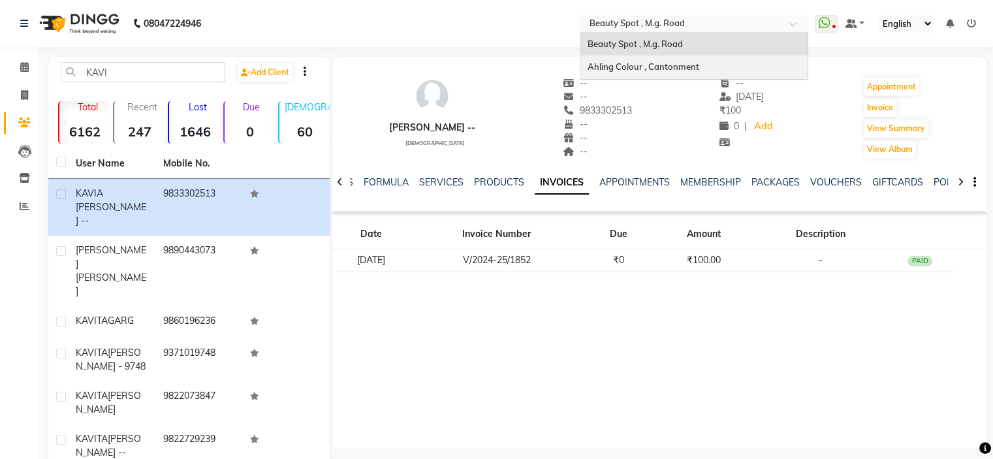
click at [745, 69] on div "Ahling Colour , Cantonment" at bounding box center [694, 68] width 227 height 24
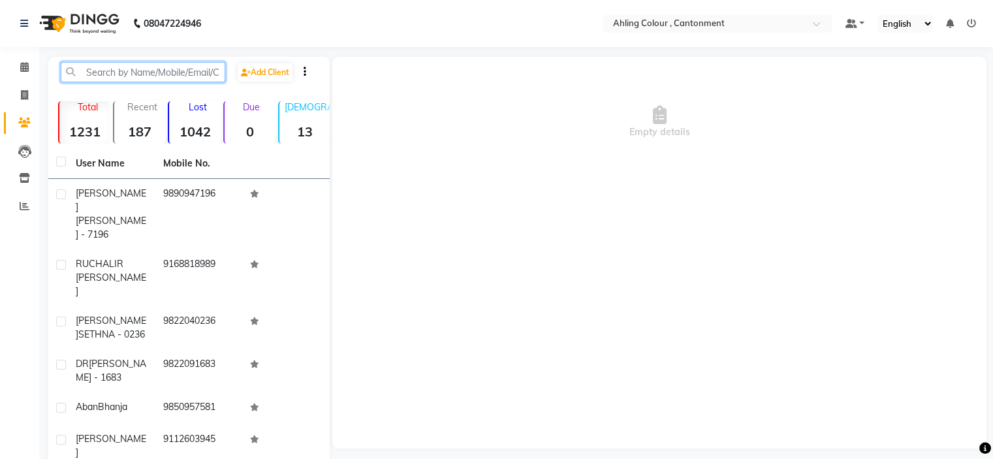
click at [104, 76] on input "text" at bounding box center [143, 72] width 165 height 20
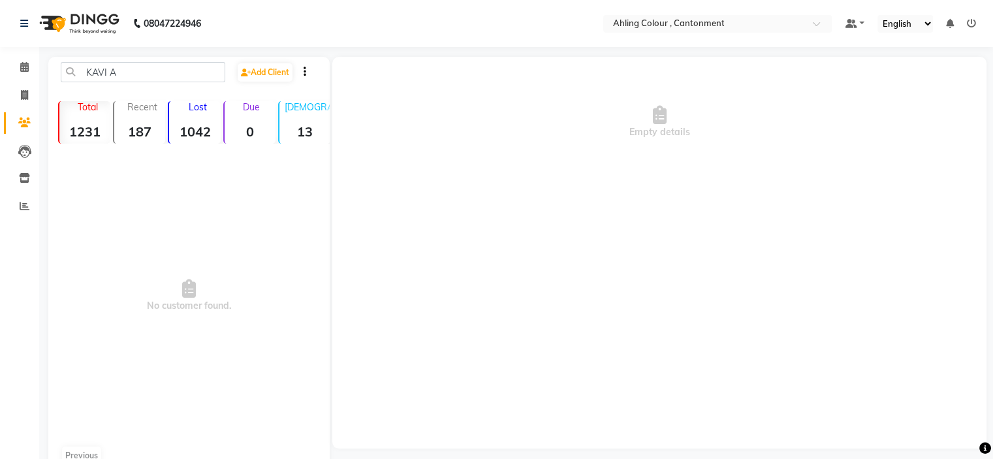
click at [149, 61] on div "KAVI A Add Client Total 1231 Recent 187 Lost 1042 Due 0 Male 13 Female 911 Memb…" at bounding box center [189, 263] width 282 height 412
click at [146, 74] on input "KAVI A" at bounding box center [143, 72] width 165 height 20
type input "K"
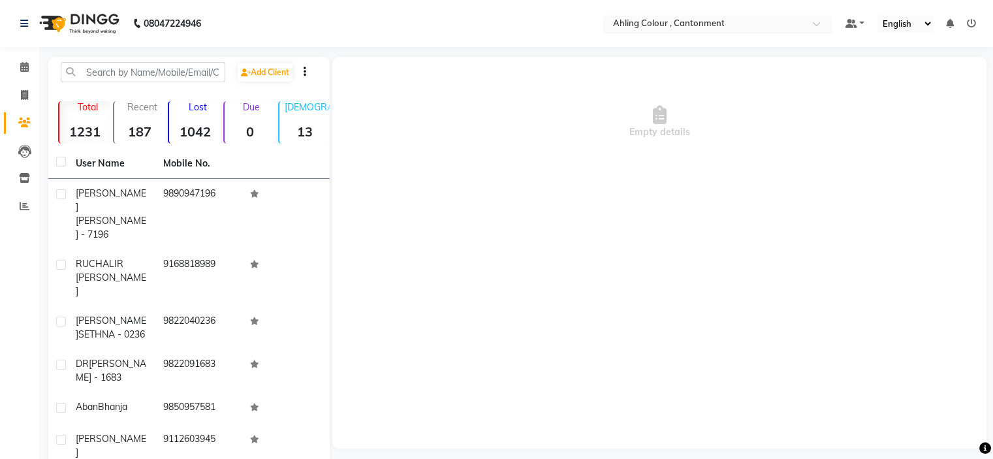
click at [639, 20] on input "text" at bounding box center [704, 24] width 189 height 13
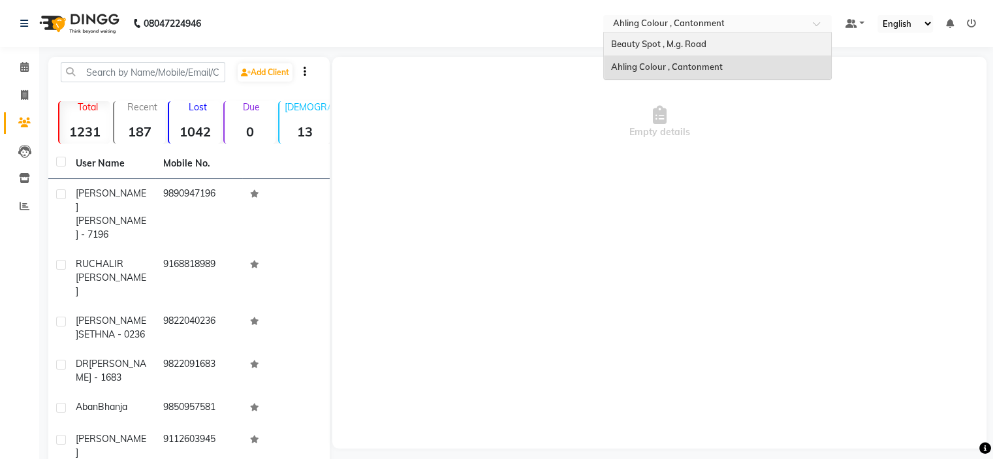
click at [711, 46] on div "Beauty Spot , M.g. Road" at bounding box center [717, 45] width 227 height 24
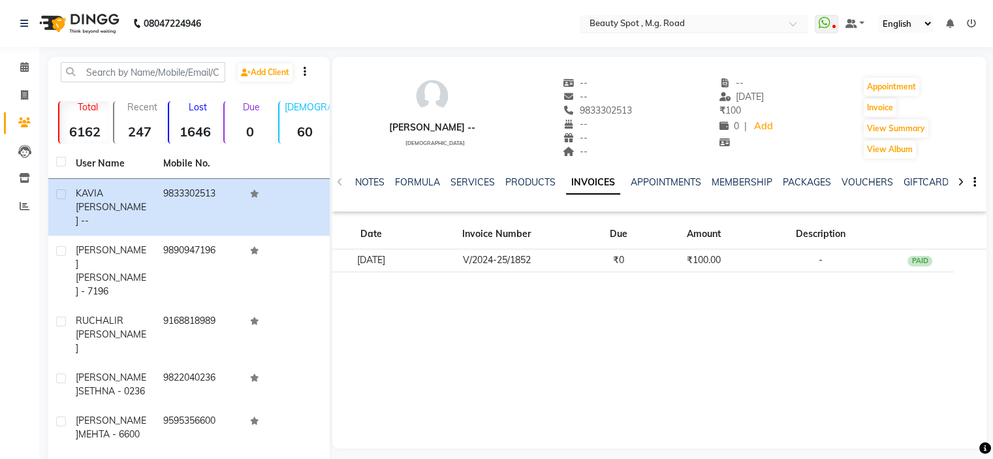
click at [726, 16] on div "Select Location × Beauty Spot , M.g. Road" at bounding box center [694, 24] width 229 height 18
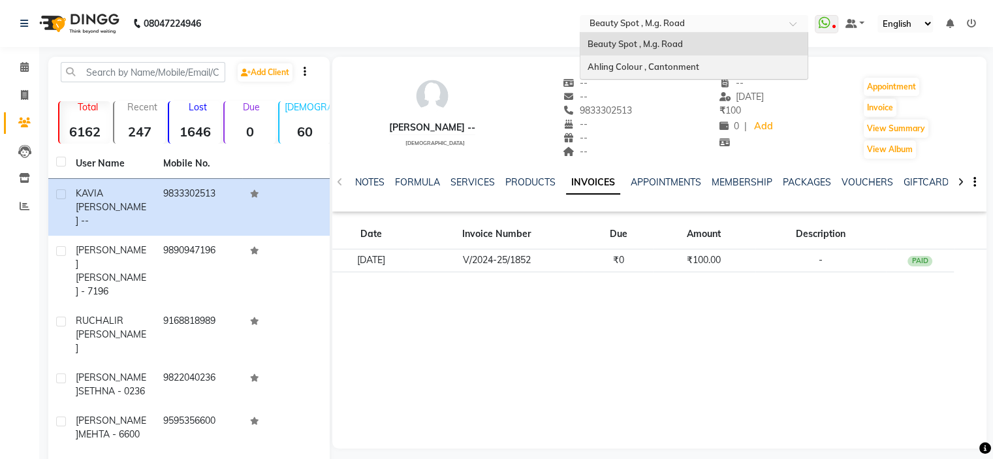
click at [708, 67] on div "Ahling Colour , Cantonment" at bounding box center [694, 68] width 227 height 24
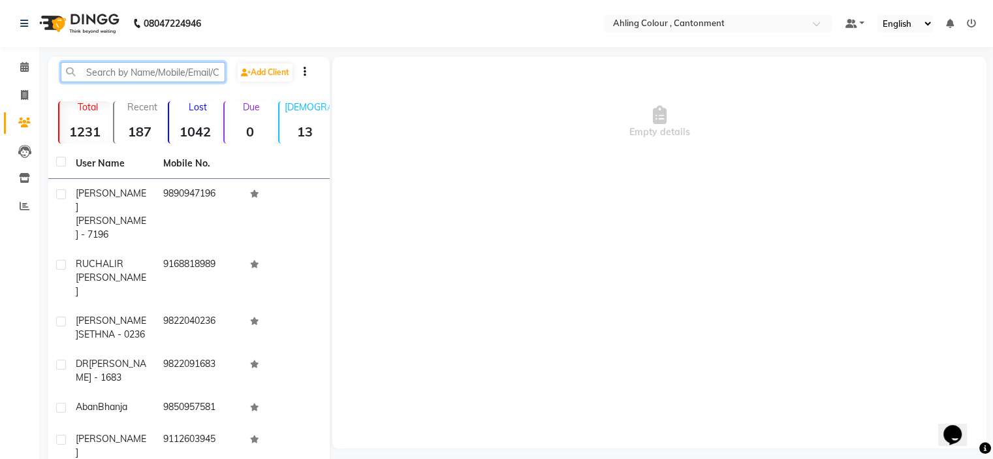
click at [167, 67] on input "text" at bounding box center [143, 72] width 165 height 20
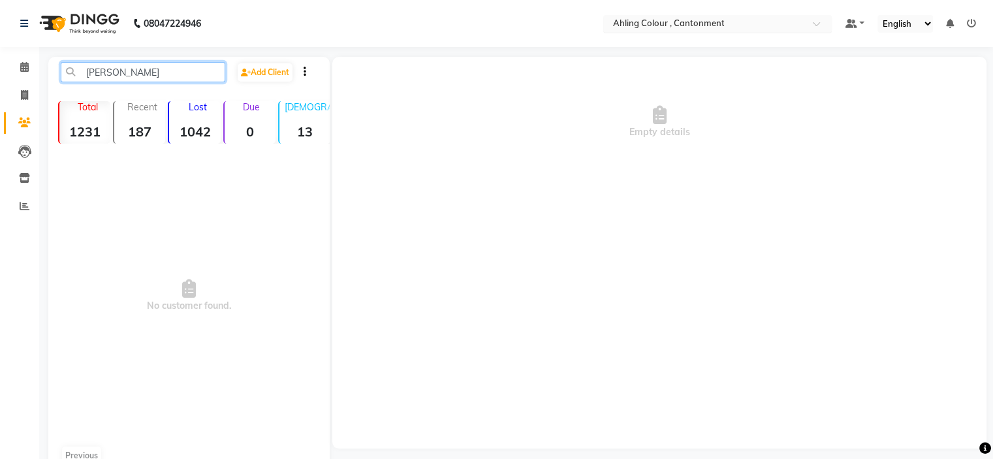
type input "KAVI A UTT"
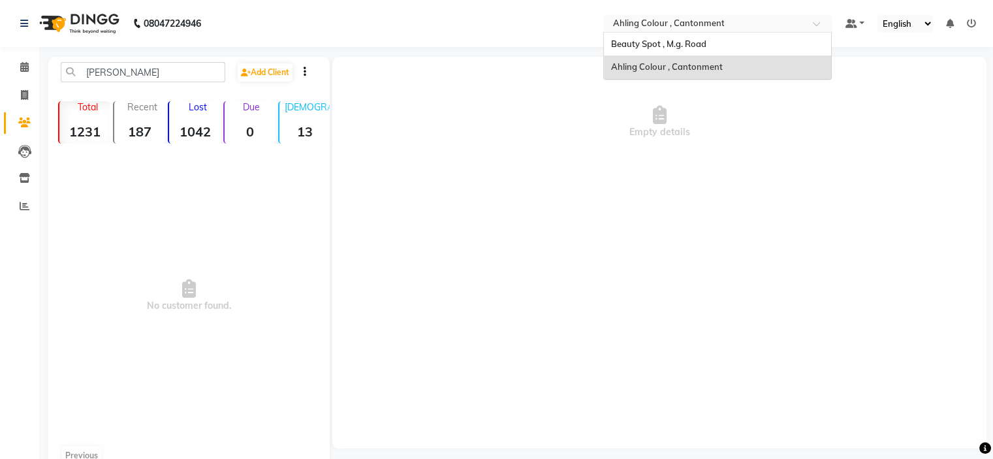
click at [741, 15] on div "Select Location × Ahling Colour , Cantonment" at bounding box center [718, 24] width 229 height 18
click at [713, 44] on div "Beauty Spot , M.g. Road" at bounding box center [717, 45] width 227 height 24
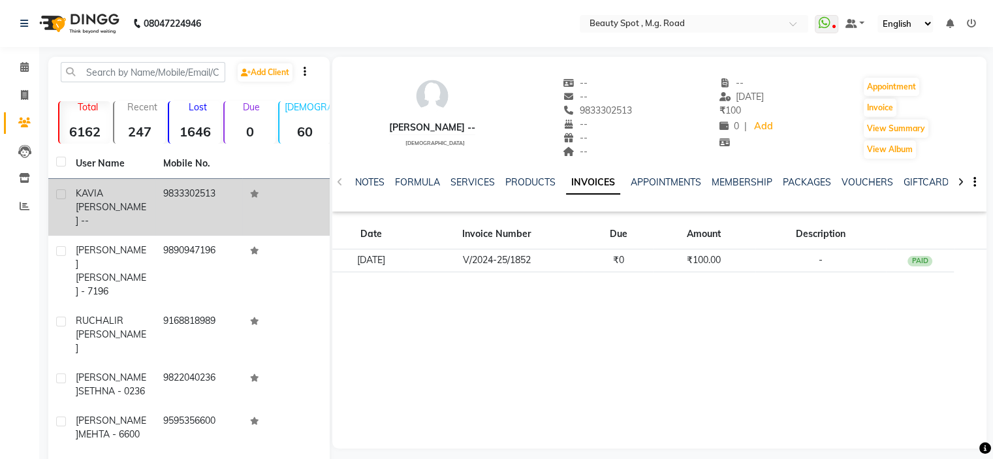
click at [132, 196] on div "[PERSON_NAME] --" at bounding box center [112, 207] width 72 height 41
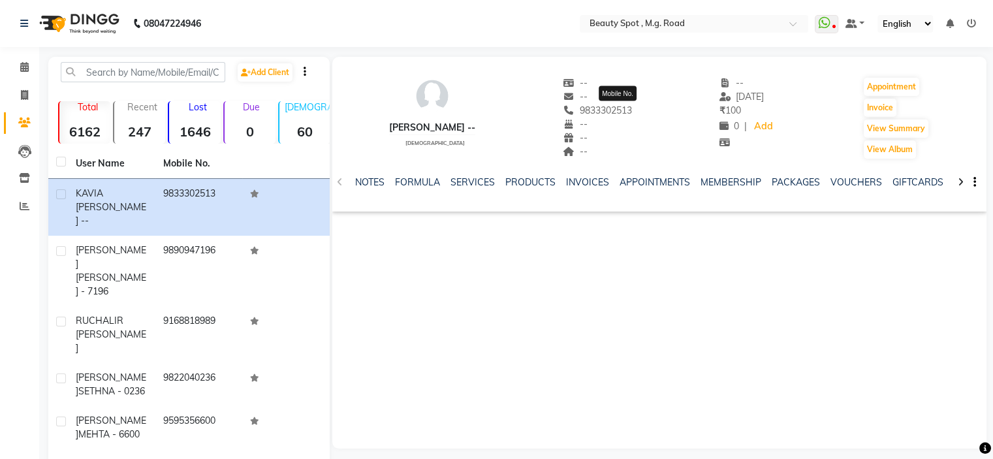
drag, startPoint x: 656, startPoint y: 110, endPoint x: 596, endPoint y: 112, distance: 60.1
click at [596, 112] on div "[PERSON_NAME] -- [DEMOGRAPHIC_DATA] -- -- [PHONE_NUMBER] Mobile No. -- -- -- --…" at bounding box center [659, 111] width 654 height 97
copy span "9833302513"
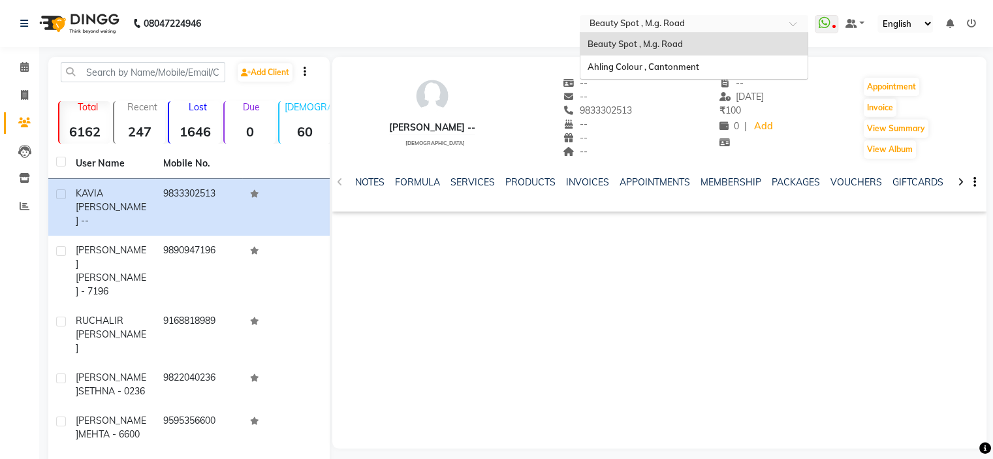
click at [796, 23] on span at bounding box center [798, 27] width 16 height 13
click at [739, 67] on div "Ahling Colour , Cantonment" at bounding box center [694, 68] width 227 height 24
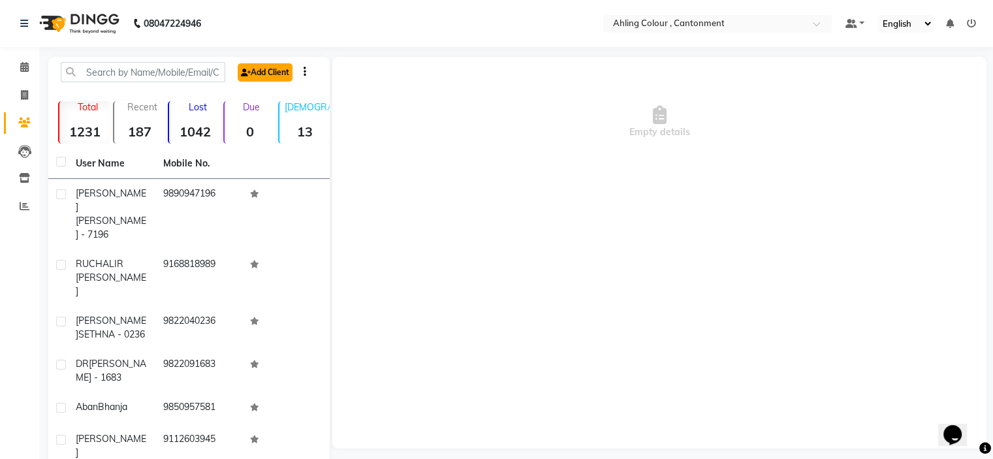
click at [248, 70] on icon at bounding box center [246, 73] width 10 height 8
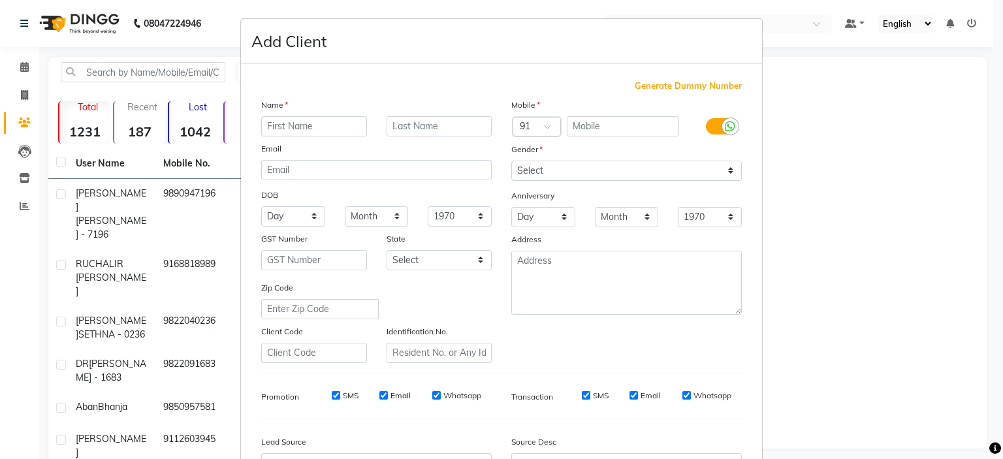
click at [307, 130] on input "text" at bounding box center [314, 126] width 106 height 20
drag, startPoint x: 307, startPoint y: 130, endPoint x: 607, endPoint y: 125, distance: 300.5
click at [607, 125] on input "text" at bounding box center [623, 126] width 113 height 20
paste input "9833302513"
type input "9833302513"
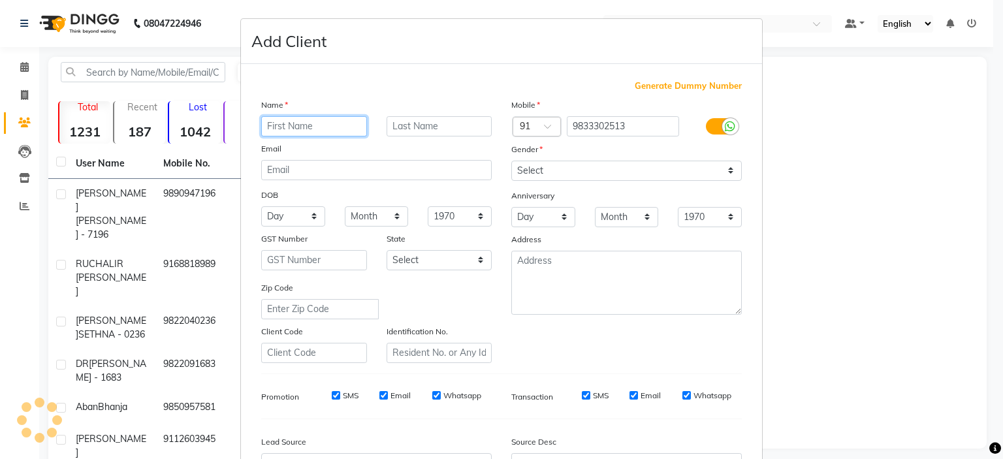
click at [287, 133] on input "text" at bounding box center [314, 126] width 106 height 20
click at [272, 125] on input "KAVI A UTTAMCHANDANI" at bounding box center [314, 126] width 106 height 20
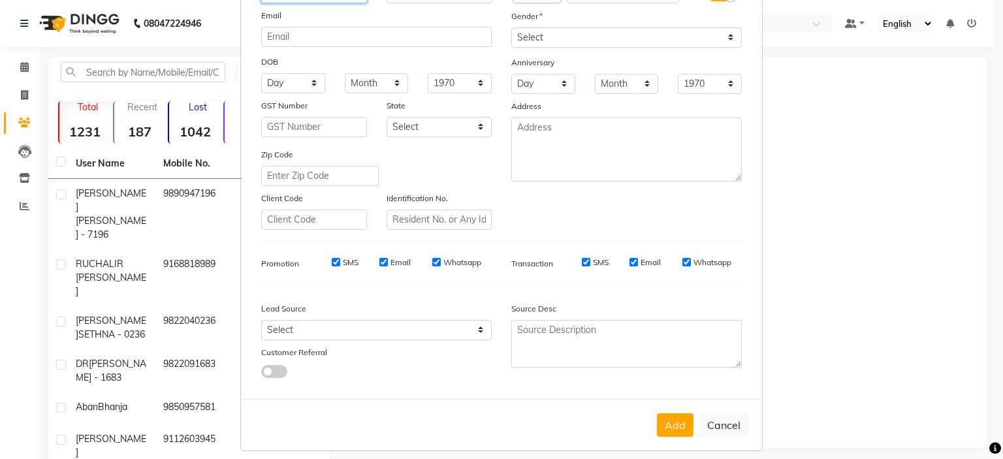
scroll to position [150, 0]
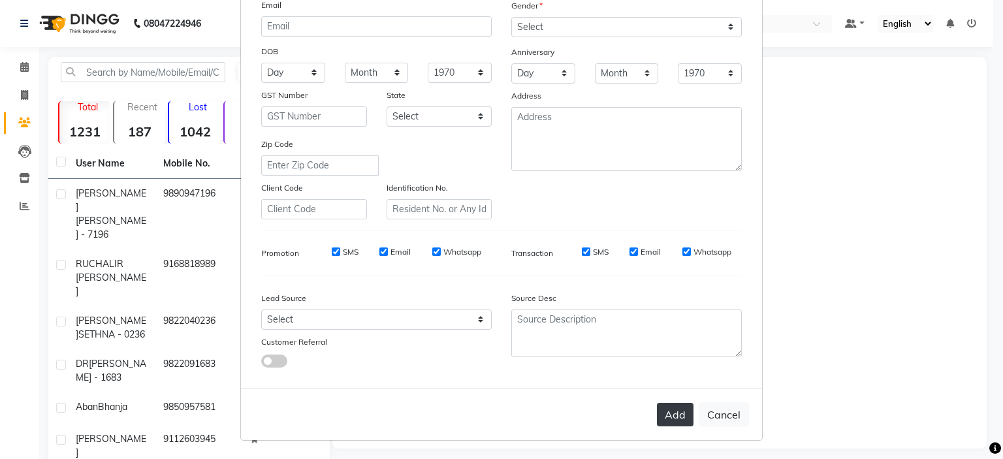
type input "KAVI UTTAMCHANDANI"
click at [667, 412] on button "Add" at bounding box center [675, 415] width 37 height 24
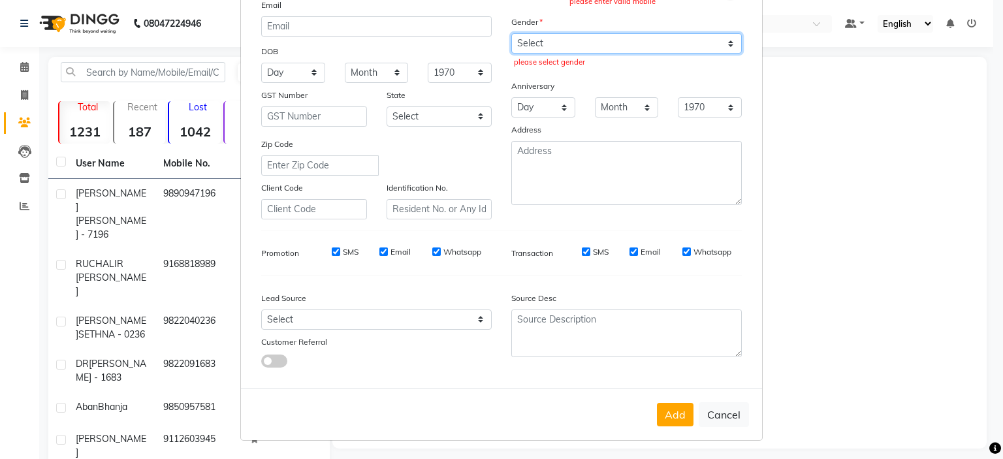
click at [570, 37] on select "Select Male Female Other Prefer Not To Say" at bounding box center [626, 43] width 231 height 20
select select "[DEMOGRAPHIC_DATA]"
click at [511, 33] on select "Select Male Female Other Prefer Not To Say" at bounding box center [626, 43] width 231 height 20
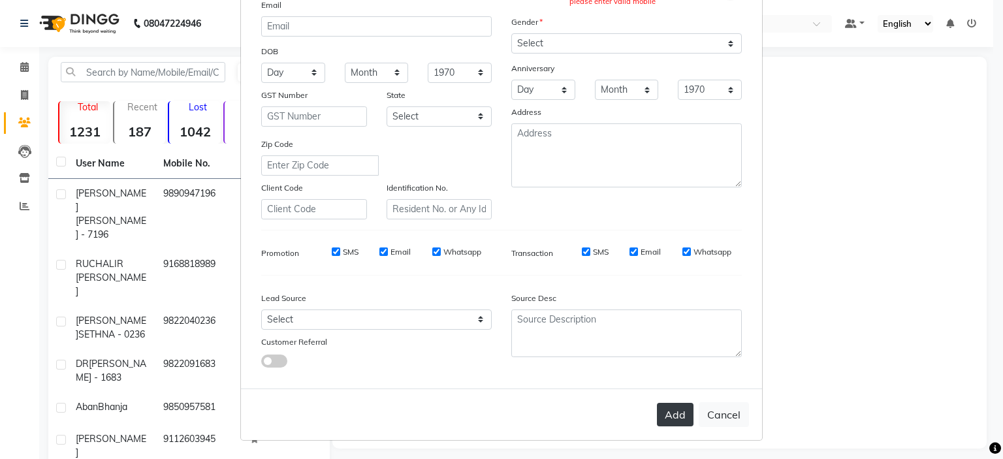
click at [674, 418] on button "Add" at bounding box center [675, 415] width 37 height 24
click at [669, 413] on button "Add" at bounding box center [675, 415] width 37 height 24
click at [664, 419] on button "Add" at bounding box center [675, 415] width 37 height 24
click at [666, 413] on button "Add" at bounding box center [675, 415] width 37 height 24
click at [673, 412] on button "Add" at bounding box center [675, 415] width 37 height 24
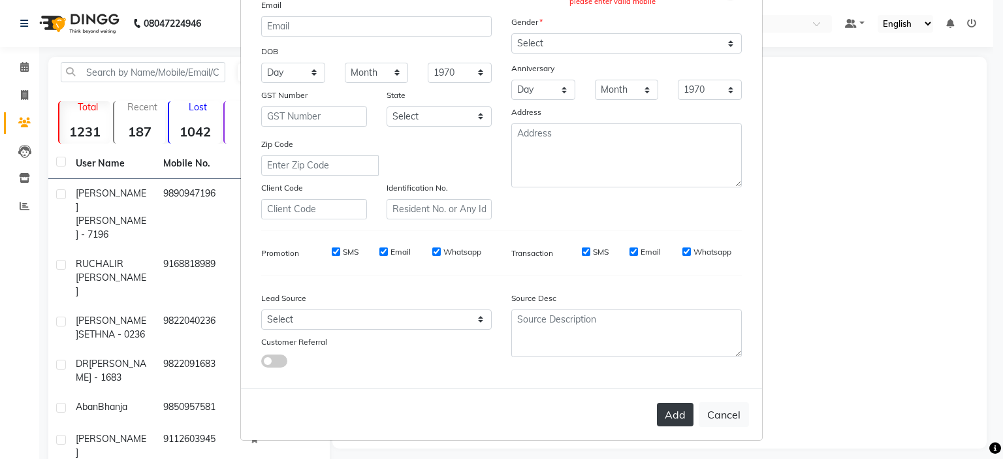
click at [673, 413] on button "Add" at bounding box center [675, 415] width 37 height 24
click at [673, 412] on button "Add" at bounding box center [675, 415] width 37 height 24
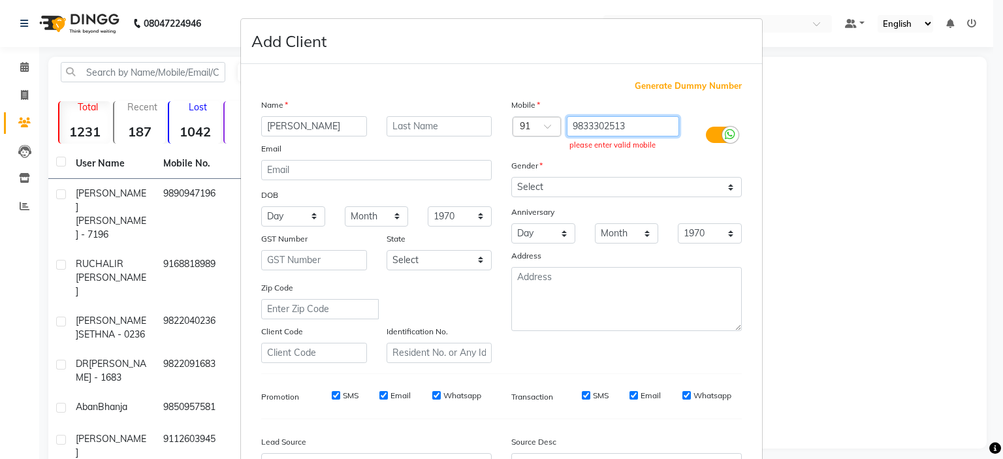
click at [635, 121] on input "9833302513" at bounding box center [623, 126] width 113 height 20
click at [645, 131] on input "9833302513" at bounding box center [623, 126] width 113 height 20
drag, startPoint x: 569, startPoint y: 127, endPoint x: 632, endPoint y: 140, distance: 64.1
click at [632, 140] on div "9833302513 please enter valid mobile" at bounding box center [626, 135] width 125 height 38
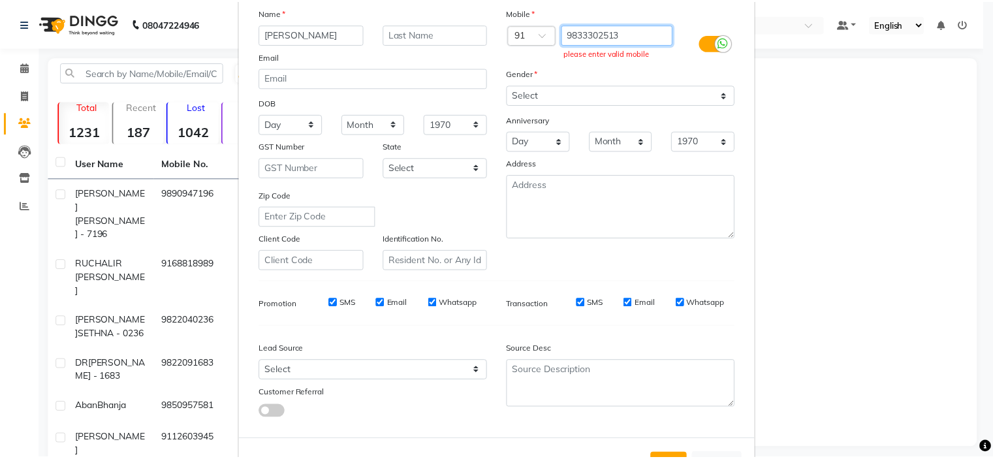
scroll to position [150, 0]
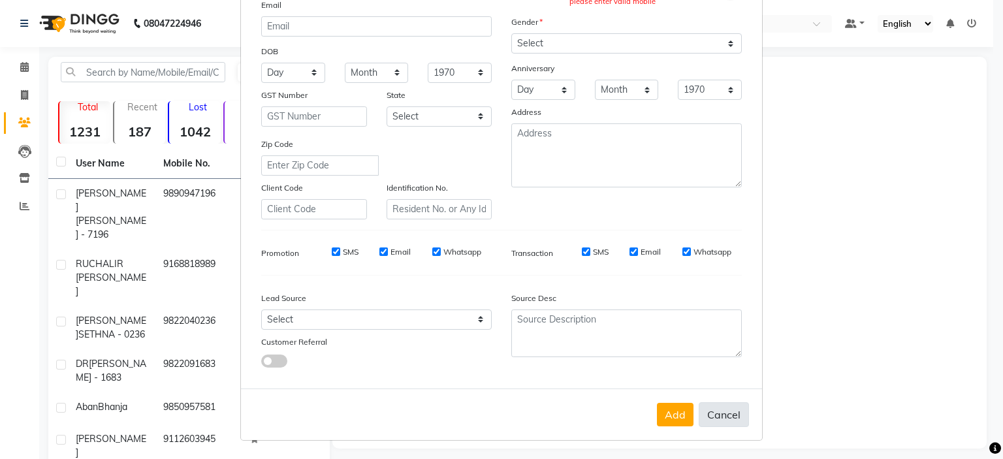
click at [728, 413] on button "Cancel" at bounding box center [724, 414] width 50 height 25
select select
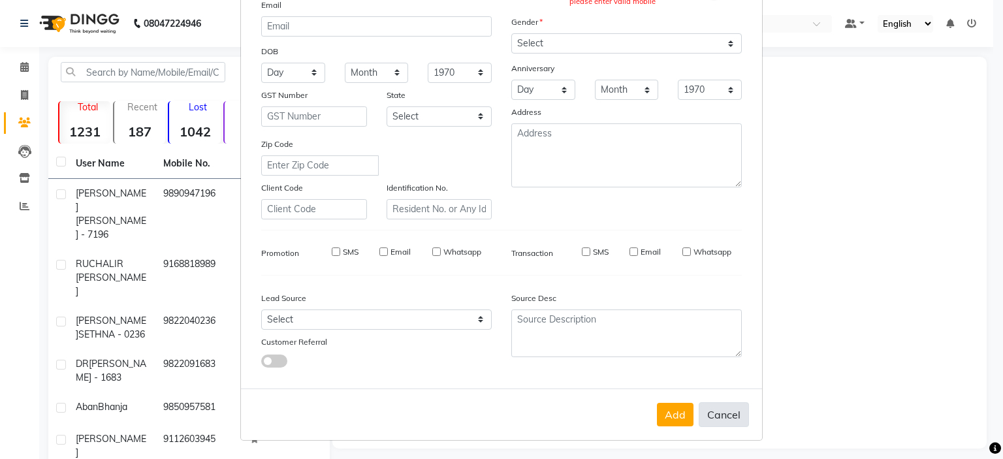
select select
checkbox input "false"
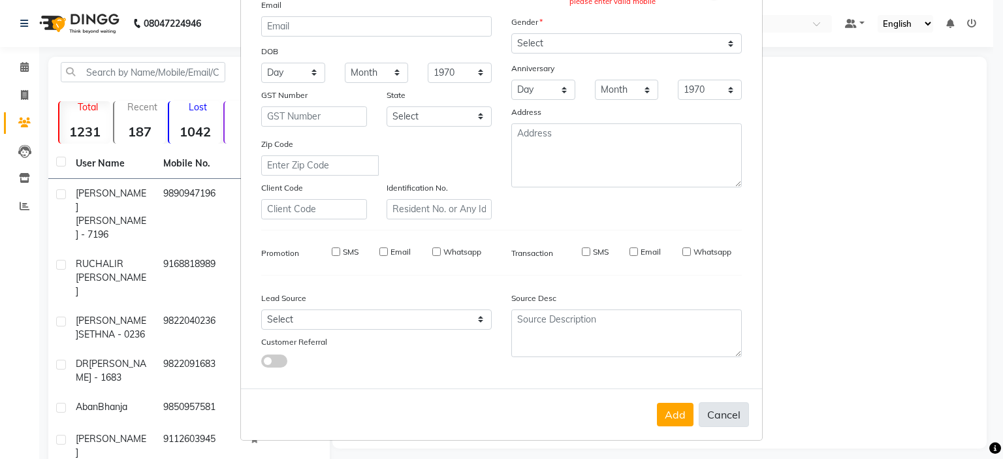
checkbox input "false"
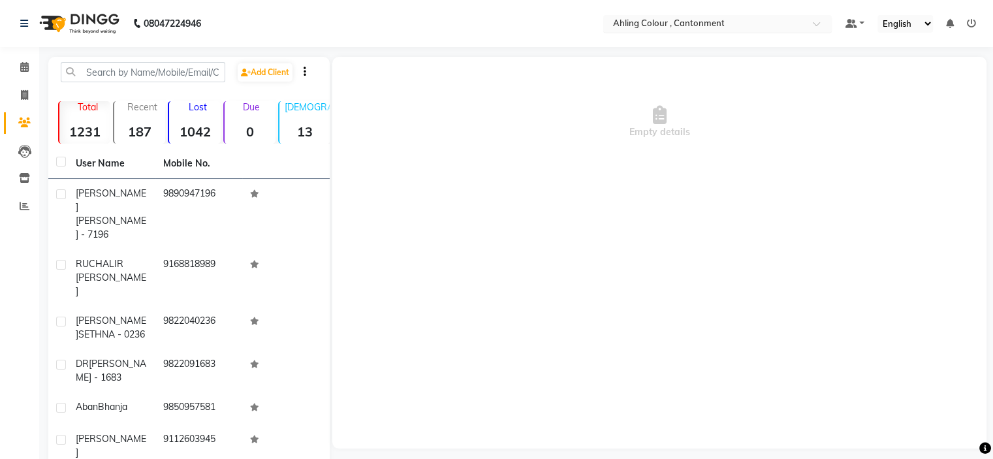
click at [757, 25] on input "text" at bounding box center [704, 24] width 189 height 13
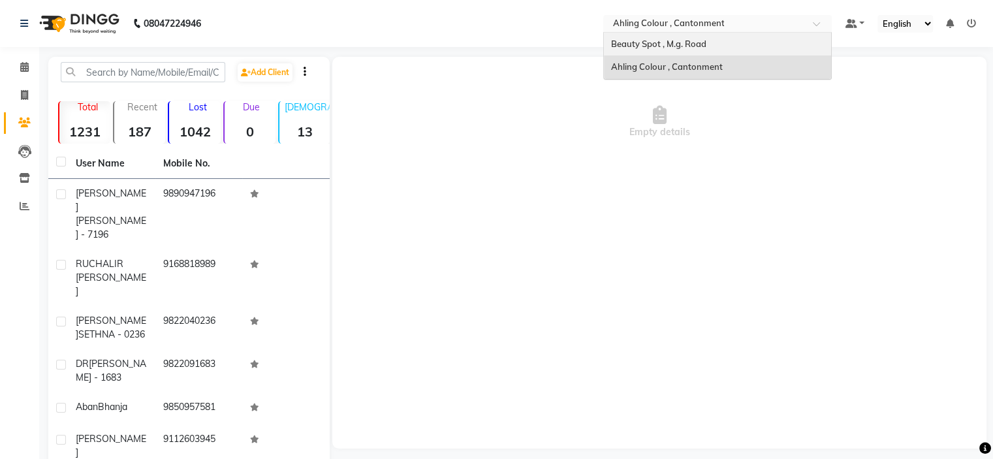
click at [732, 44] on div "Beauty Spot , M.g. Road" at bounding box center [717, 45] width 227 height 24
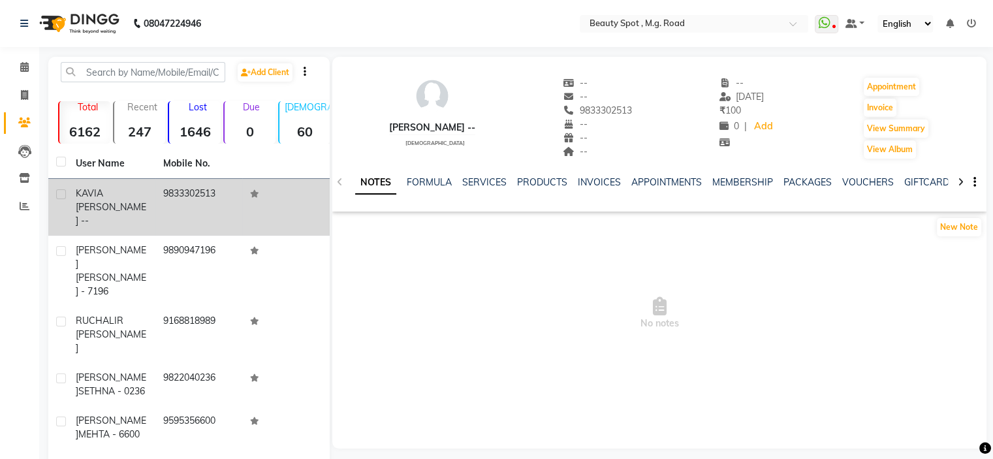
click at [199, 192] on td "9833302513" at bounding box center [199, 207] width 88 height 57
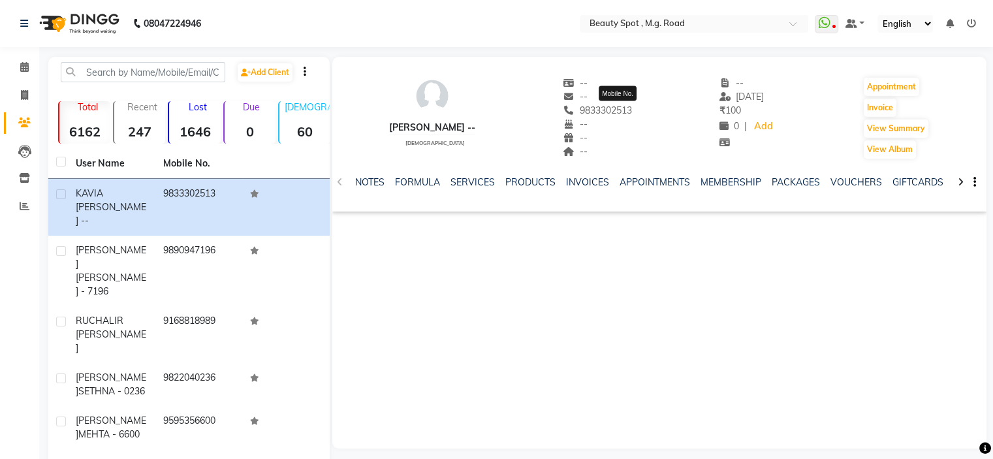
click at [632, 109] on span "9833302513" at bounding box center [597, 111] width 69 height 12
drag, startPoint x: 658, startPoint y: 110, endPoint x: 601, endPoint y: 112, distance: 57.5
click at [601, 112] on div "[PERSON_NAME] -- [DEMOGRAPHIC_DATA] -- -- [PHONE_NUMBER] Mobile No. -- -- -- --…" at bounding box center [659, 111] width 654 height 97
copy span "9833302513"
click at [974, 183] on icon "button" at bounding box center [975, 182] width 3 height 1
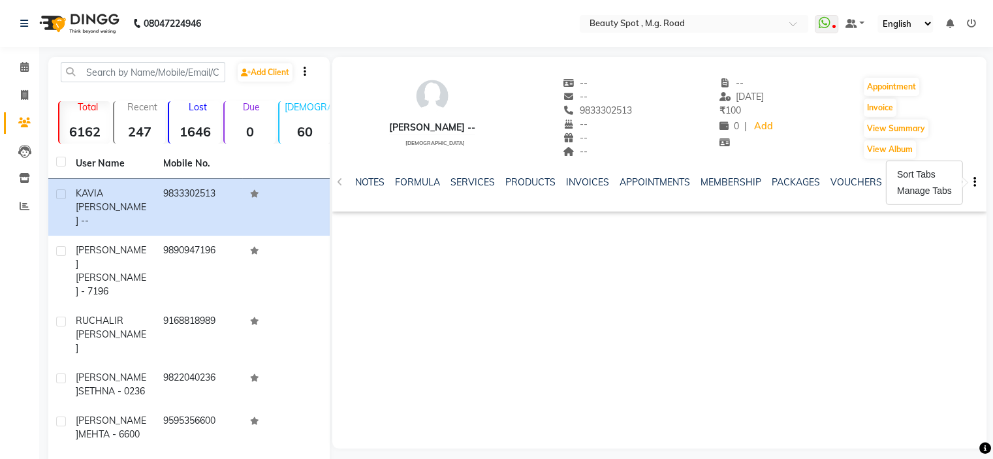
click at [751, 265] on div "[PERSON_NAME] -- [DEMOGRAPHIC_DATA] -- -- 9833302513 -- -- -- -- [DATE] ₹ 100 0…" at bounding box center [659, 253] width 654 height 392
click at [972, 26] on icon at bounding box center [971, 23] width 9 height 9
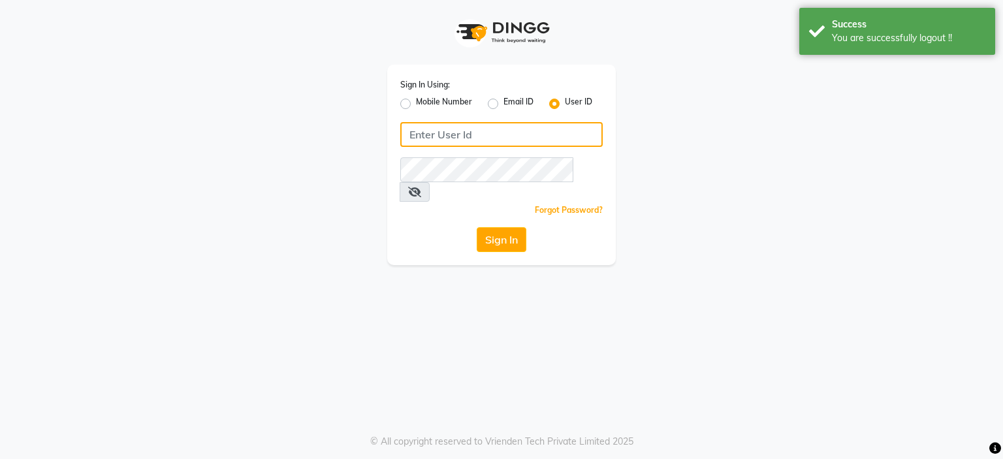
click at [446, 142] on input "Username" at bounding box center [501, 134] width 202 height 25
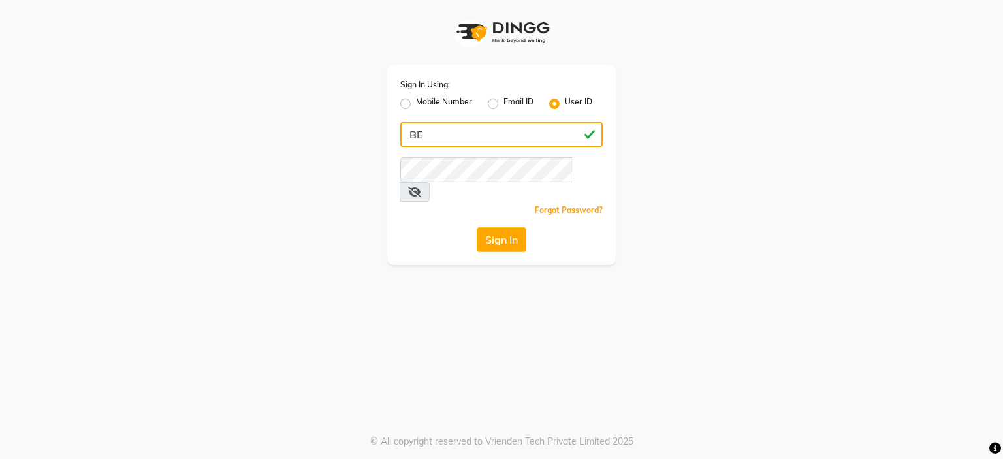
type input "B"
type input "beautyspot"
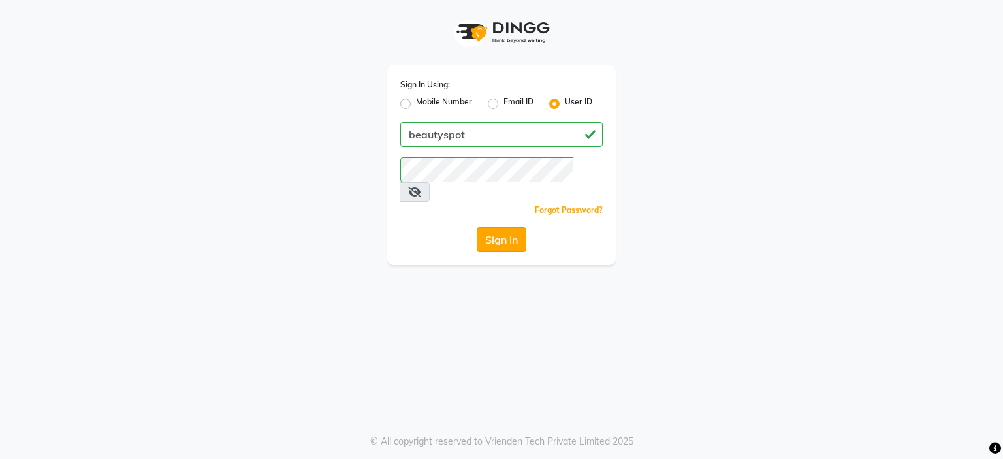
click at [510, 227] on button "Sign In" at bounding box center [502, 239] width 50 height 25
